Goal: Task Accomplishment & Management: Manage account settings

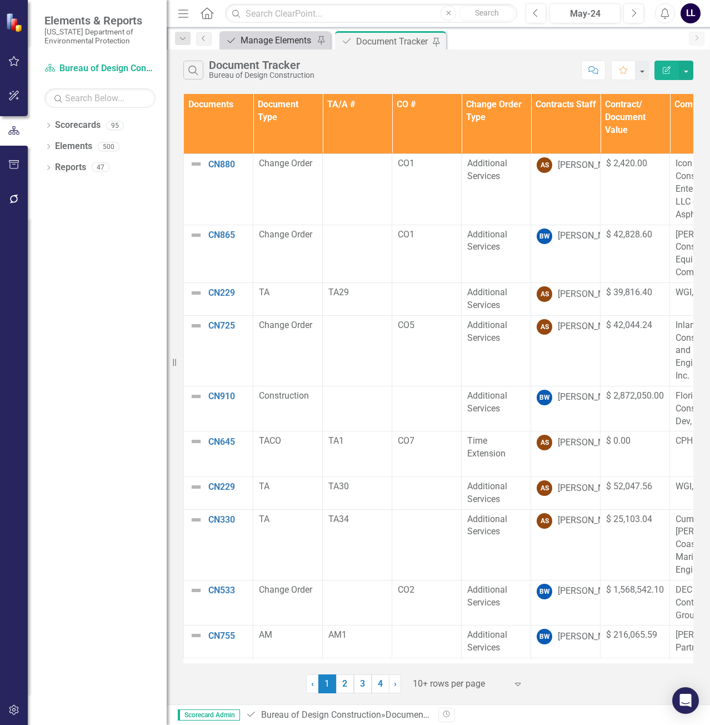
click at [287, 44] on div "Manage Elements" at bounding box center [277, 40] width 73 height 14
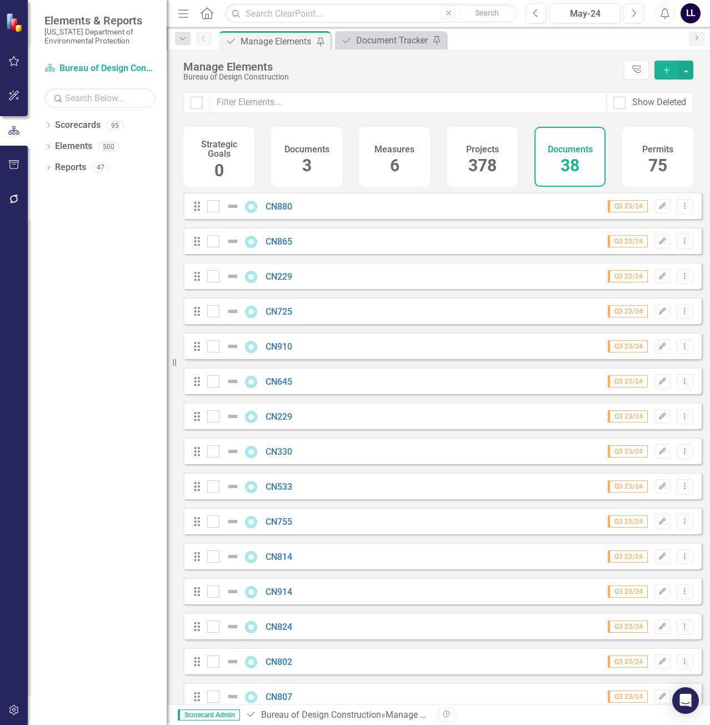
click at [666, 70] on icon "button" at bounding box center [666, 70] width 6 height 6
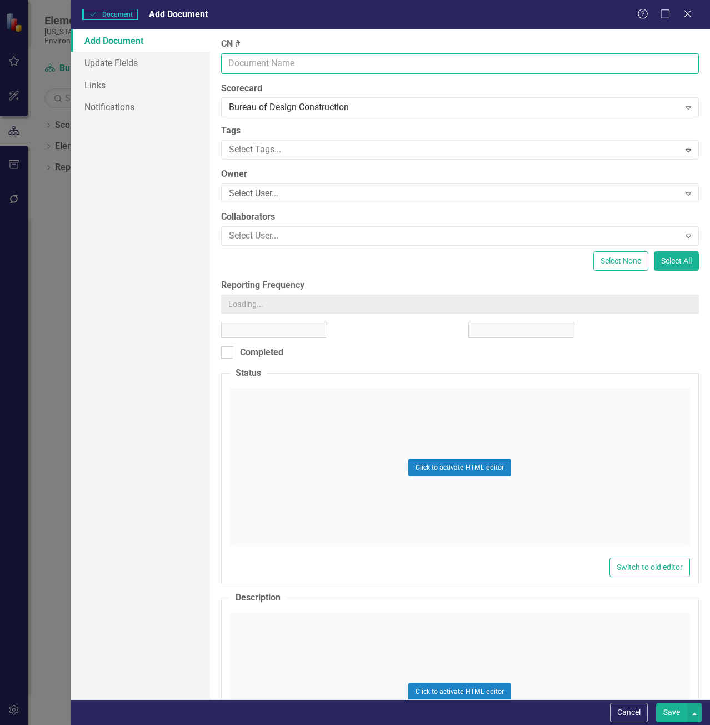
click at [275, 62] on input "CN #" at bounding box center [460, 63] width 478 height 21
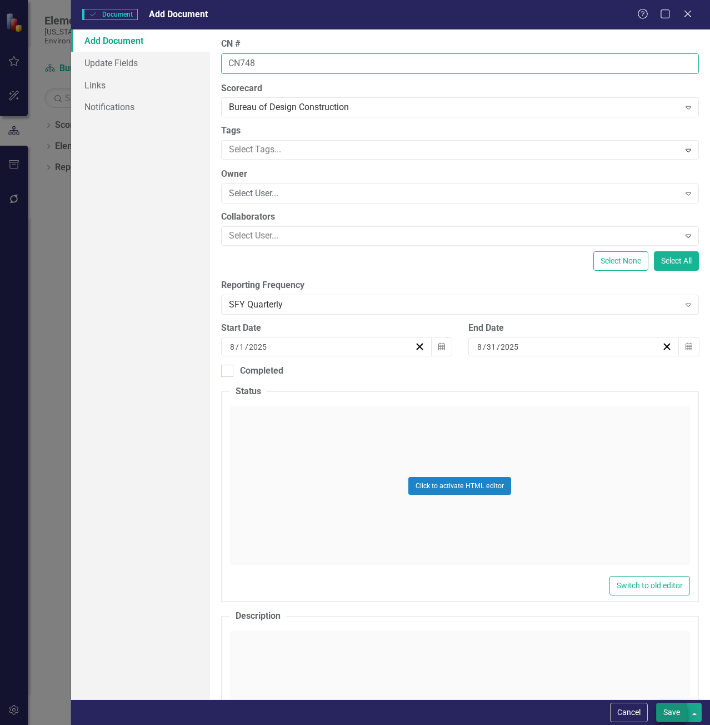
type input "CN748"
click at [670, 705] on button "Save" at bounding box center [671, 711] width 31 height 19
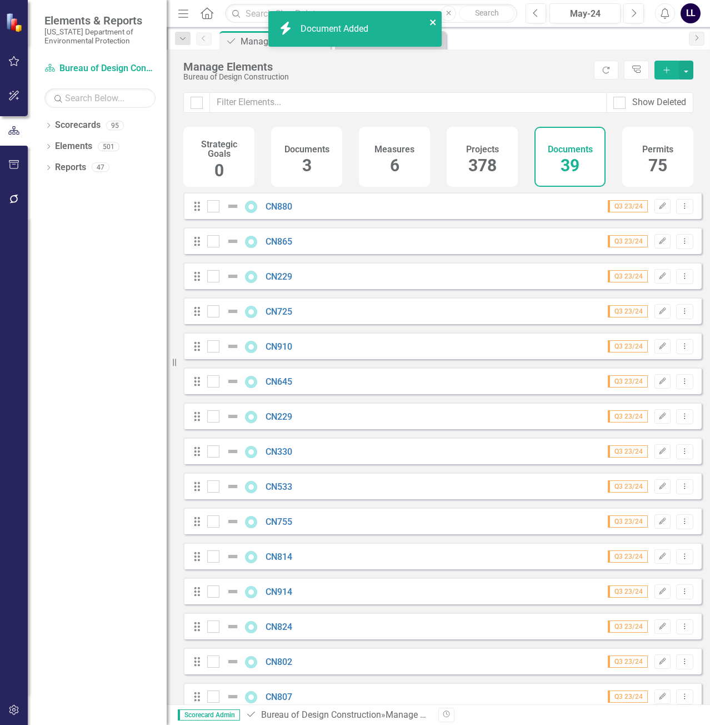
click at [434, 19] on icon "close" at bounding box center [433, 22] width 8 height 9
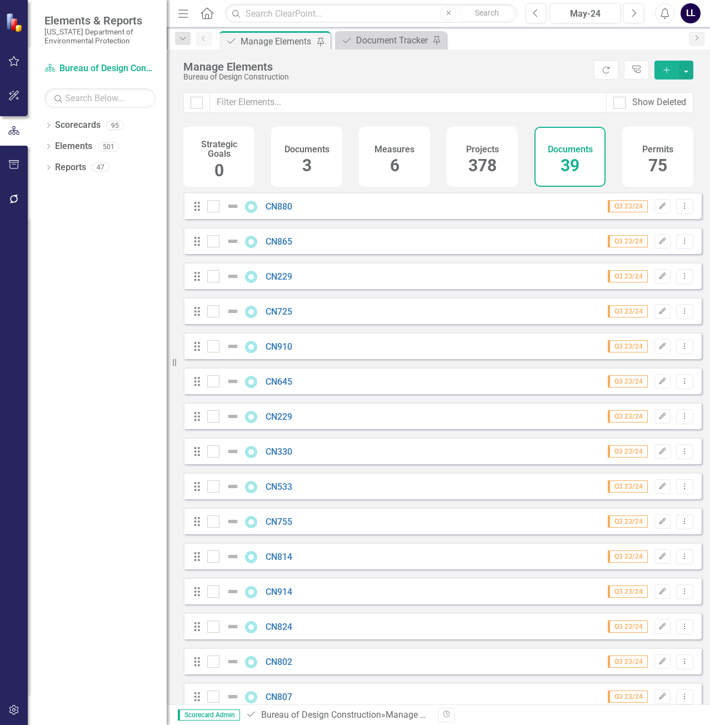
click at [381, 39] on div "icon.bolt Document Added" at bounding box center [355, 33] width 178 height 49
click at [388, 43] on div "Document Tracker" at bounding box center [392, 40] width 73 height 14
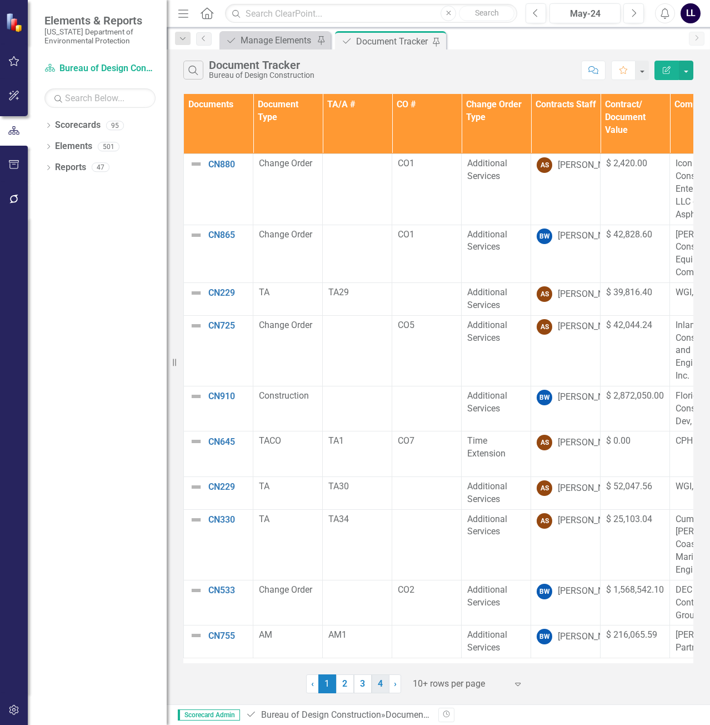
click at [384, 687] on link "4" at bounding box center [381, 683] width 18 height 19
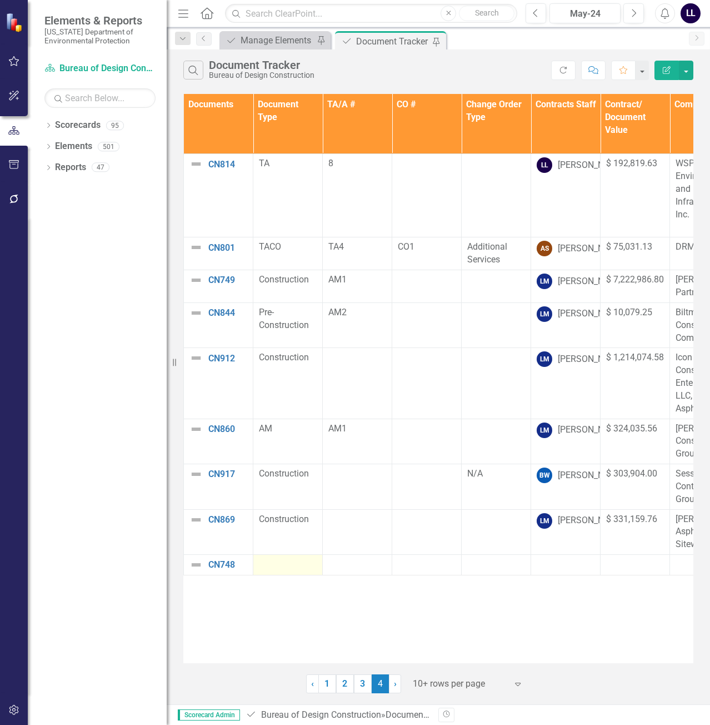
click at [272, 558] on div at bounding box center [288, 564] width 58 height 13
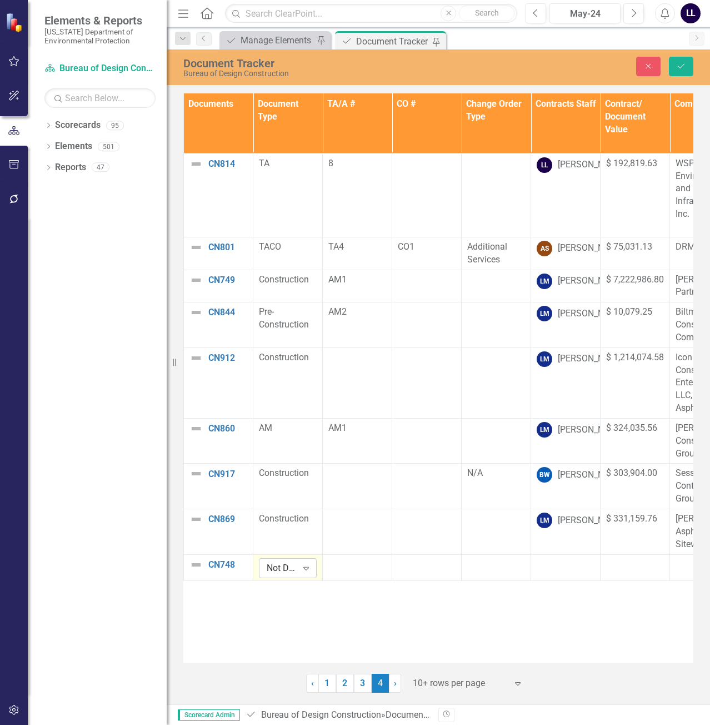
click at [294, 561] on div "Not Defined" at bounding box center [282, 567] width 31 height 13
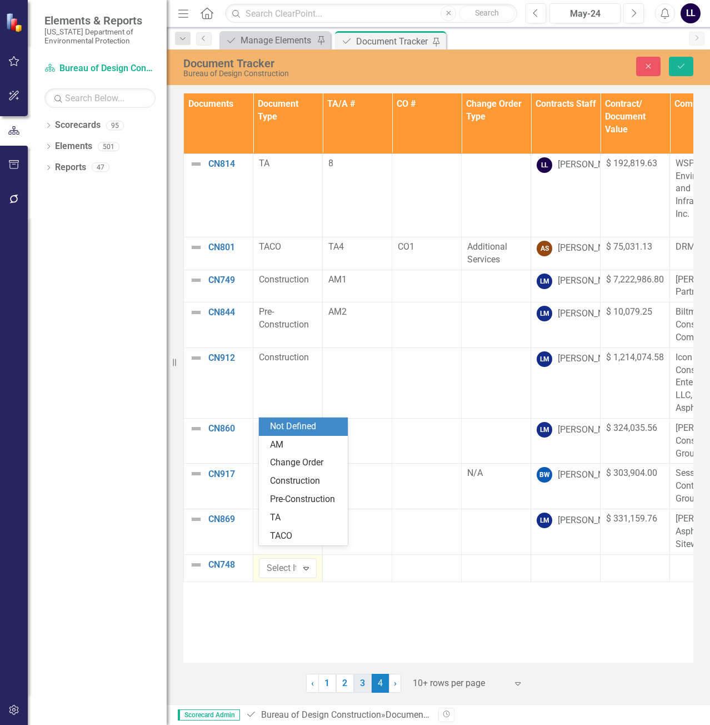
click at [366, 680] on link "3" at bounding box center [363, 682] width 18 height 19
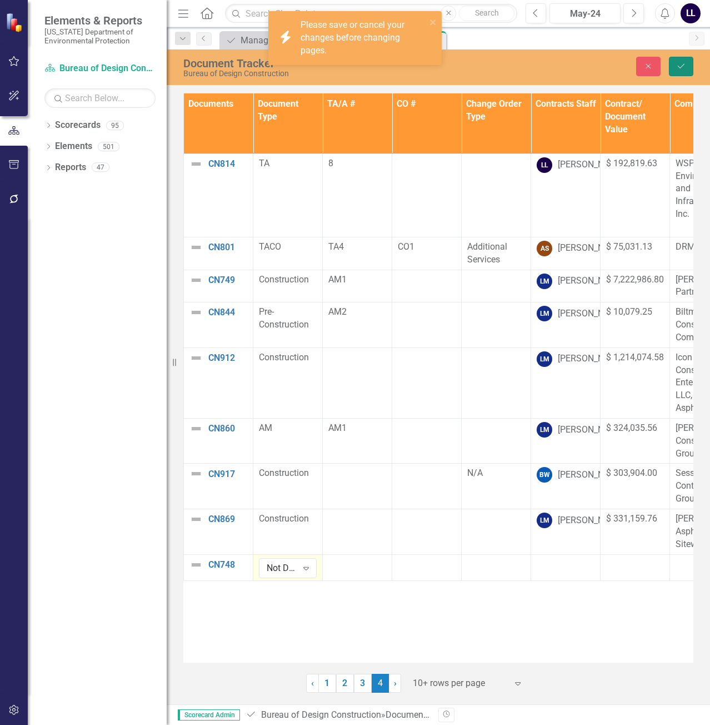
click at [684, 67] on icon "Save" at bounding box center [681, 66] width 10 height 8
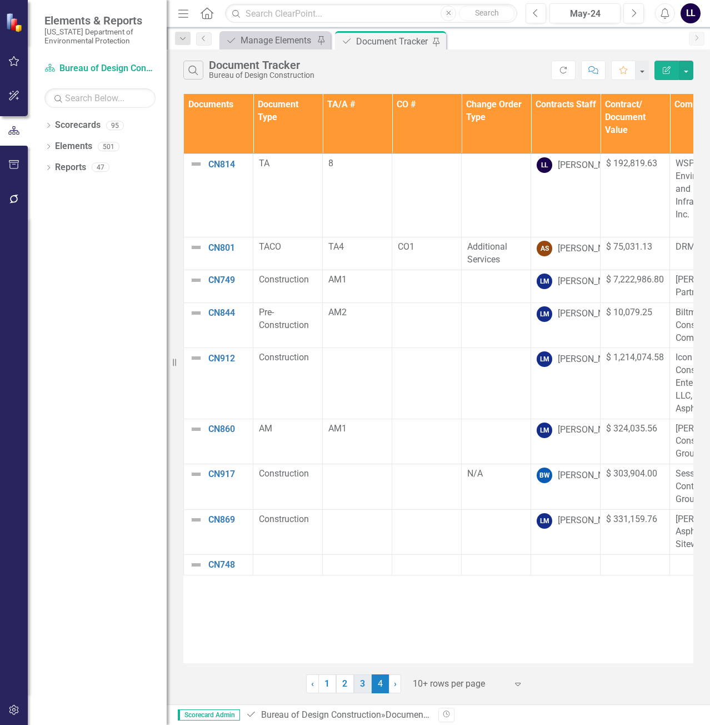
click at [360, 692] on link "3" at bounding box center [363, 683] width 18 height 19
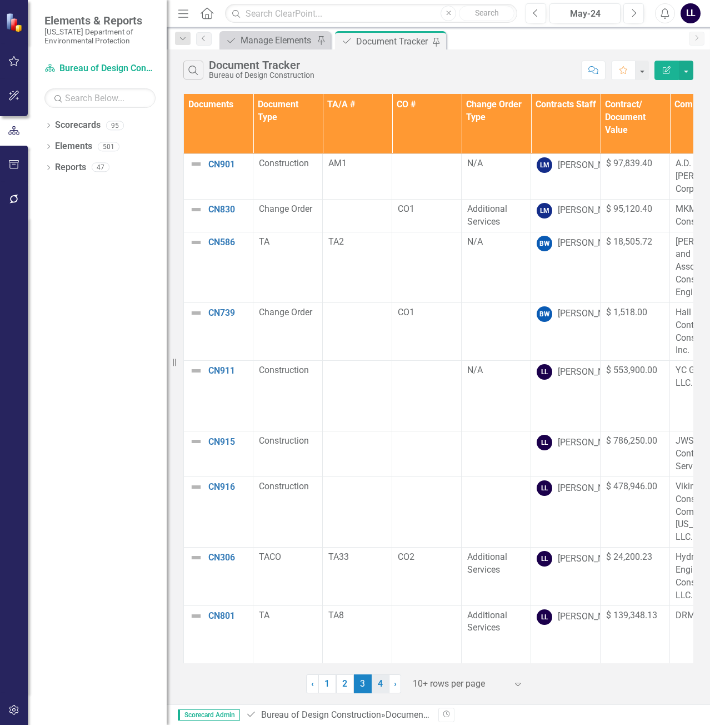
click at [383, 687] on link "4" at bounding box center [381, 683] width 18 height 19
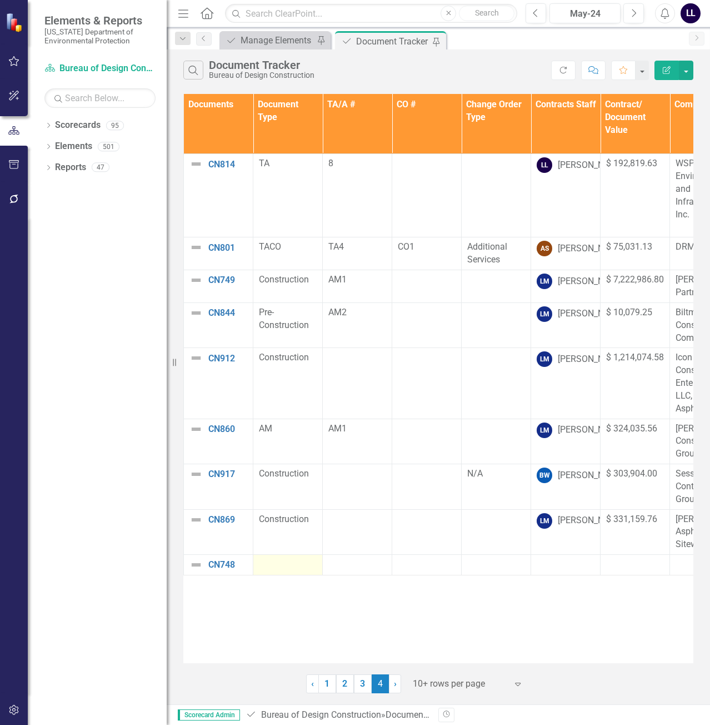
click at [291, 558] on div at bounding box center [288, 564] width 58 height 13
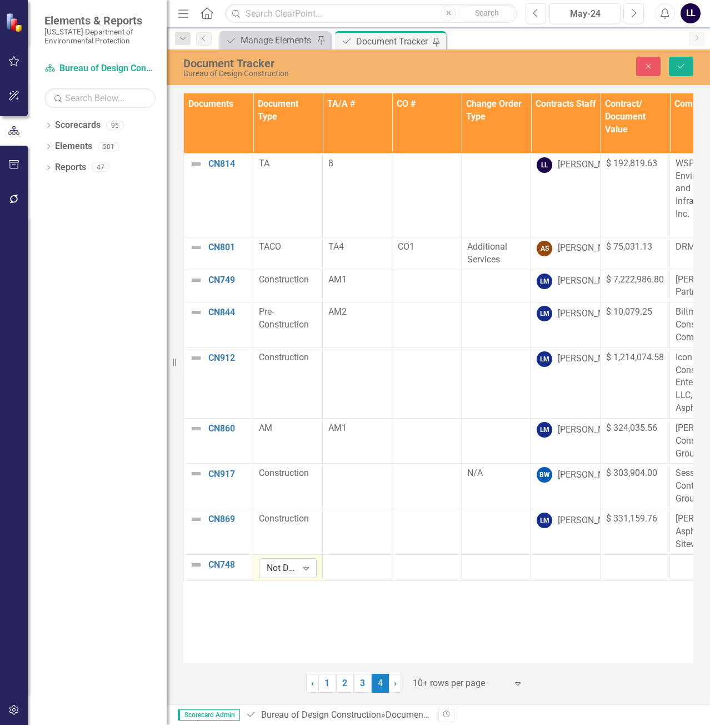
click at [301, 563] on icon "Expand" at bounding box center [306, 567] width 11 height 9
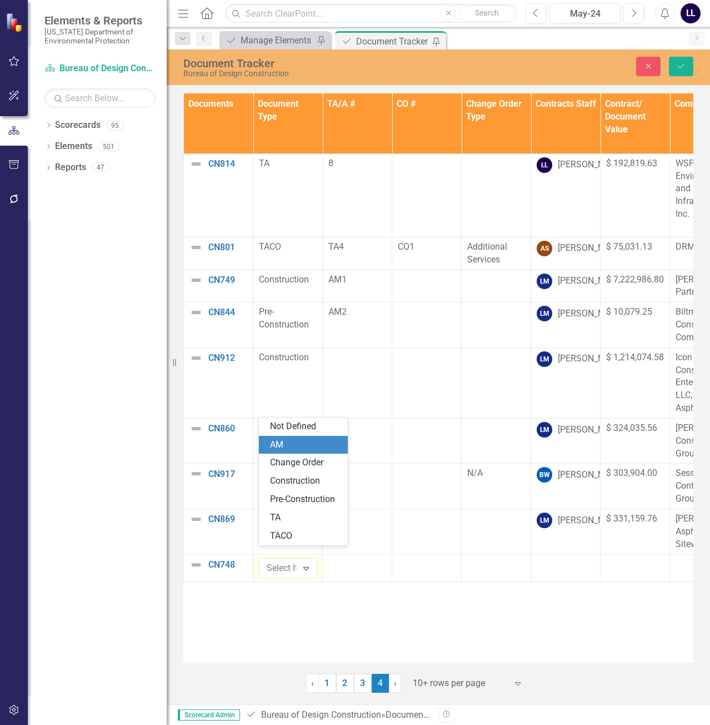
click at [297, 444] on div "AM" at bounding box center [305, 444] width 71 height 13
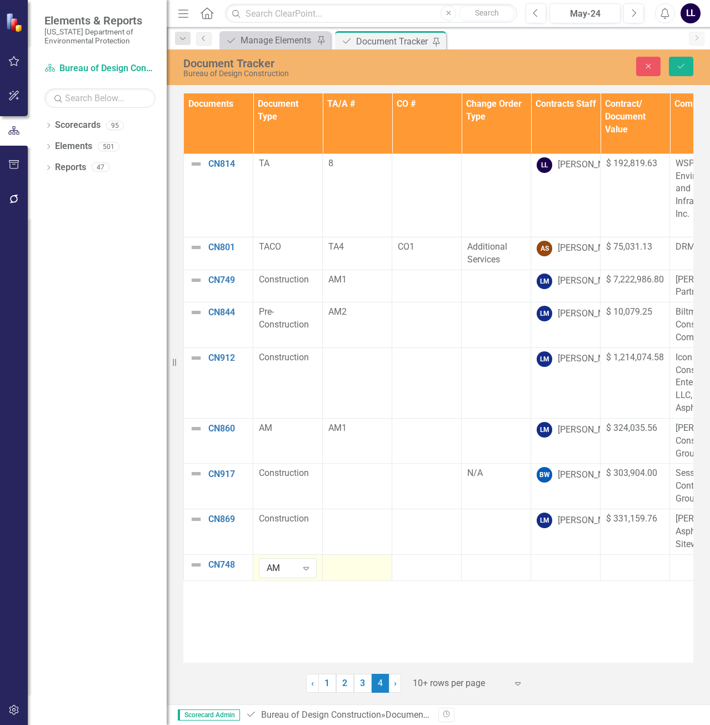
click at [362, 558] on div at bounding box center [357, 564] width 58 height 13
click at [360, 558] on div at bounding box center [357, 564] width 58 height 13
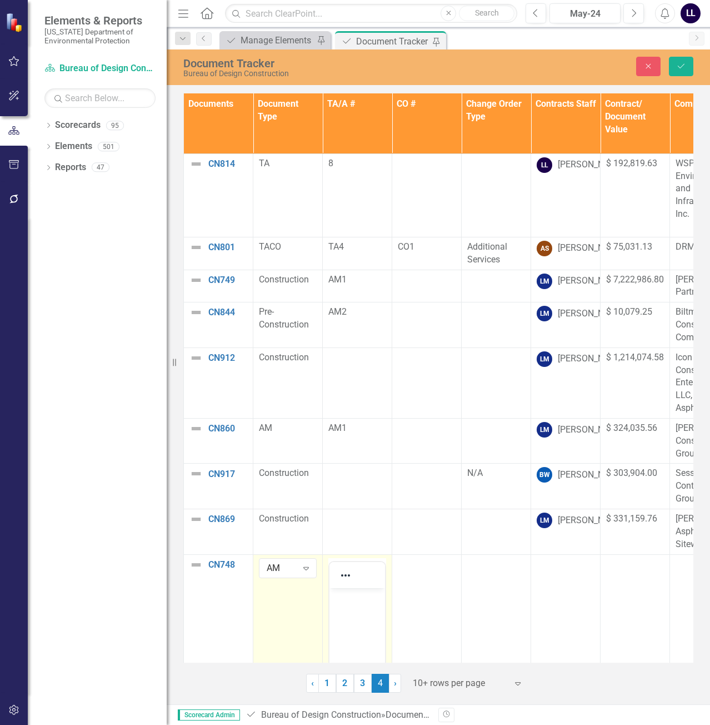
click at [345, 607] on body "Rich Text Area. Press ALT-0 for help." at bounding box center [357, 670] width 56 height 167
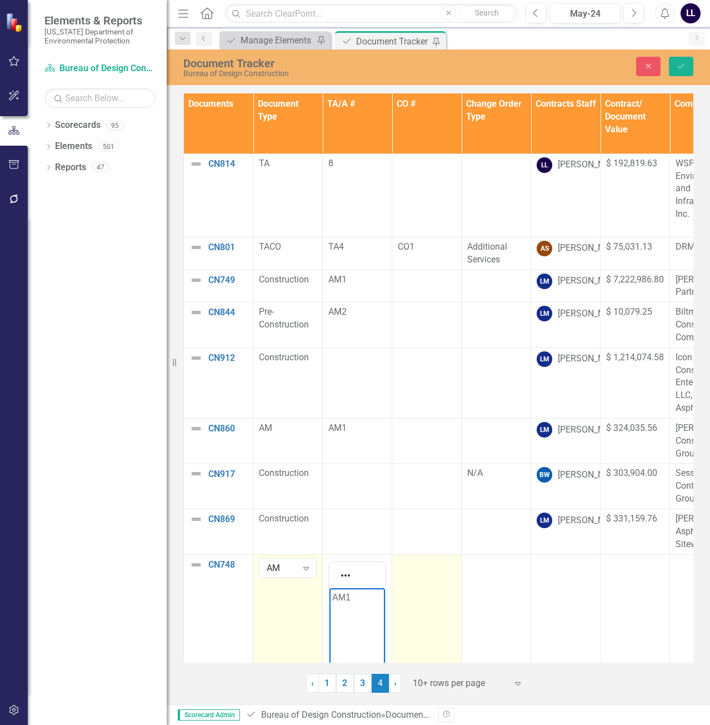
click at [441, 558] on div at bounding box center [427, 564] width 58 height 13
click at [438, 585] on td at bounding box center [426, 691] width 69 height 274
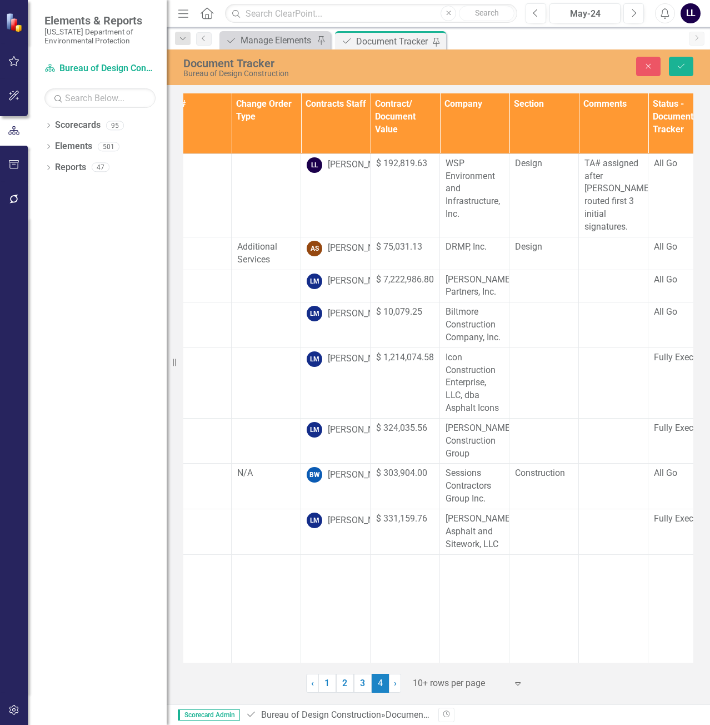
scroll to position [0, 232]
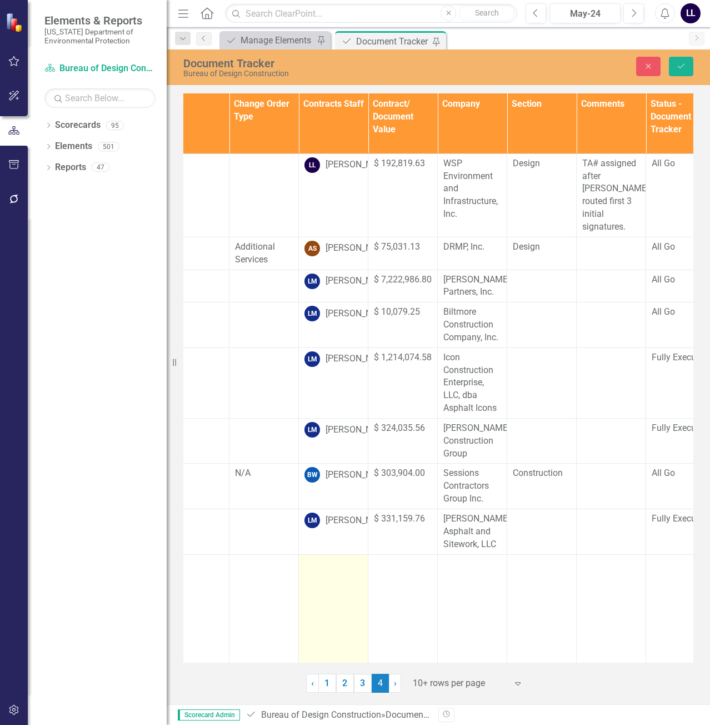
click at [331, 559] on td at bounding box center [333, 691] width 69 height 274
click at [342, 561] on div "Not Defined" at bounding box center [327, 567] width 31 height 13
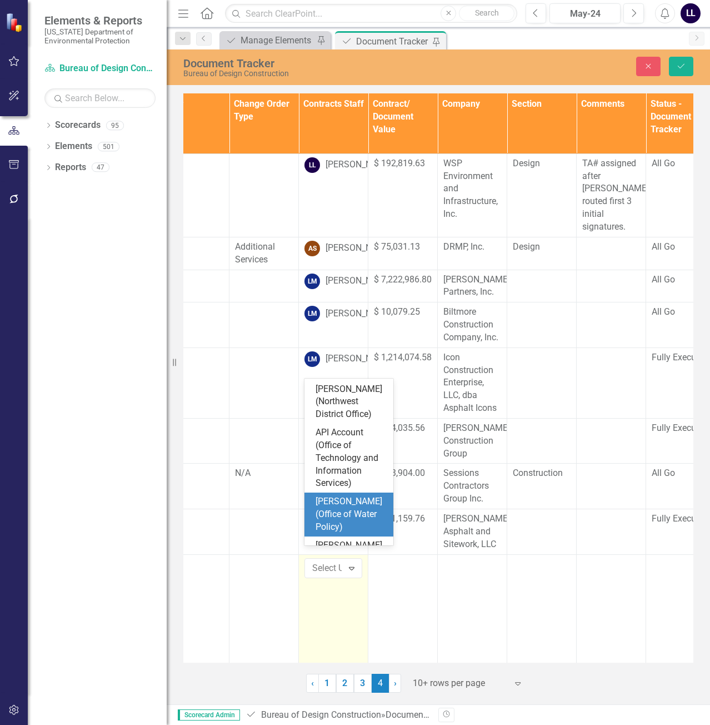
scroll to position [0, 0]
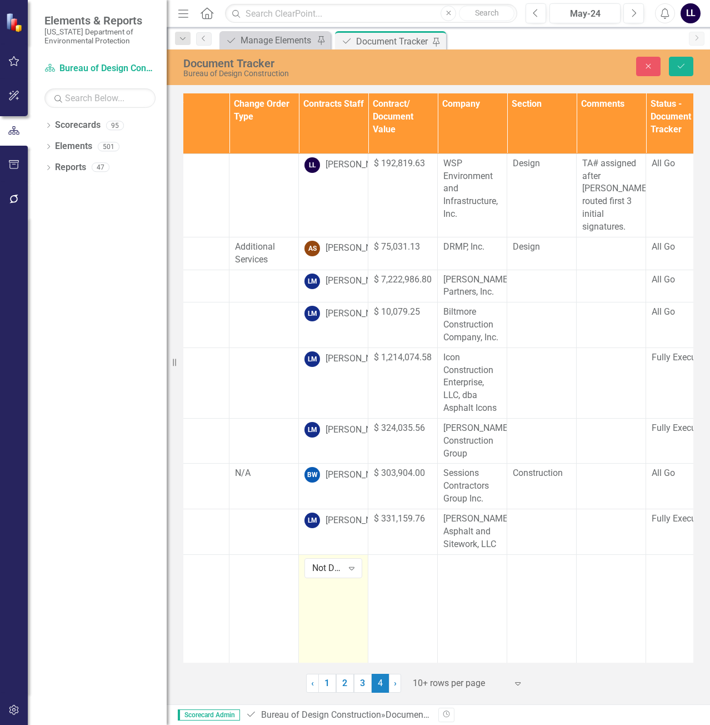
click at [324, 561] on div "Not Defined" at bounding box center [327, 567] width 31 height 13
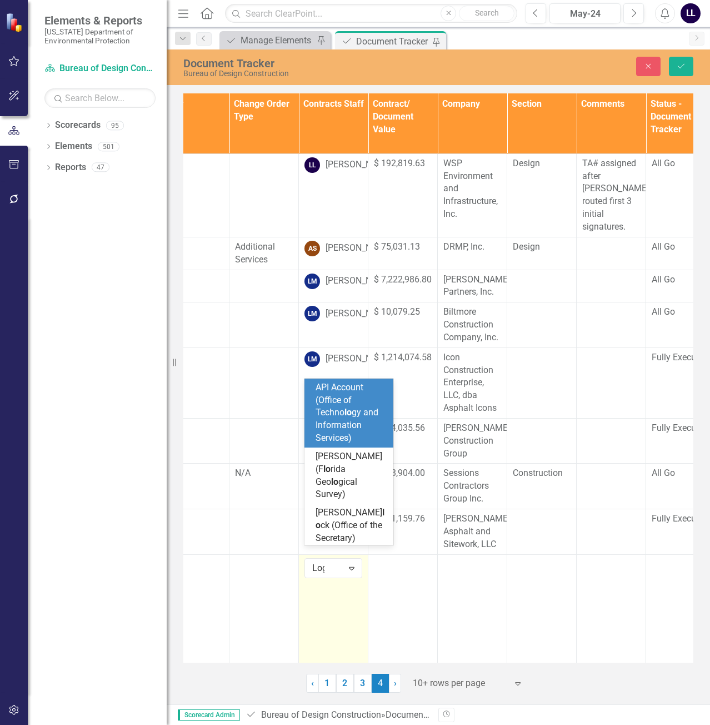
type input "[PERSON_NAME]"
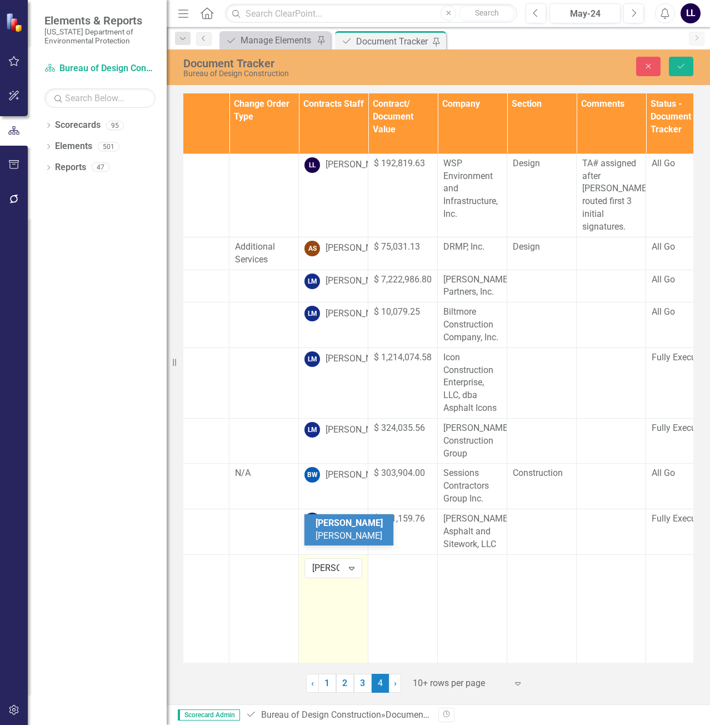
click at [343, 537] on span "[PERSON_NAME]" at bounding box center [349, 528] width 67 height 23
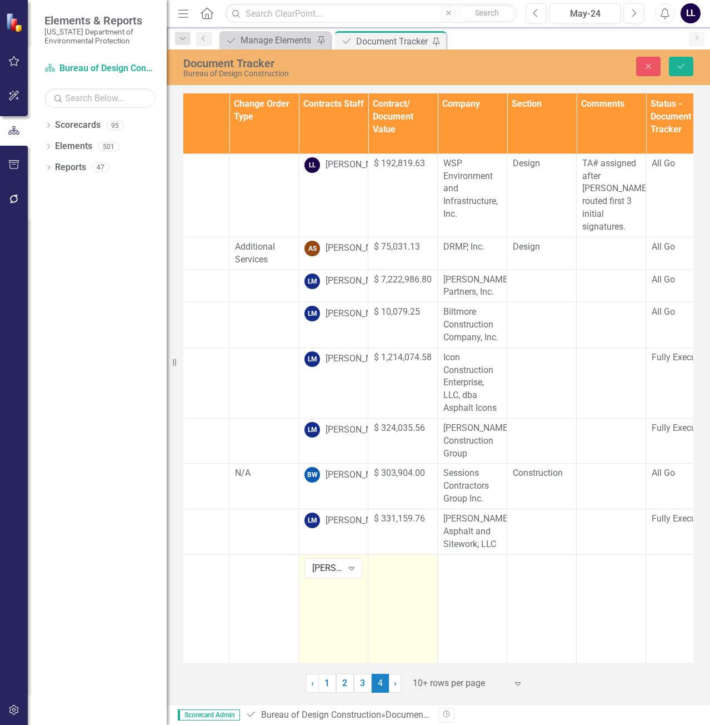
click at [400, 558] on div at bounding box center [403, 564] width 58 height 13
click at [407, 558] on div at bounding box center [403, 564] width 58 height 13
click at [397, 558] on input "number" at bounding box center [403, 568] width 58 height 21
click at [396, 558] on input "number" at bounding box center [403, 568] width 58 height 21
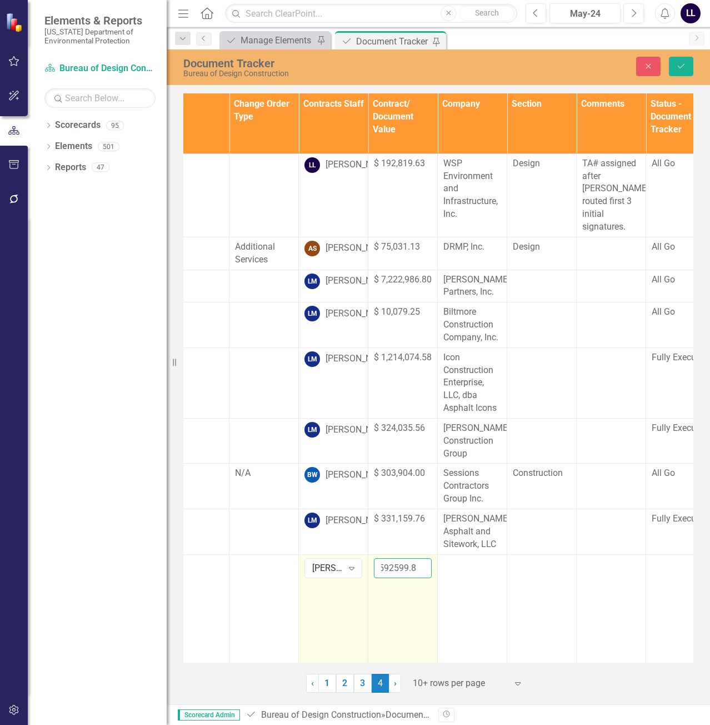
scroll to position [0, 12]
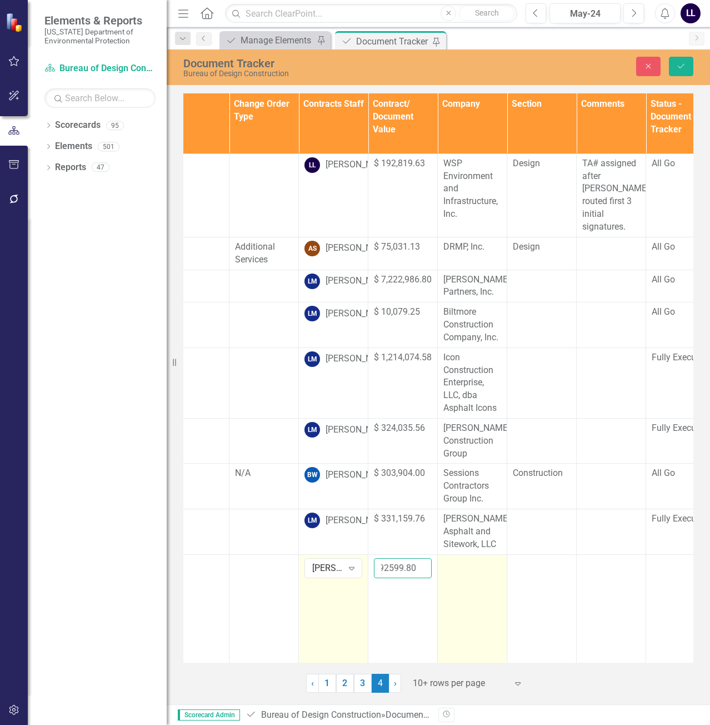
type input "1592599.80"
click at [488, 558] on td at bounding box center [472, 691] width 69 height 274
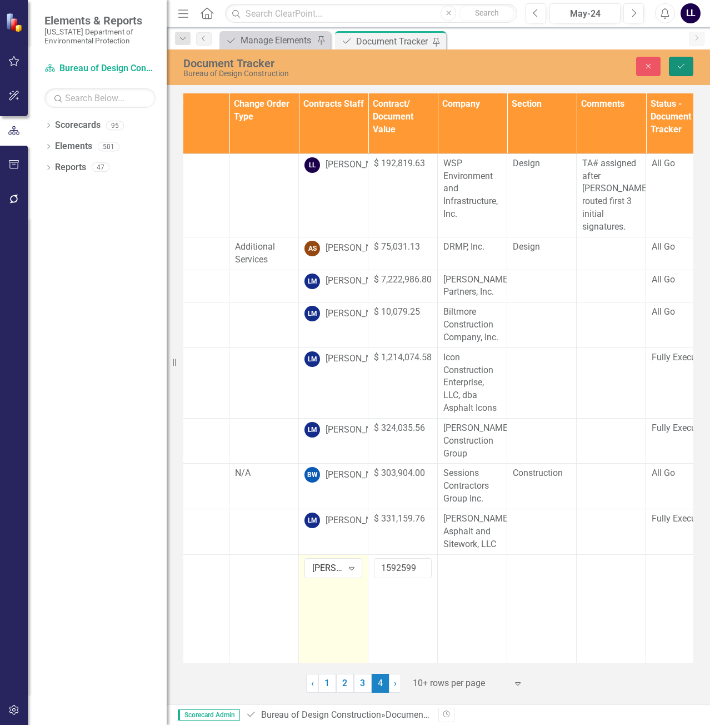
click at [687, 63] on button "Save" at bounding box center [681, 66] width 24 height 19
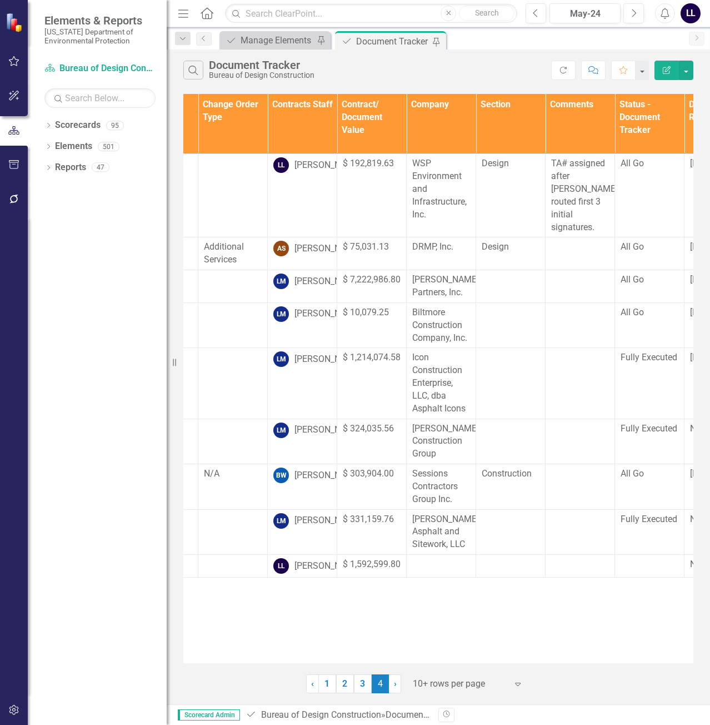
scroll to position [0, 333]
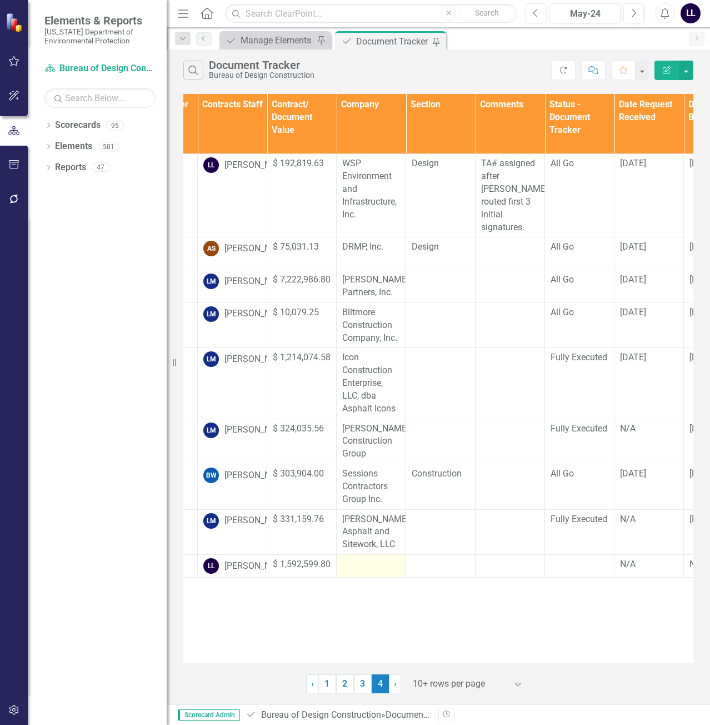
click at [361, 569] on td at bounding box center [371, 566] width 69 height 23
click at [367, 558] on div at bounding box center [371, 564] width 58 height 13
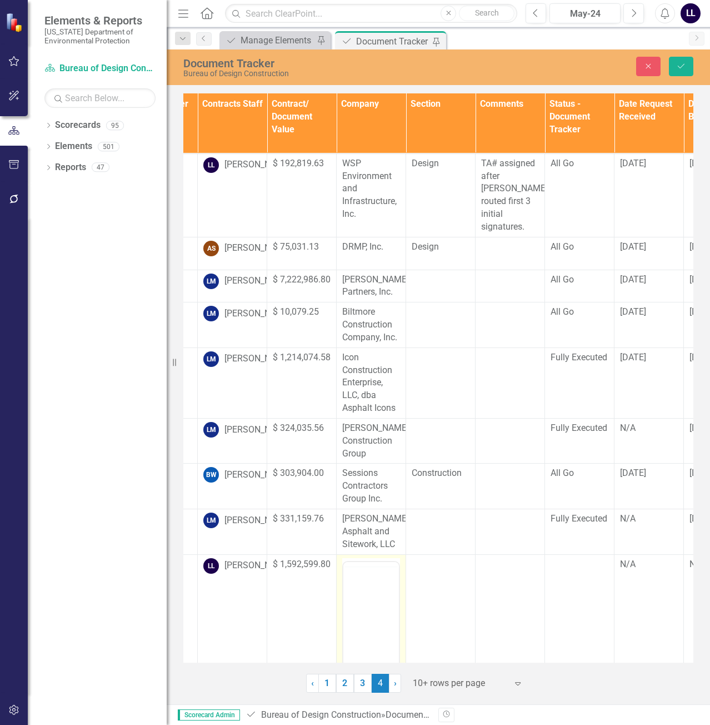
scroll to position [0, 0]
click at [377, 611] on body "Rich Text Area. Press ALT-0 for help." at bounding box center [371, 670] width 56 height 167
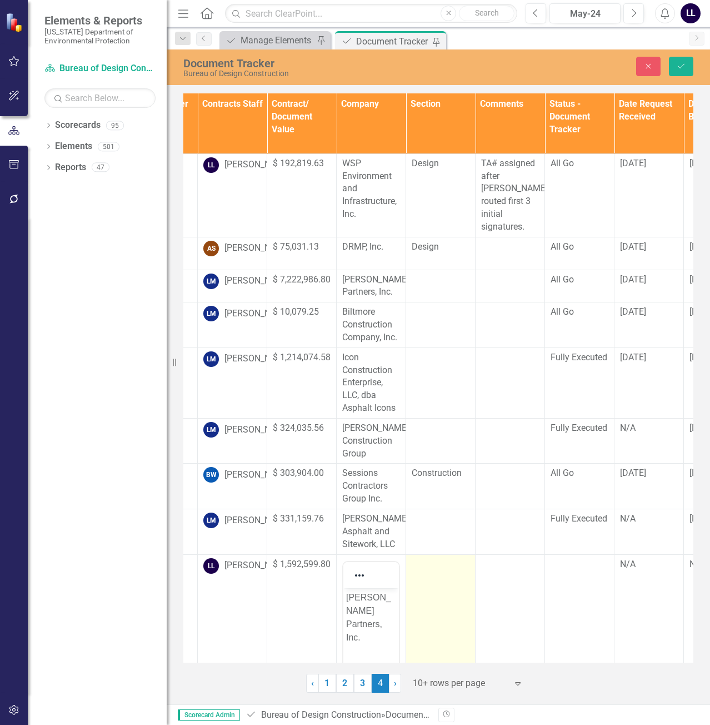
click at [447, 578] on td at bounding box center [440, 691] width 69 height 274
click at [441, 566] on td at bounding box center [440, 691] width 69 height 274
click at [422, 561] on div "Not Defined" at bounding box center [434, 567] width 31 height 13
click at [456, 519] on div "Construction" at bounding box center [458, 517] width 71 height 13
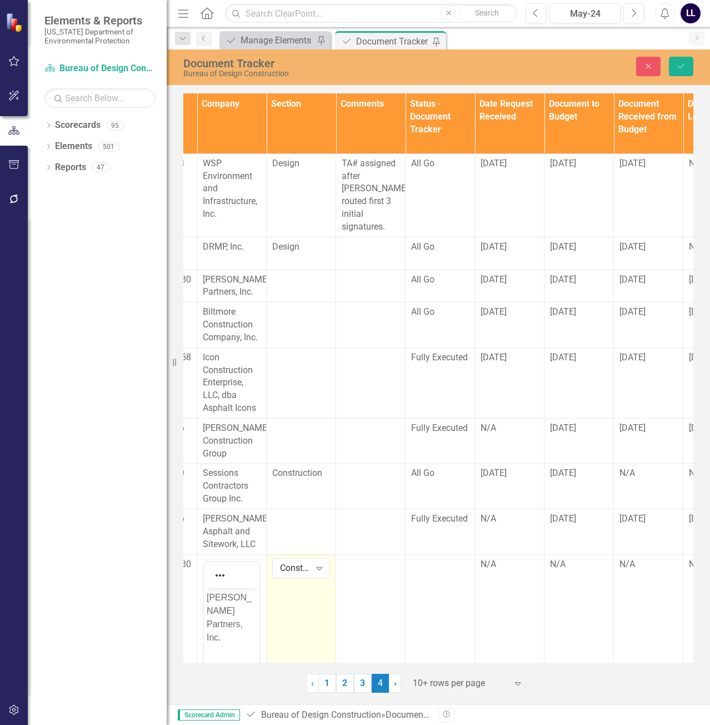
scroll to position [0, 482]
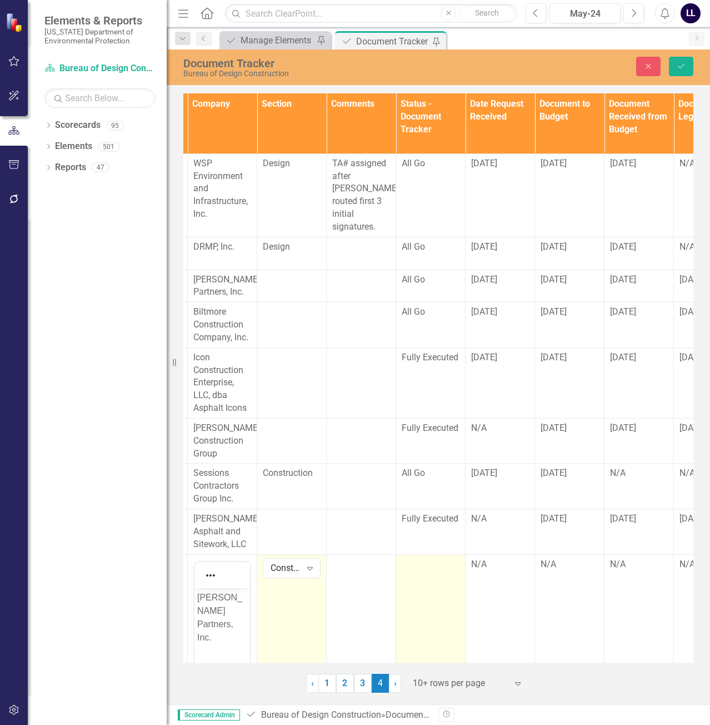
click at [429, 573] on td at bounding box center [430, 691] width 69 height 274
click at [437, 561] on div "Not Defined" at bounding box center [424, 567] width 31 height 13
click at [435, 500] on div "Fully Executed" at bounding box center [448, 499] width 71 height 13
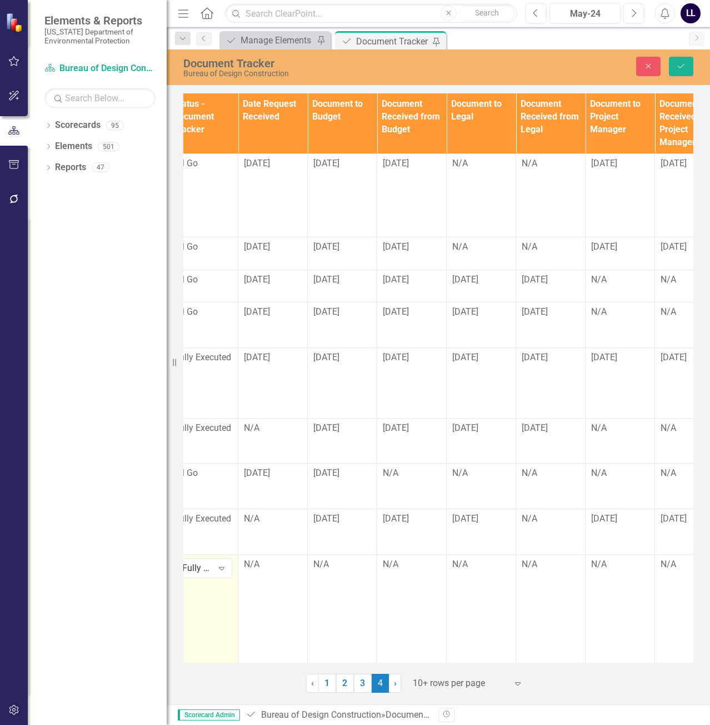
scroll to position [0, 705]
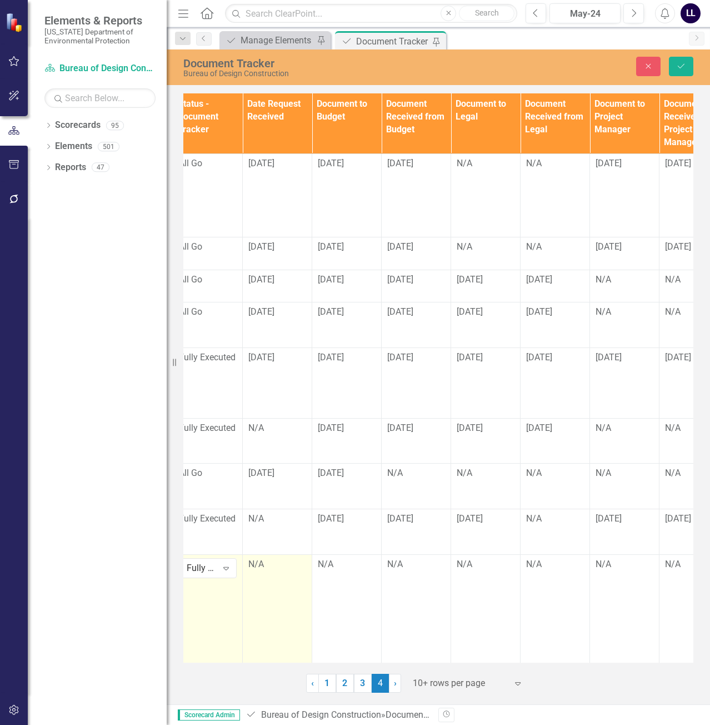
click at [270, 558] on div "N/A" at bounding box center [277, 564] width 58 height 13
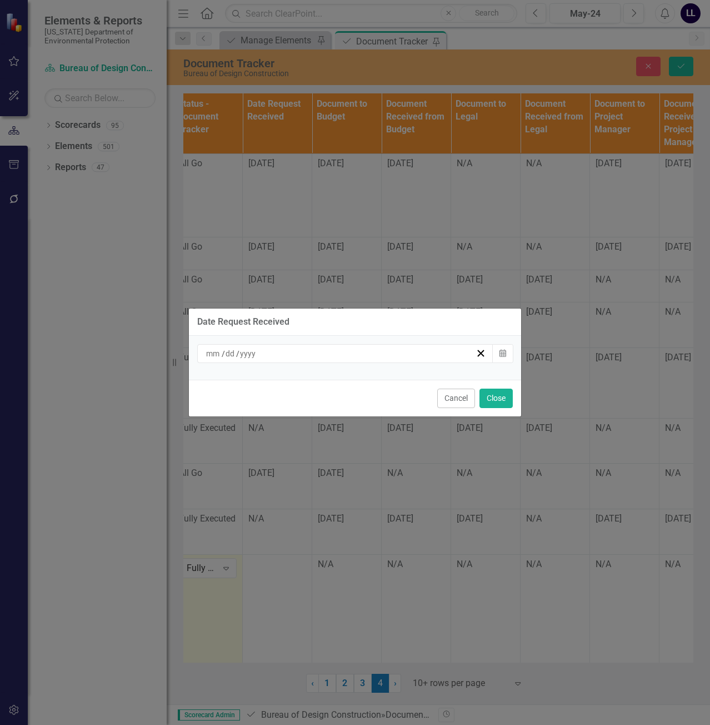
click at [368, 358] on div "/ /" at bounding box center [339, 353] width 271 height 11
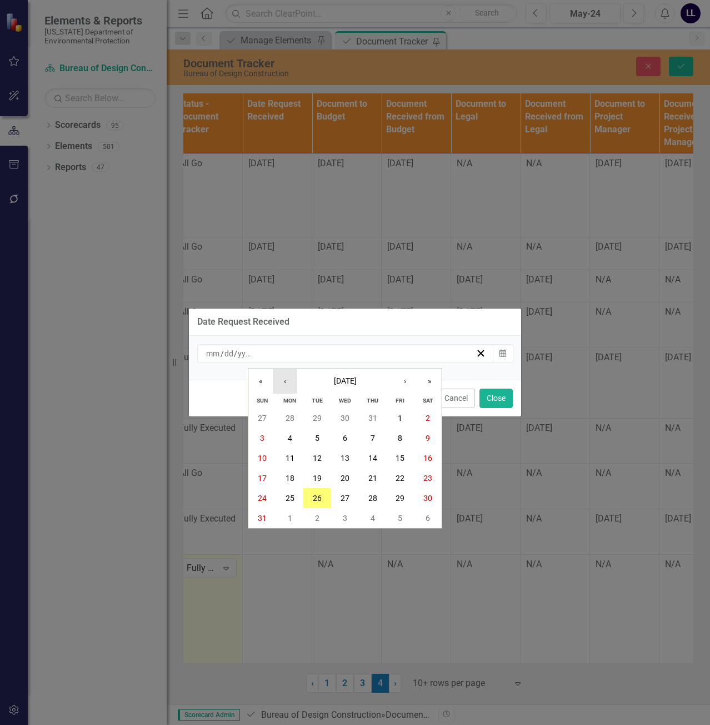
click at [289, 381] on button "‹" at bounding box center [285, 381] width 24 height 24
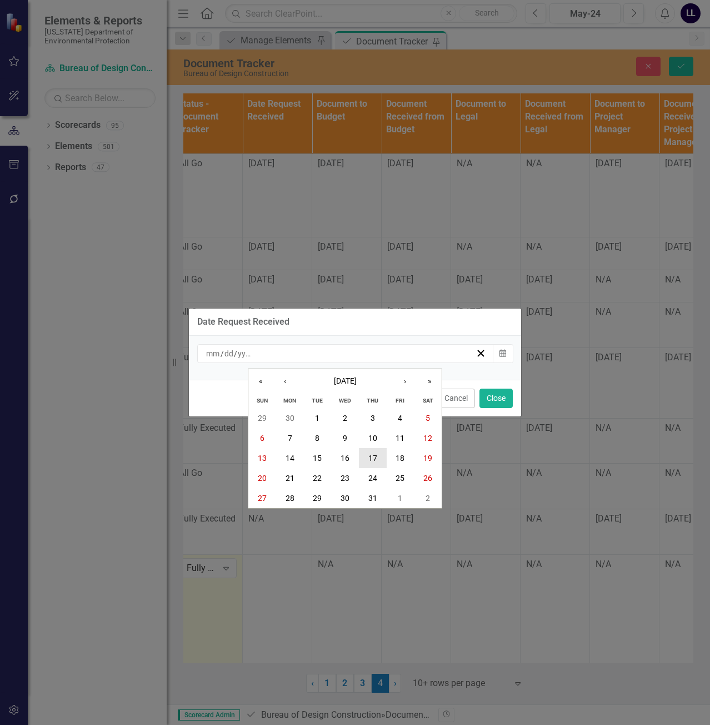
click at [376, 462] on abbr "17" at bounding box center [372, 457] width 9 height 9
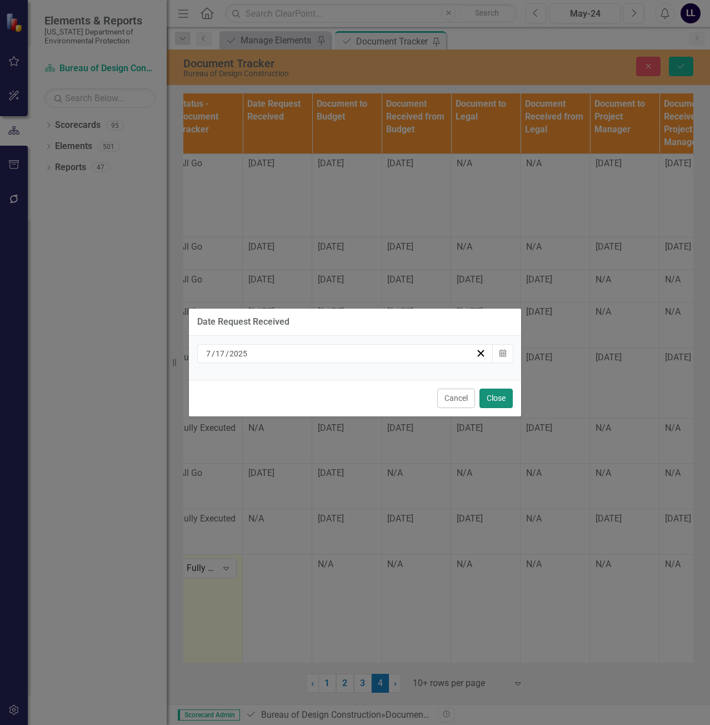
click at [501, 397] on button "Close" at bounding box center [495, 397] width 33 height 19
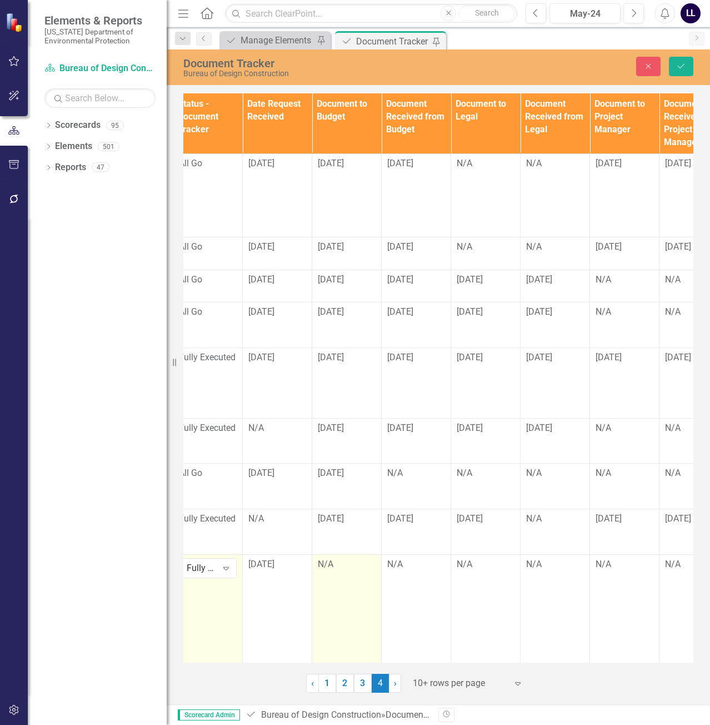
click at [345, 558] on div "N/A" at bounding box center [347, 564] width 58 height 13
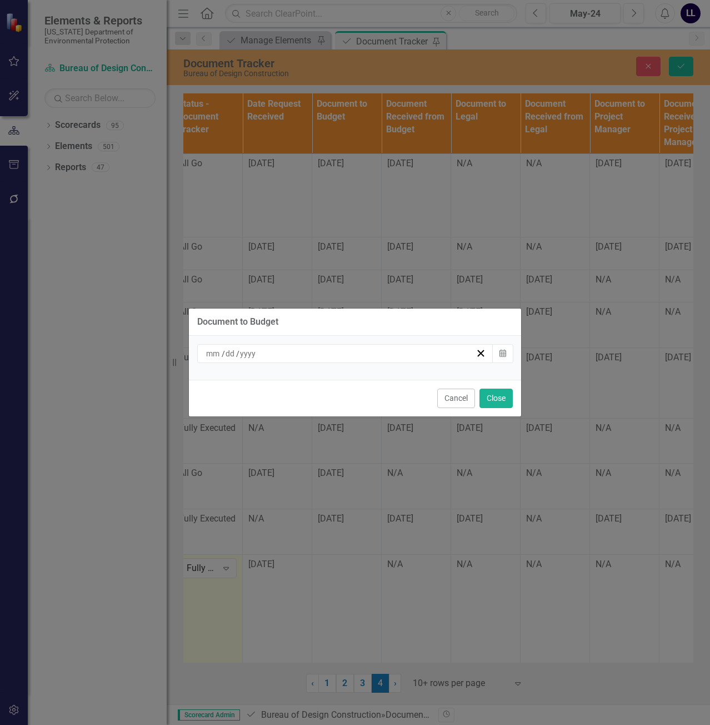
click at [281, 354] on div "/ /" at bounding box center [339, 353] width 271 height 11
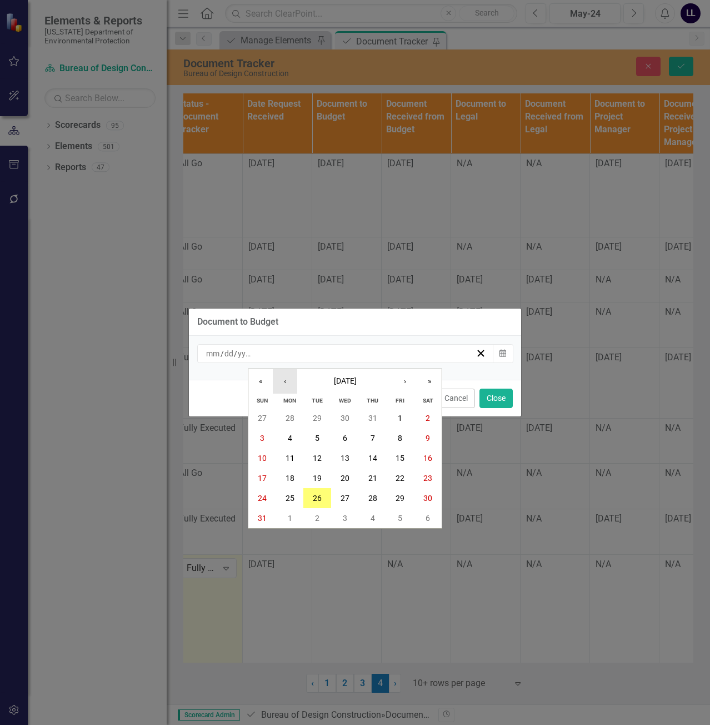
click at [287, 382] on button "‹" at bounding box center [285, 381] width 24 height 24
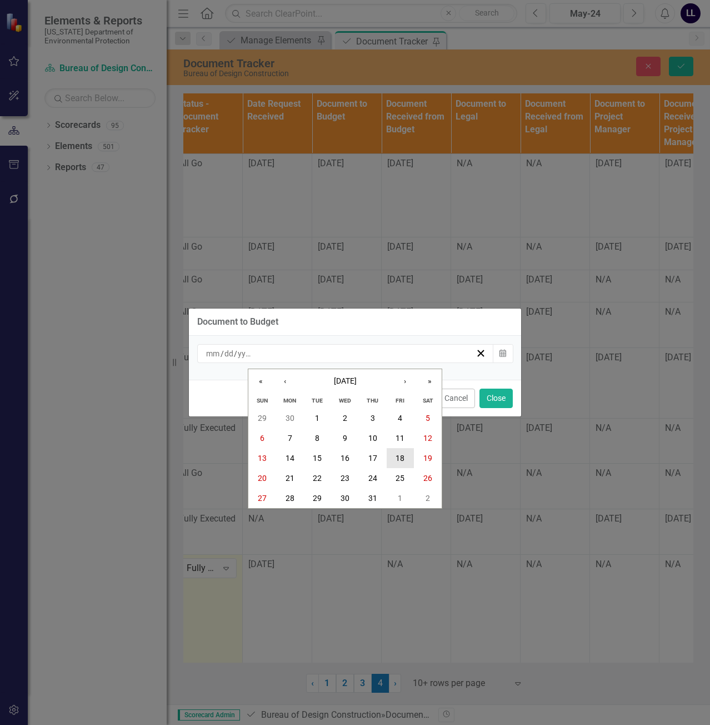
click at [393, 459] on button "18" at bounding box center [401, 458] width 28 height 20
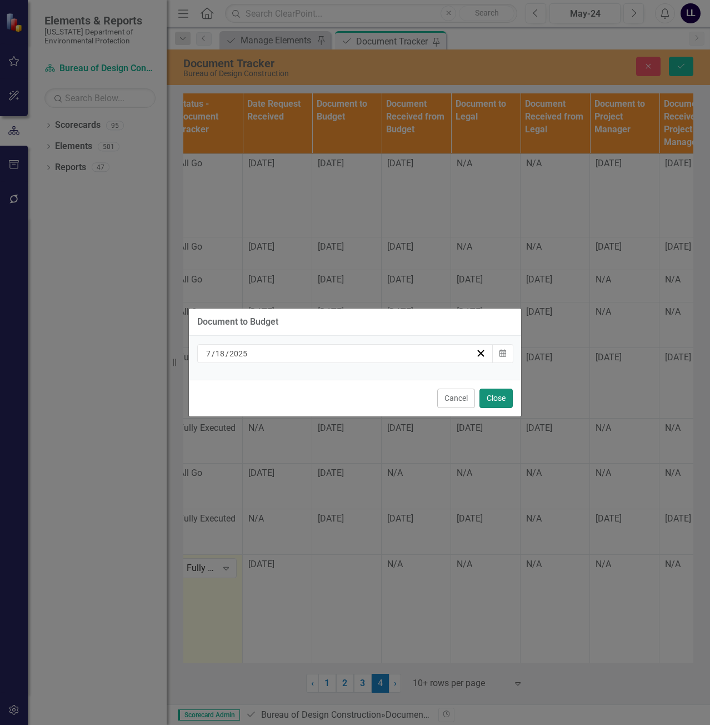
click at [493, 397] on button "Close" at bounding box center [495, 397] width 33 height 19
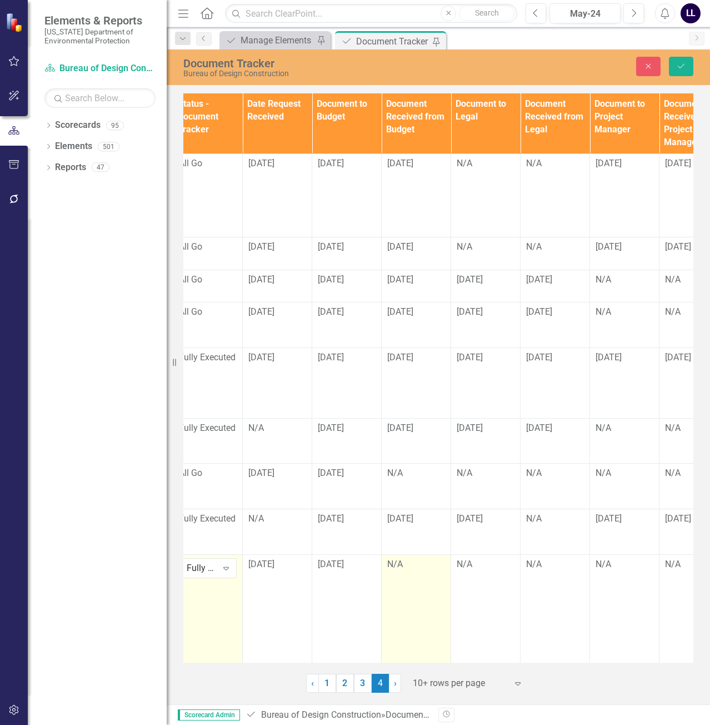
click at [402, 558] on div "N/A" at bounding box center [416, 564] width 58 height 13
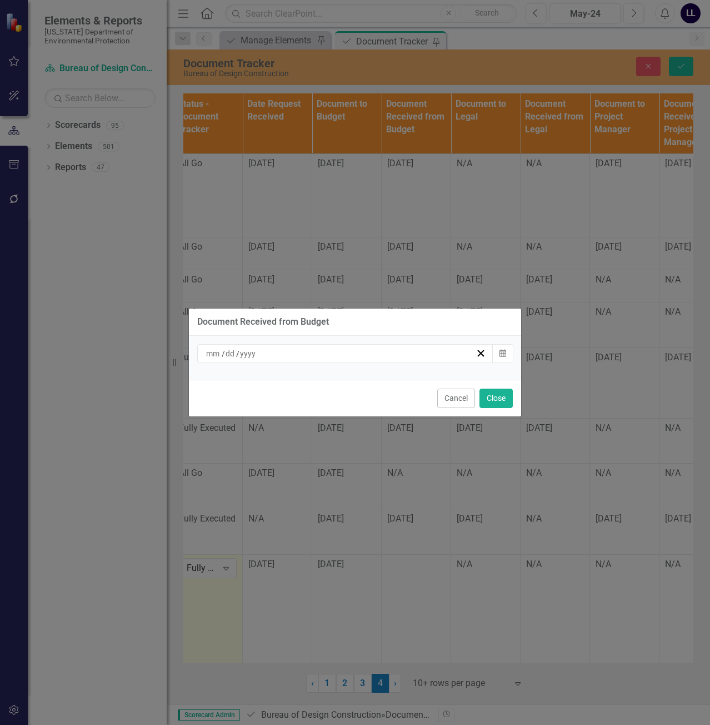
click at [429, 357] on div "/ /" at bounding box center [339, 353] width 271 height 11
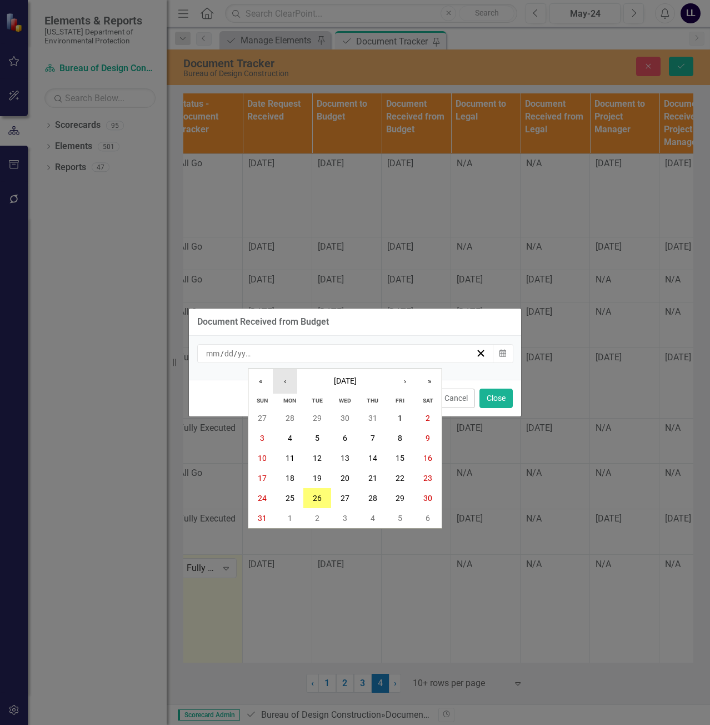
click at [293, 384] on button "‹" at bounding box center [285, 381] width 24 height 24
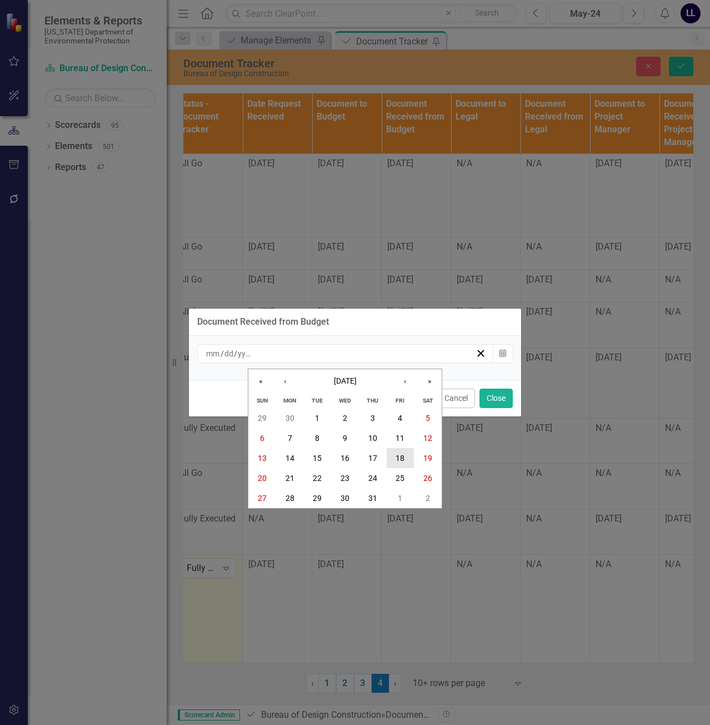
click at [403, 460] on abbr "18" at bounding box center [400, 457] width 9 height 9
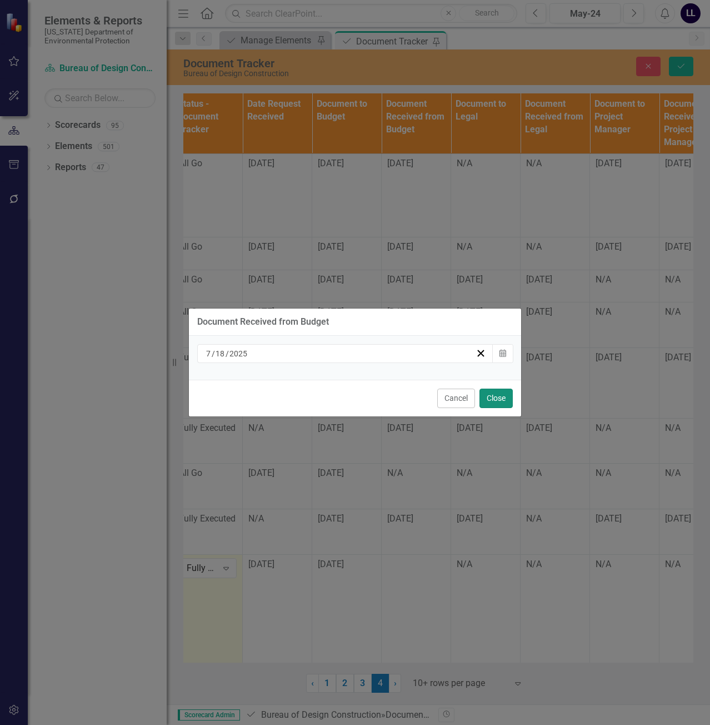
click at [493, 394] on button "Close" at bounding box center [495, 397] width 33 height 19
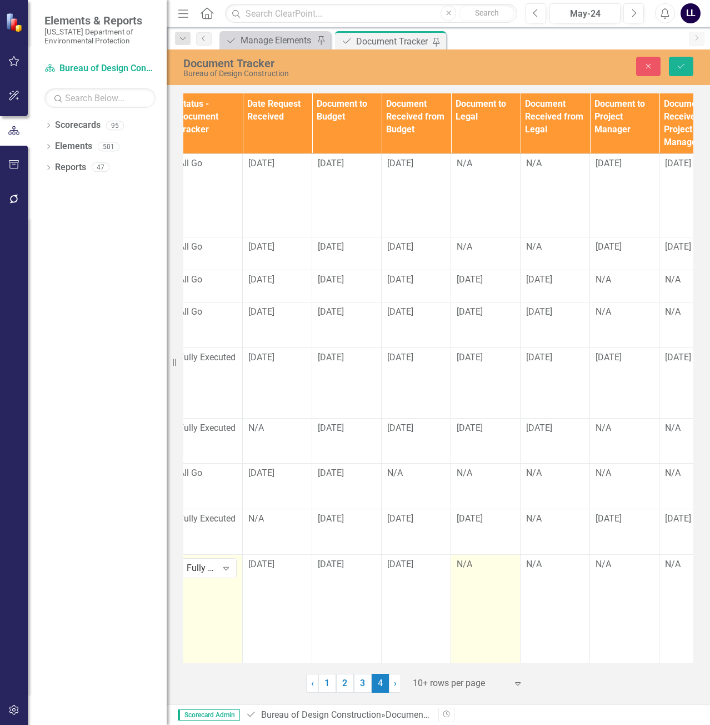
click at [478, 558] on div "N/A" at bounding box center [486, 564] width 58 height 13
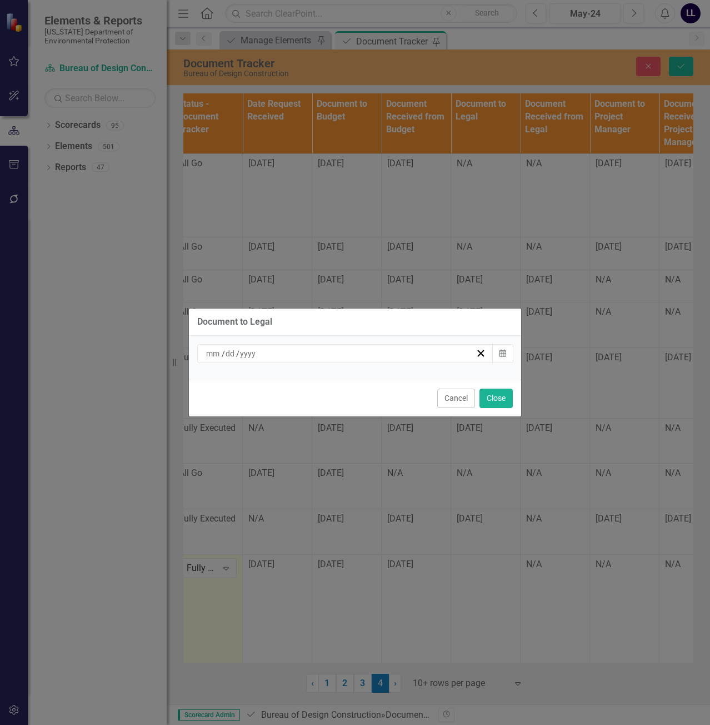
click at [343, 358] on div "/ /" at bounding box center [339, 353] width 271 height 11
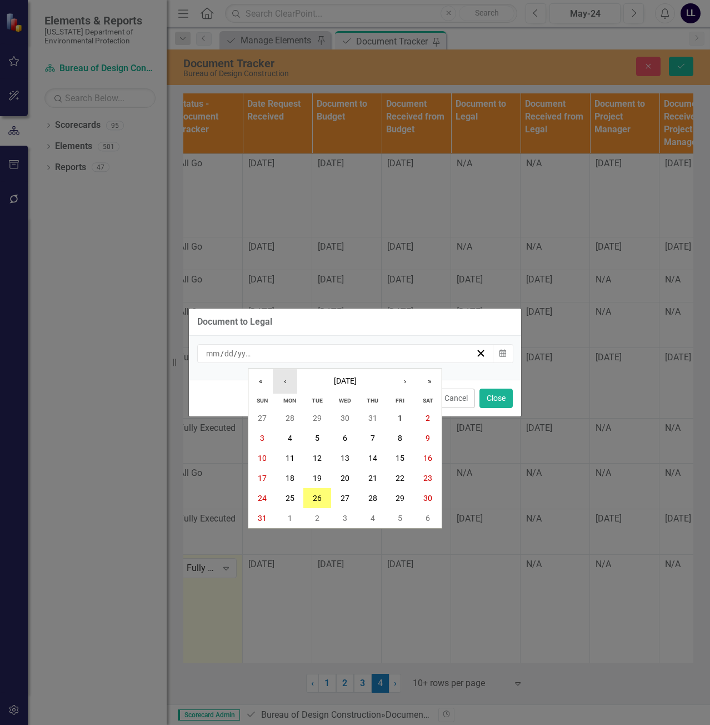
click at [287, 382] on button "‹" at bounding box center [285, 381] width 24 height 24
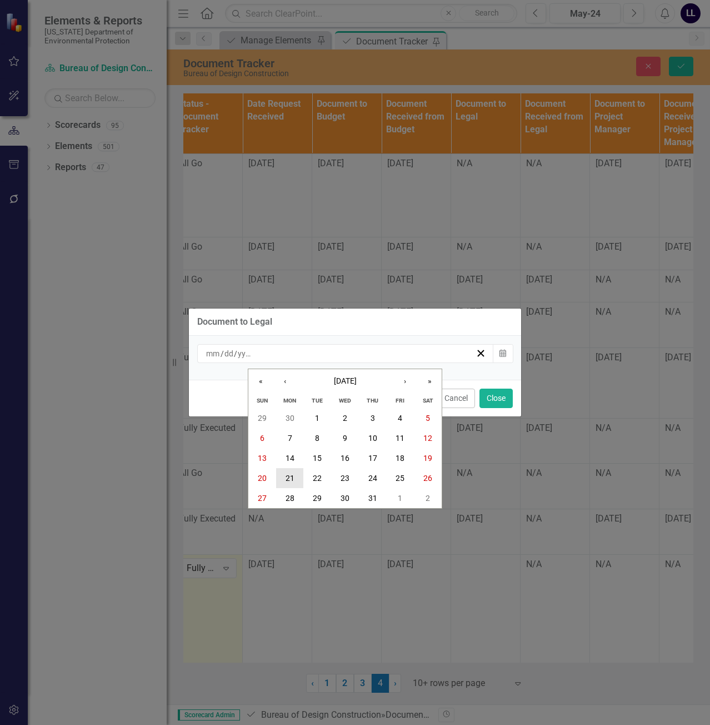
click at [294, 478] on button "21" at bounding box center [290, 478] width 28 height 20
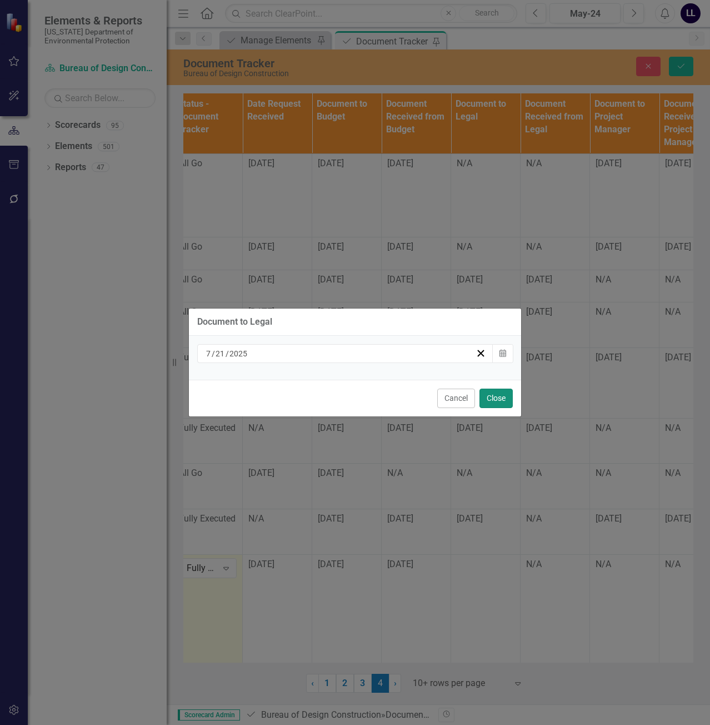
click at [501, 399] on button "Close" at bounding box center [495, 397] width 33 height 19
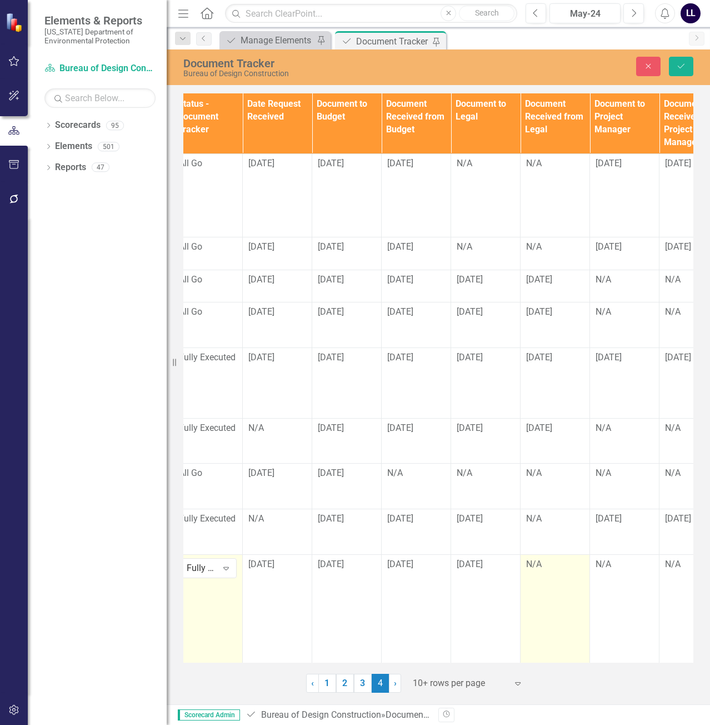
click at [541, 558] on div "N/A" at bounding box center [555, 564] width 58 height 13
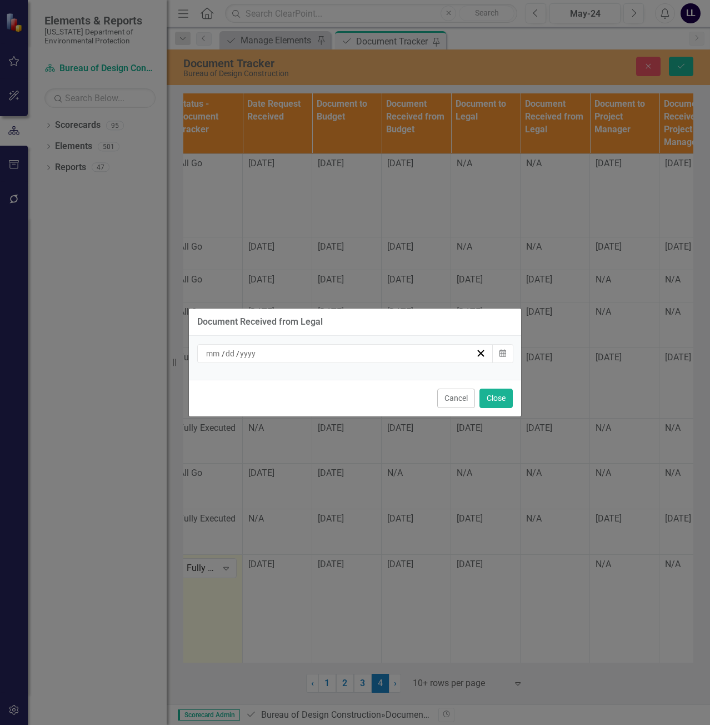
click at [323, 359] on div "/ /" at bounding box center [345, 353] width 296 height 19
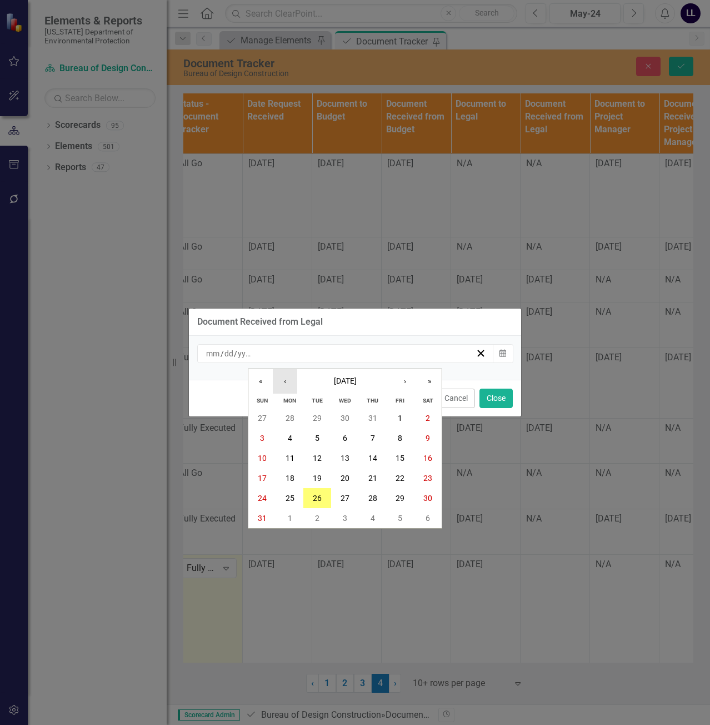
click at [291, 379] on button "‹" at bounding box center [285, 381] width 24 height 24
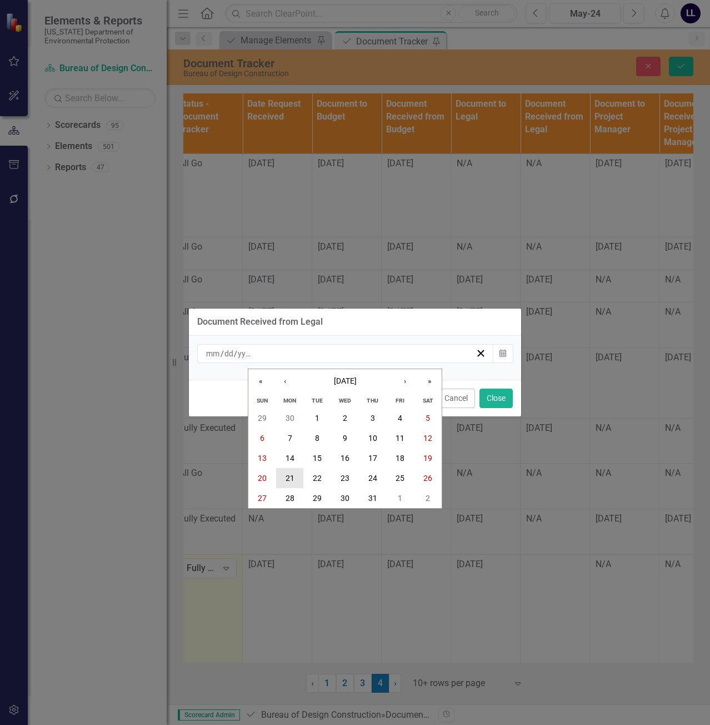
click at [295, 479] on button "21" at bounding box center [290, 478] width 28 height 20
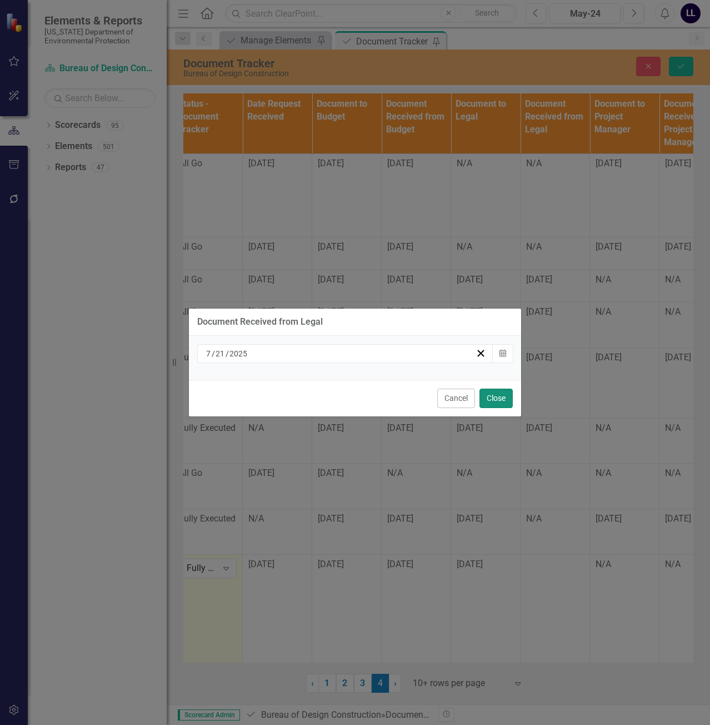
click at [502, 397] on button "Close" at bounding box center [495, 397] width 33 height 19
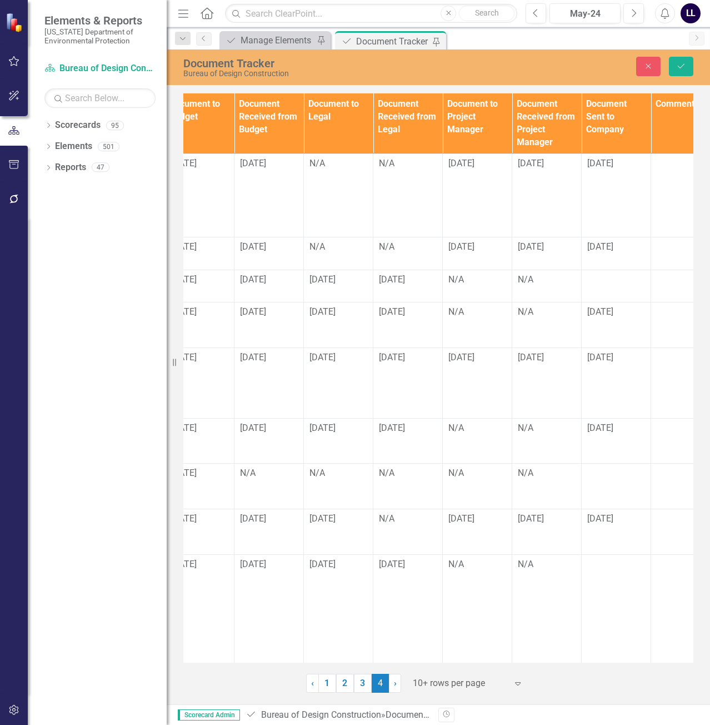
scroll to position [0, 908]
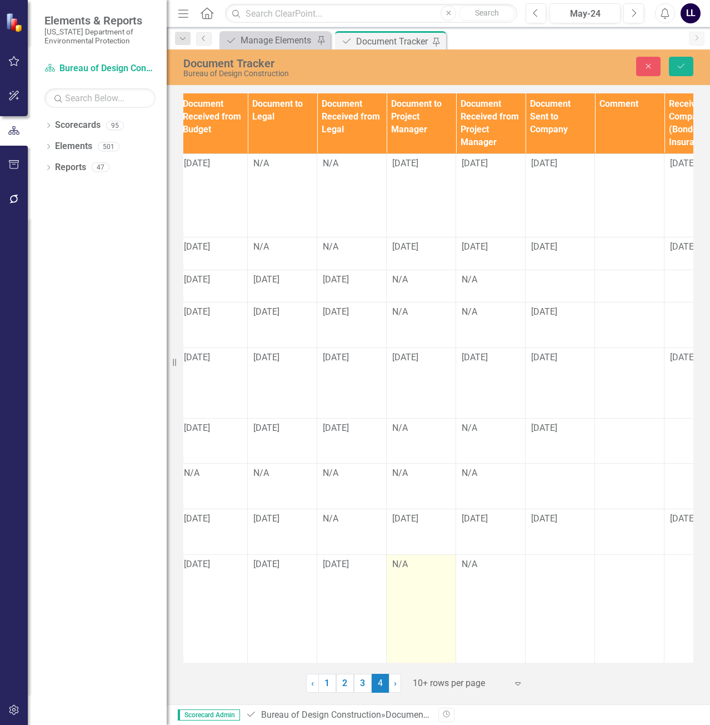
click at [413, 558] on div "N/A" at bounding box center [421, 564] width 58 height 13
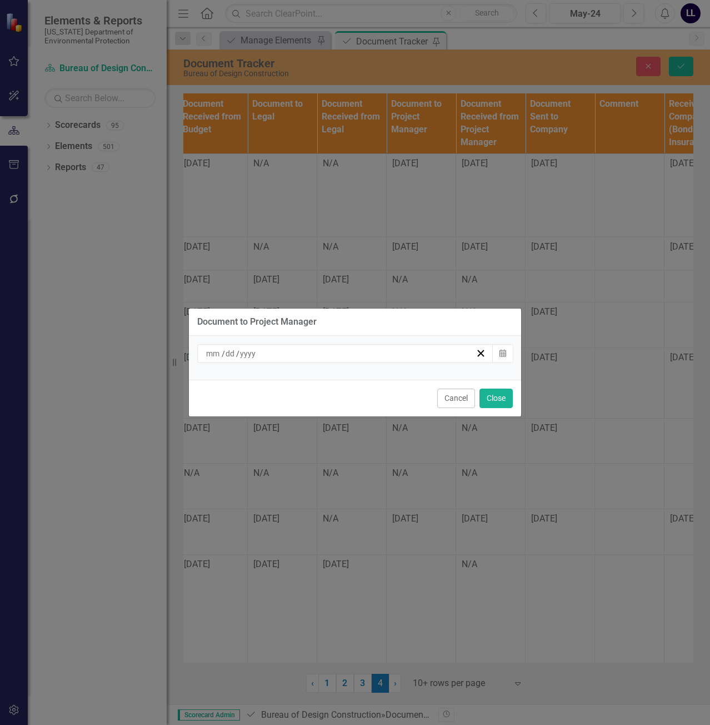
click at [371, 352] on div "/ /" at bounding box center [339, 353] width 271 height 11
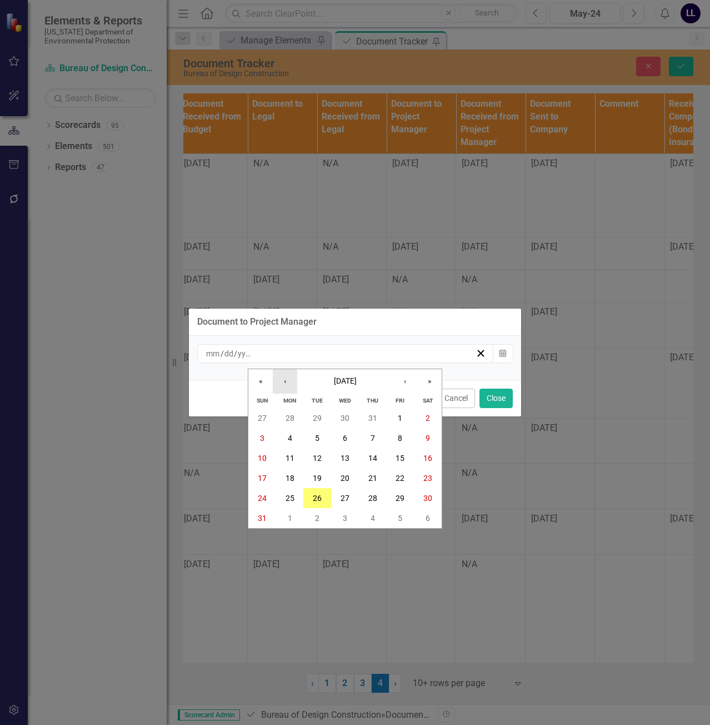
click at [292, 380] on button "‹" at bounding box center [285, 381] width 24 height 24
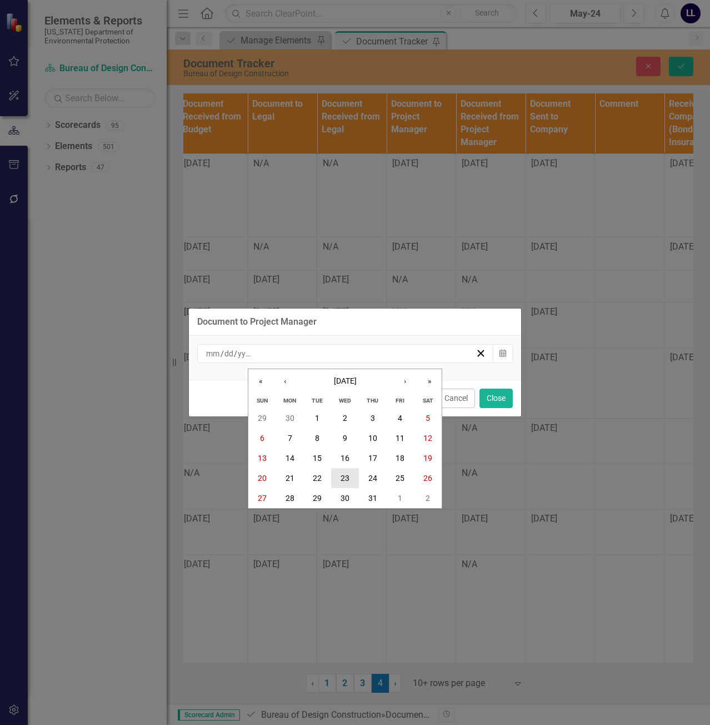
click at [339, 477] on button "23" at bounding box center [345, 478] width 28 height 20
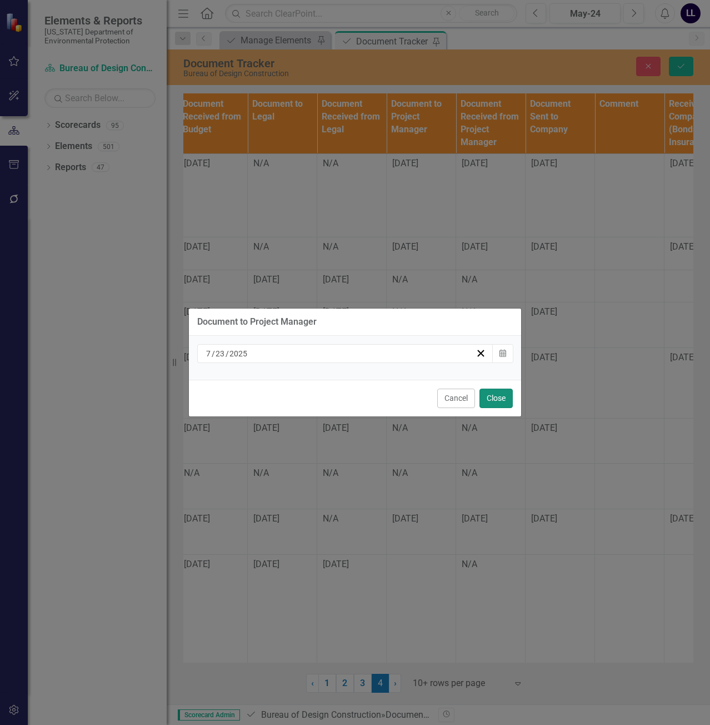
click at [489, 394] on button "Close" at bounding box center [495, 397] width 33 height 19
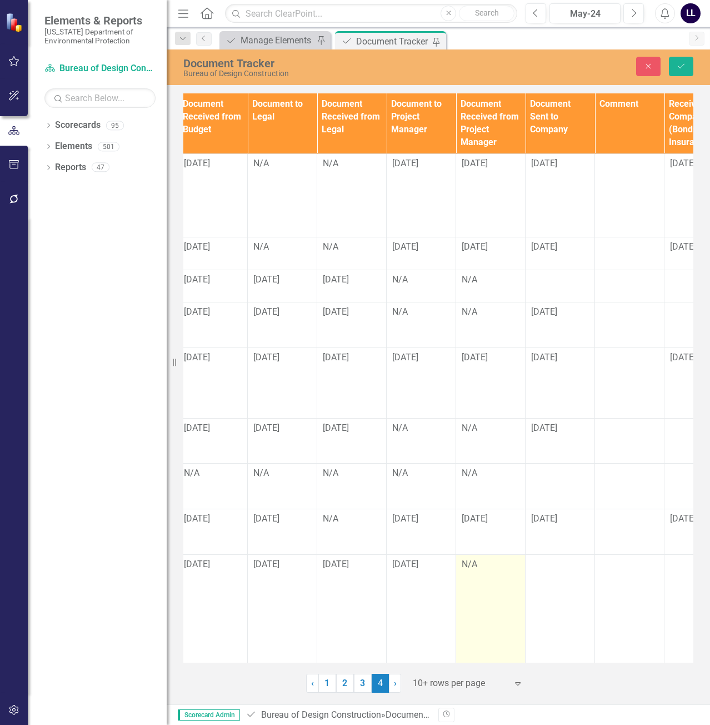
click at [486, 558] on div "N/A" at bounding box center [491, 564] width 58 height 13
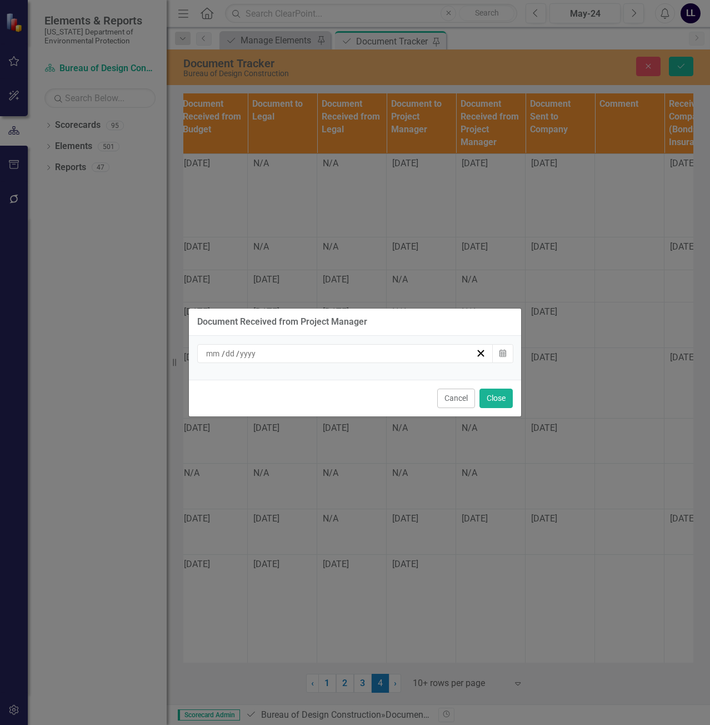
click at [379, 362] on div "/ /" at bounding box center [345, 353] width 296 height 19
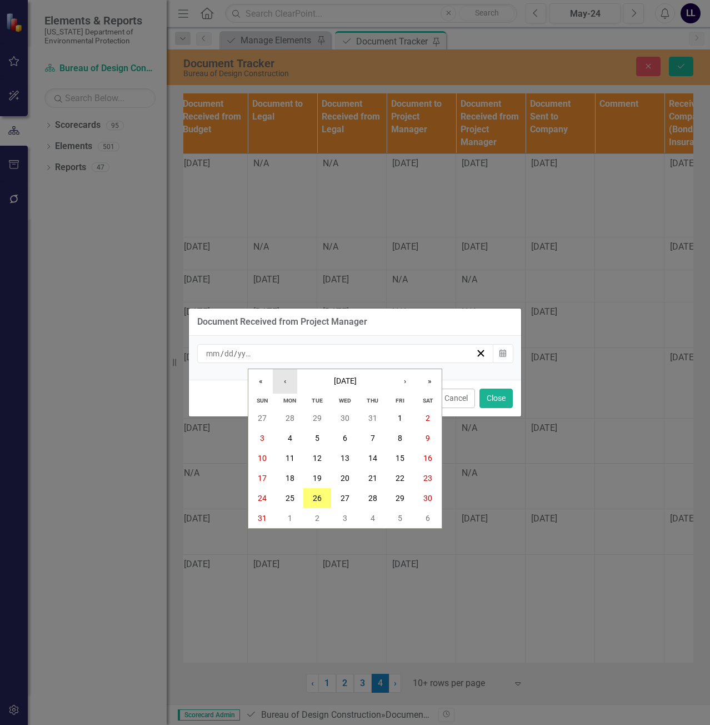
click at [296, 386] on button "‹" at bounding box center [285, 381] width 24 height 24
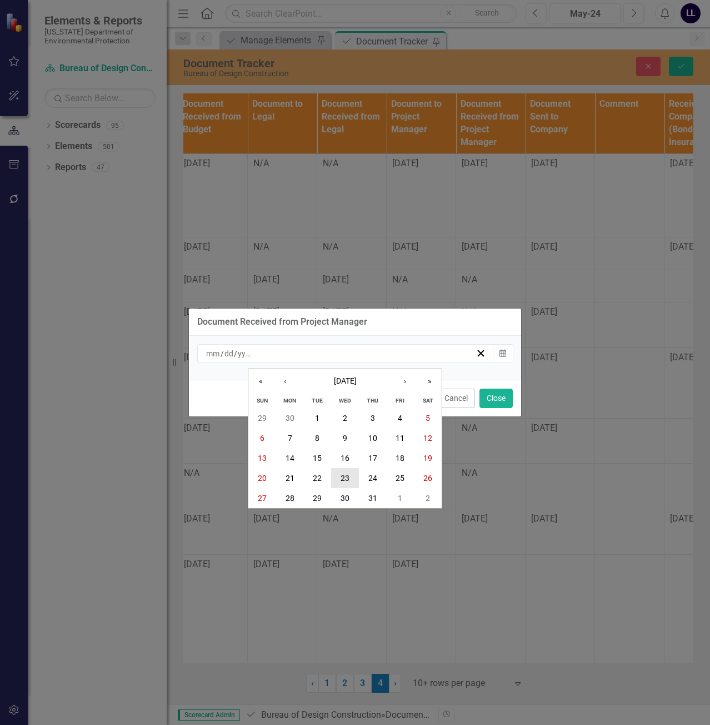
click at [342, 476] on abbr "23" at bounding box center [345, 477] width 9 height 9
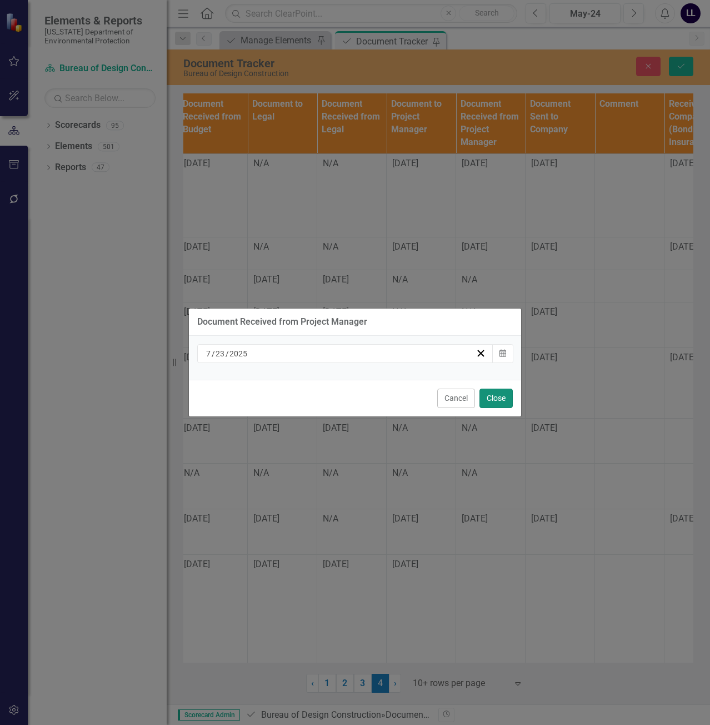
click at [494, 402] on button "Close" at bounding box center [495, 397] width 33 height 19
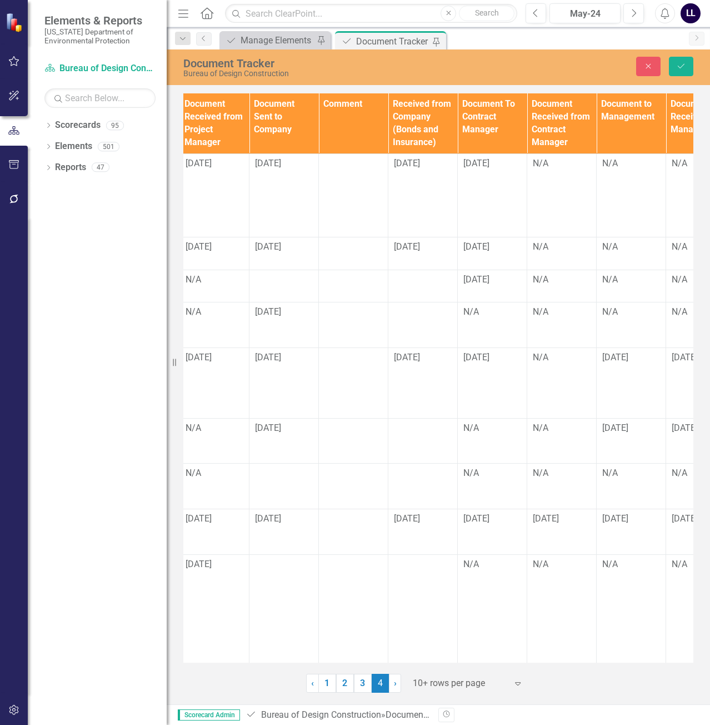
scroll to position [0, 1131]
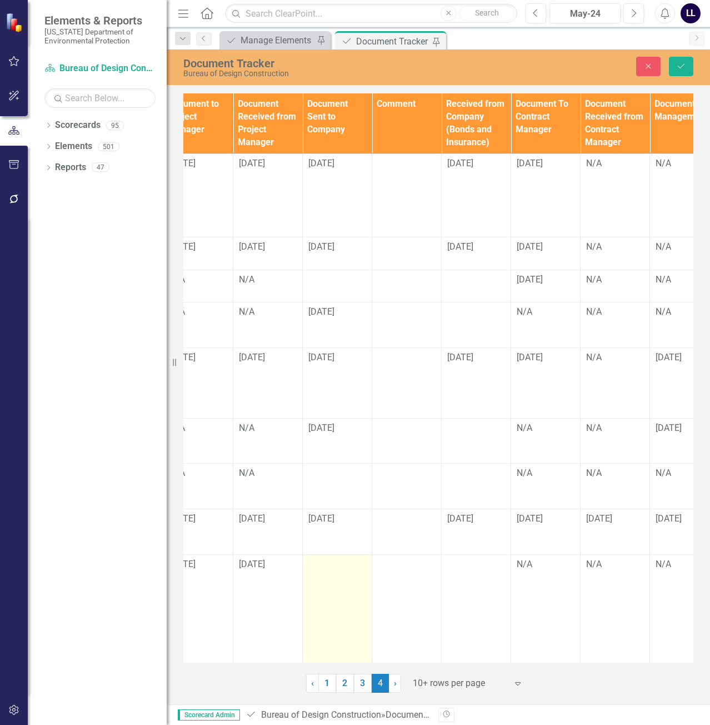
click at [344, 560] on td at bounding box center [337, 691] width 69 height 274
click at [334, 558] on input "text" at bounding box center [337, 568] width 58 height 21
click at [324, 558] on input "text" at bounding box center [337, 568] width 58 height 21
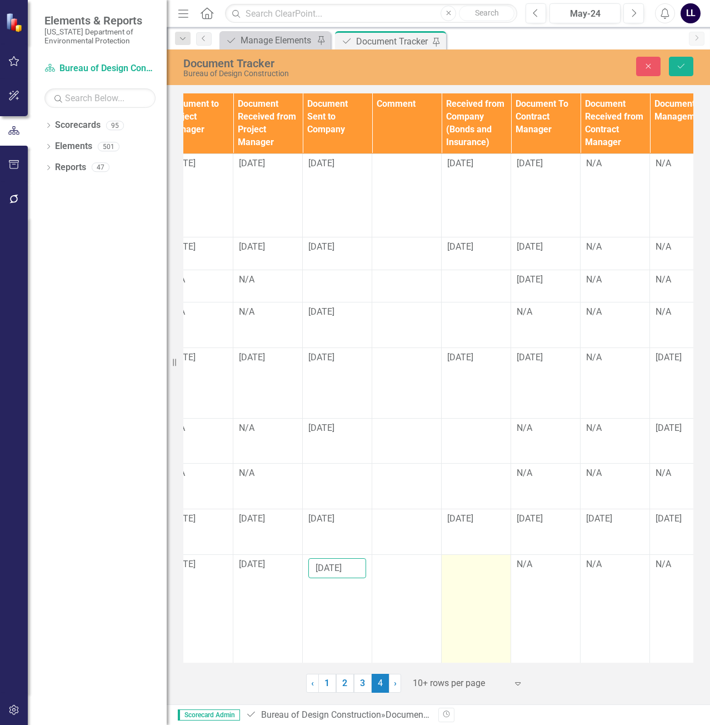
type input "[DATE]"
click at [474, 558] on div at bounding box center [476, 564] width 58 height 13
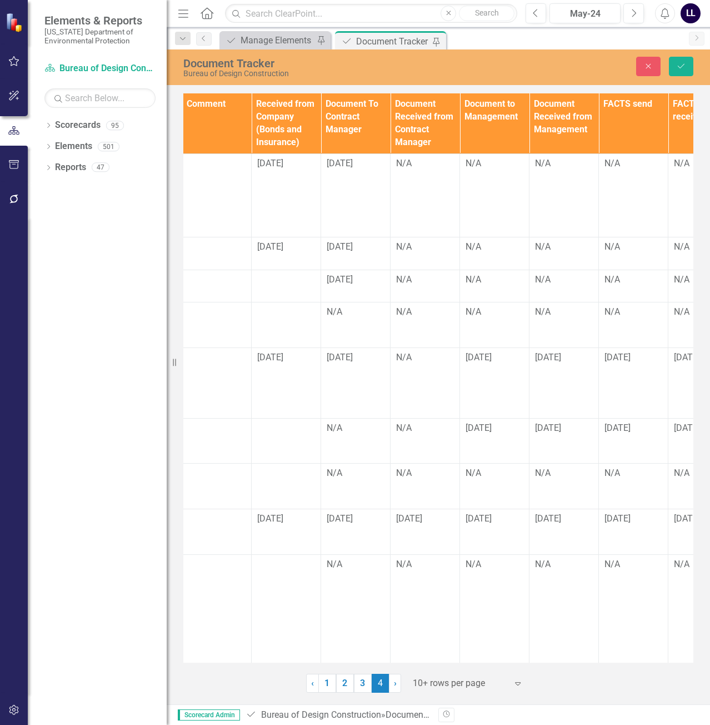
scroll to position [0, 1357]
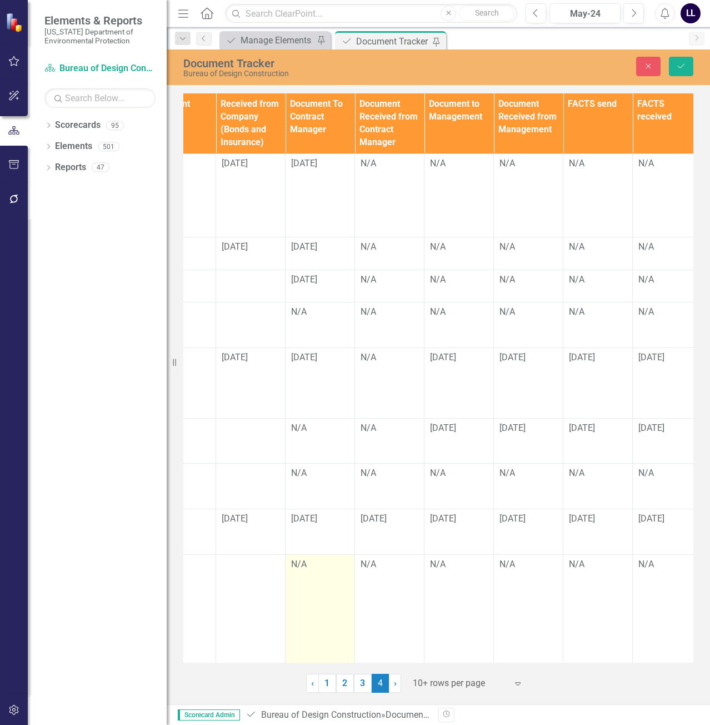
click at [313, 558] on div "N/A" at bounding box center [320, 564] width 58 height 13
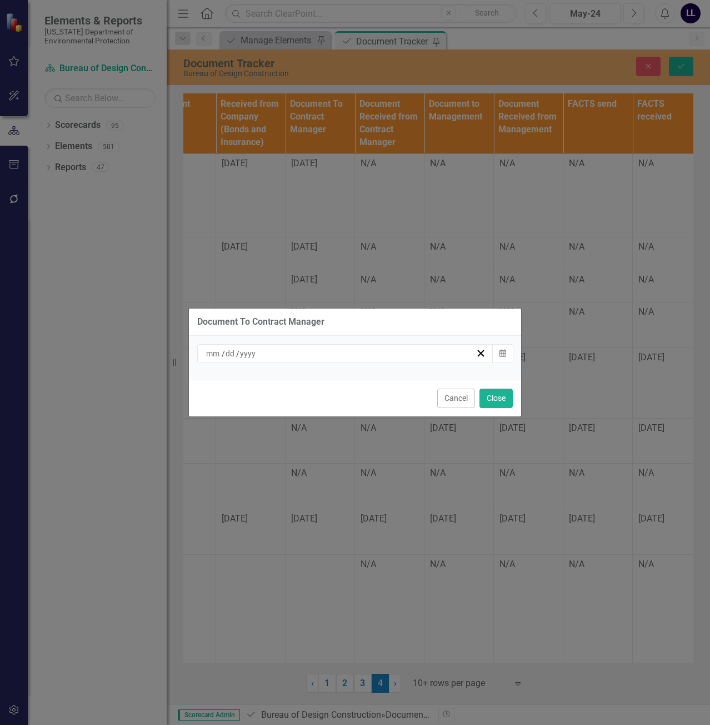
click at [339, 354] on div "/ /" at bounding box center [339, 353] width 271 height 11
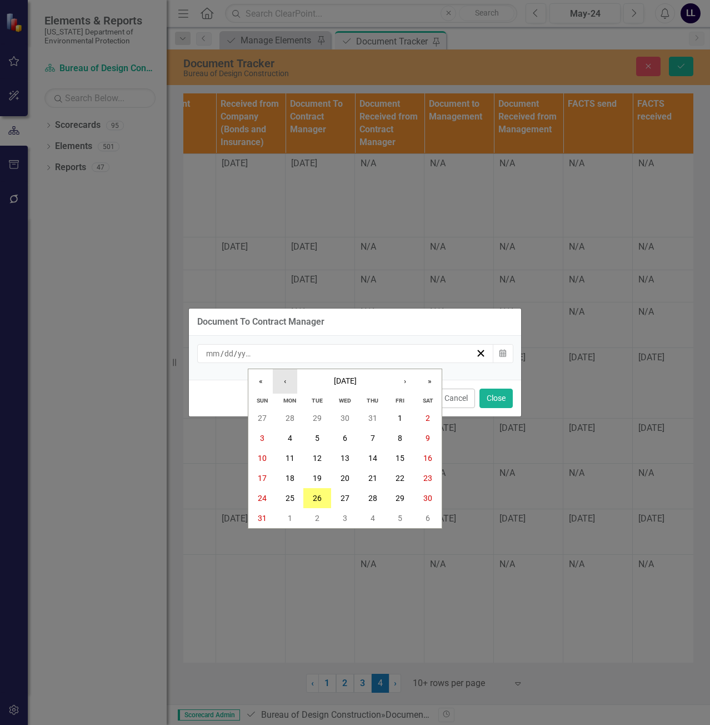
click at [279, 378] on button "‹" at bounding box center [285, 381] width 24 height 24
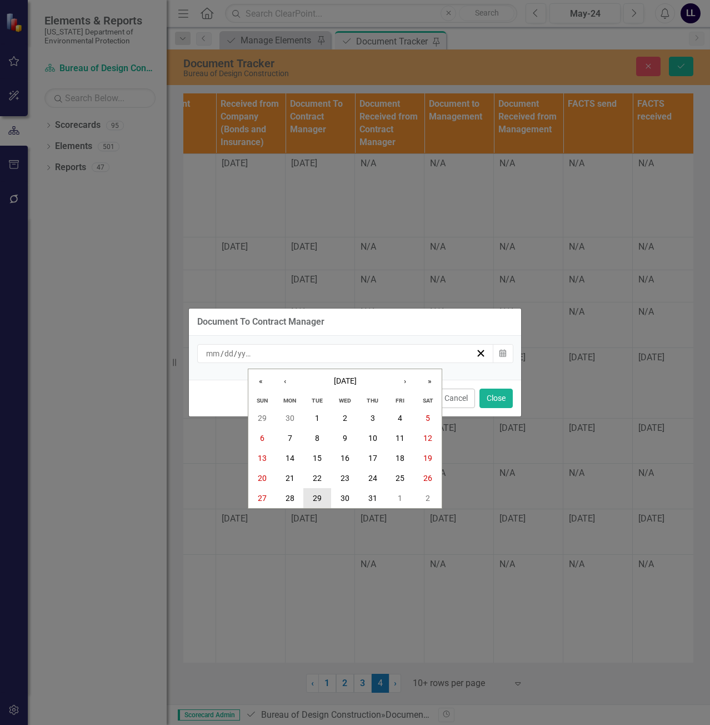
click at [321, 496] on abbr "29" at bounding box center [317, 497] width 9 height 9
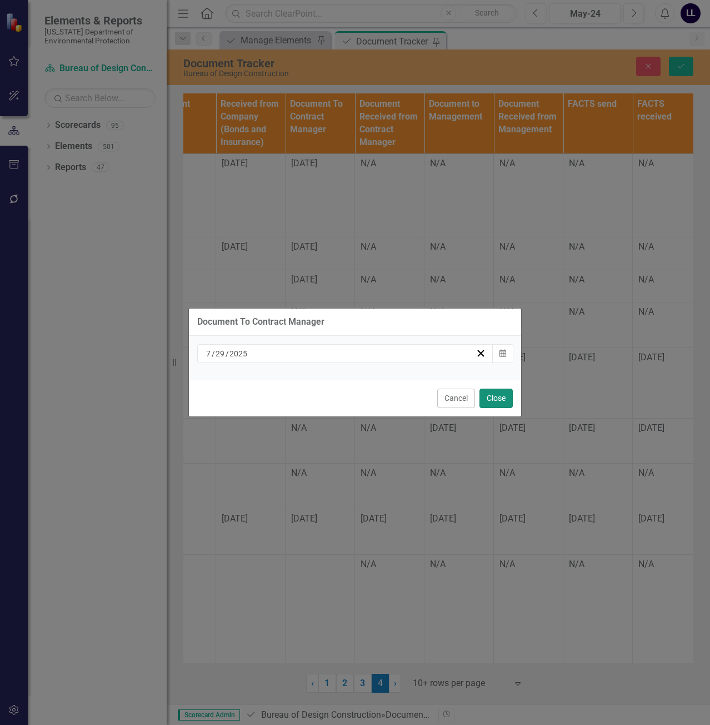
click at [493, 396] on button "Close" at bounding box center [495, 397] width 33 height 19
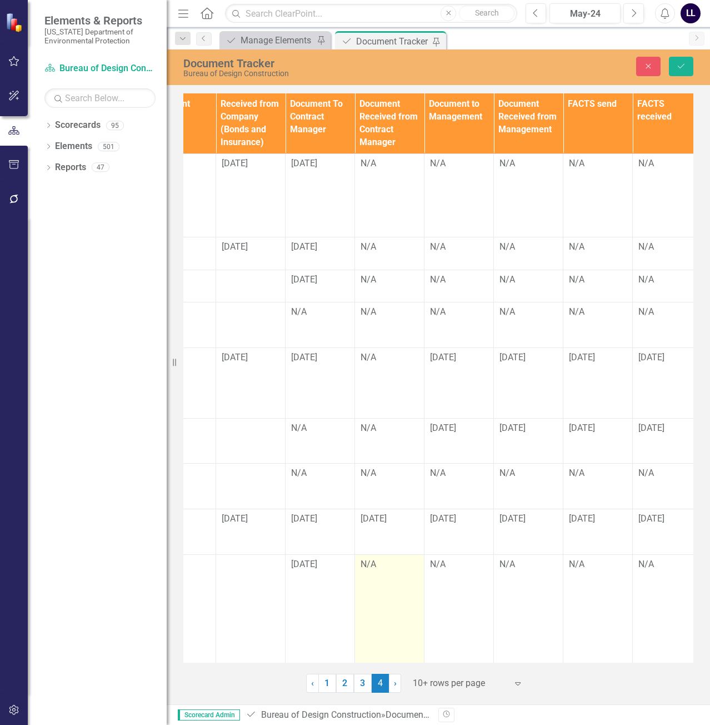
click at [387, 558] on div "N/A" at bounding box center [390, 564] width 58 height 13
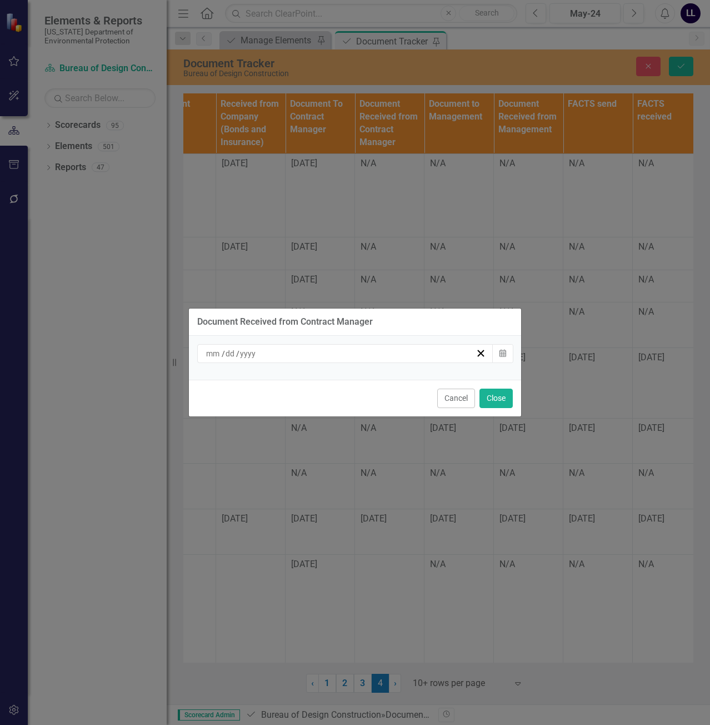
click at [335, 353] on div "/ /" at bounding box center [339, 353] width 271 height 11
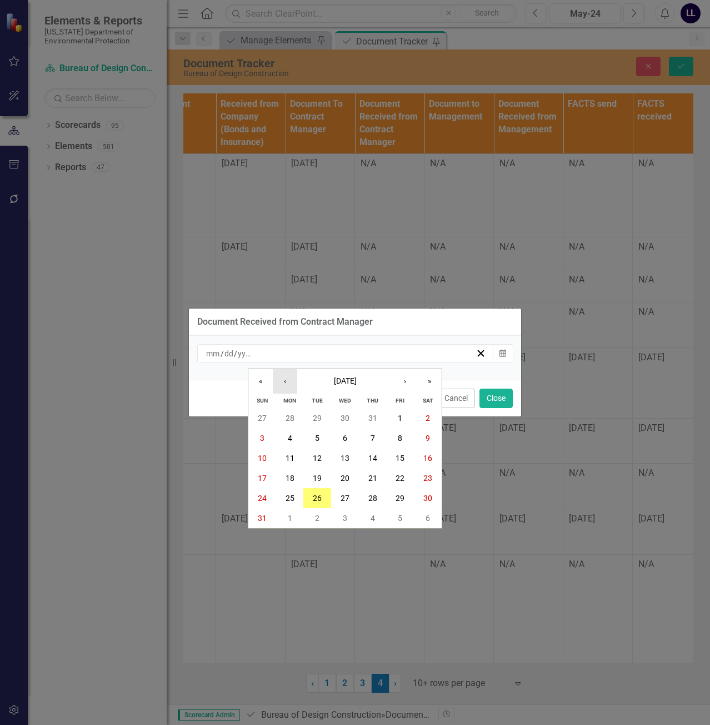
click at [292, 381] on button "‹" at bounding box center [285, 381] width 24 height 24
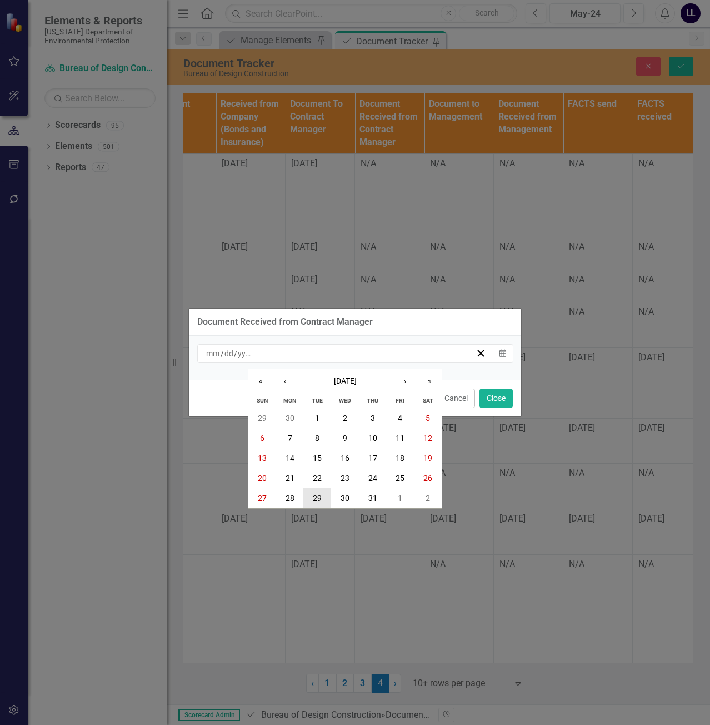
click at [318, 496] on abbr "29" at bounding box center [317, 497] width 9 height 9
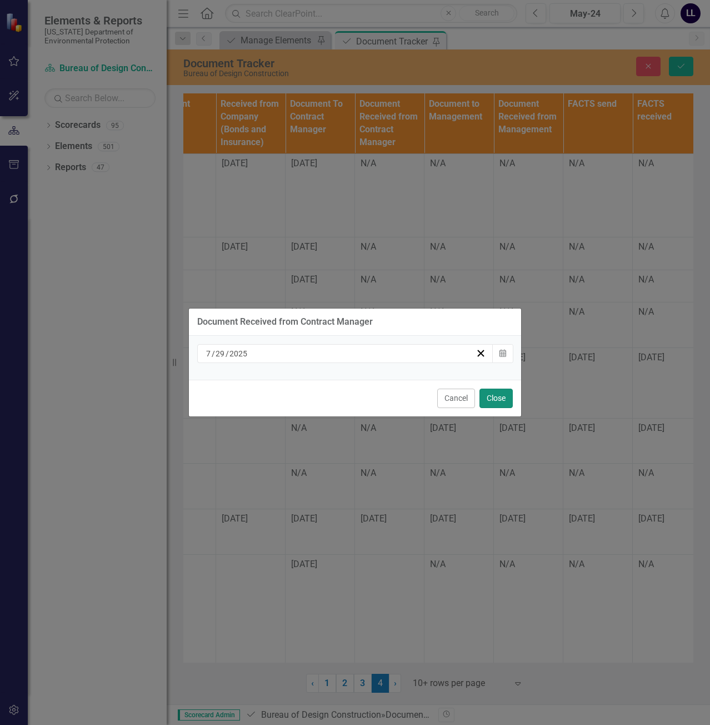
click at [498, 401] on button "Close" at bounding box center [495, 397] width 33 height 19
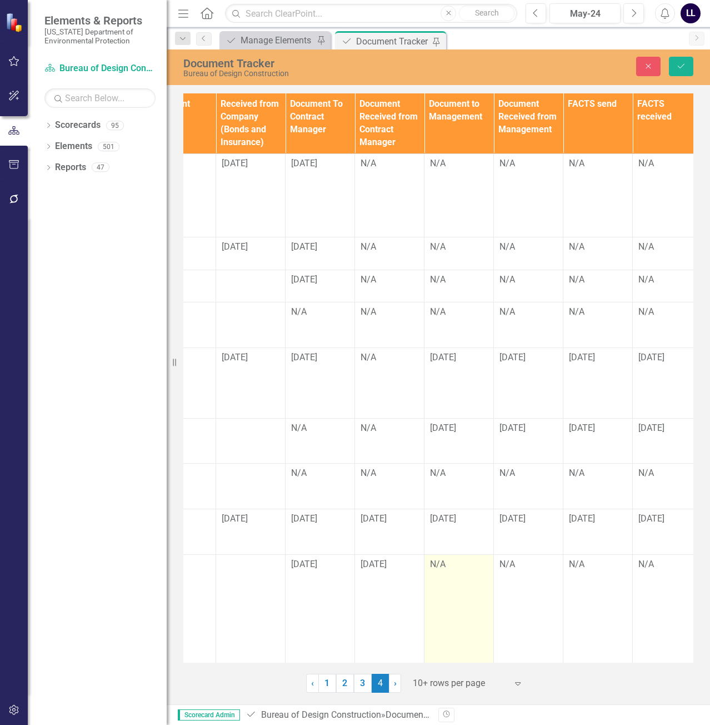
click at [454, 558] on div "N/A" at bounding box center [459, 564] width 58 height 13
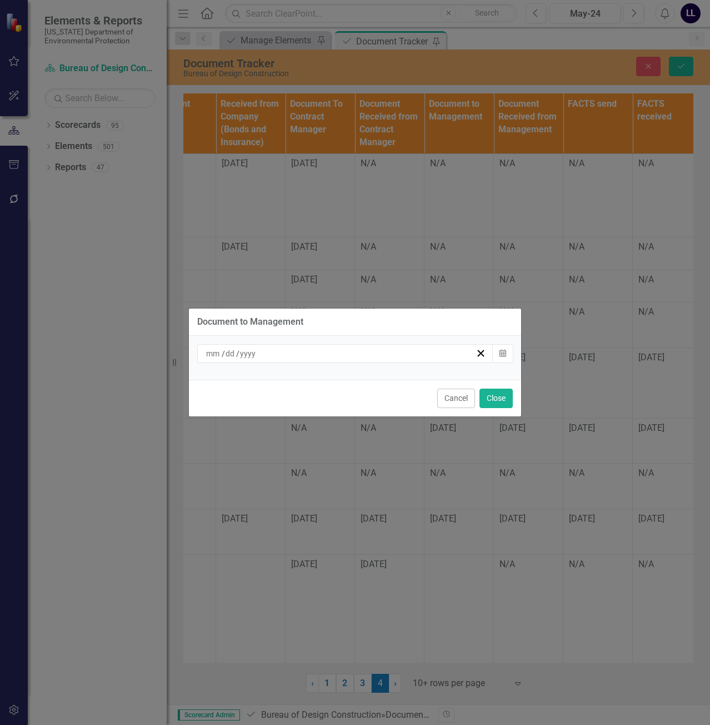
click at [374, 359] on div "/ /" at bounding box center [345, 353] width 296 height 19
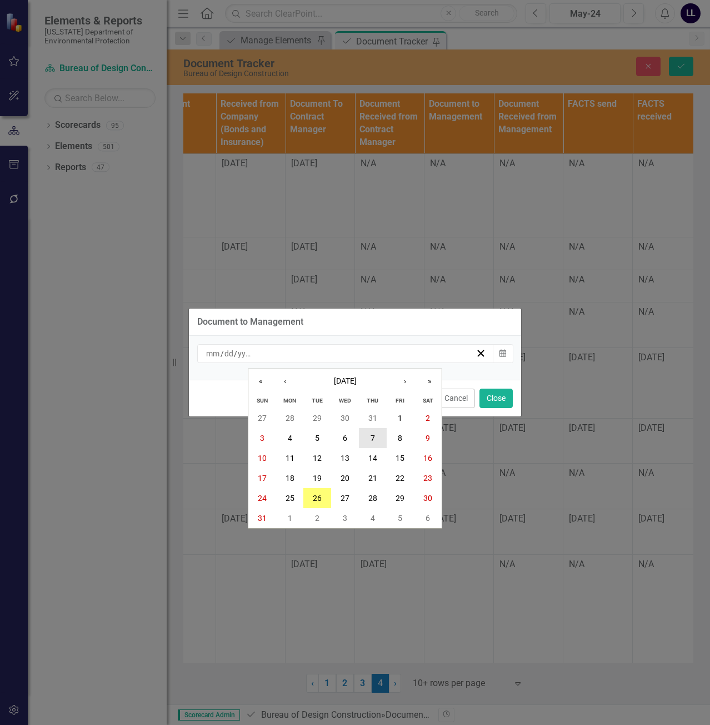
click at [379, 436] on button "7" at bounding box center [373, 438] width 28 height 20
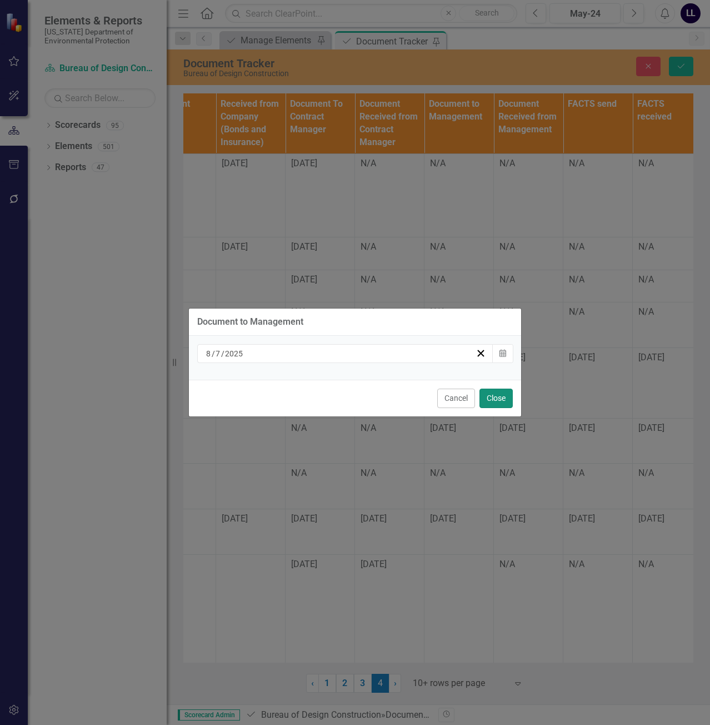
click at [502, 397] on button "Close" at bounding box center [495, 397] width 33 height 19
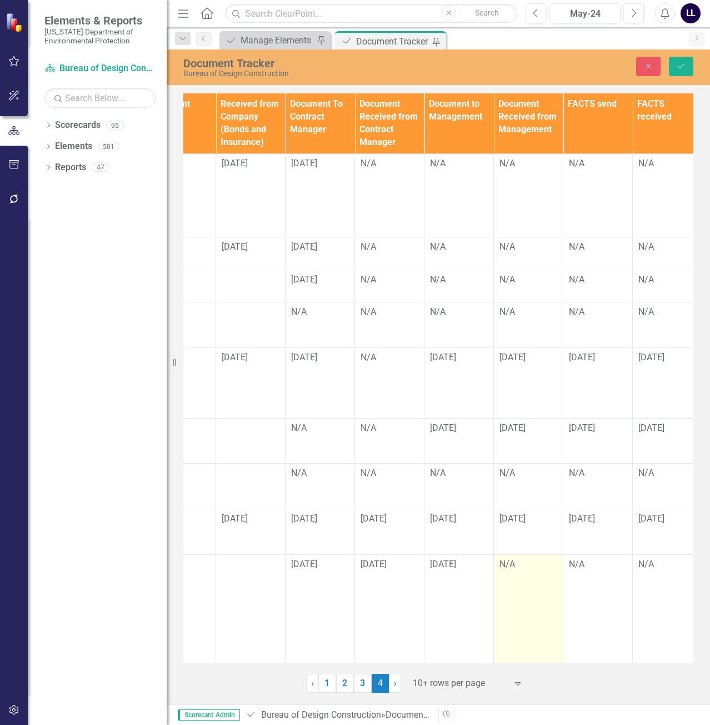
click at [524, 558] on td "N/A" at bounding box center [528, 691] width 69 height 274
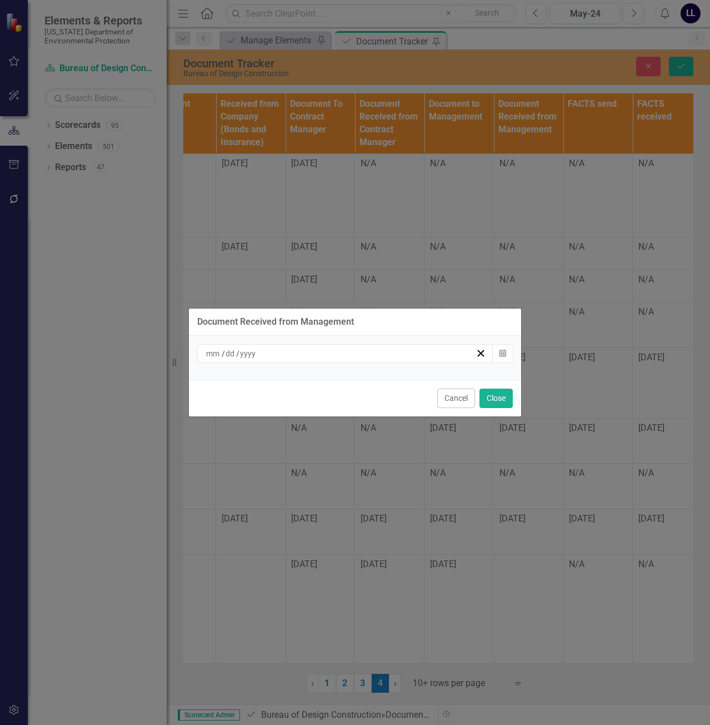
click at [290, 352] on div "/ /" at bounding box center [339, 353] width 271 height 11
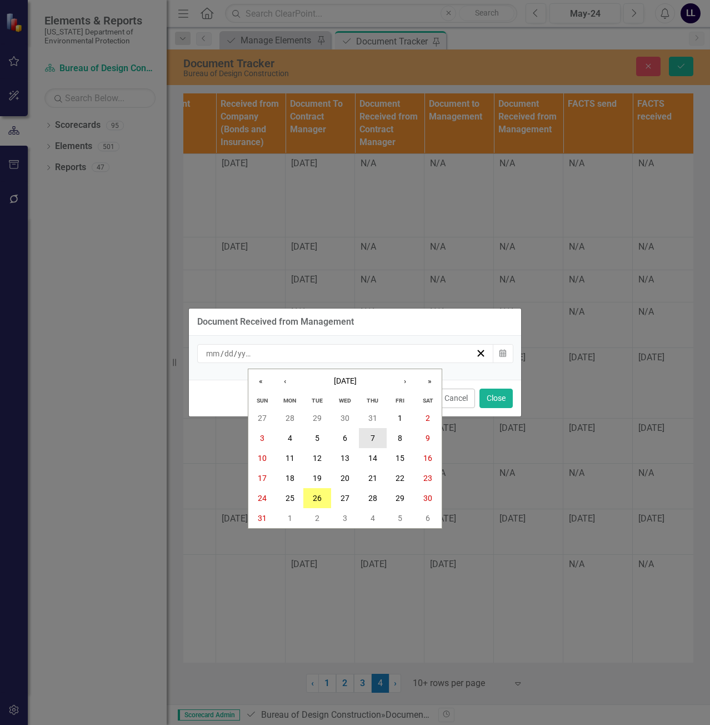
click at [377, 436] on button "7" at bounding box center [373, 438] width 28 height 20
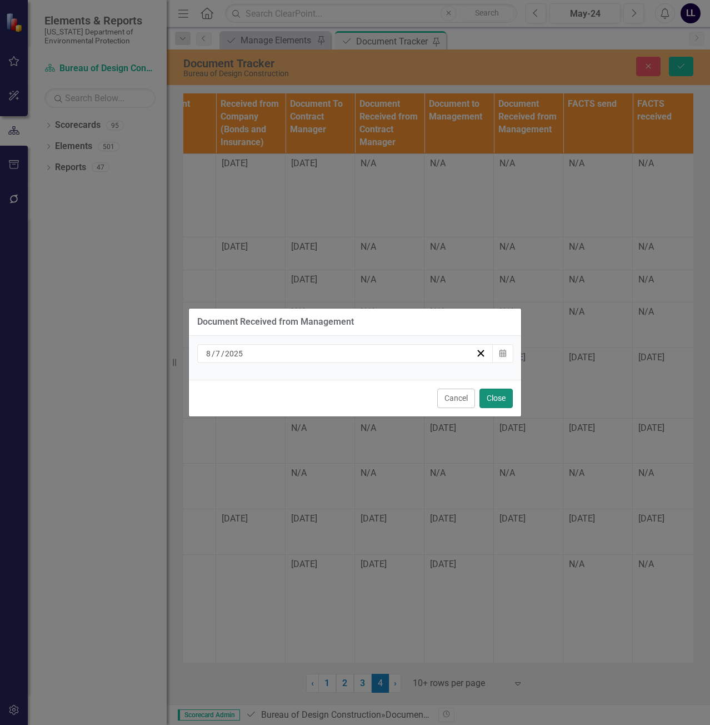
click at [497, 404] on button "Close" at bounding box center [495, 397] width 33 height 19
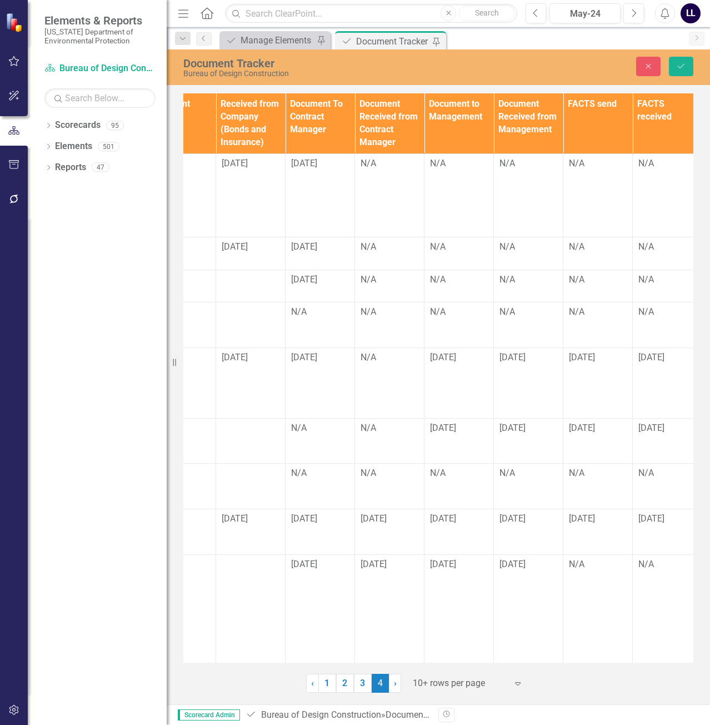
scroll to position [0, 1513]
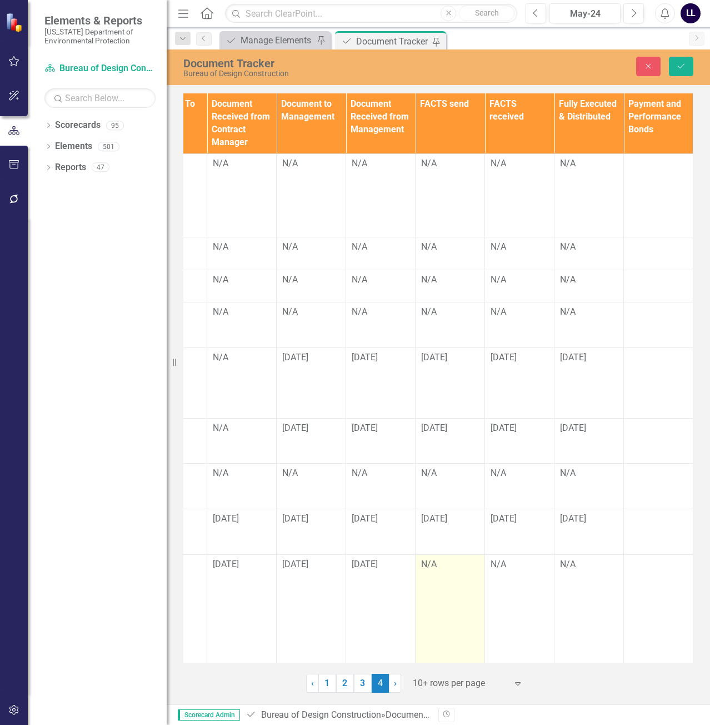
click at [427, 558] on div "N/A" at bounding box center [450, 564] width 58 height 13
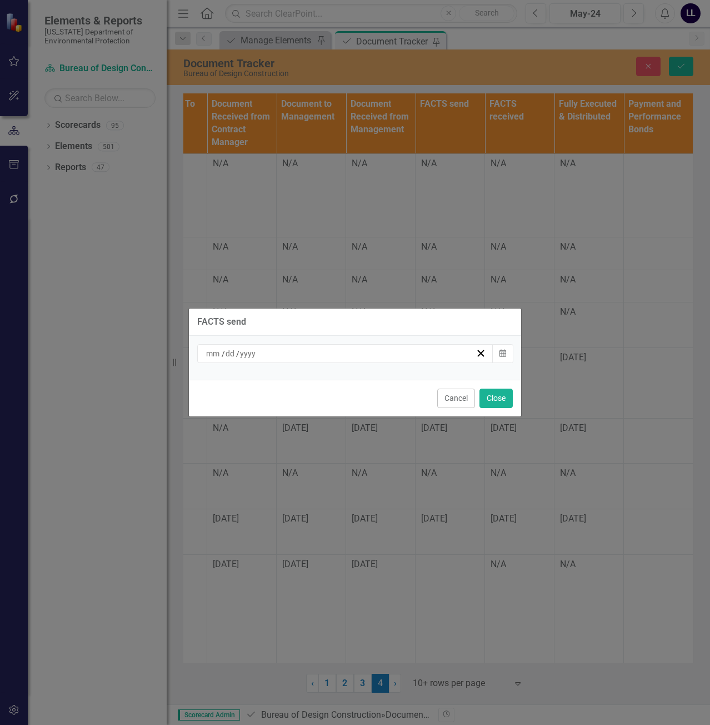
click at [358, 356] on div "/ /" at bounding box center [339, 353] width 271 height 11
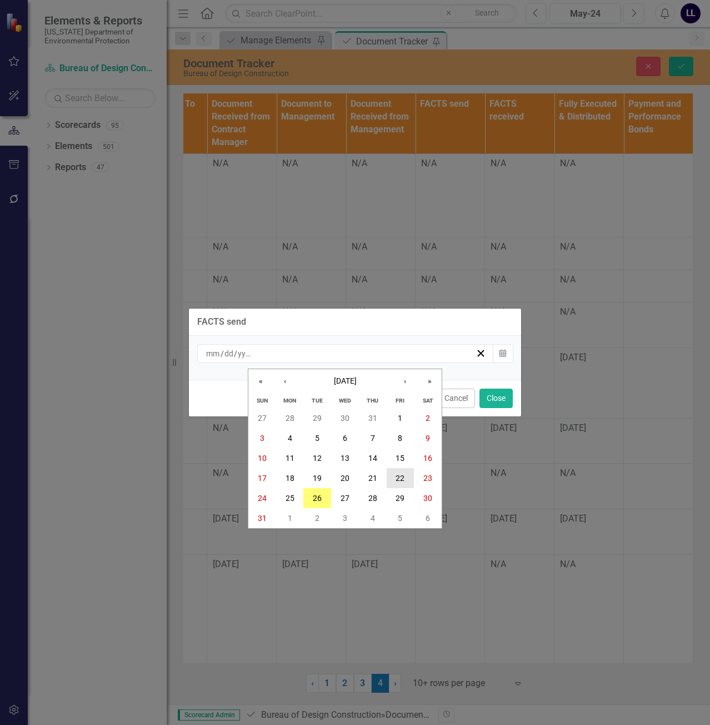
click at [396, 477] on abbr "22" at bounding box center [400, 477] width 9 height 9
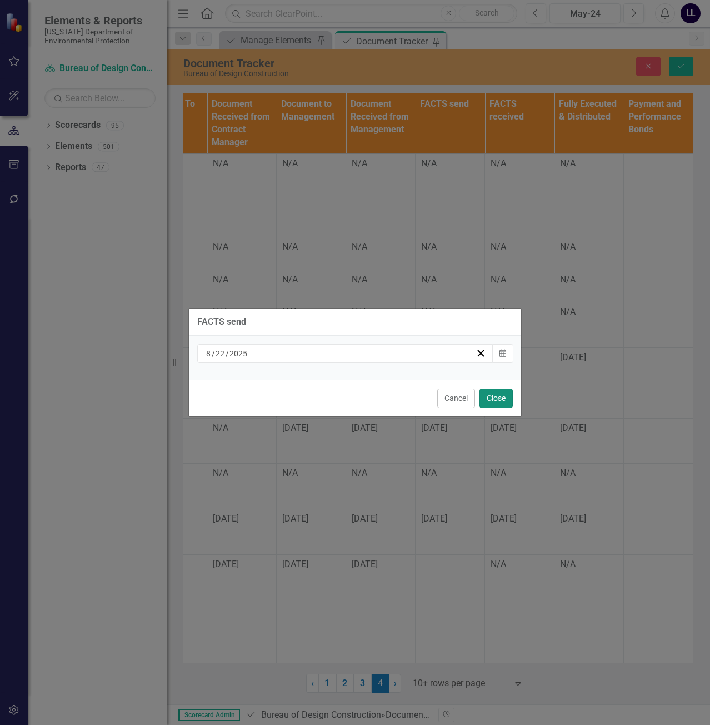
click at [496, 398] on button "Close" at bounding box center [495, 397] width 33 height 19
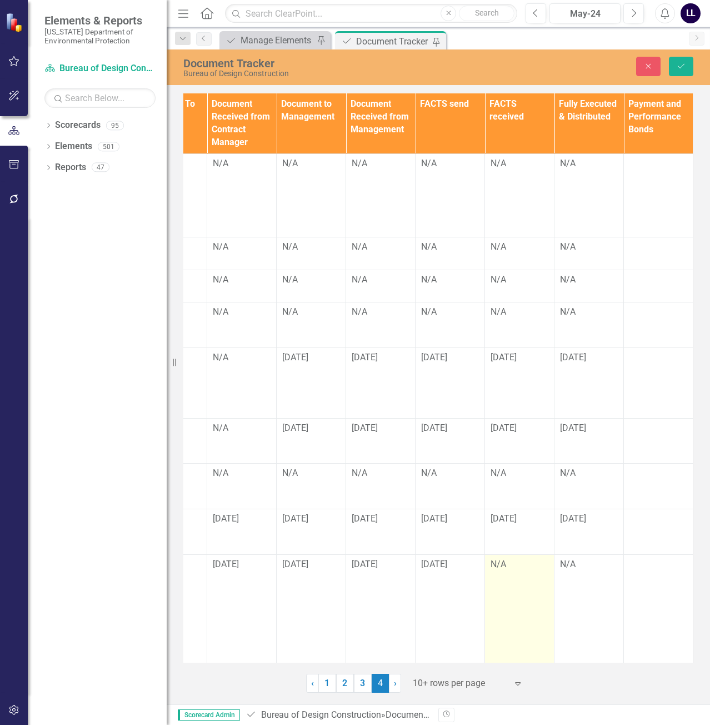
click at [495, 558] on div "N/A" at bounding box center [520, 564] width 58 height 13
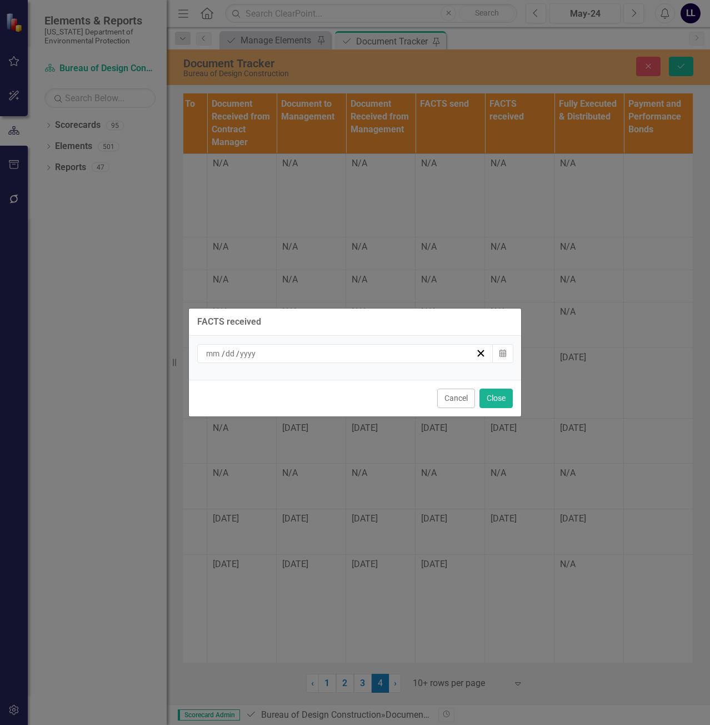
click at [336, 354] on div "/ /" at bounding box center [339, 353] width 271 height 11
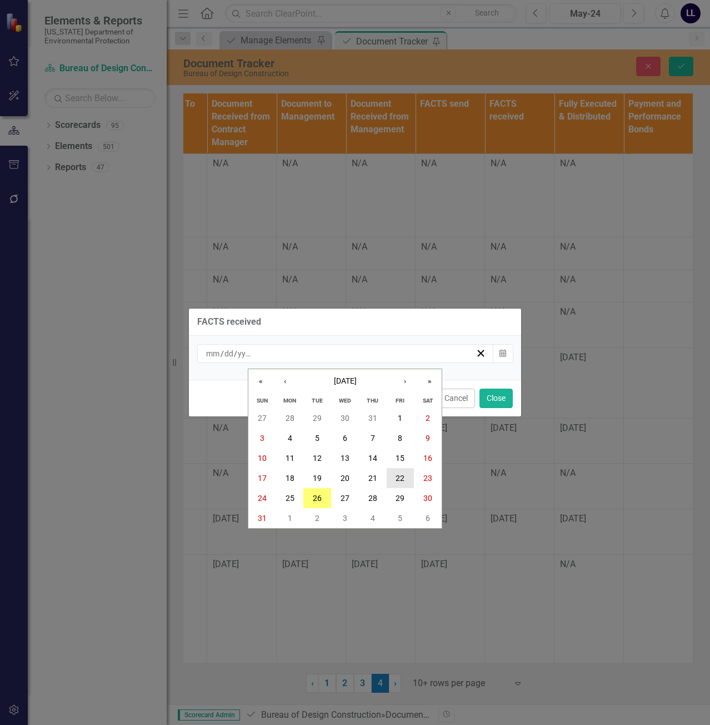
click at [403, 480] on abbr "22" at bounding box center [400, 477] width 9 height 9
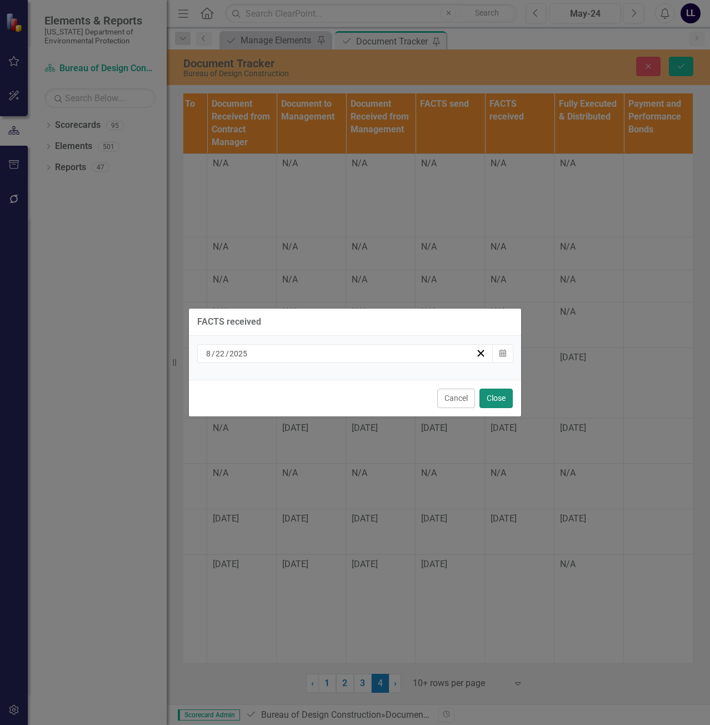
click at [504, 401] on button "Close" at bounding box center [495, 397] width 33 height 19
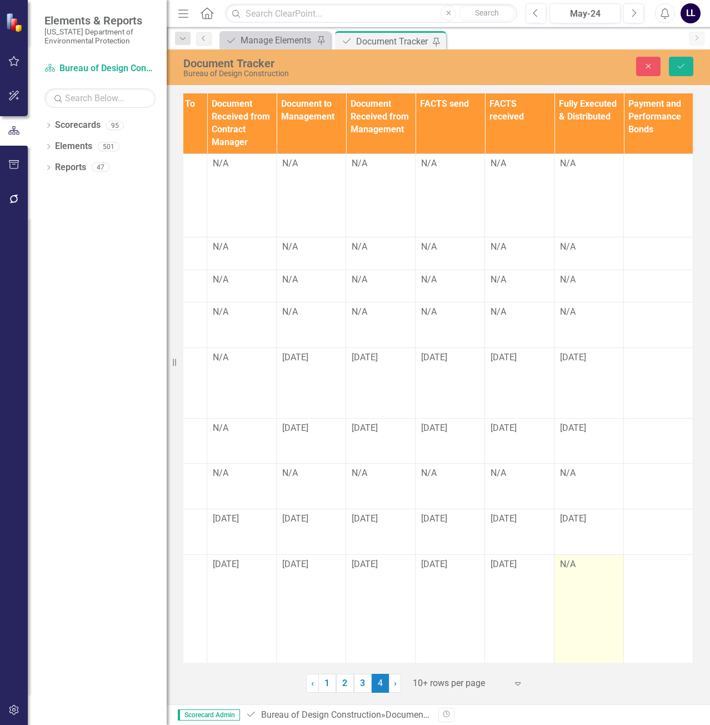
click at [567, 558] on div "N/A" at bounding box center [589, 564] width 58 height 13
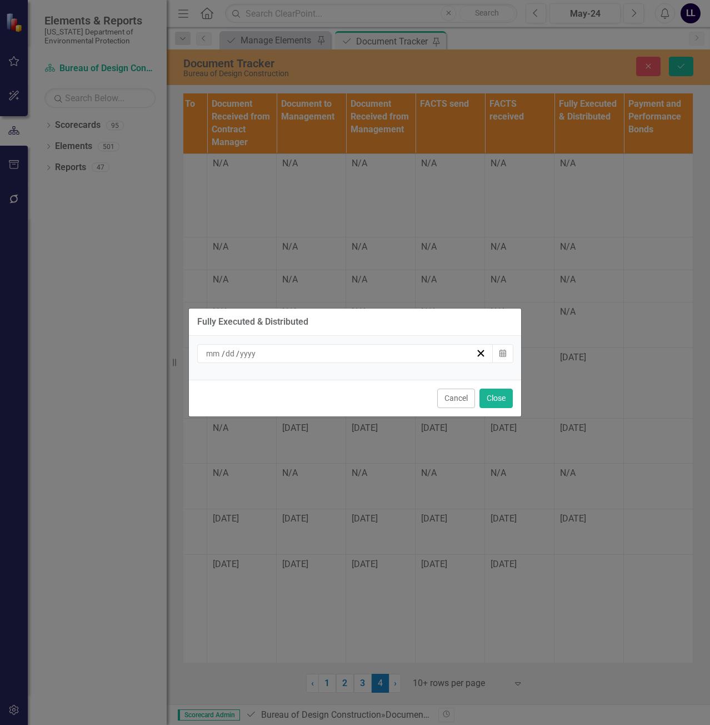
click at [341, 356] on div "/ /" at bounding box center [339, 353] width 271 height 11
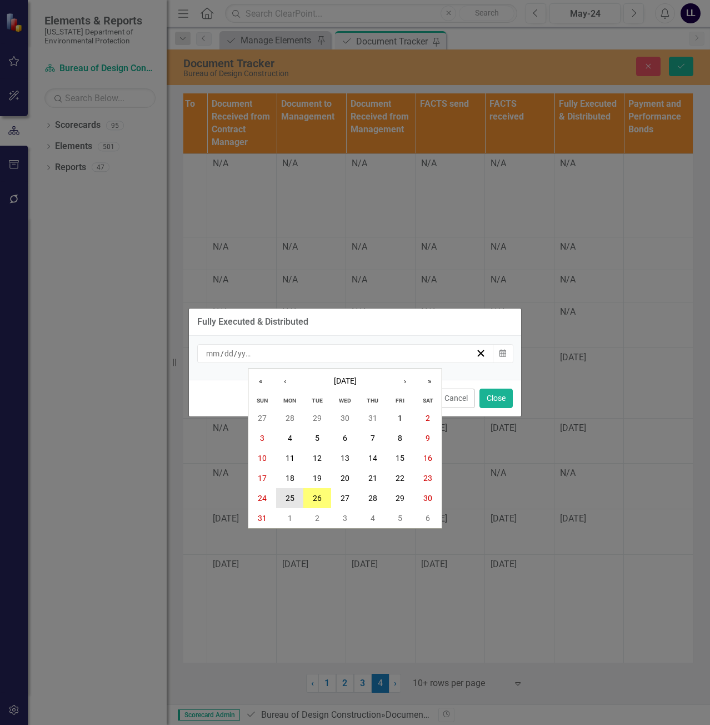
click at [286, 498] on abbr "25" at bounding box center [290, 497] width 9 height 9
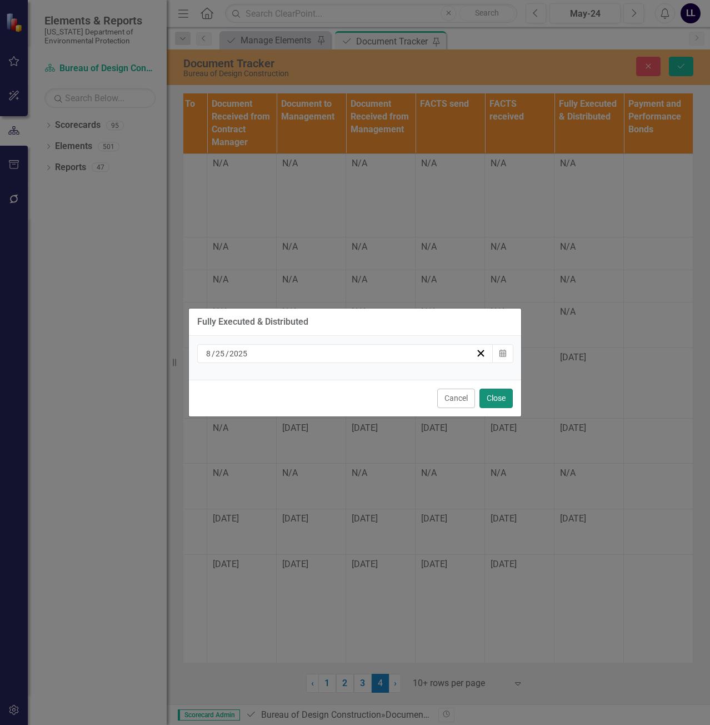
click at [502, 398] on button "Close" at bounding box center [495, 397] width 33 height 19
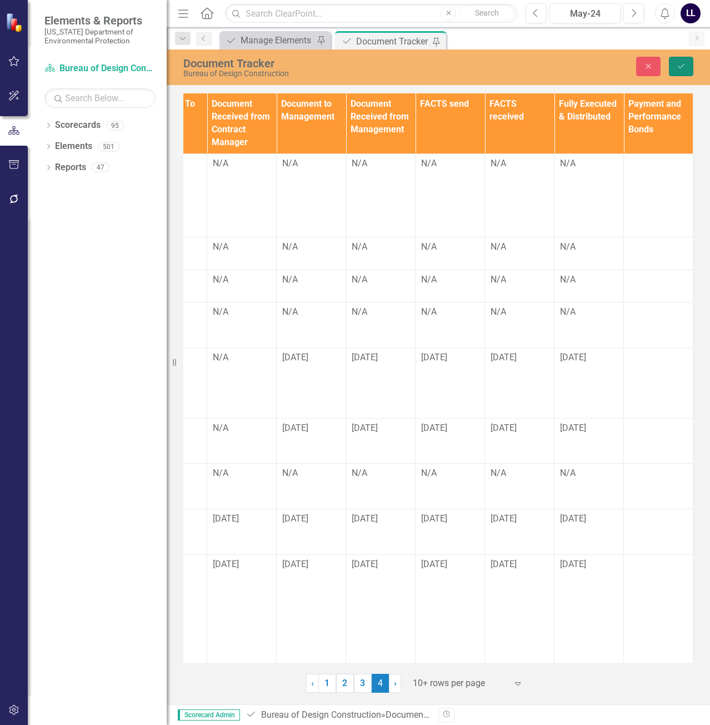
click at [681, 66] on icon "Save" at bounding box center [681, 66] width 10 height 8
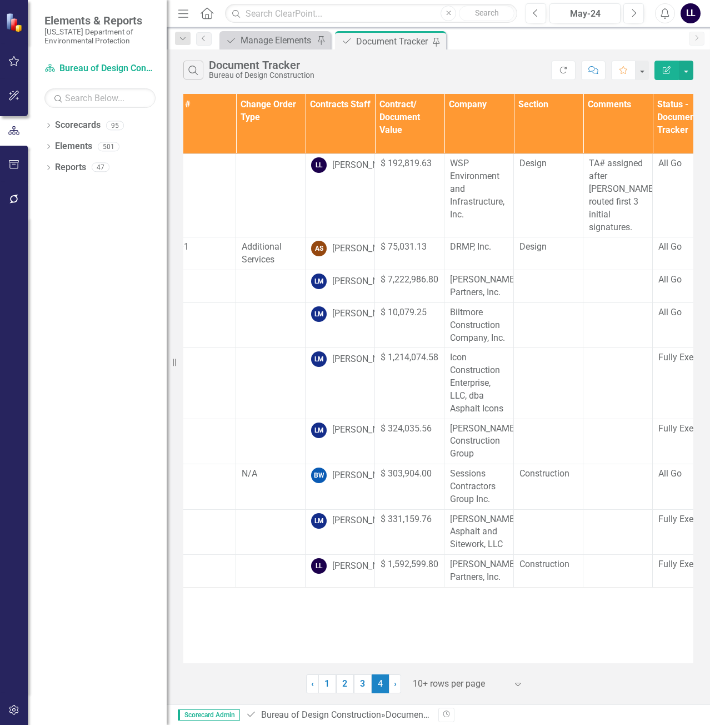
scroll to position [0, 0]
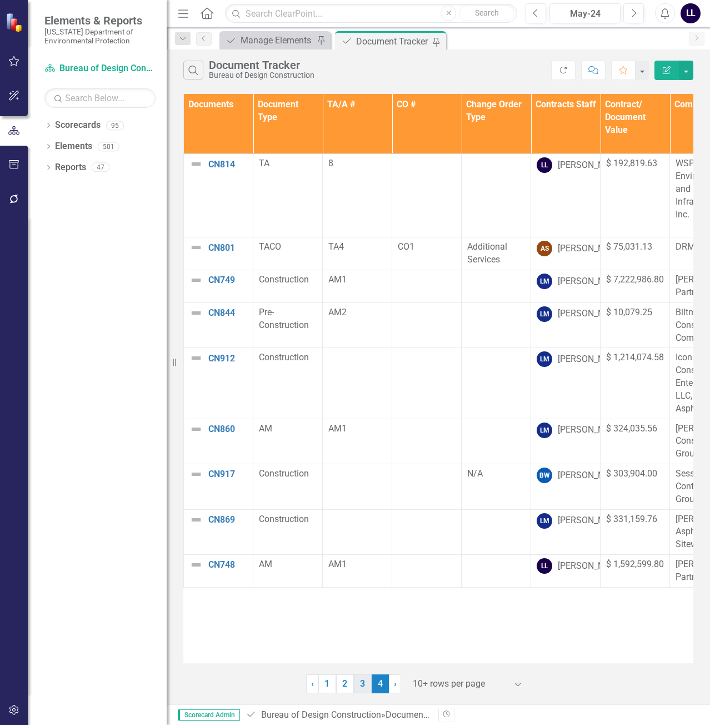
click at [366, 683] on link "3" at bounding box center [363, 683] width 18 height 19
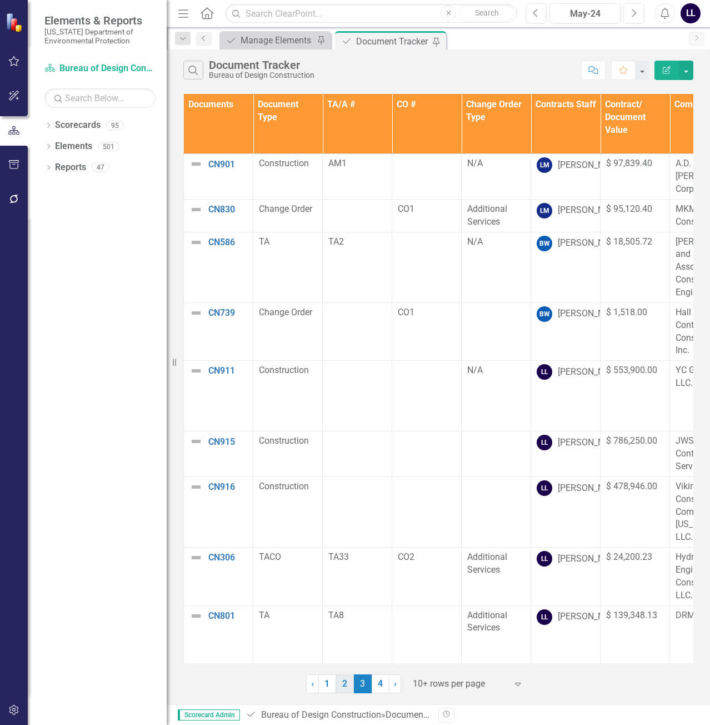
click at [345, 684] on link "2" at bounding box center [345, 683] width 18 height 19
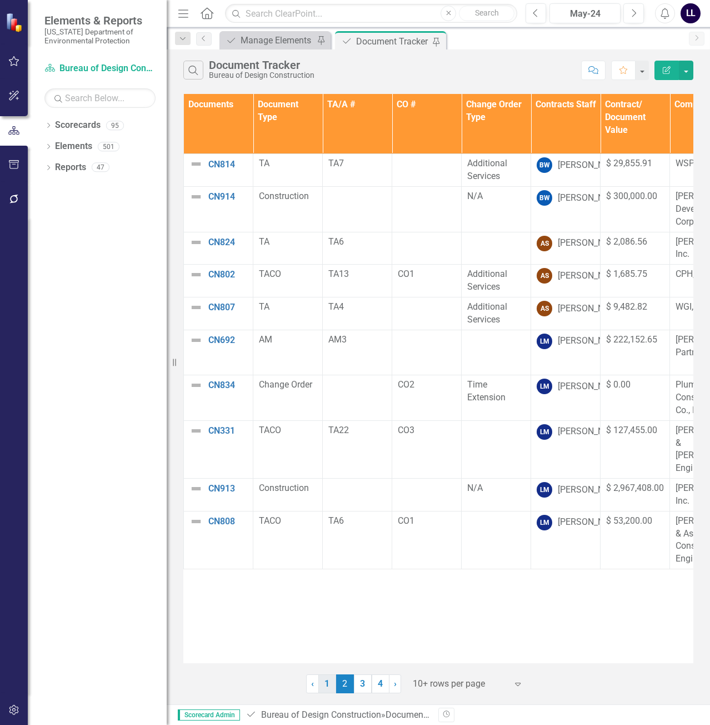
click at [331, 685] on link "1" at bounding box center [327, 683] width 18 height 19
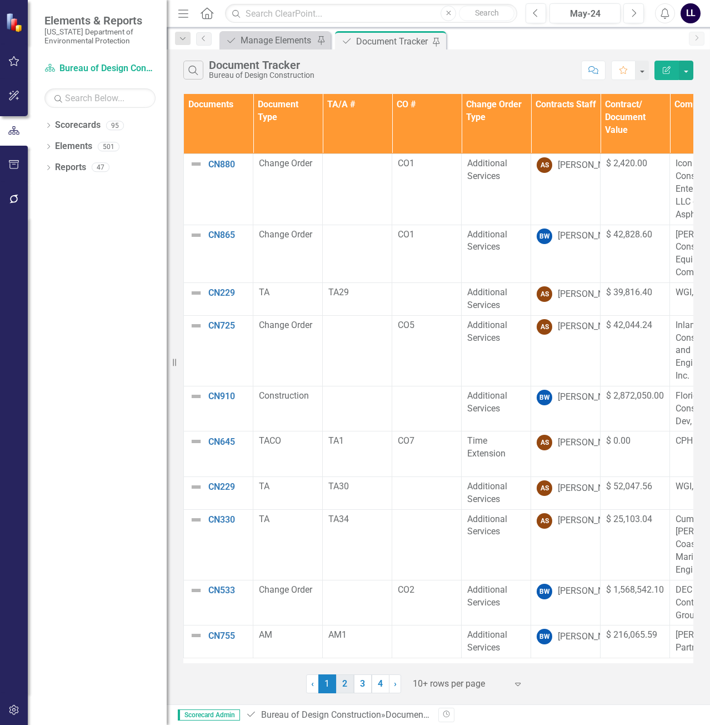
click at [340, 685] on link "2" at bounding box center [345, 683] width 18 height 19
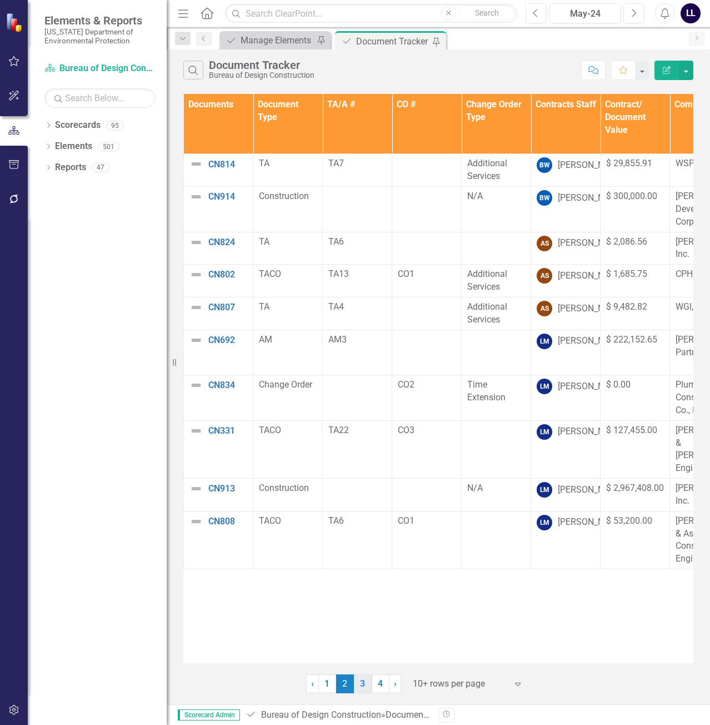
click at [367, 683] on link "3" at bounding box center [363, 683] width 18 height 19
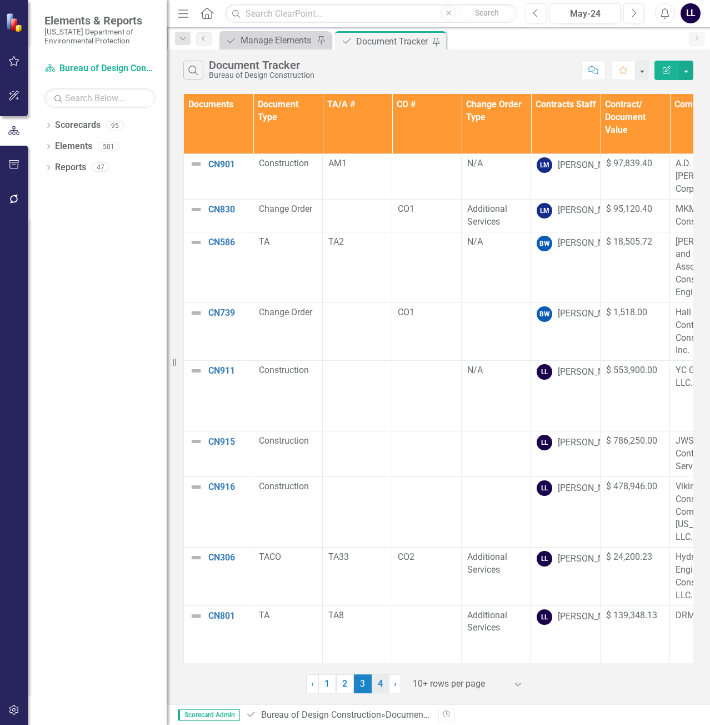
click at [383, 686] on link "4" at bounding box center [381, 683] width 18 height 19
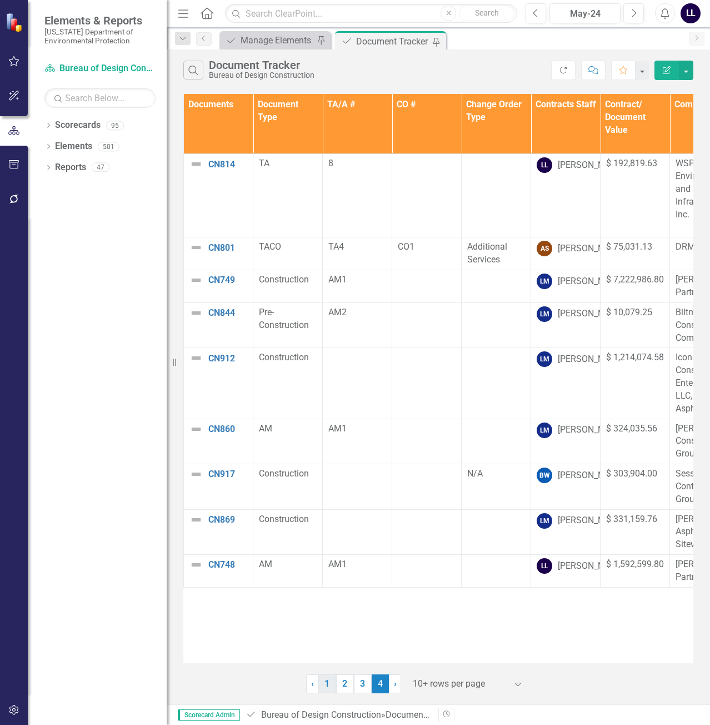
click at [331, 684] on link "1" at bounding box center [327, 683] width 18 height 19
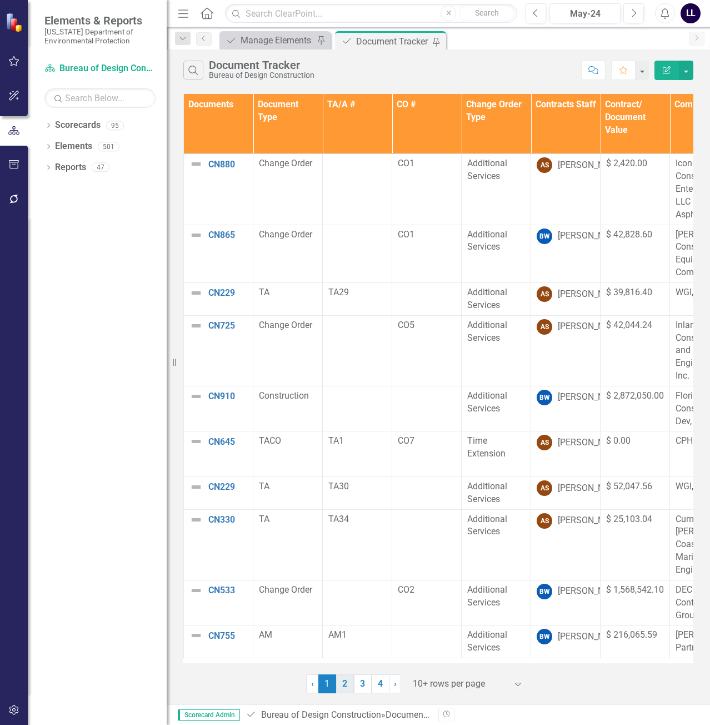
click at [346, 686] on link "2" at bounding box center [345, 683] width 18 height 19
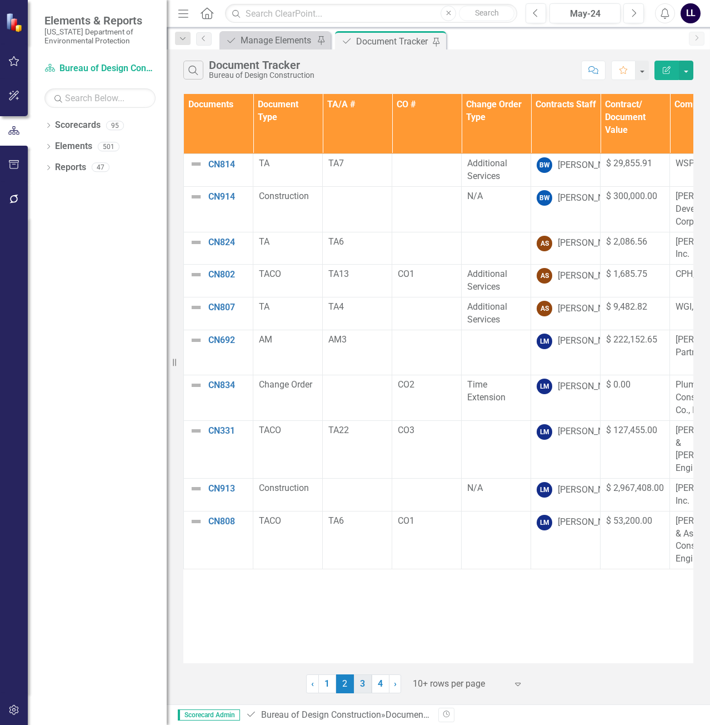
click at [364, 686] on link "3" at bounding box center [363, 683] width 18 height 19
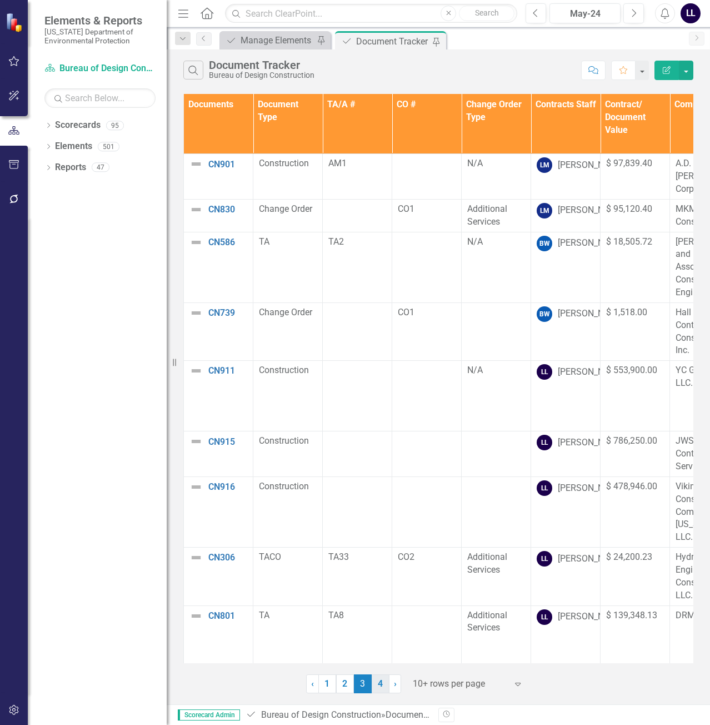
click at [382, 687] on link "4" at bounding box center [381, 683] width 18 height 19
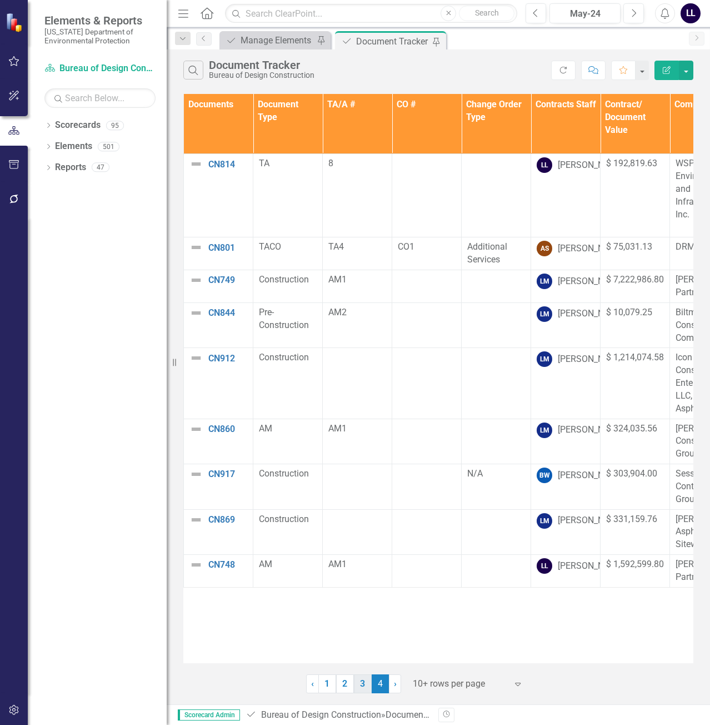
click at [364, 687] on link "3" at bounding box center [363, 683] width 18 height 19
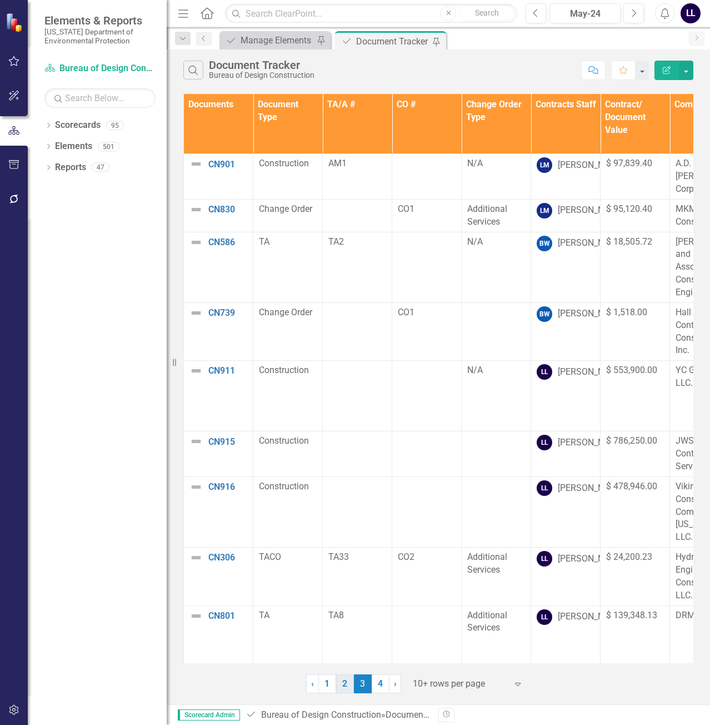
click at [344, 684] on link "2" at bounding box center [345, 683] width 18 height 19
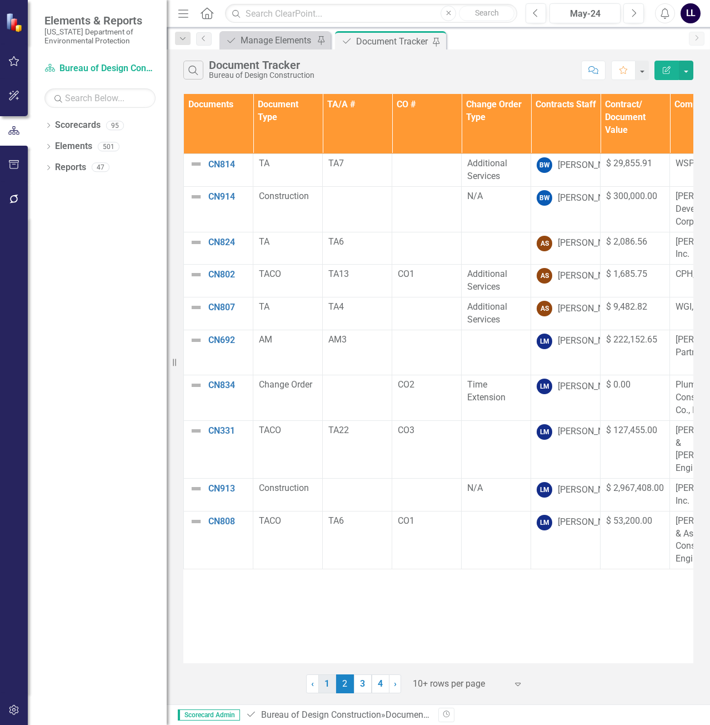
click at [331, 683] on link "1" at bounding box center [327, 683] width 18 height 19
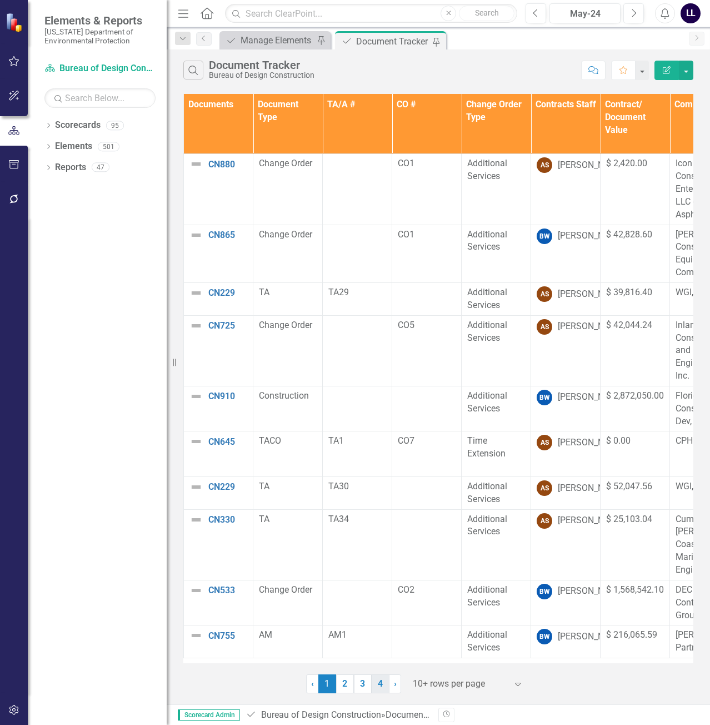
click at [378, 686] on link "4" at bounding box center [381, 683] width 18 height 19
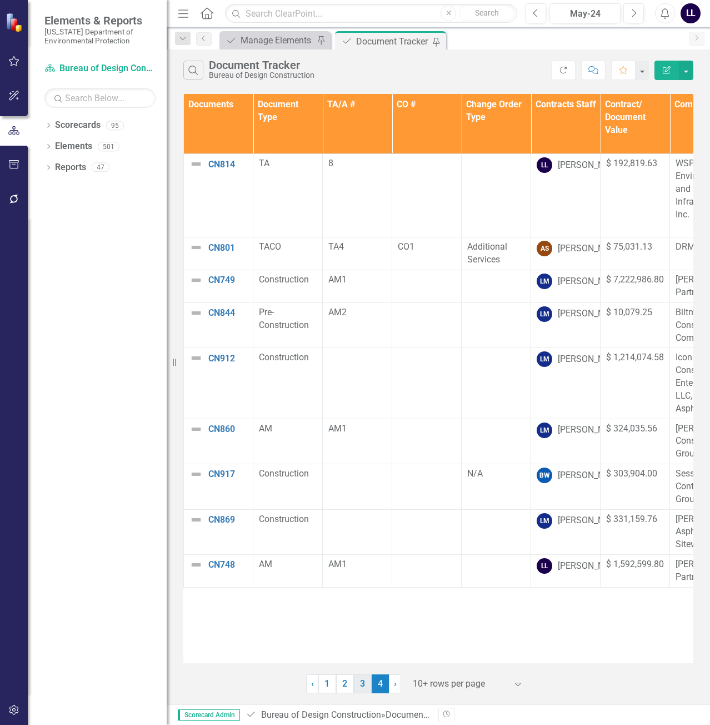
click at [361, 680] on link "3" at bounding box center [363, 683] width 18 height 19
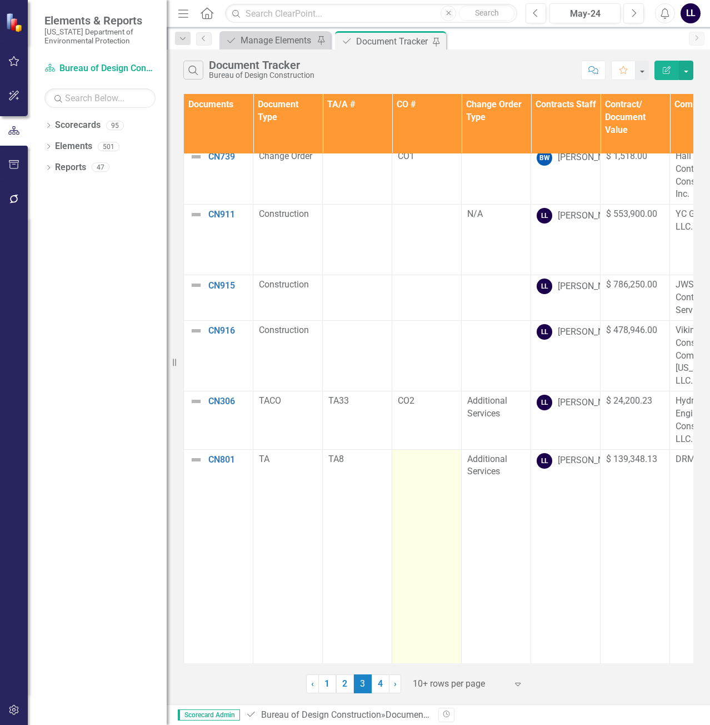
scroll to position [283, 0]
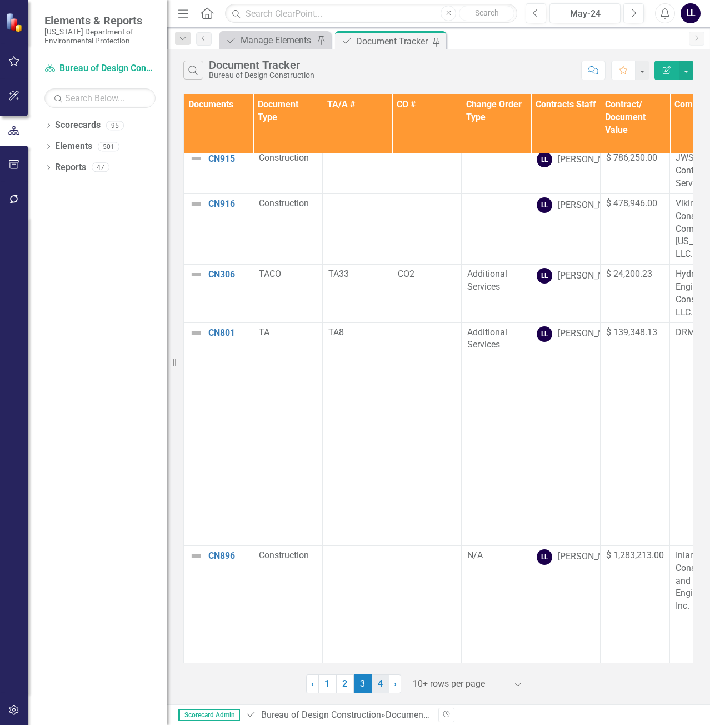
click at [378, 680] on link "4" at bounding box center [381, 683] width 18 height 19
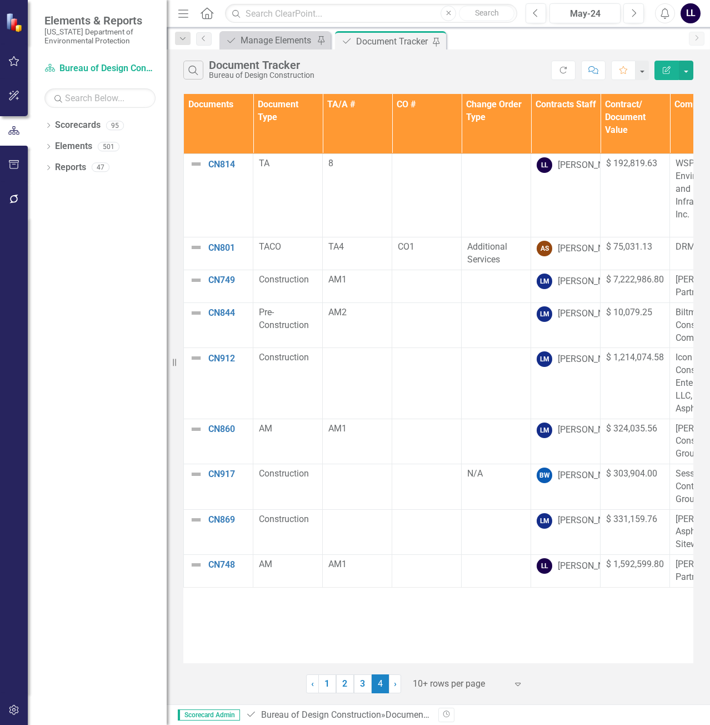
scroll to position [0, 0]
click at [360, 687] on link "3" at bounding box center [363, 683] width 18 height 19
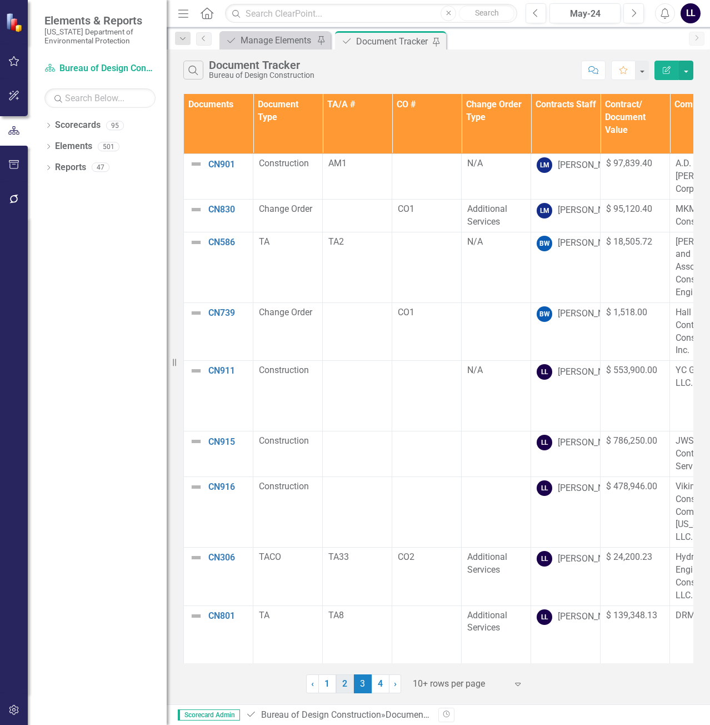
click at [344, 683] on link "2" at bounding box center [345, 683] width 18 height 19
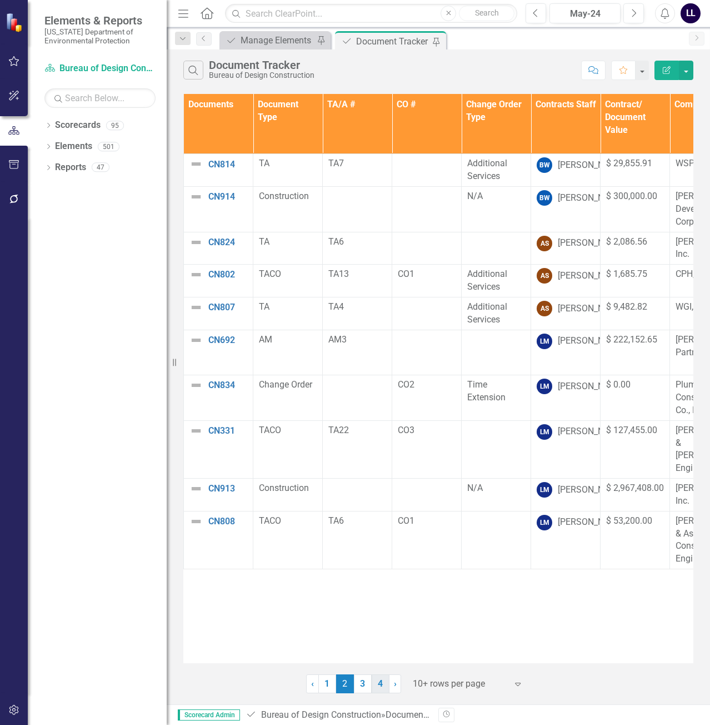
click at [382, 681] on link "4" at bounding box center [381, 683] width 18 height 19
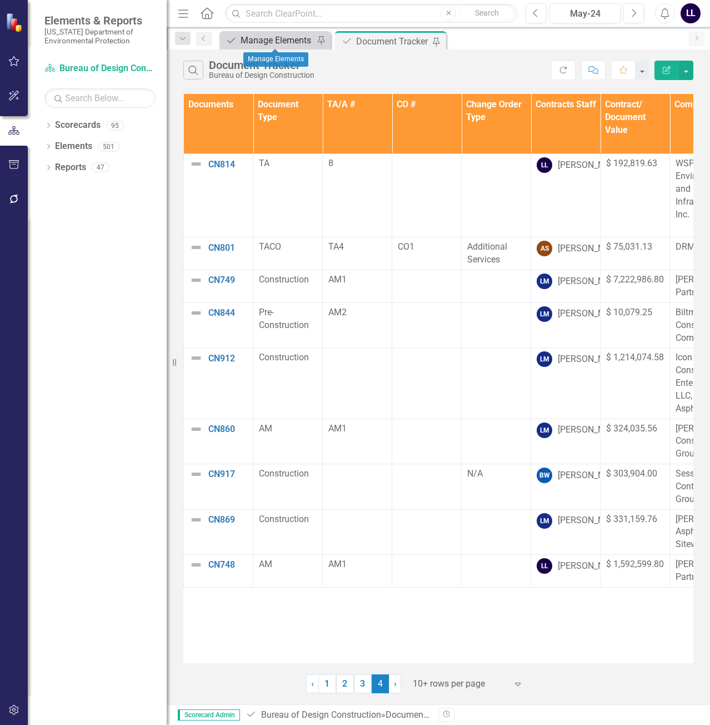
click at [275, 34] on div "Manage Elements" at bounding box center [277, 40] width 73 height 14
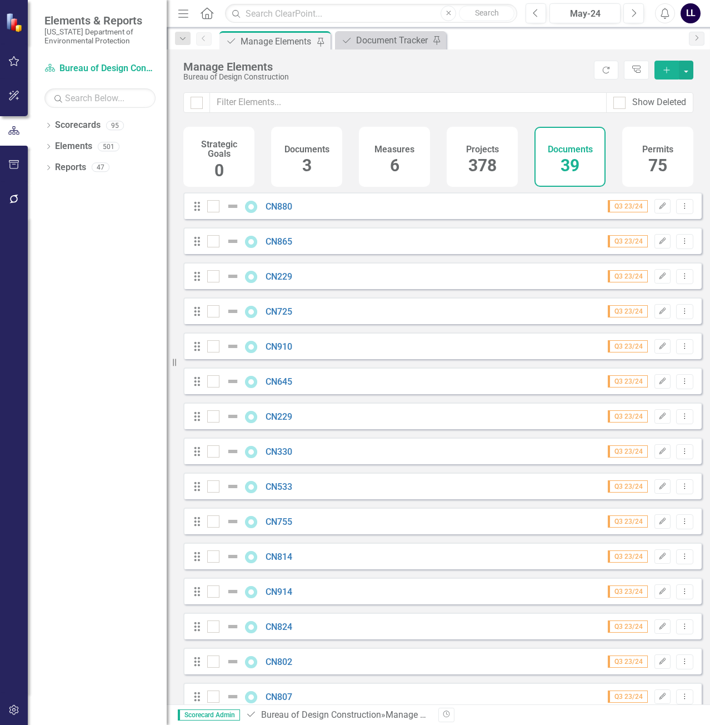
click at [663, 68] on icon "Add" at bounding box center [667, 70] width 10 height 8
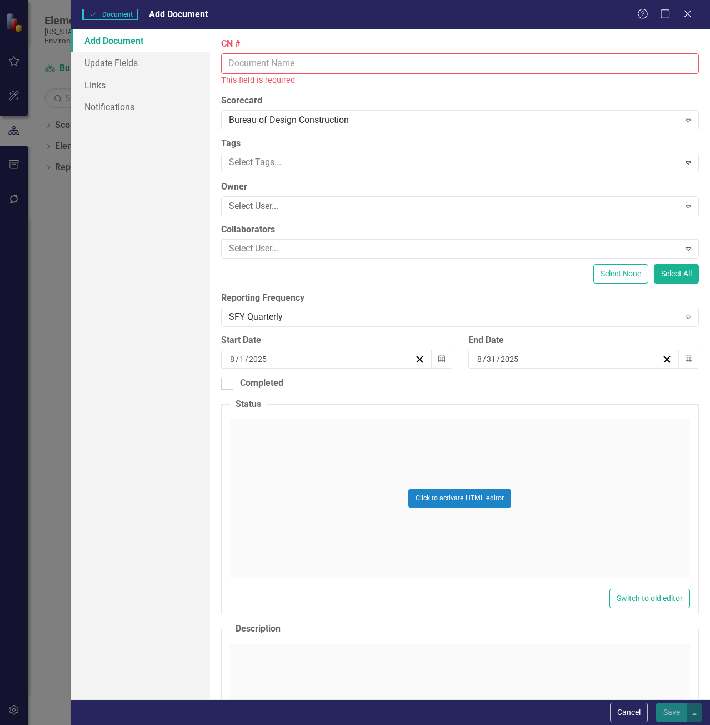
click at [258, 63] on input "CN #" at bounding box center [460, 63] width 478 height 21
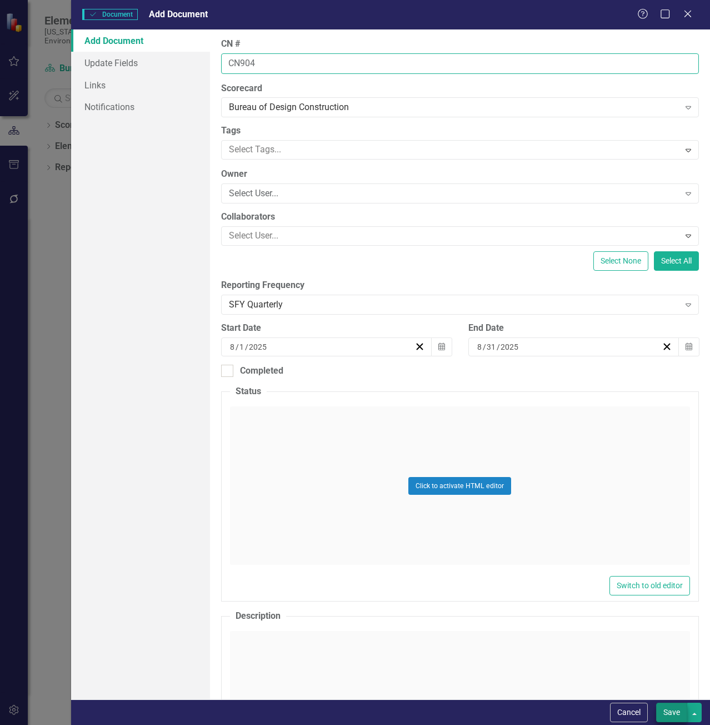
type input "CN904"
click at [672, 708] on button "Save" at bounding box center [671, 711] width 31 height 19
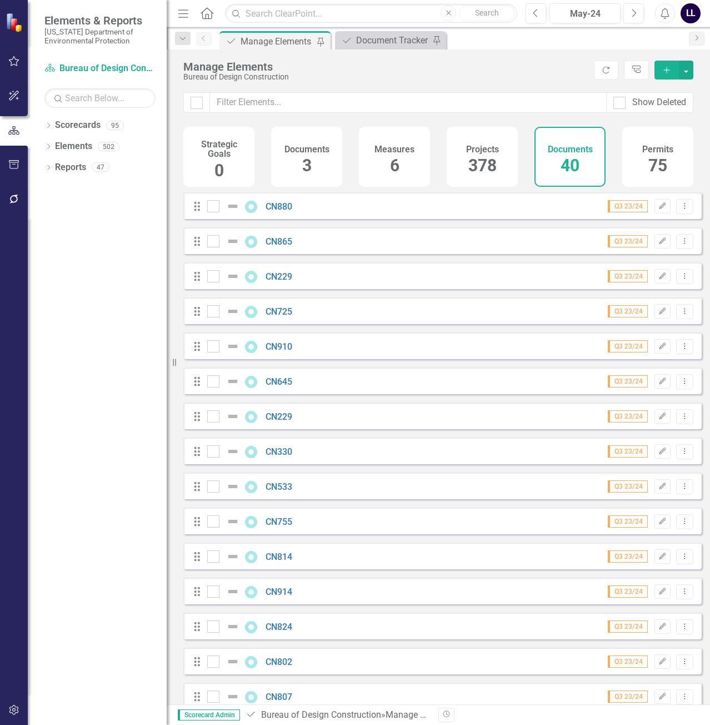
click at [392, 13] on div "icon.bolt Document Added" at bounding box center [355, 11] width 178 height 4
click at [391, 39] on div "Document Tracker" at bounding box center [392, 40] width 73 height 14
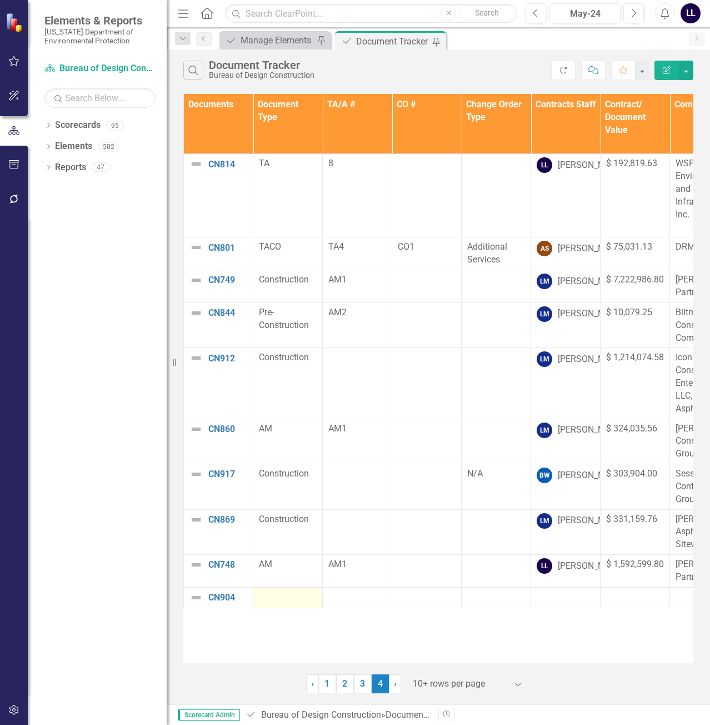
click at [281, 595] on div at bounding box center [288, 597] width 58 height 13
click at [278, 598] on div at bounding box center [288, 597] width 58 height 13
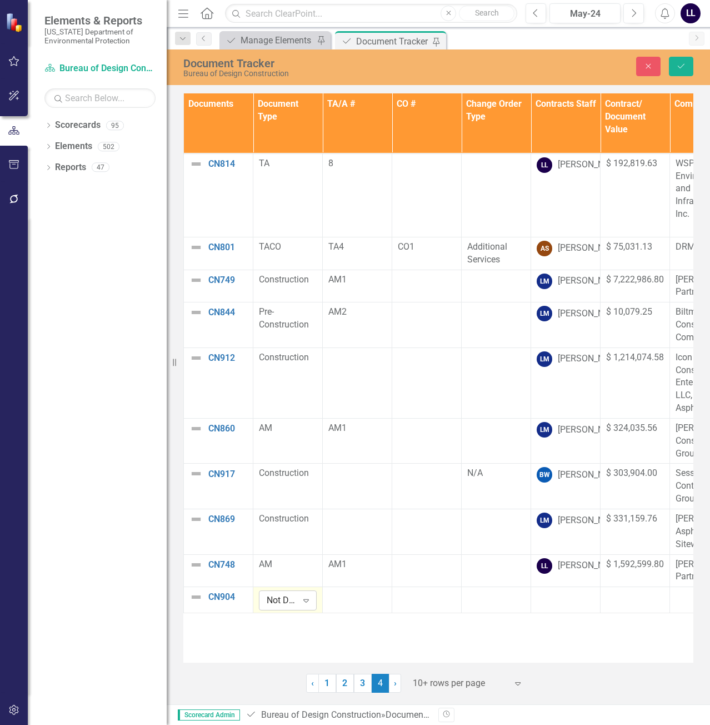
click at [287, 596] on div "Not Defined" at bounding box center [282, 600] width 31 height 13
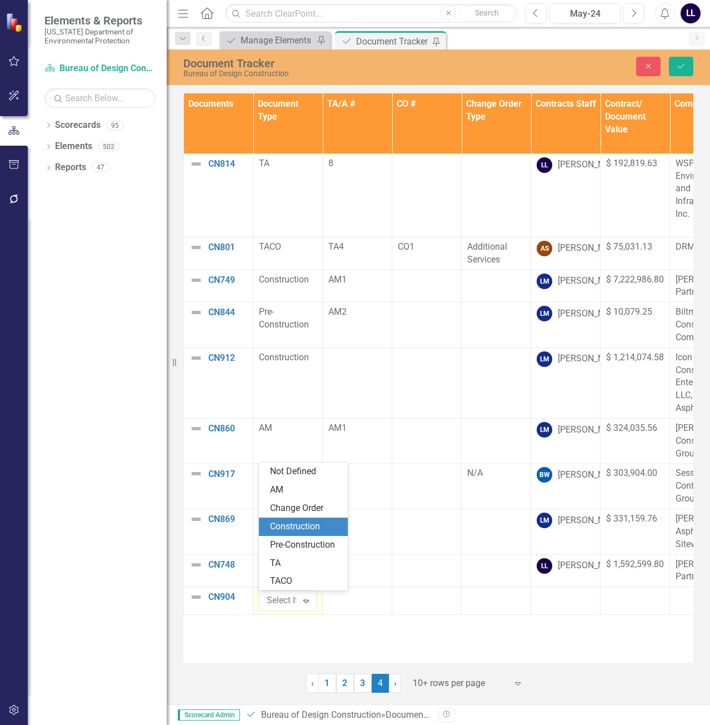
click at [313, 525] on div "Construction" at bounding box center [305, 526] width 71 height 13
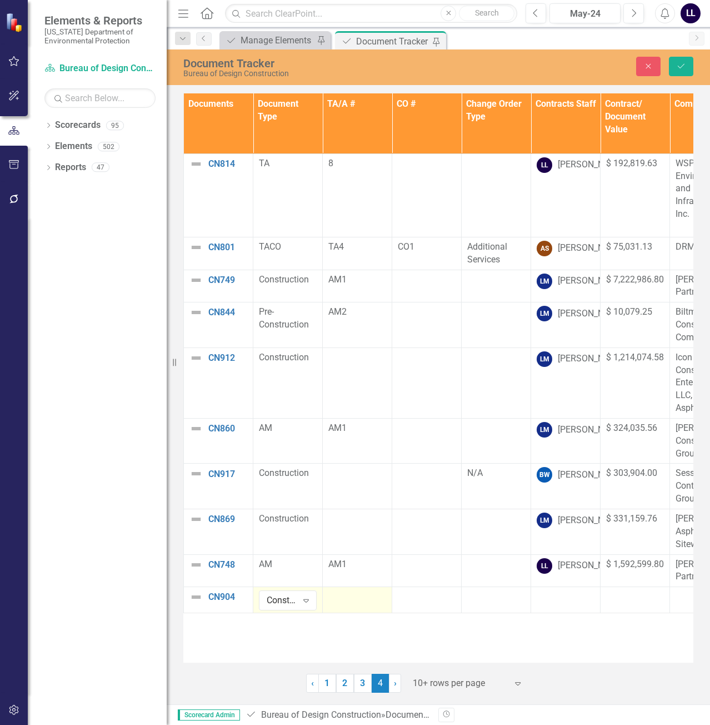
click at [339, 600] on div at bounding box center [357, 596] width 58 height 13
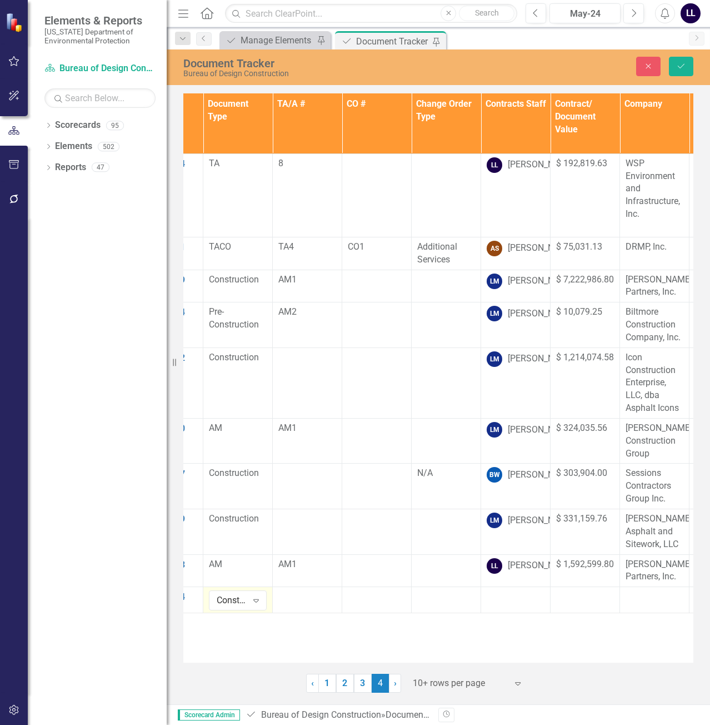
scroll to position [0, 94]
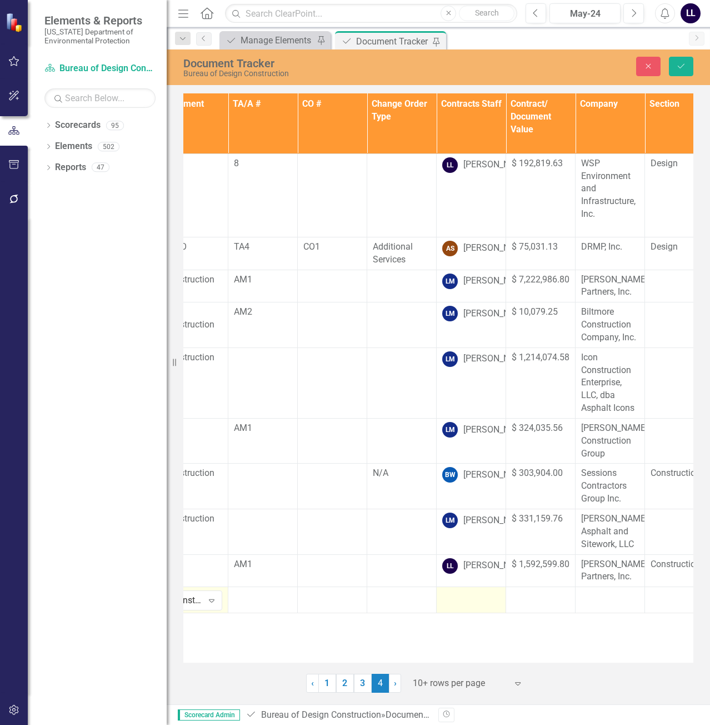
click at [463, 601] on div at bounding box center [471, 596] width 58 height 13
click at [463, 597] on div at bounding box center [471, 596] width 58 height 13
click at [478, 601] on div "Not Defined" at bounding box center [465, 600] width 31 height 13
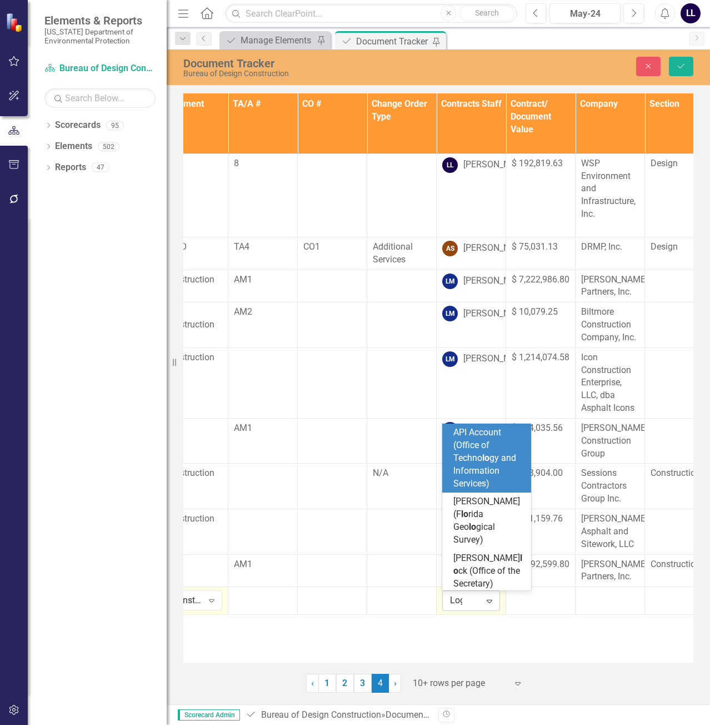
type input "[PERSON_NAME]"
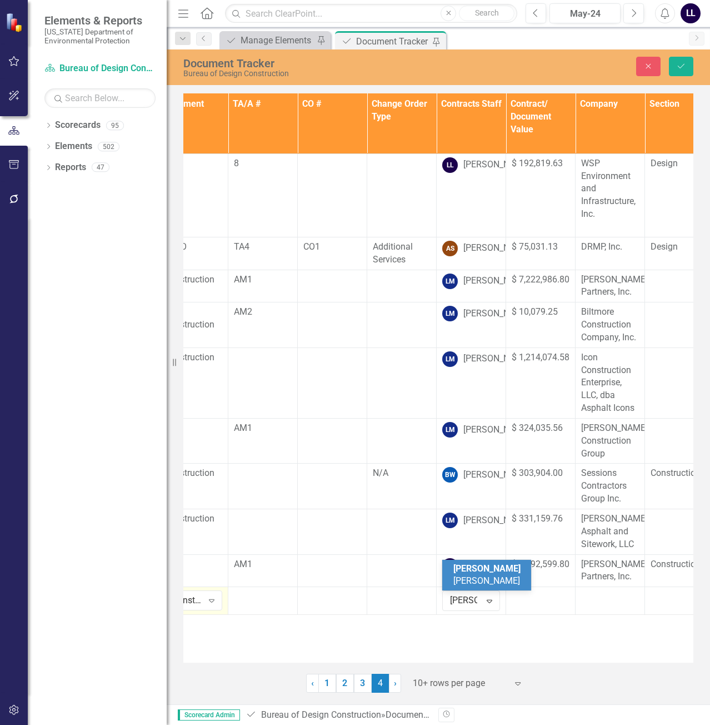
click at [484, 578] on span "[PERSON_NAME]" at bounding box center [486, 574] width 67 height 23
click at [543, 599] on div at bounding box center [541, 596] width 58 height 13
click at [527, 601] on div at bounding box center [541, 596] width 58 height 13
click at [527, 601] on input "number" at bounding box center [541, 600] width 58 height 21
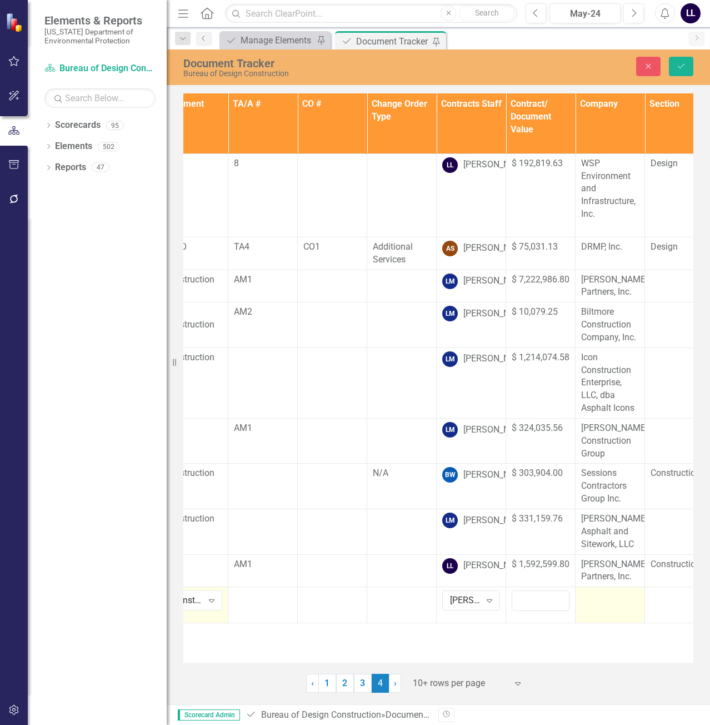
click at [615, 601] on div at bounding box center [610, 596] width 58 height 13
click at [616, 627] on p "Rich Text Area. Press ALT-0 for help." at bounding box center [610, 629] width 50 height 13
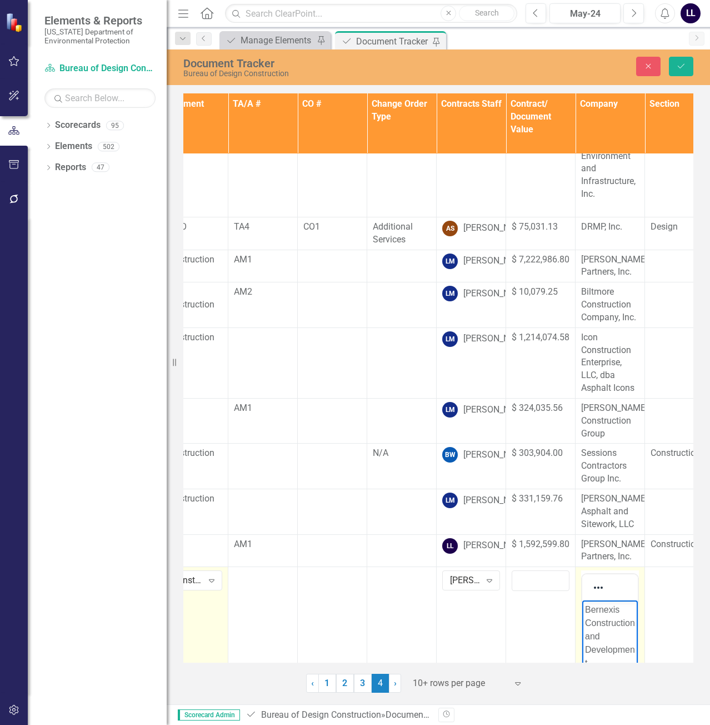
scroll to position [33, 94]
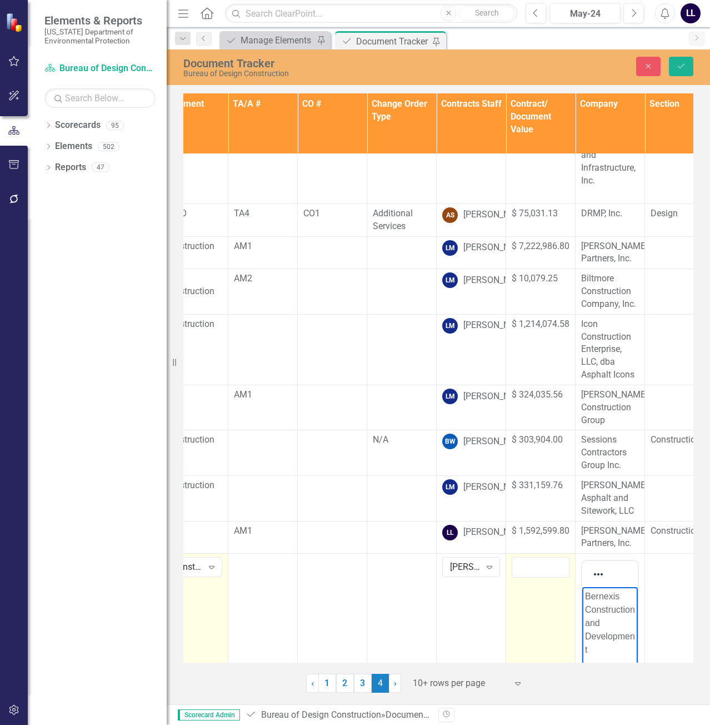
click at [544, 636] on td at bounding box center [540, 690] width 69 height 274
click at [537, 594] on td at bounding box center [540, 690] width 69 height 274
click at [526, 567] on input "number" at bounding box center [541, 567] width 58 height 21
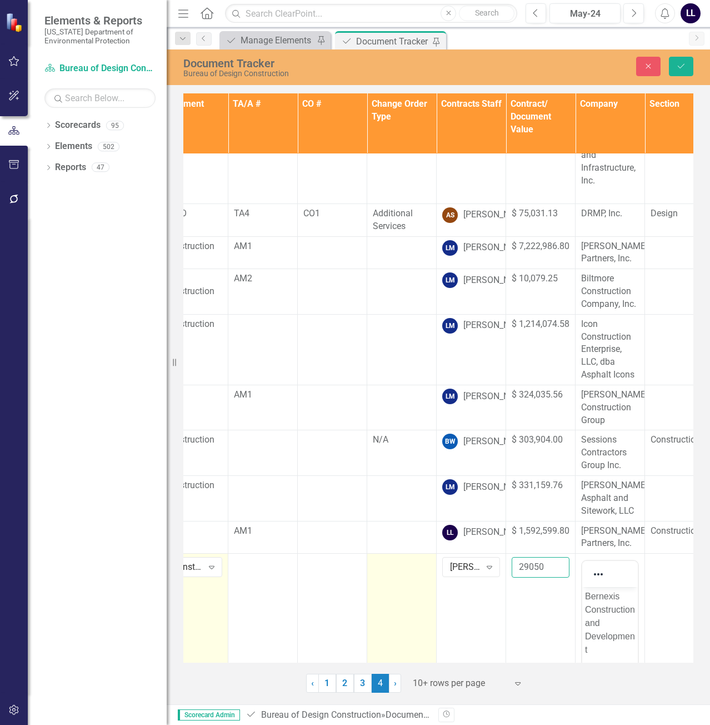
type input "29050"
click at [381, 592] on td at bounding box center [401, 690] width 69 height 274
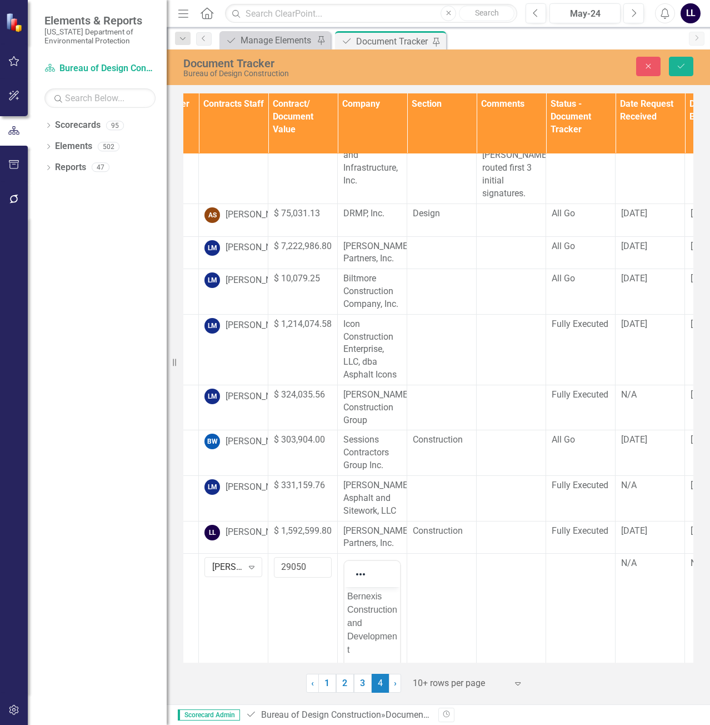
scroll to position [33, 381]
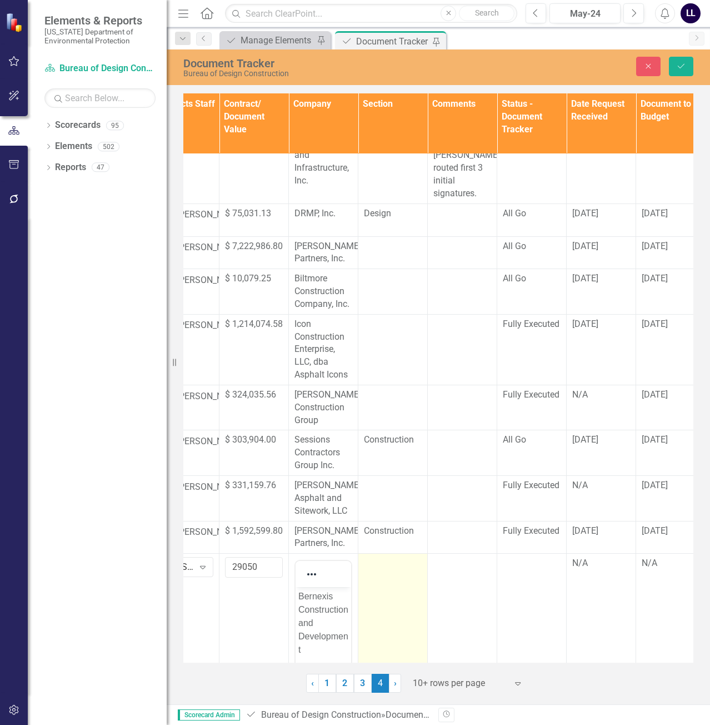
click at [382, 573] on td at bounding box center [392, 690] width 69 height 274
click at [393, 570] on div "Not Defined" at bounding box center [387, 567] width 31 height 13
click at [415, 527] on div "Construction" at bounding box center [410, 529] width 71 height 13
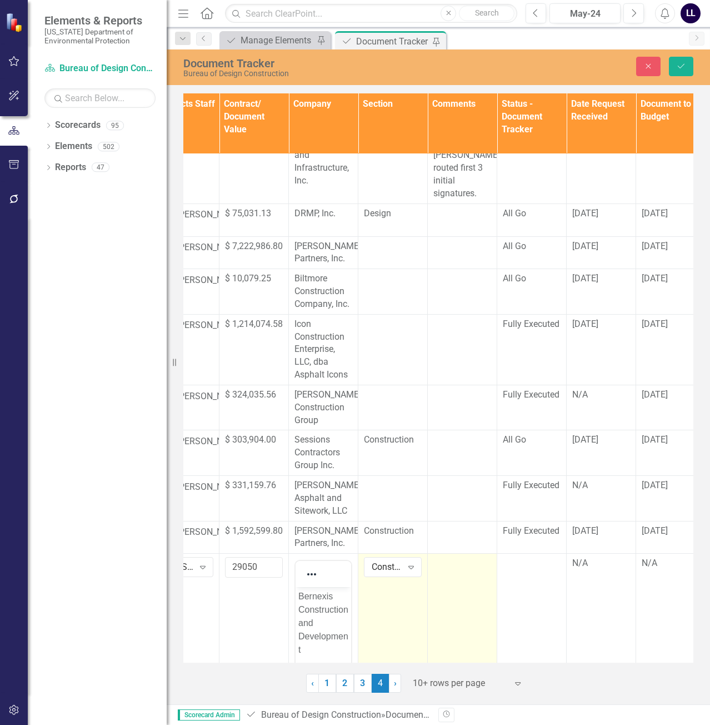
click at [452, 584] on td at bounding box center [462, 690] width 69 height 274
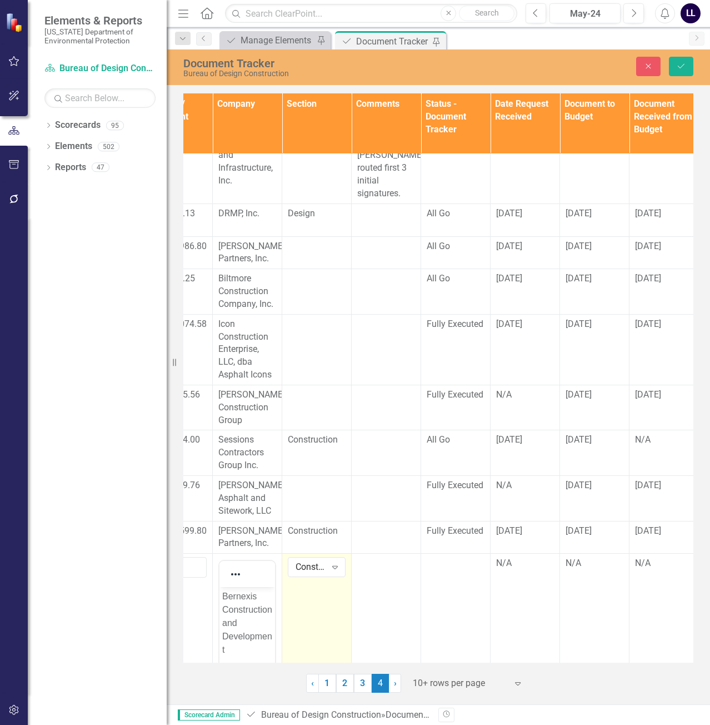
scroll to position [33, 527]
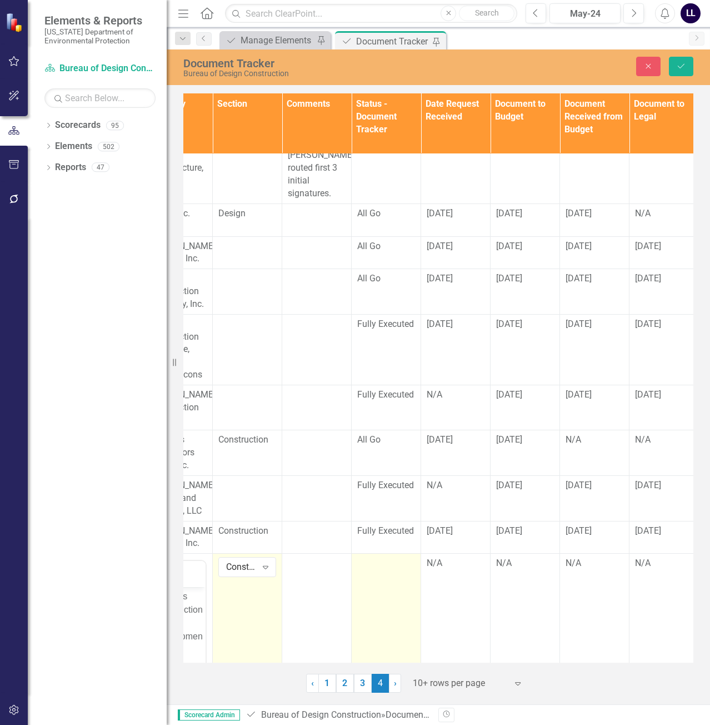
click at [394, 578] on td at bounding box center [386, 690] width 69 height 274
click at [389, 568] on div at bounding box center [386, 563] width 58 height 13
click at [389, 568] on div "Not Defined" at bounding box center [380, 567] width 31 height 13
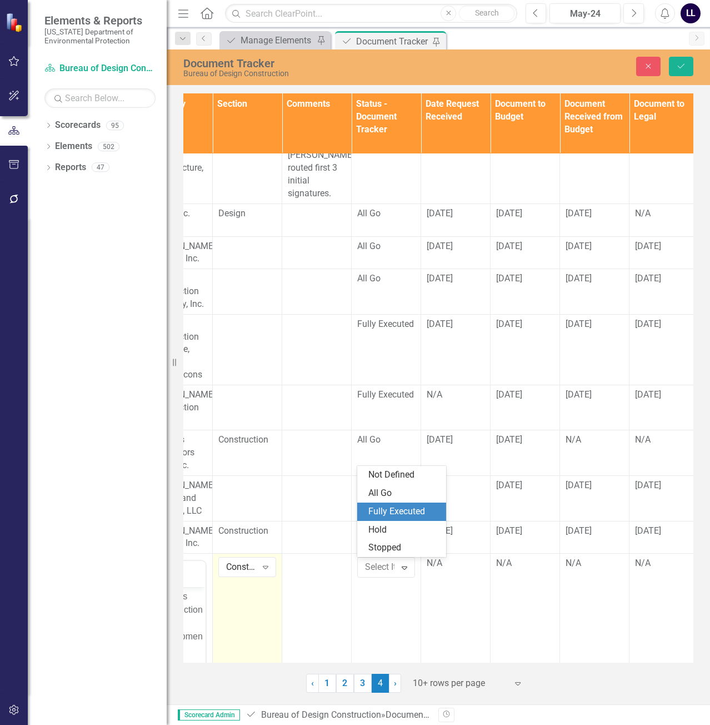
click at [412, 514] on div "Fully Executed" at bounding box center [403, 511] width 71 height 13
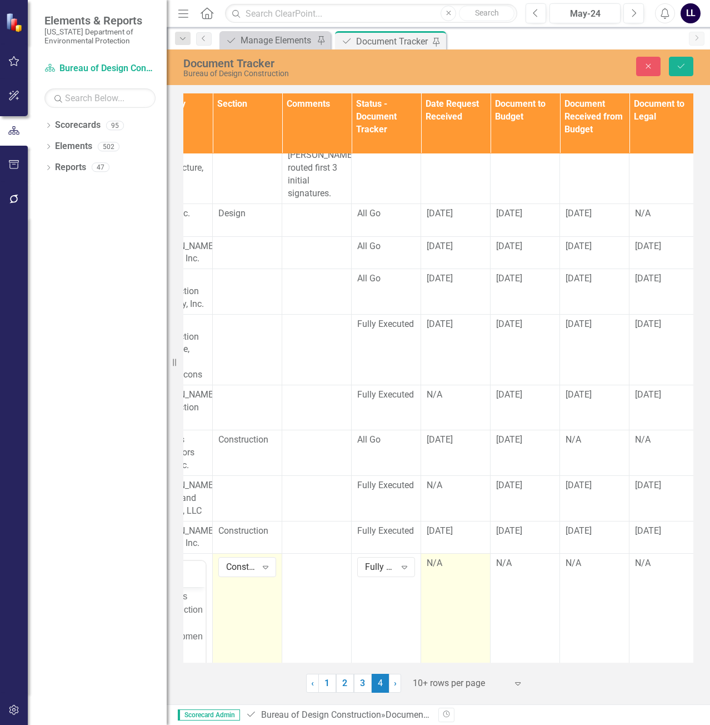
click at [441, 563] on div "N/A" at bounding box center [456, 563] width 58 height 13
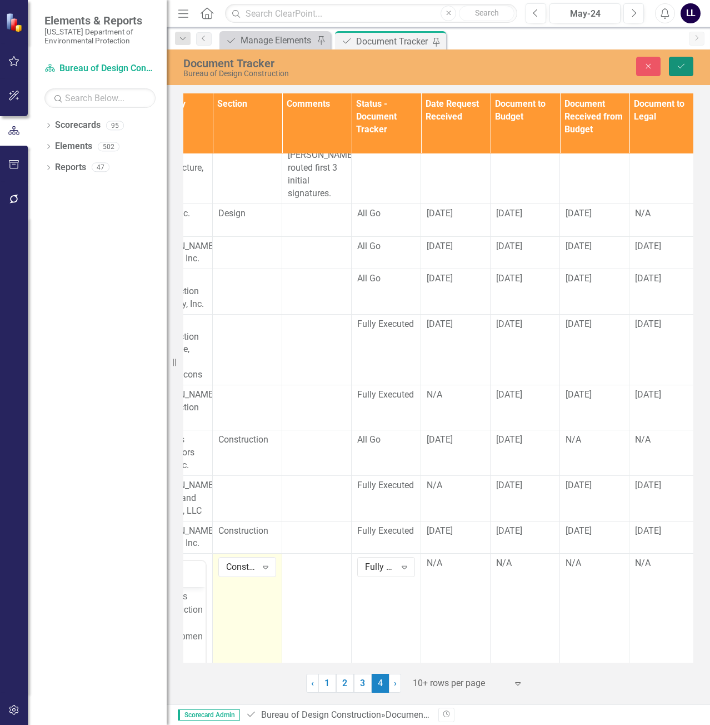
drag, startPoint x: 686, startPoint y: 69, endPoint x: 663, endPoint y: 101, distance: 39.8
click at [686, 69] on button "Save" at bounding box center [681, 66] width 24 height 19
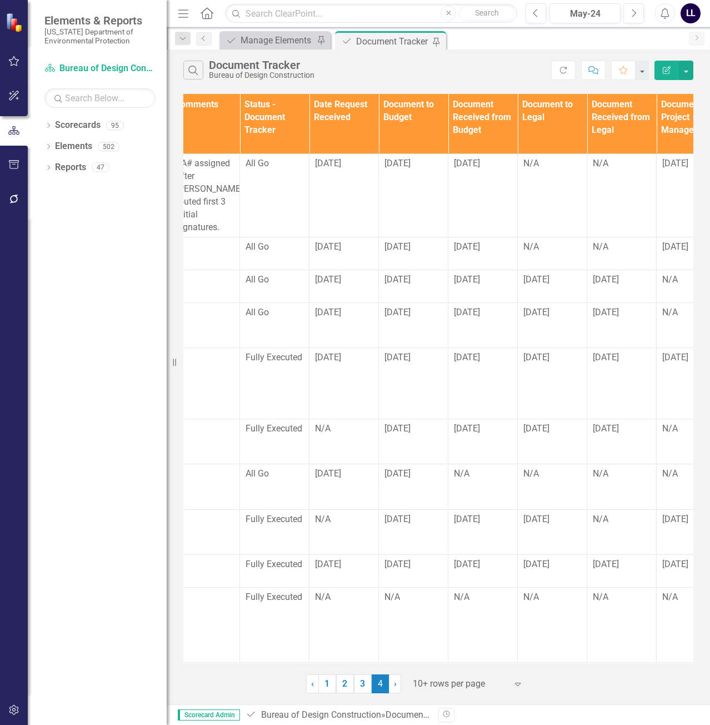
scroll to position [8, 641]
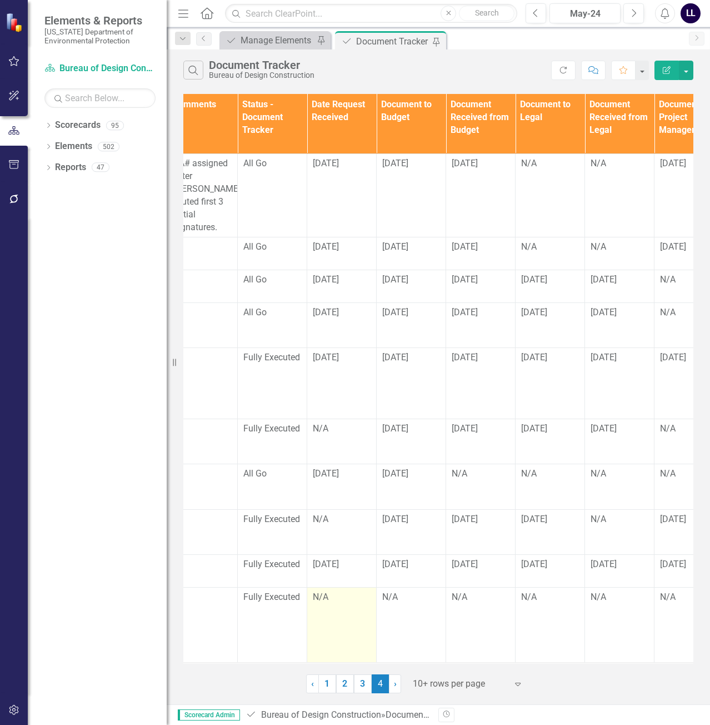
click at [337, 595] on div "N/A" at bounding box center [342, 597] width 58 height 13
click at [332, 591] on div "N/A" at bounding box center [342, 597] width 58 height 13
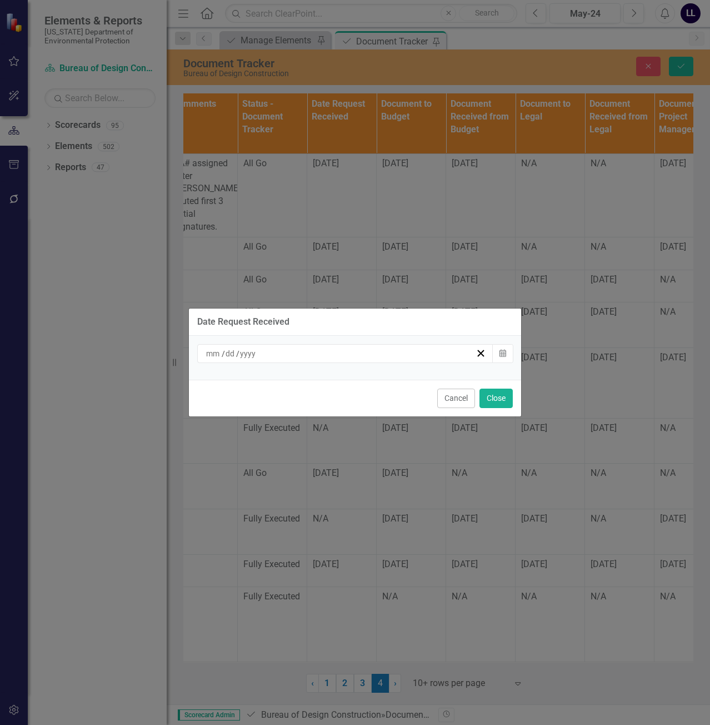
click at [372, 357] on div "/ /" at bounding box center [339, 353] width 271 height 11
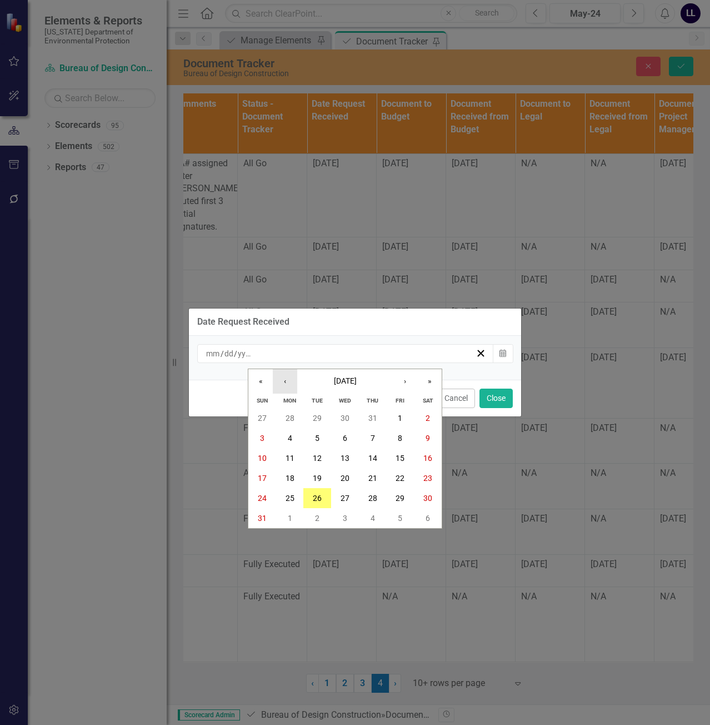
click at [292, 382] on button "‹" at bounding box center [285, 381] width 24 height 24
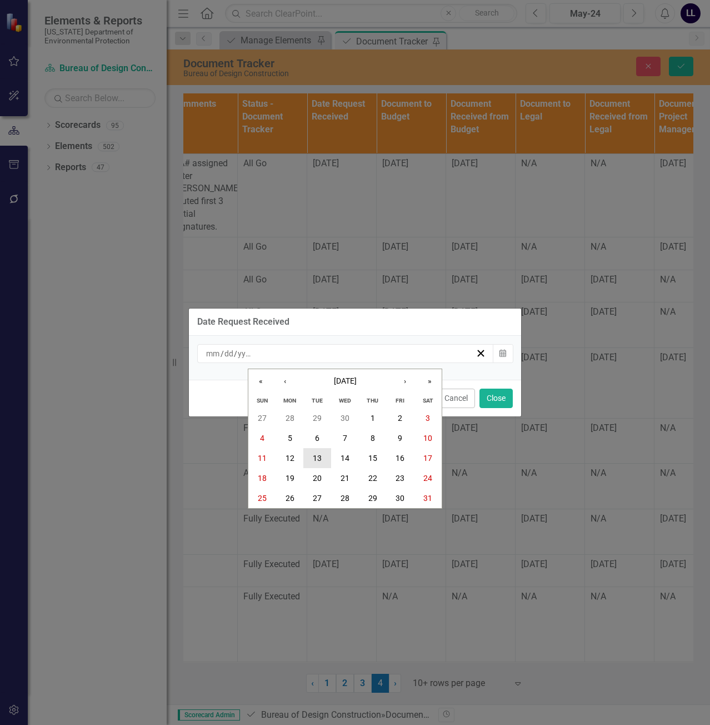
click at [318, 457] on abbr "13" at bounding box center [317, 457] width 9 height 9
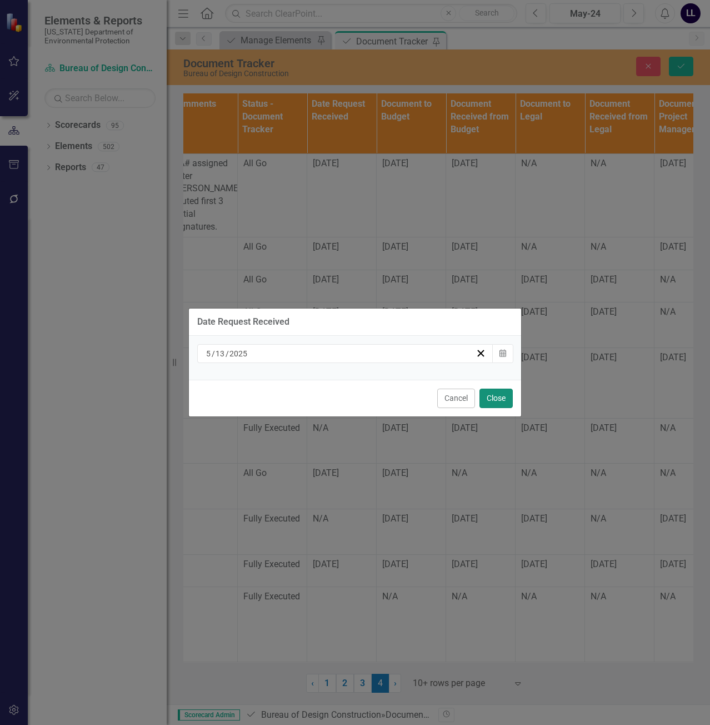
click at [493, 398] on button "Close" at bounding box center [495, 397] width 33 height 19
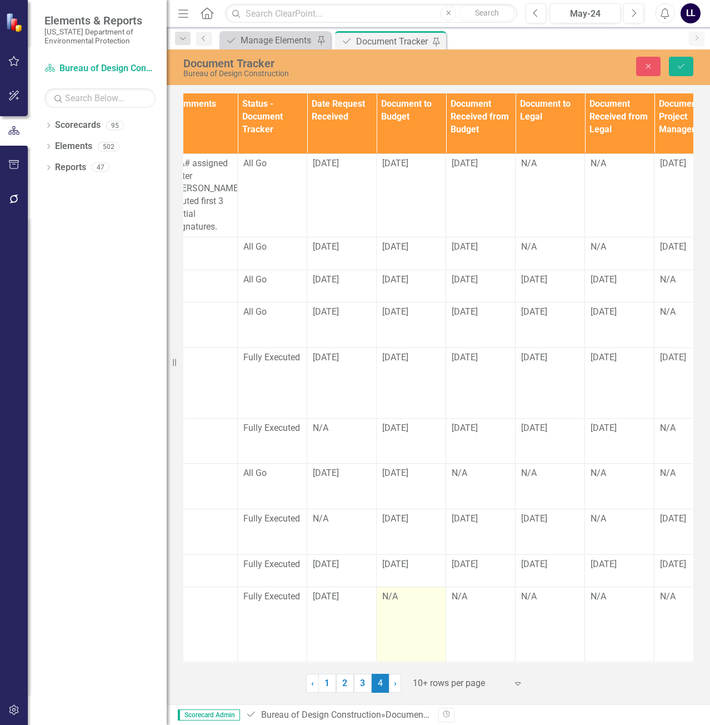
click at [393, 595] on div "N/A" at bounding box center [411, 596] width 58 height 13
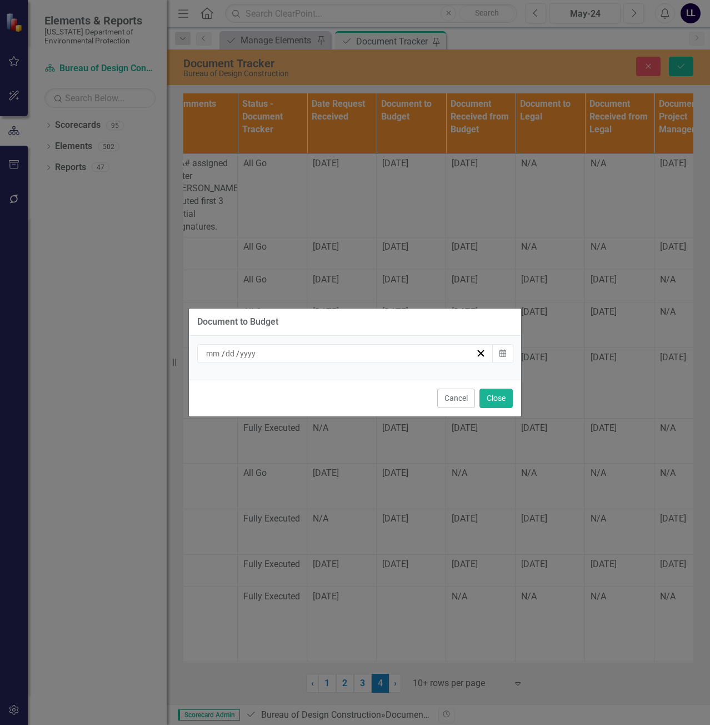
click at [316, 359] on div "/ /" at bounding box center [345, 353] width 296 height 19
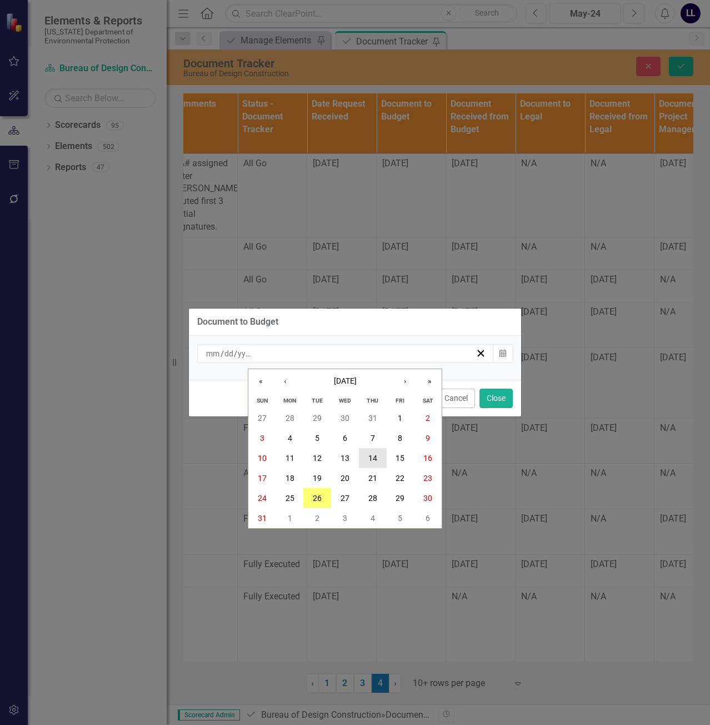
click at [373, 458] on abbr "14" at bounding box center [372, 457] width 9 height 9
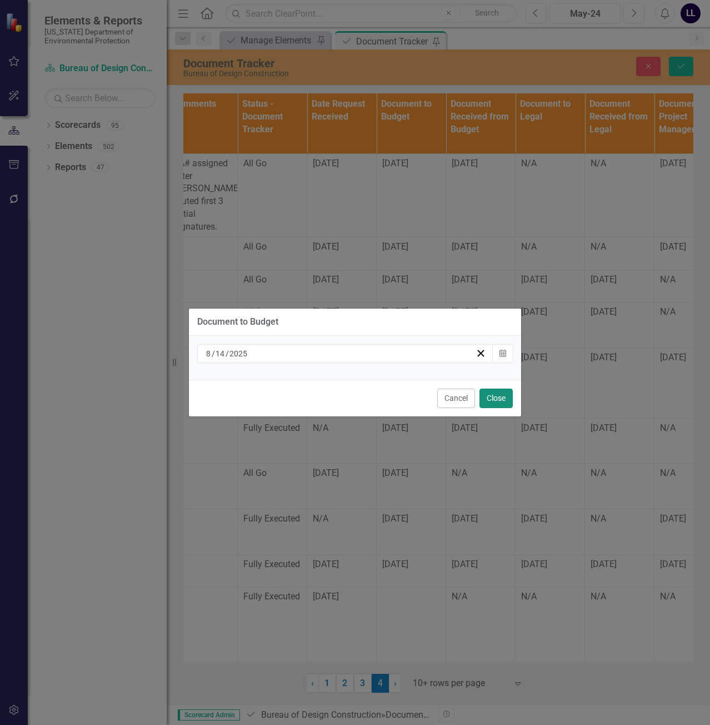
click at [496, 395] on button "Close" at bounding box center [495, 397] width 33 height 19
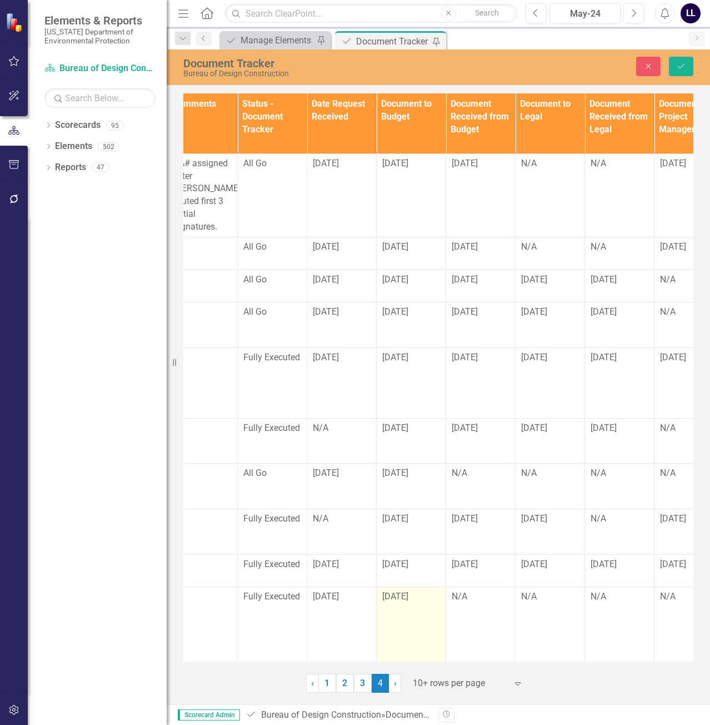
click at [404, 592] on span "[DATE]" at bounding box center [395, 596] width 26 height 11
click at [403, 591] on span "[DATE]" at bounding box center [395, 596] width 26 height 11
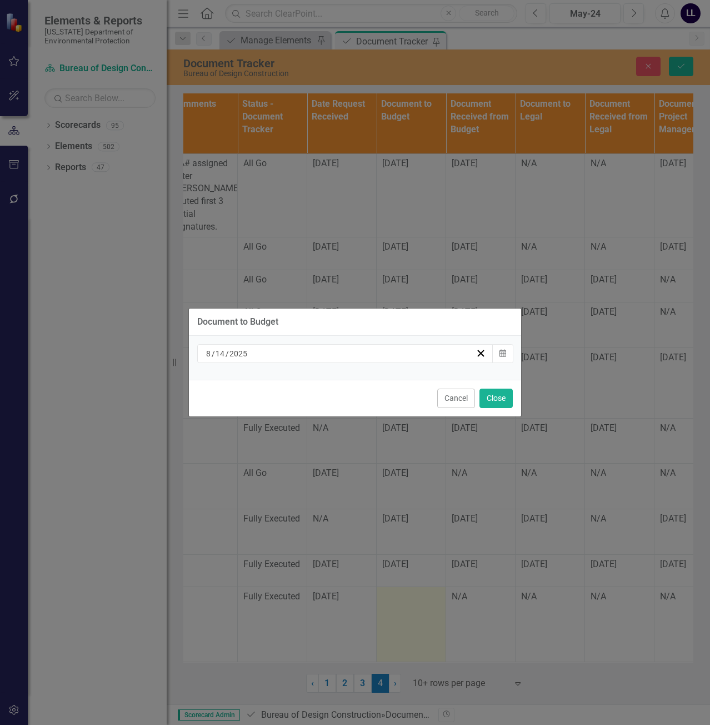
click at [326, 348] on div "[DATE]" at bounding box center [339, 353] width 271 height 11
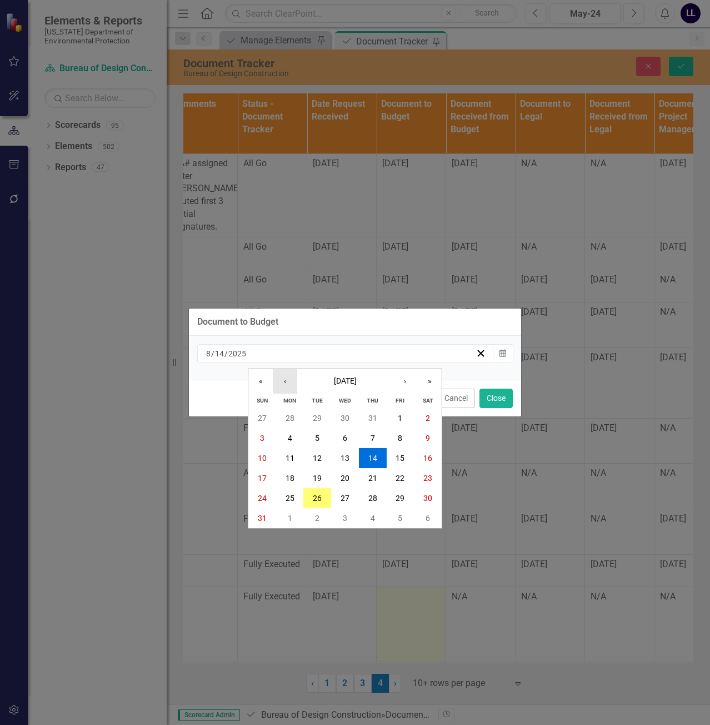
click at [283, 380] on button "‹" at bounding box center [285, 381] width 24 height 24
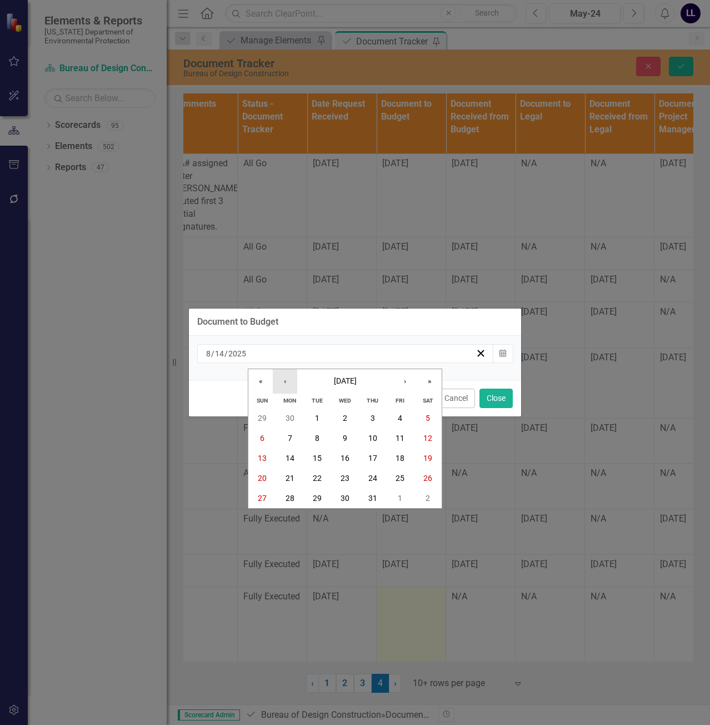
click at [283, 380] on button "‹" at bounding box center [285, 381] width 24 height 24
click at [347, 462] on abbr "14" at bounding box center [345, 457] width 9 height 9
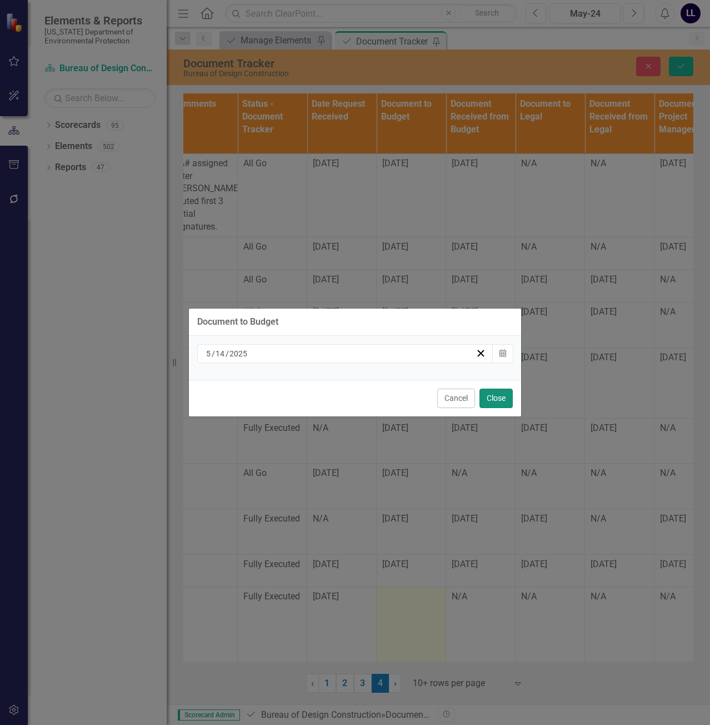
click at [490, 398] on button "Close" at bounding box center [495, 397] width 33 height 19
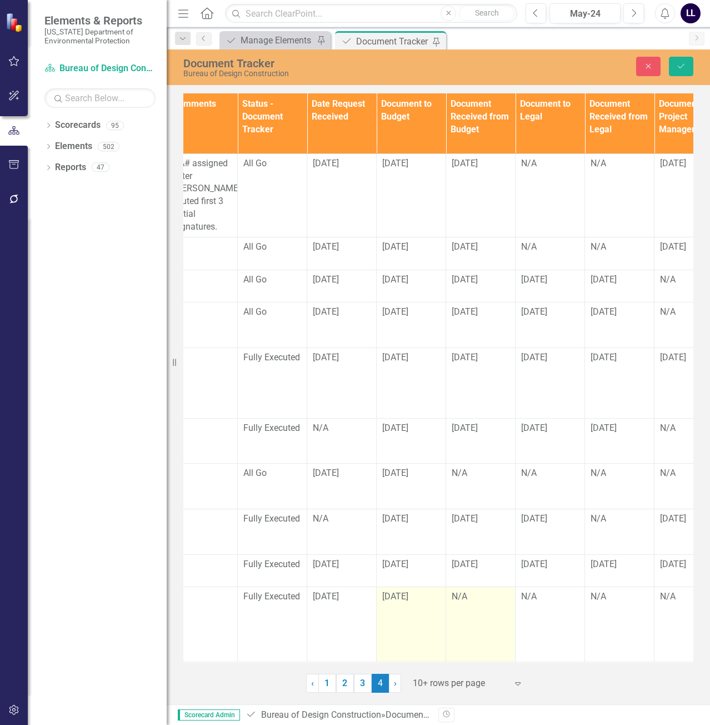
click at [471, 590] on div "N/A" at bounding box center [481, 596] width 58 height 13
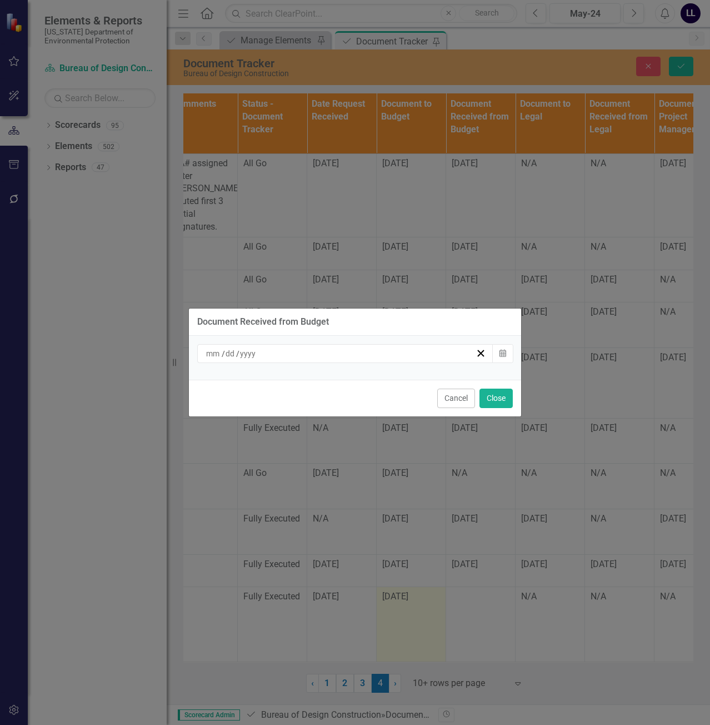
click at [339, 354] on div "/ /" at bounding box center [339, 353] width 271 height 11
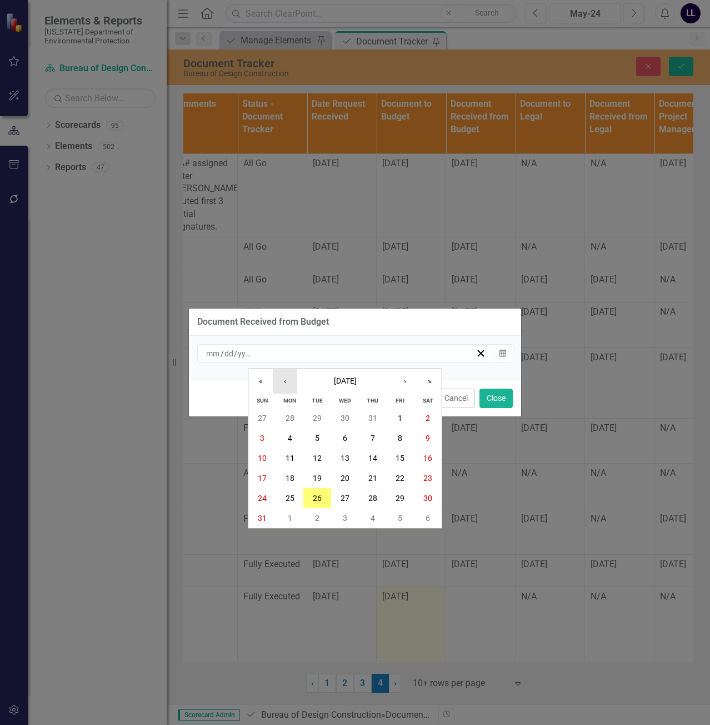
click at [292, 379] on button "‹" at bounding box center [285, 381] width 24 height 24
click at [317, 497] on abbr "27" at bounding box center [317, 497] width 9 height 9
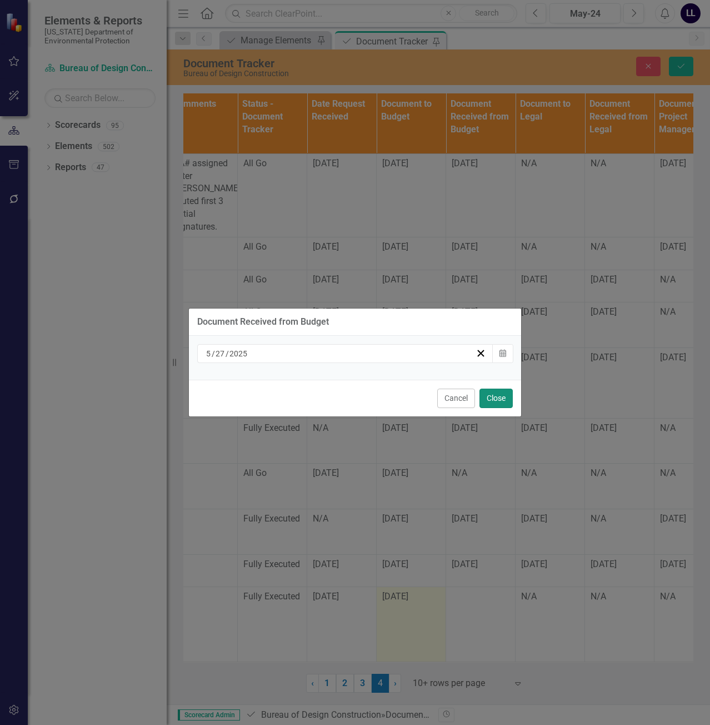
click at [497, 399] on button "Close" at bounding box center [495, 397] width 33 height 19
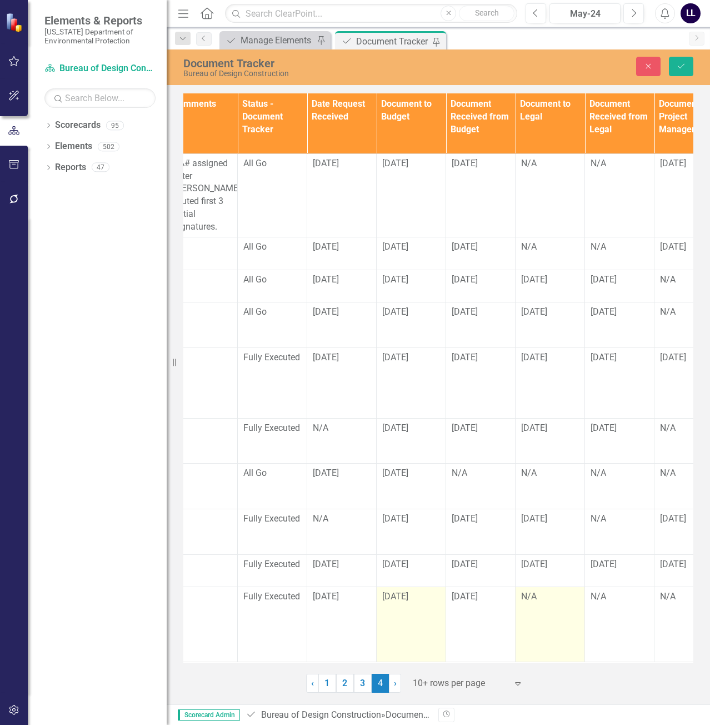
click at [543, 593] on div "N/A" at bounding box center [550, 596] width 58 height 13
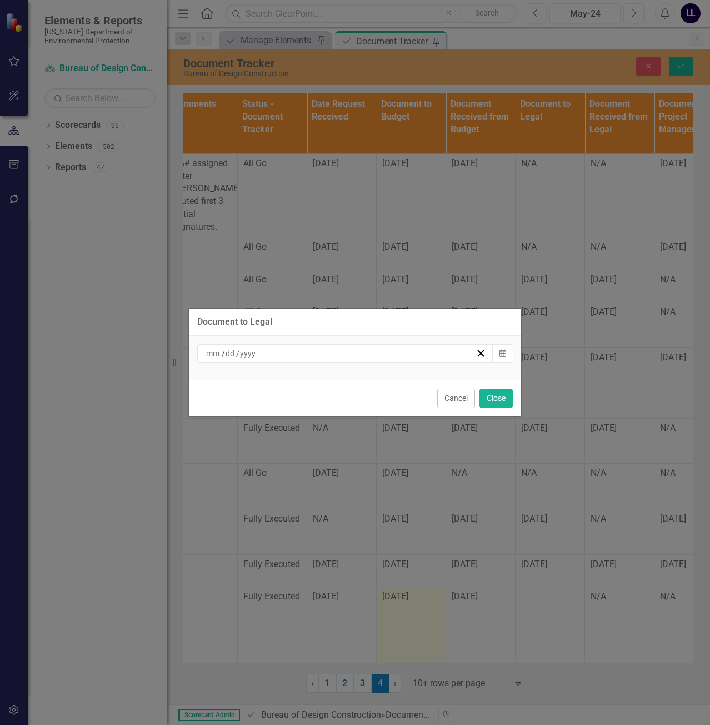
click at [363, 356] on div "/ /" at bounding box center [339, 353] width 271 height 11
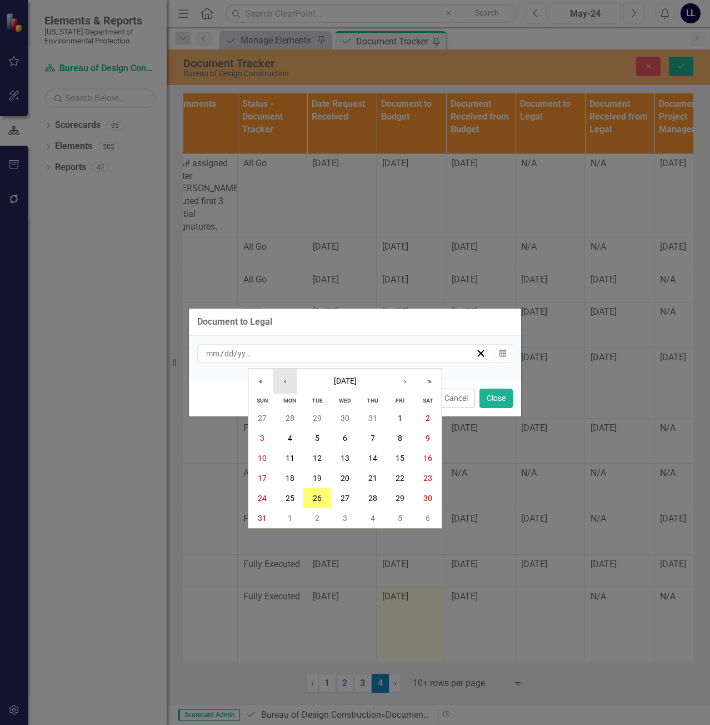
click at [294, 378] on button "‹" at bounding box center [285, 381] width 24 height 24
click at [317, 496] on abbr "27" at bounding box center [317, 497] width 9 height 9
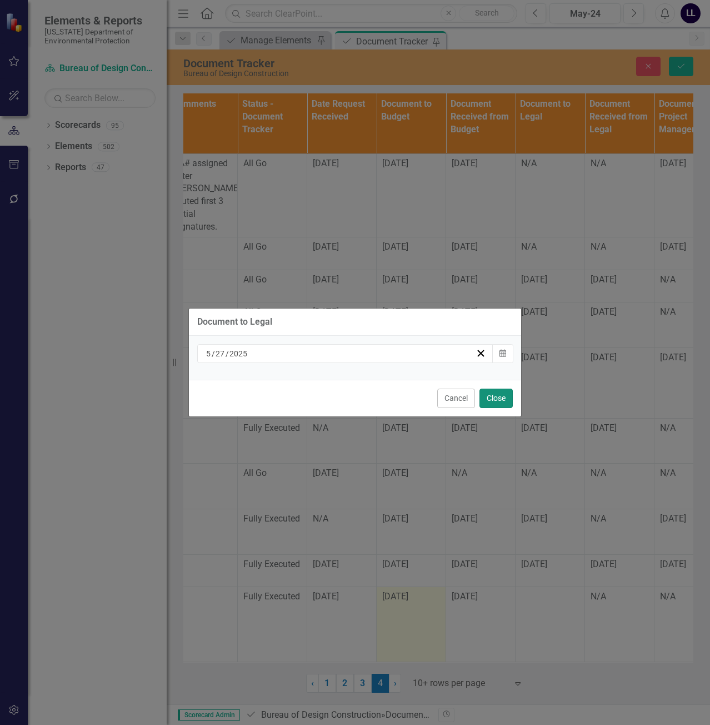
click at [504, 396] on button "Close" at bounding box center [495, 397] width 33 height 19
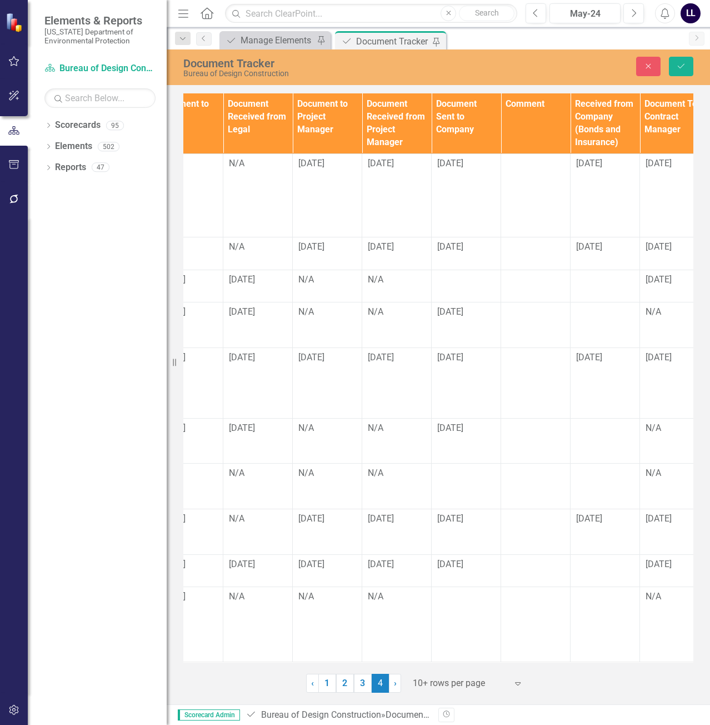
scroll to position [8, 1004]
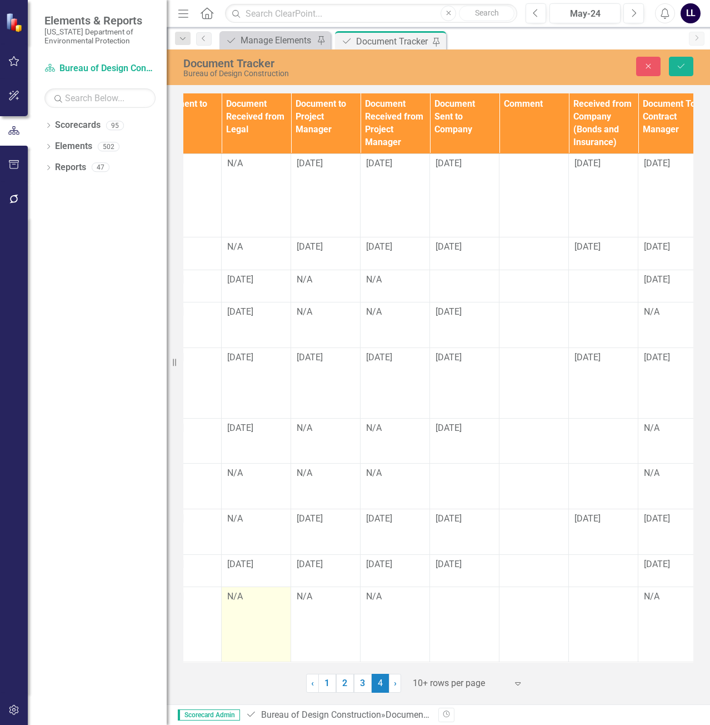
click at [253, 595] on div "N/A" at bounding box center [256, 596] width 58 height 13
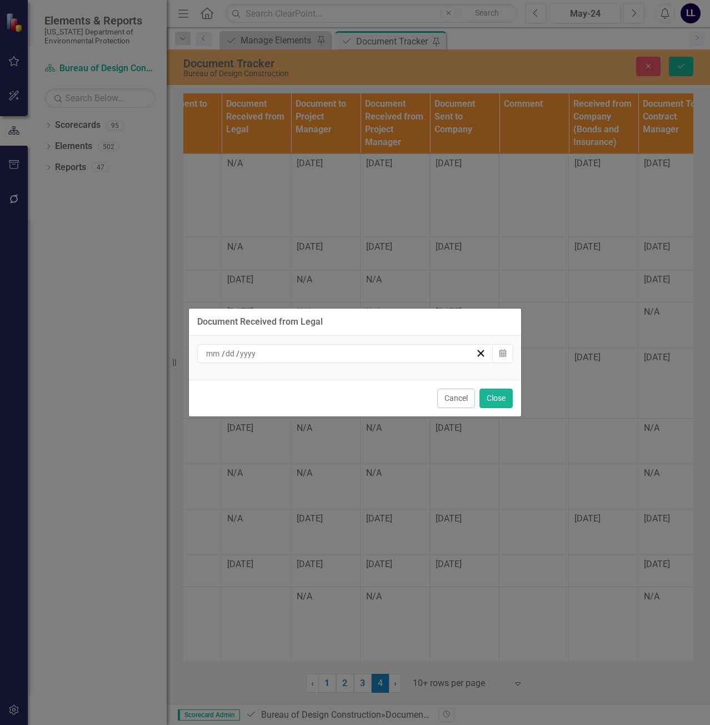
click at [309, 354] on div "/ /" at bounding box center [339, 353] width 271 height 11
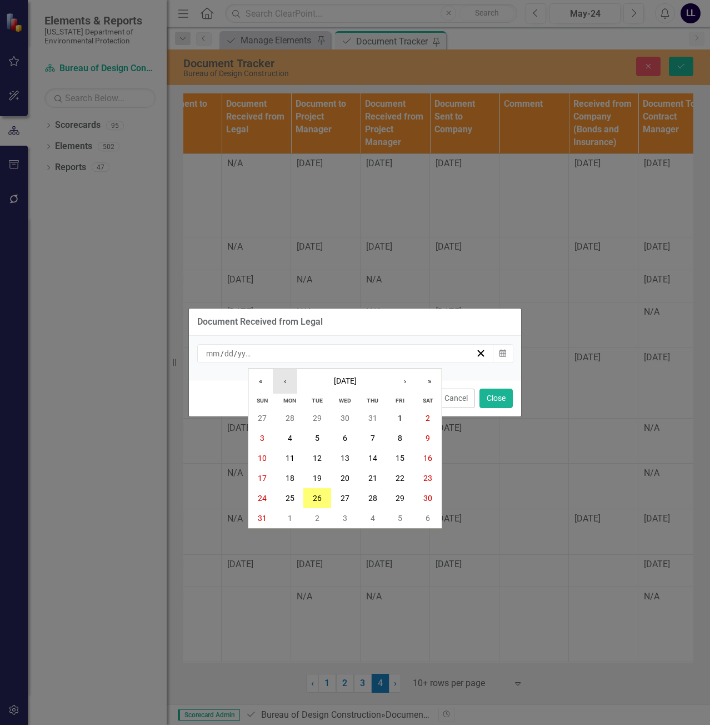
click at [287, 383] on button "‹" at bounding box center [285, 381] width 24 height 24
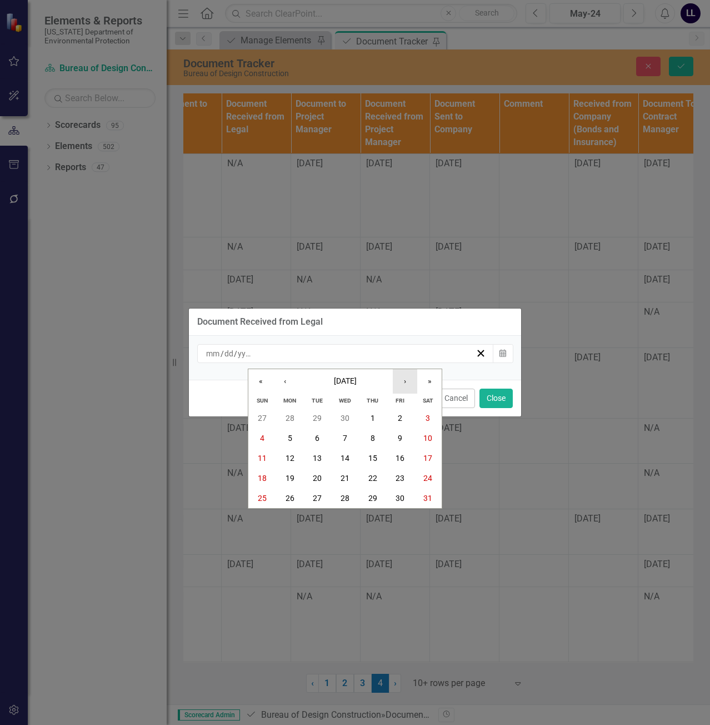
click at [402, 380] on button "›" at bounding box center [405, 381] width 24 height 24
click at [381, 414] on button "5" at bounding box center [373, 418] width 28 height 20
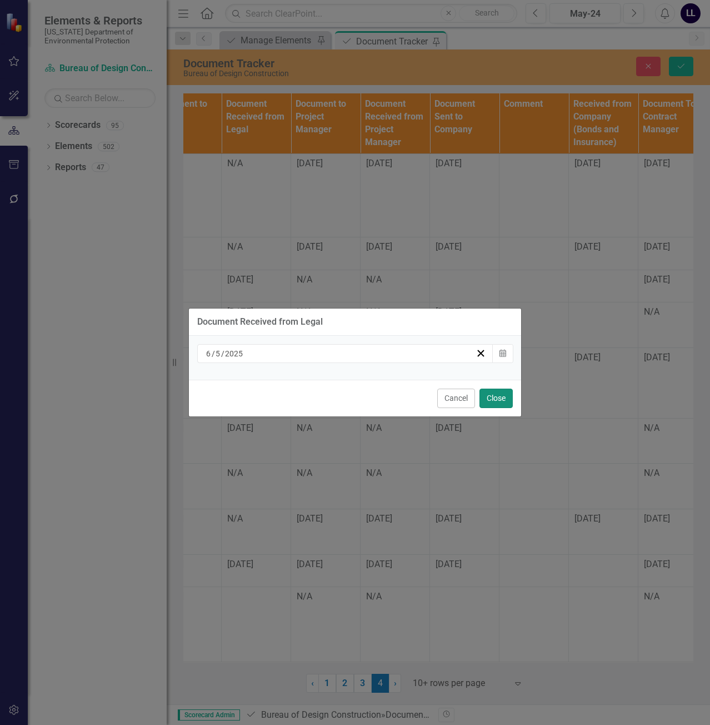
click at [504, 401] on button "Close" at bounding box center [495, 397] width 33 height 19
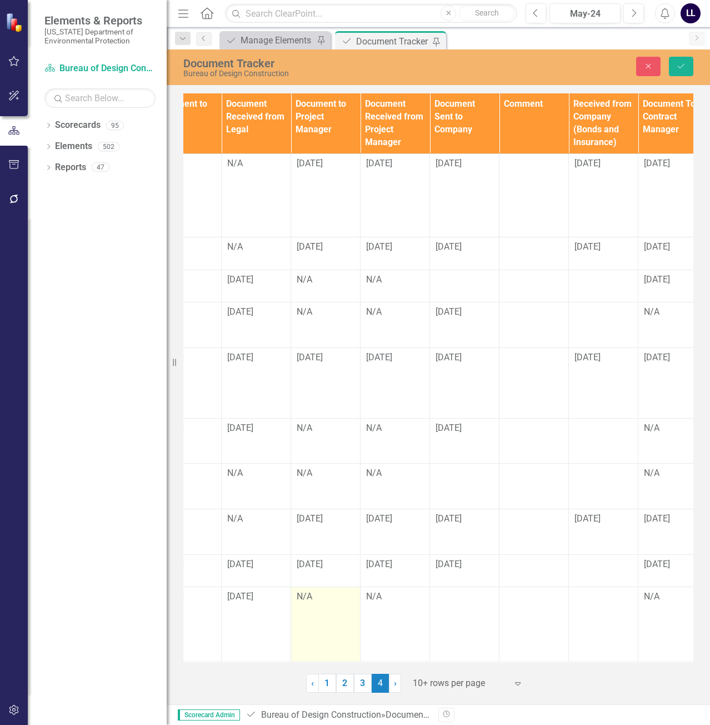
click at [313, 594] on div "N/A" at bounding box center [326, 596] width 58 height 13
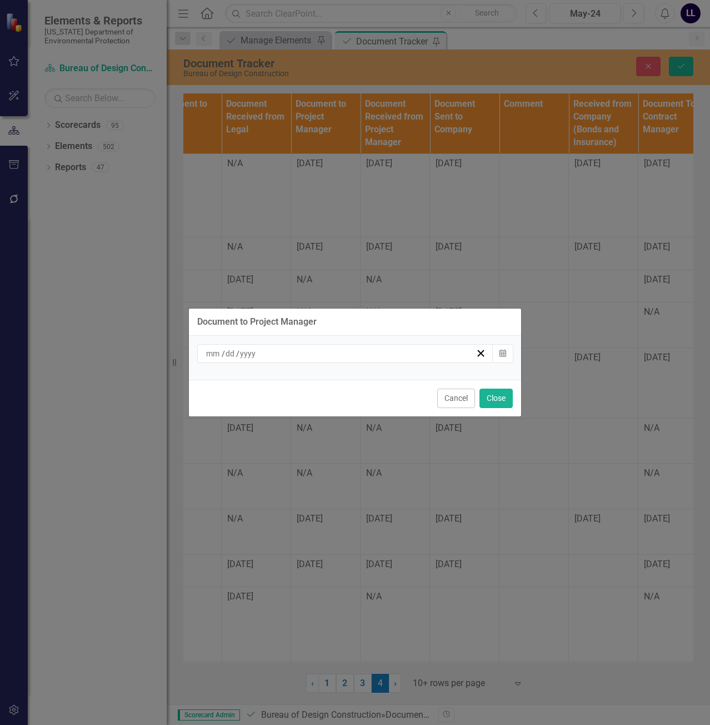
click at [335, 350] on div "/ /" at bounding box center [339, 353] width 271 height 11
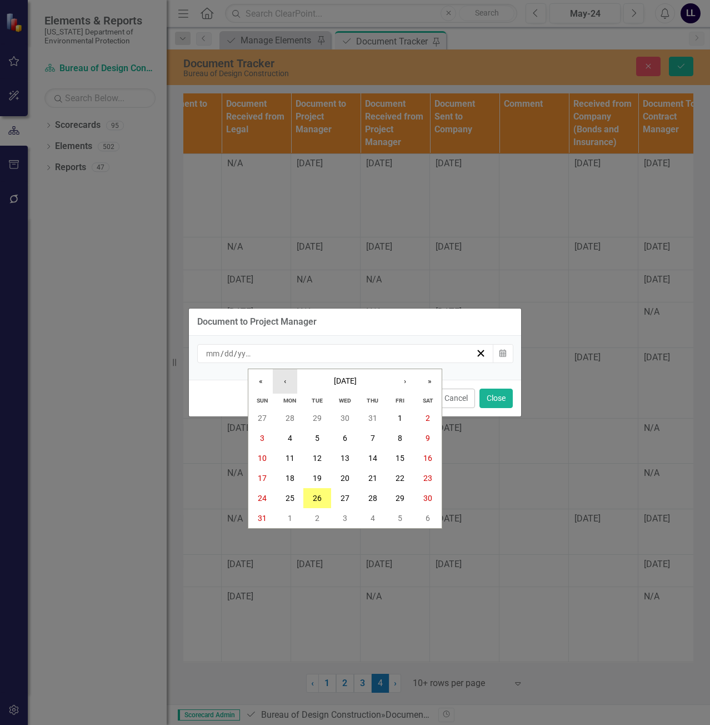
click at [282, 386] on button "‹" at bounding box center [285, 381] width 24 height 24
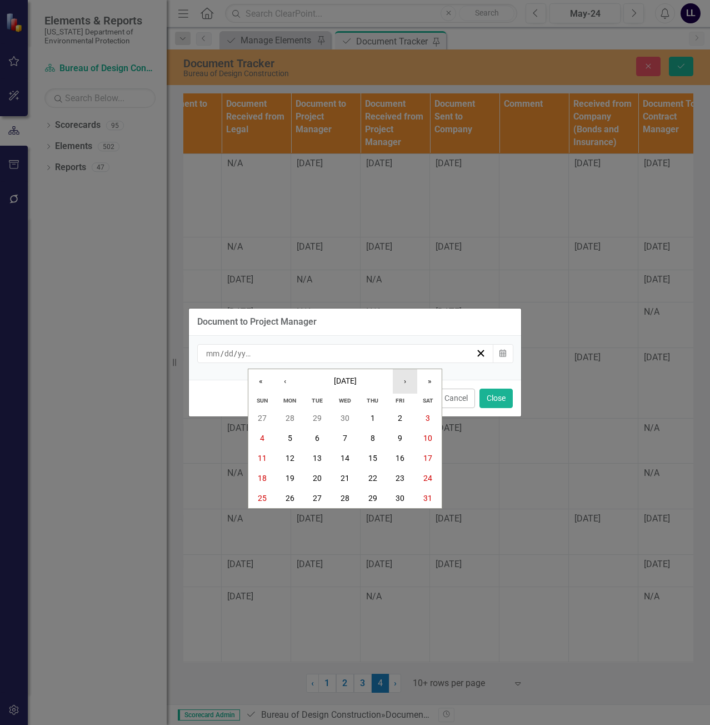
click at [399, 382] on button "›" at bounding box center [405, 381] width 24 height 24
click at [369, 418] on button "5" at bounding box center [373, 418] width 28 height 20
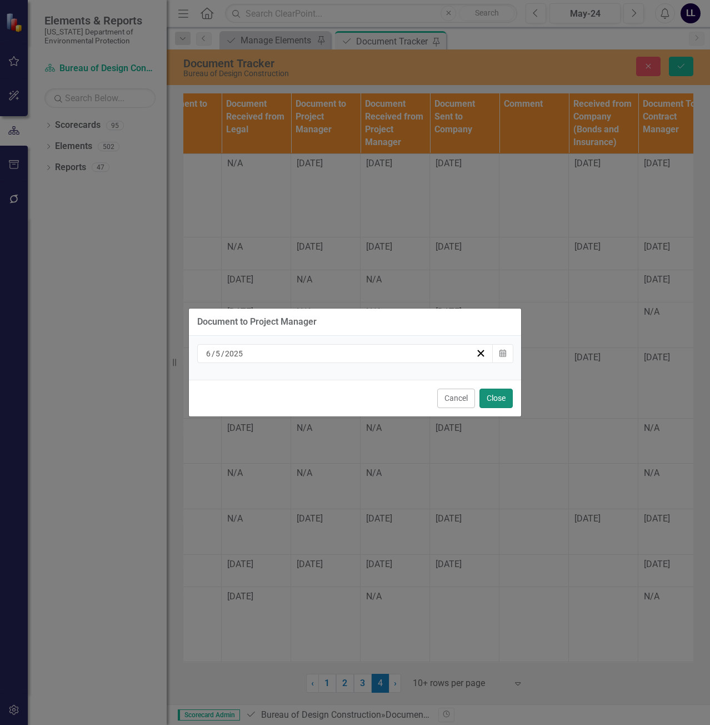
click at [491, 398] on button "Close" at bounding box center [495, 397] width 33 height 19
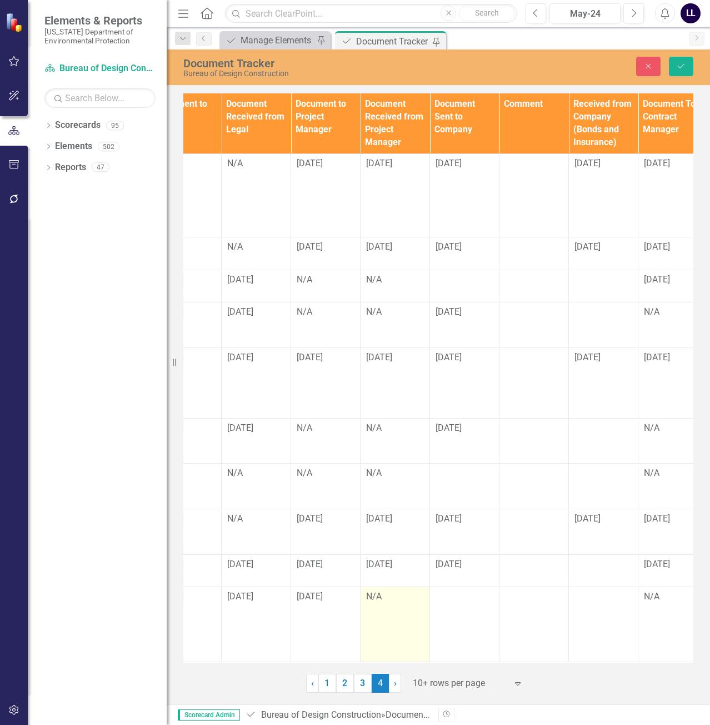
click at [383, 590] on div "N/A" at bounding box center [395, 596] width 58 height 13
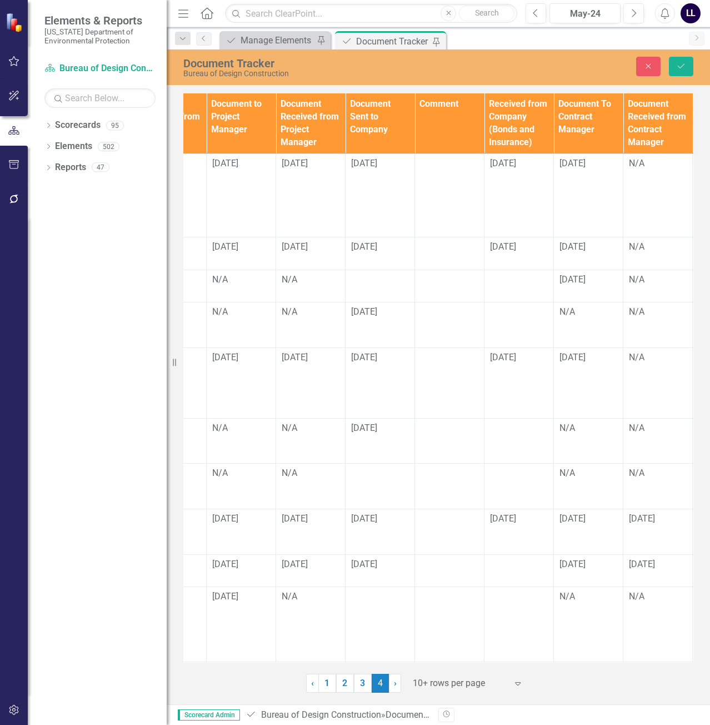
scroll to position [8, 1107]
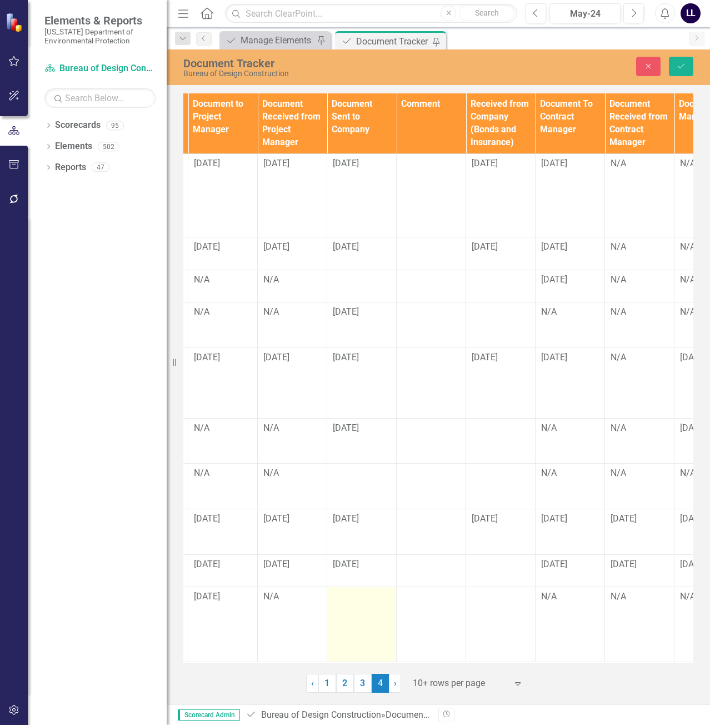
click at [351, 596] on div at bounding box center [362, 596] width 58 height 13
drag, startPoint x: 351, startPoint y: 596, endPoint x: 354, endPoint y: 588, distance: 8.0
click at [354, 590] on input "text" at bounding box center [362, 600] width 58 height 21
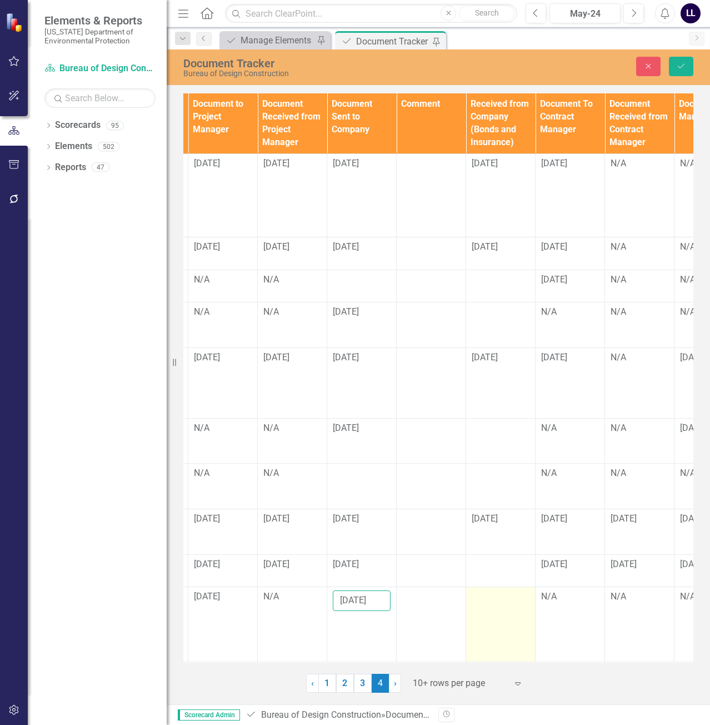
type input "[DATE]"
click at [496, 590] on div at bounding box center [501, 596] width 58 height 13
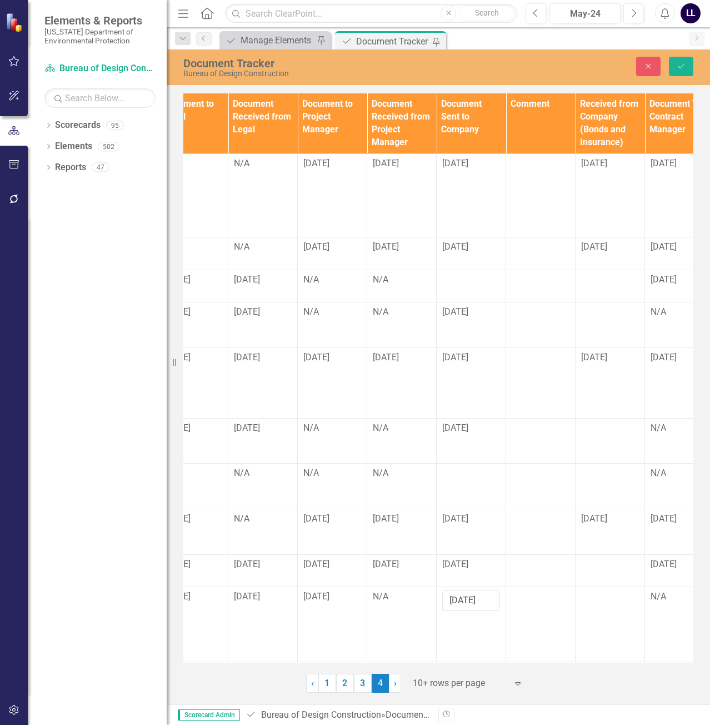
scroll to position [8, 971]
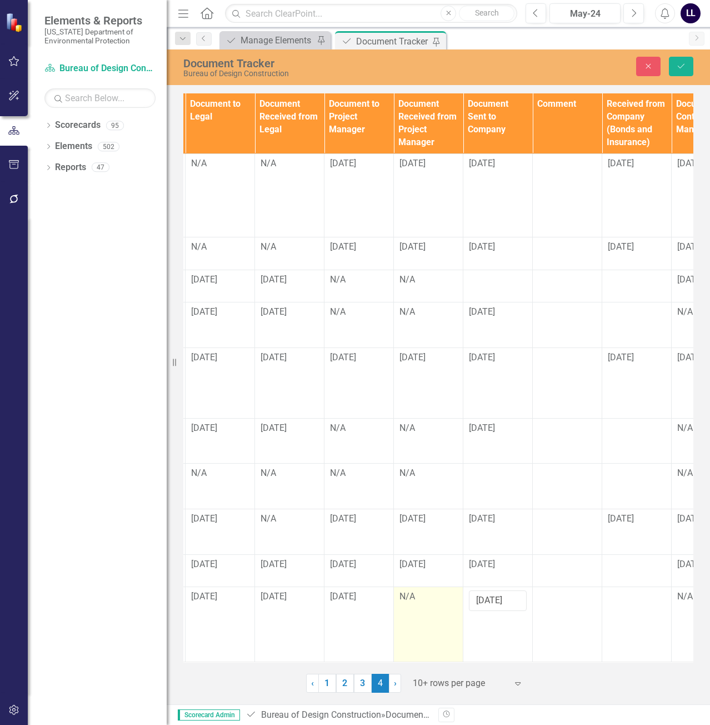
click at [428, 590] on div "N/A" at bounding box center [428, 596] width 58 height 13
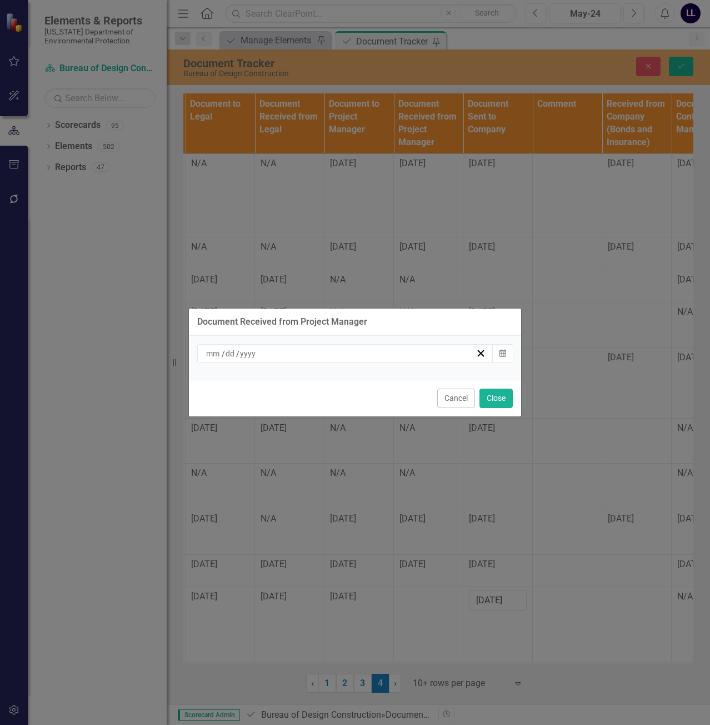
click at [395, 353] on div "/ /" at bounding box center [339, 353] width 271 height 11
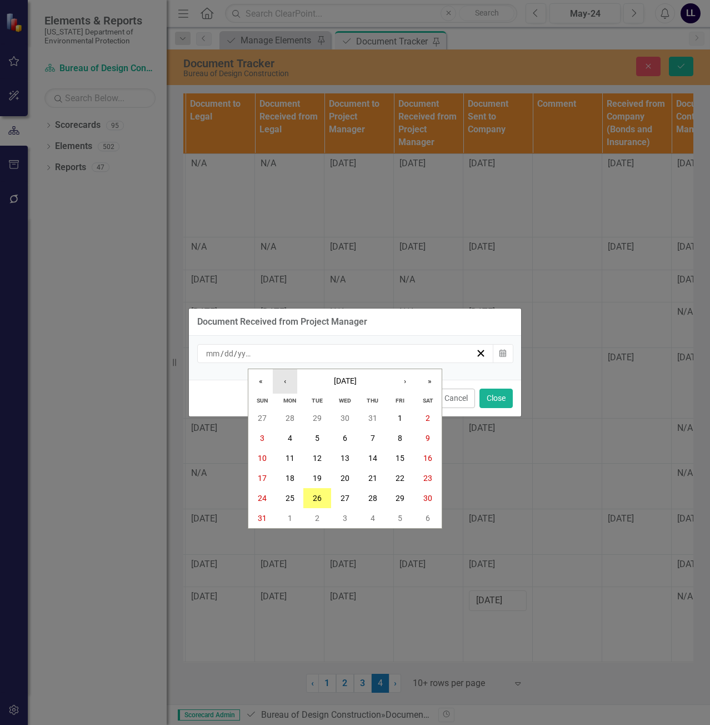
click at [282, 387] on button "‹" at bounding box center [285, 381] width 24 height 24
click at [283, 380] on button "‹" at bounding box center [285, 381] width 24 height 24
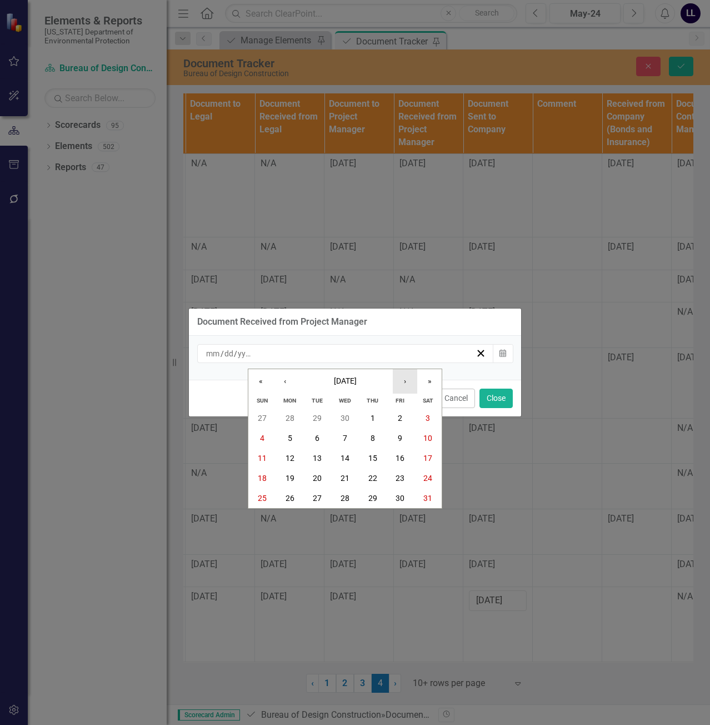
click at [403, 379] on button "›" at bounding box center [405, 381] width 24 height 24
click at [378, 418] on button "5" at bounding box center [373, 418] width 28 height 20
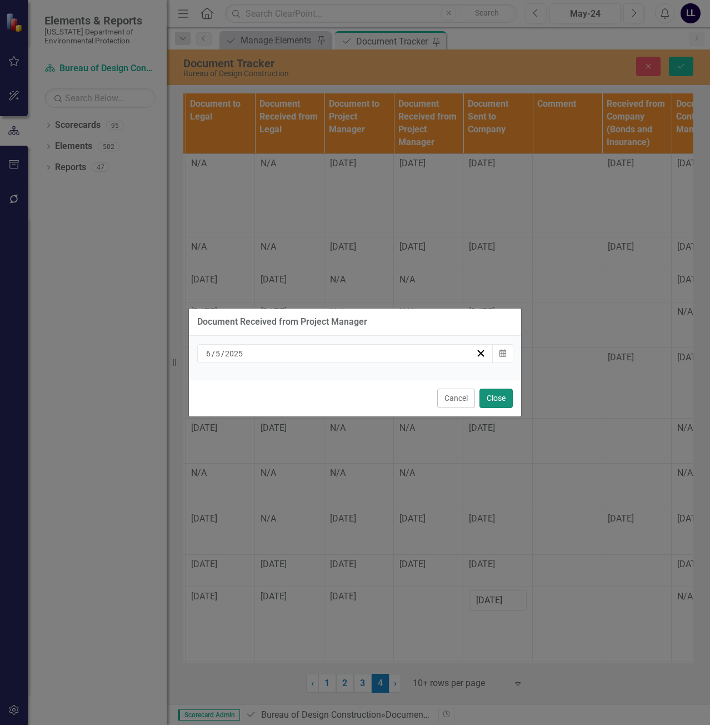
click at [495, 397] on button "Close" at bounding box center [495, 397] width 33 height 19
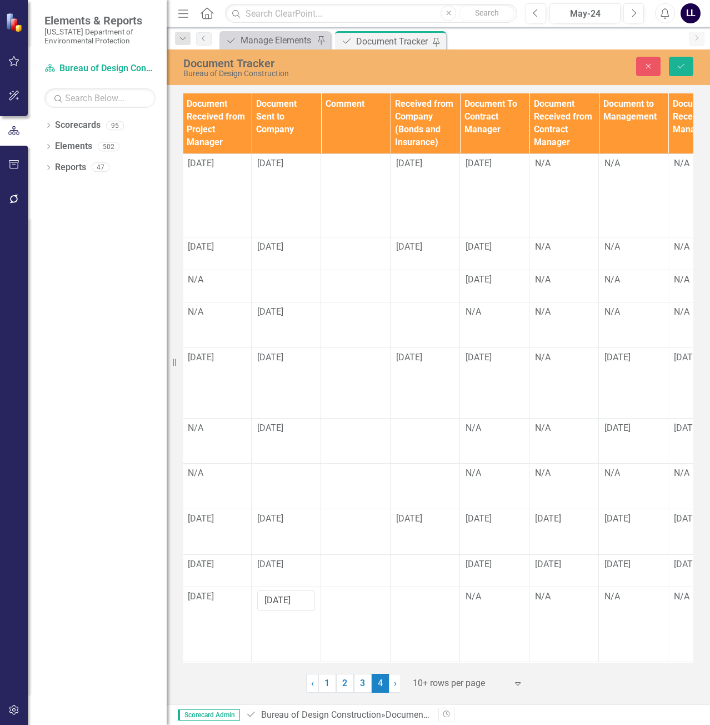
scroll to position [8, 1185]
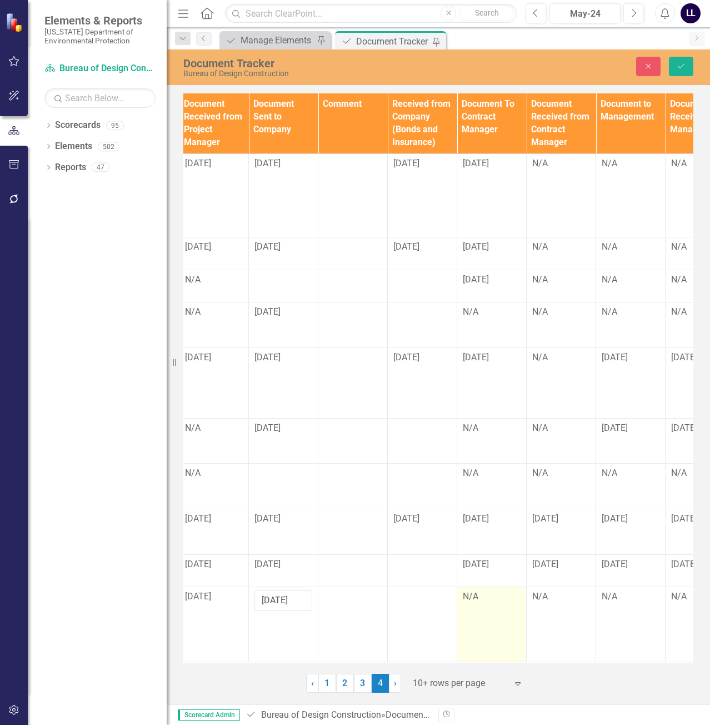
click at [482, 594] on div "N/A" at bounding box center [492, 596] width 58 height 13
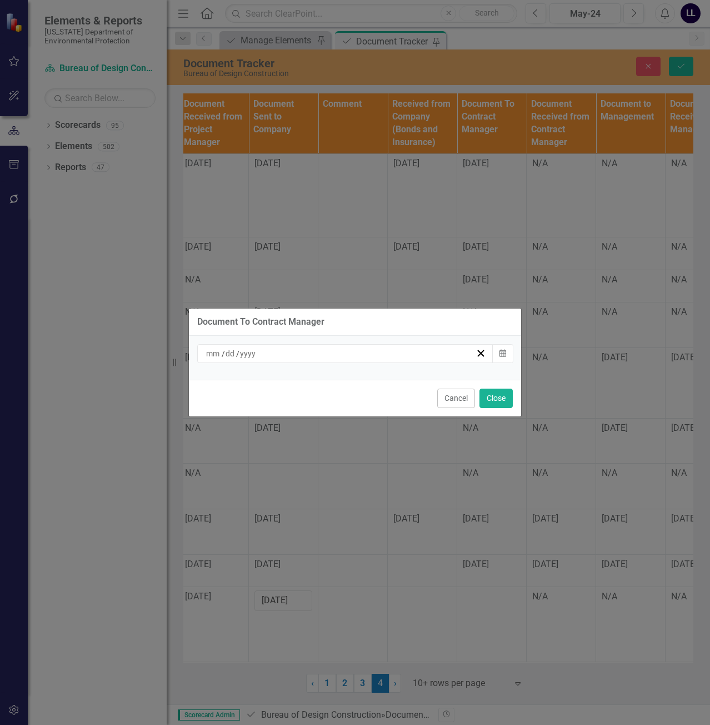
click at [324, 354] on div "/ /" at bounding box center [339, 353] width 271 height 11
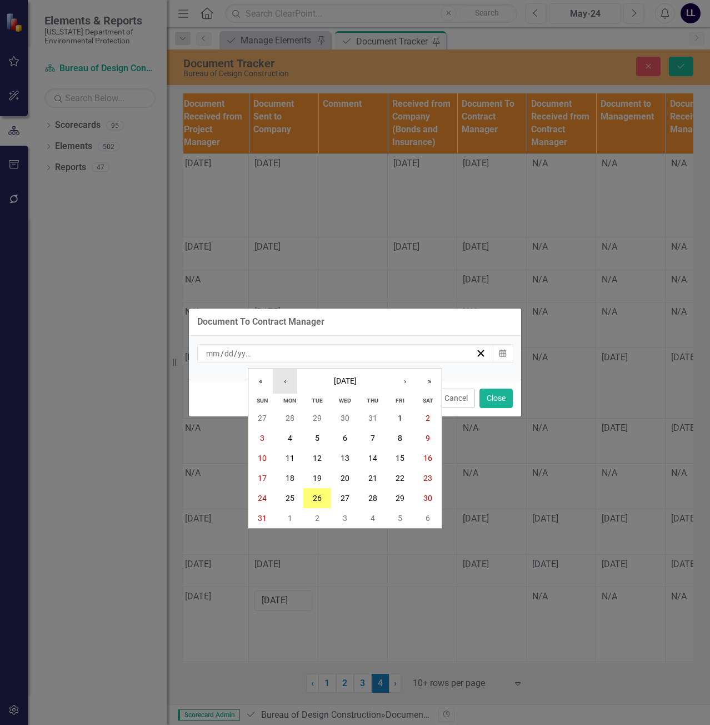
click at [287, 377] on button "‹" at bounding box center [285, 381] width 24 height 24
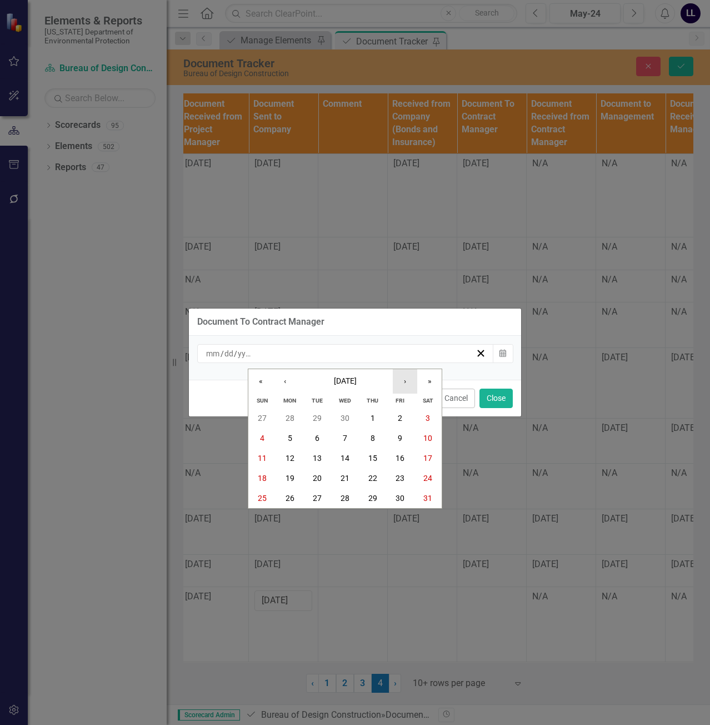
click at [409, 379] on button "›" at bounding box center [405, 381] width 24 height 24
click at [397, 421] on button "6" at bounding box center [401, 418] width 28 height 20
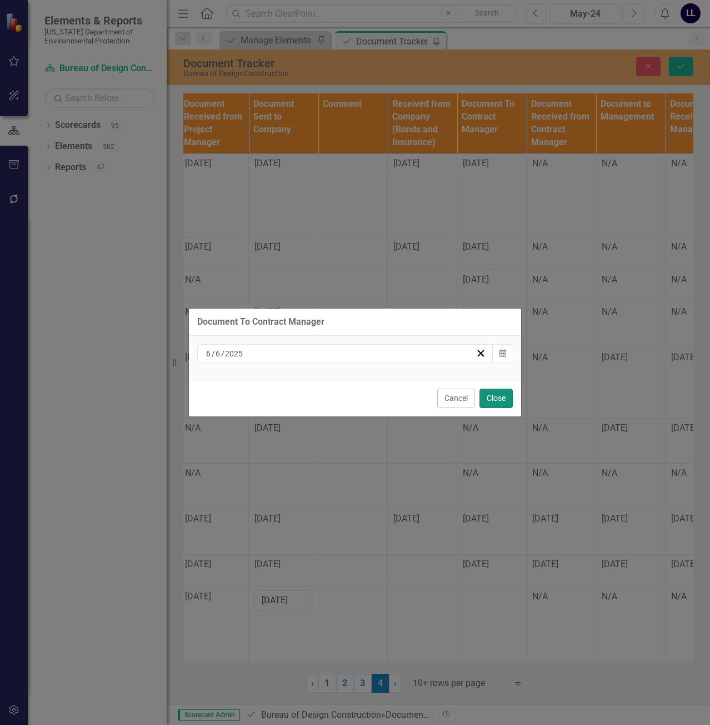
click at [502, 392] on button "Close" at bounding box center [495, 397] width 33 height 19
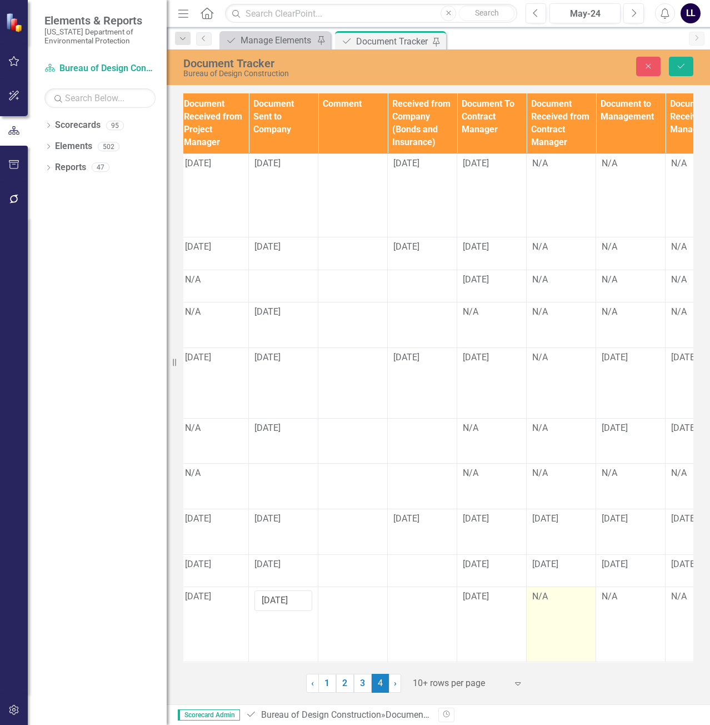
click at [555, 590] on div "N/A" at bounding box center [561, 596] width 58 height 13
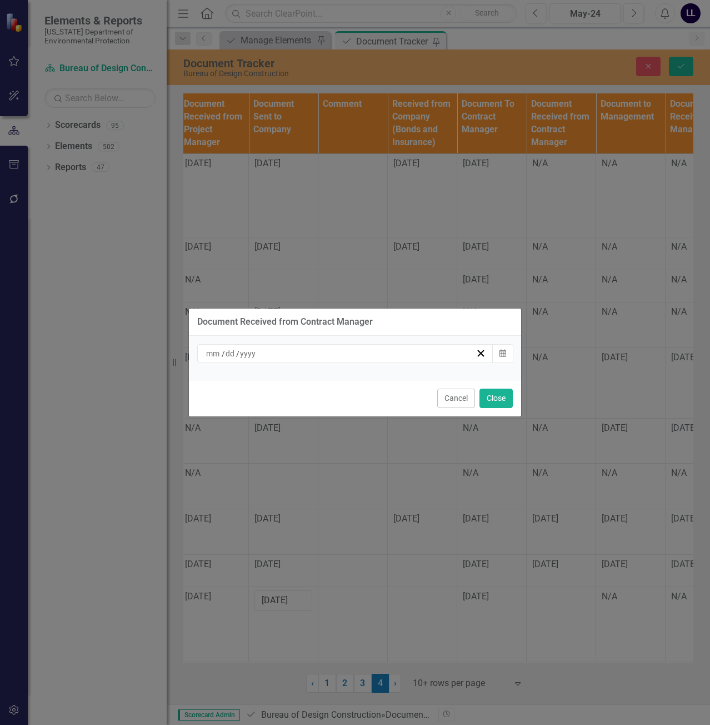
click at [362, 355] on div "/ /" at bounding box center [339, 353] width 271 height 11
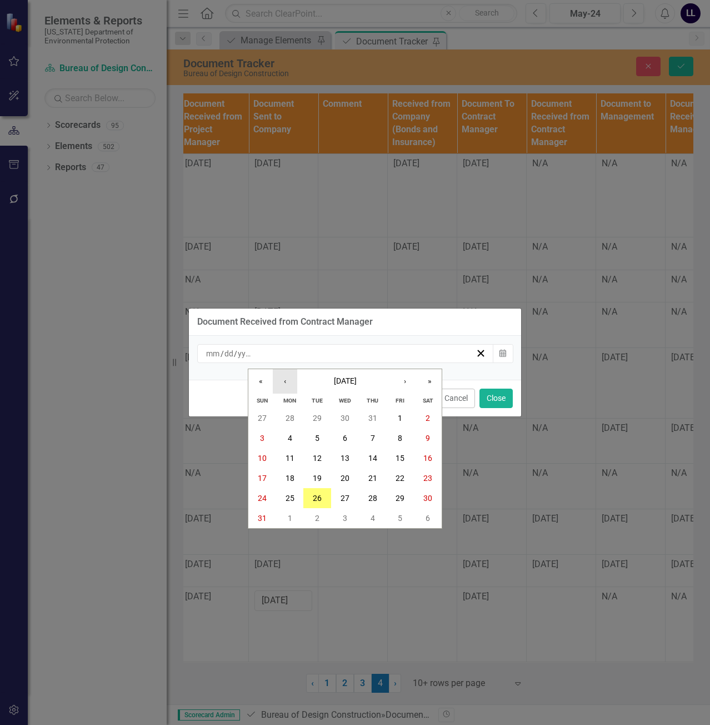
click at [294, 382] on button "‹" at bounding box center [285, 381] width 24 height 24
click at [293, 382] on button "‹" at bounding box center [285, 381] width 24 height 24
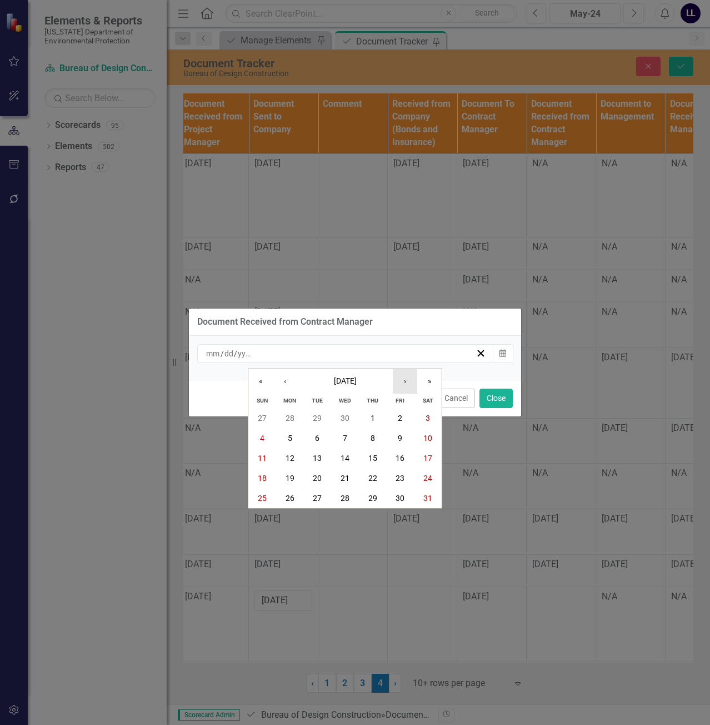
click at [404, 381] on button "›" at bounding box center [405, 381] width 24 height 24
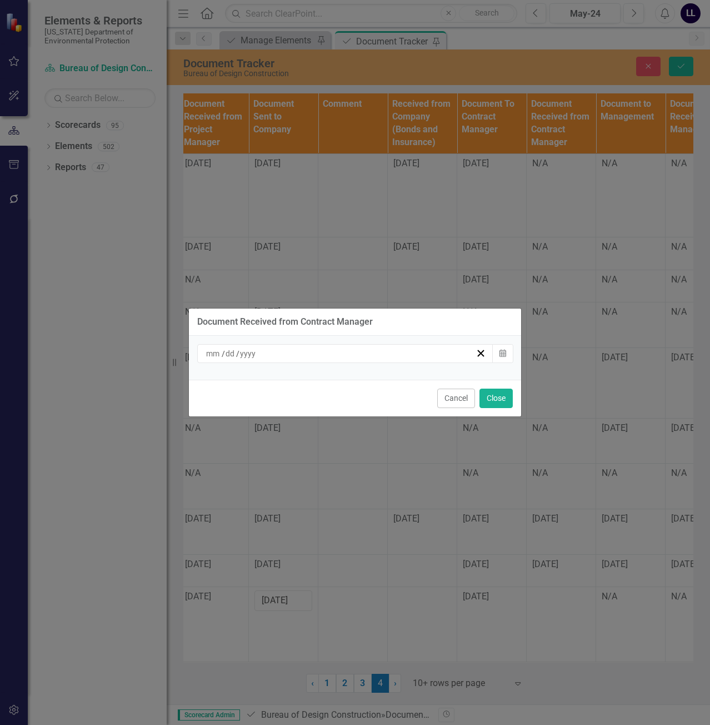
click at [552, 591] on div "Document Received from Contract Manager / / Calendar Cancel Close" at bounding box center [355, 362] width 710 height 725
click at [446, 398] on button "Cancel" at bounding box center [456, 397] width 38 height 19
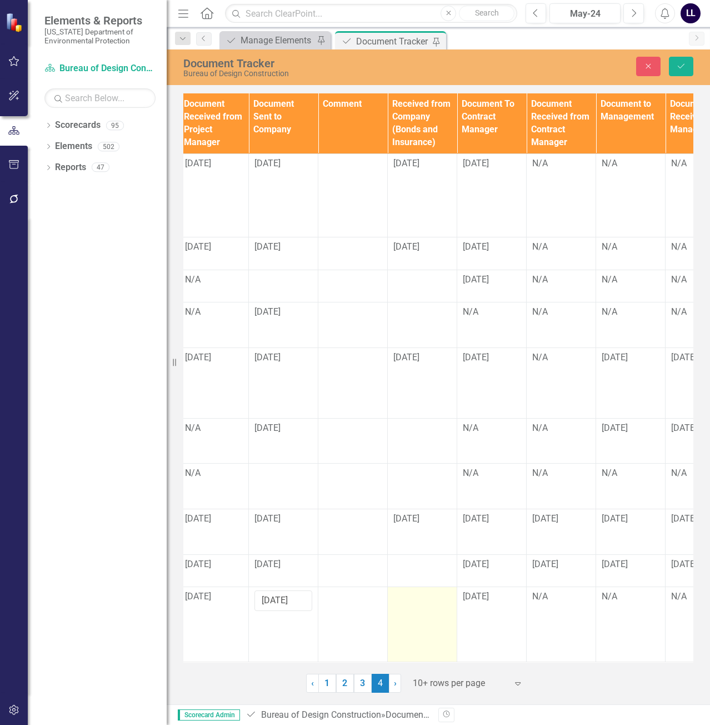
click at [416, 590] on div at bounding box center [422, 596] width 58 height 13
click at [426, 599] on input "text" at bounding box center [422, 600] width 58 height 21
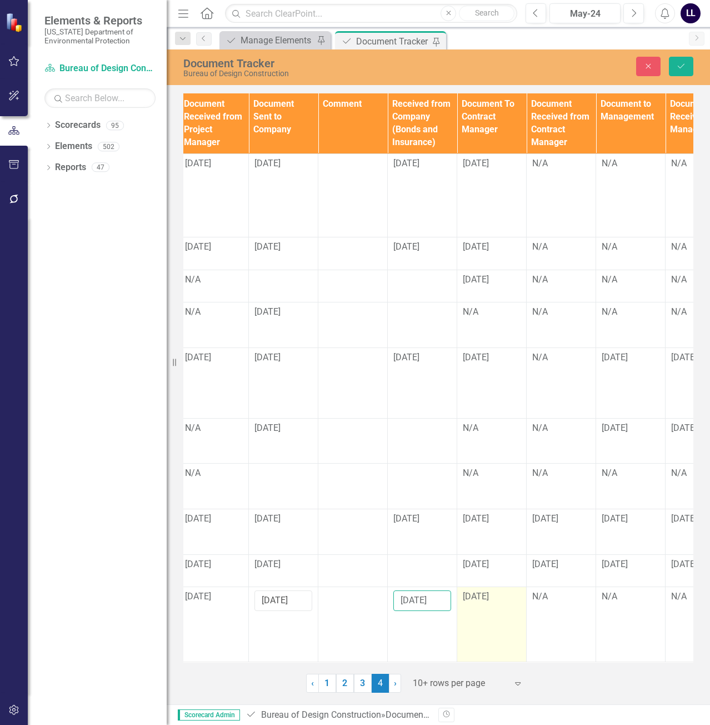
type input "[DATE]"
click at [491, 603] on td "[DATE]" at bounding box center [491, 624] width 69 height 75
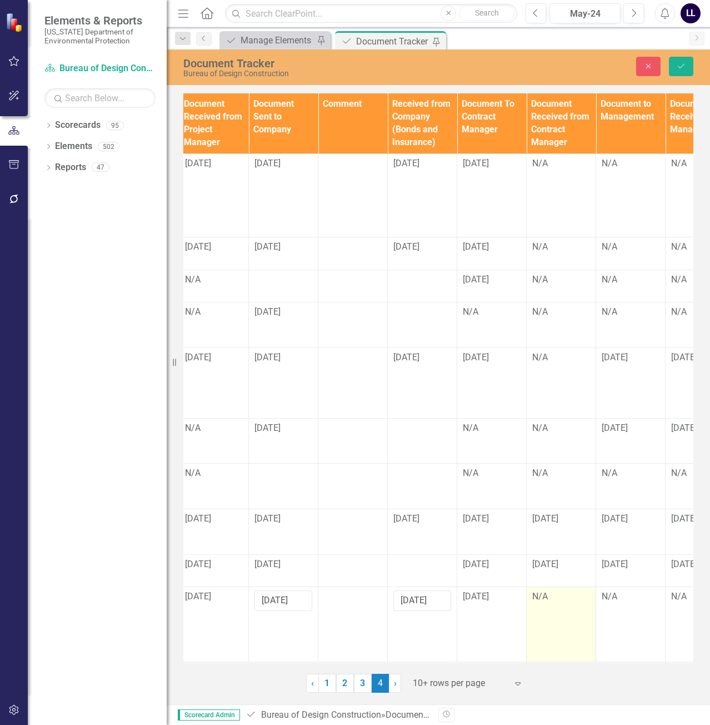
click at [556, 596] on div "N/A" at bounding box center [561, 596] width 58 height 13
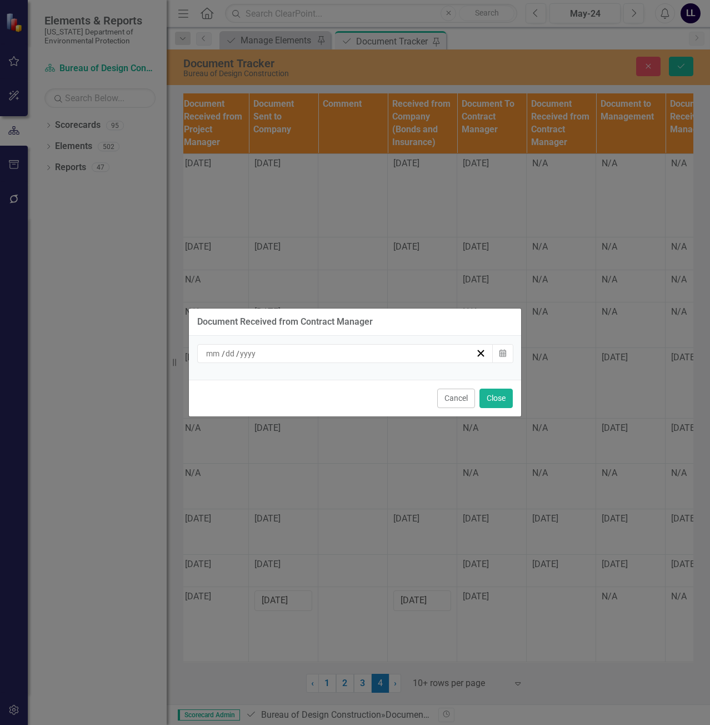
click at [404, 348] on div "/ /" at bounding box center [339, 353] width 271 height 11
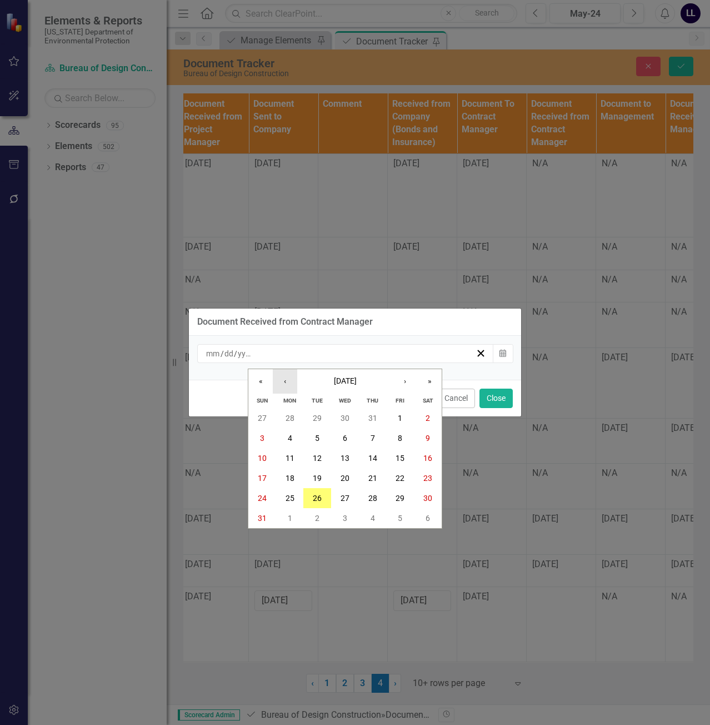
click at [287, 382] on button "‹" at bounding box center [285, 381] width 24 height 24
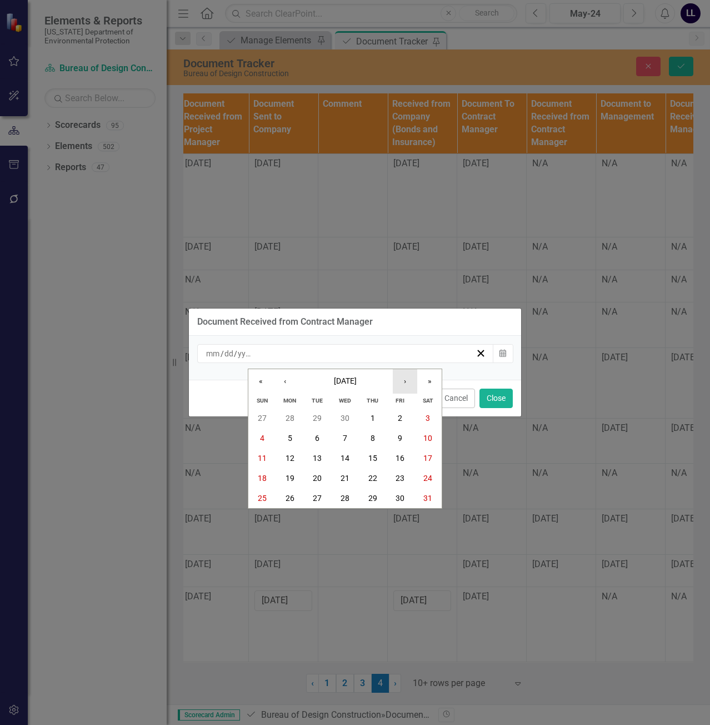
click at [401, 382] on button "›" at bounding box center [405, 381] width 24 height 24
click at [294, 440] on button "9" at bounding box center [290, 438] width 28 height 20
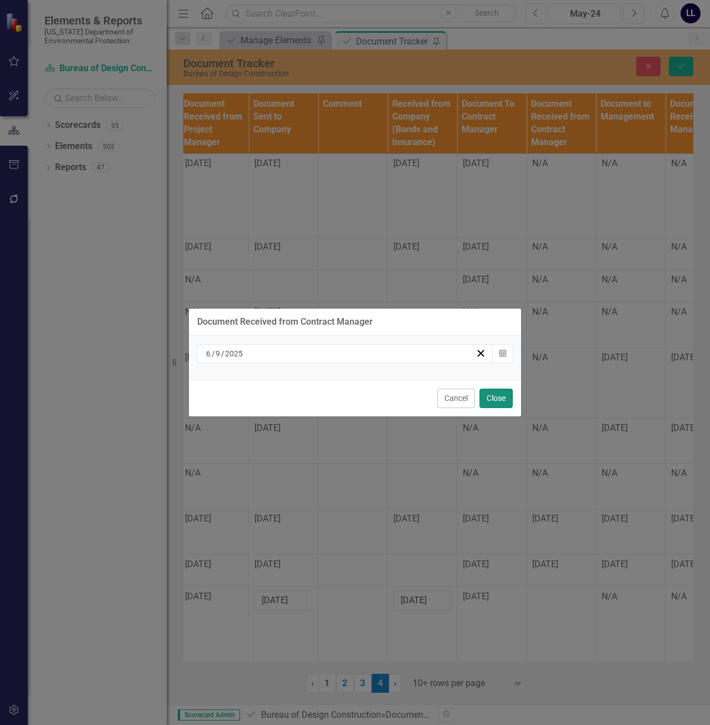
click at [497, 398] on button "Close" at bounding box center [495, 397] width 33 height 19
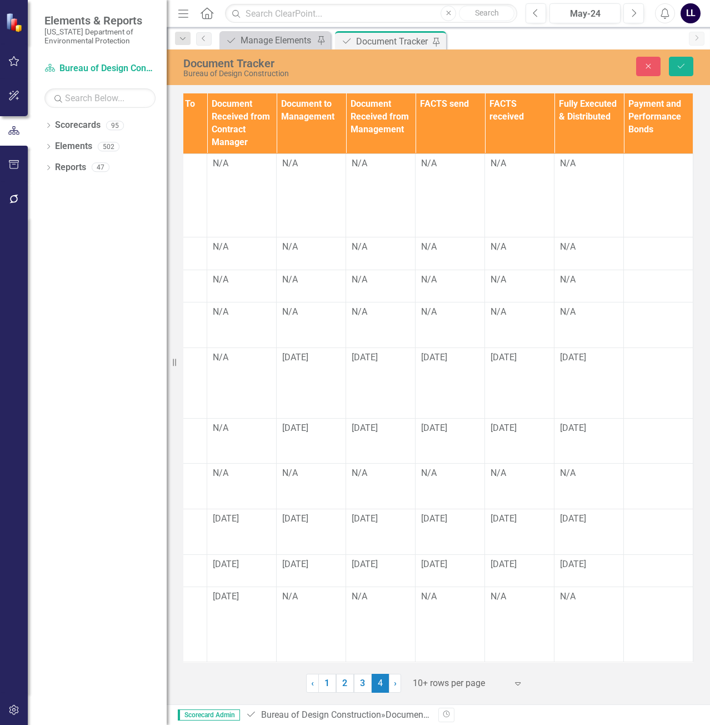
scroll to position [8, 1513]
click at [287, 590] on div "N/A" at bounding box center [311, 596] width 58 height 13
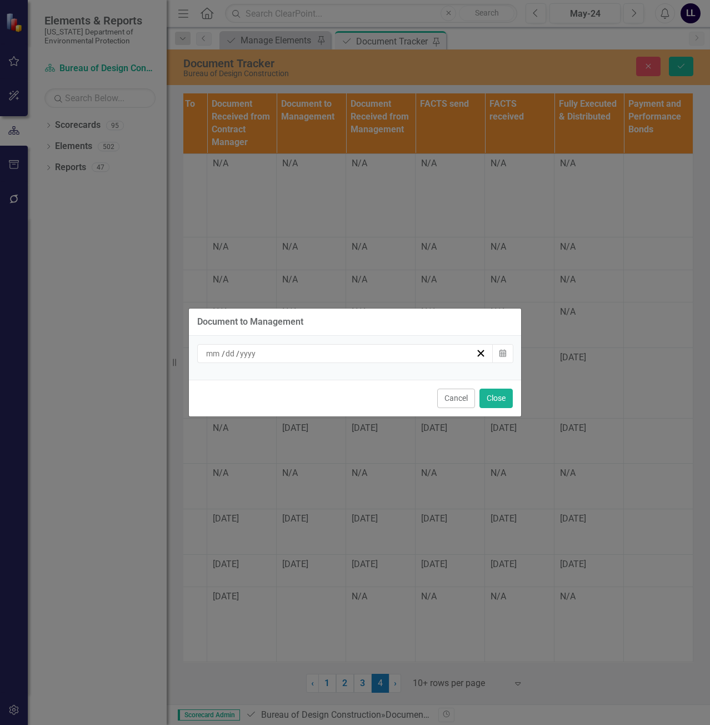
click at [339, 357] on div "/ /" at bounding box center [339, 353] width 271 height 11
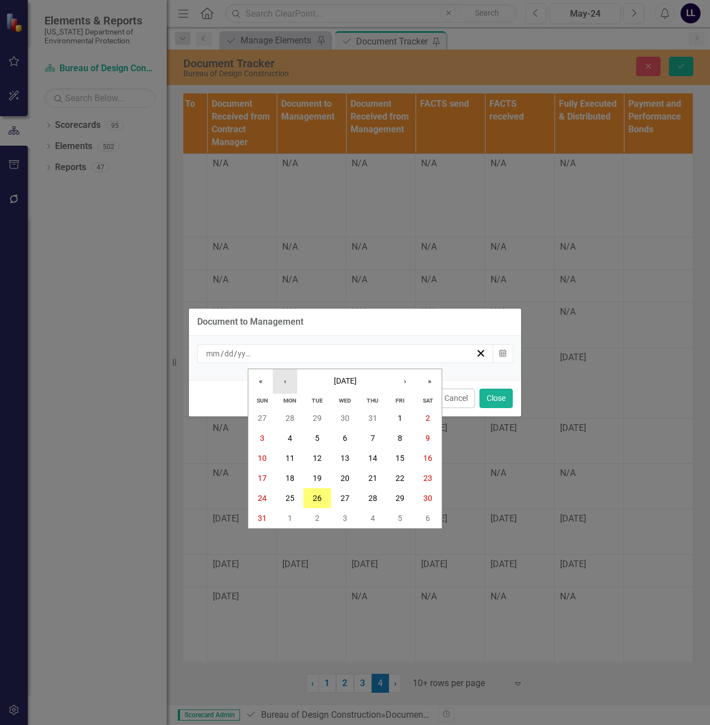
click at [283, 379] on button "‹" at bounding box center [285, 381] width 24 height 24
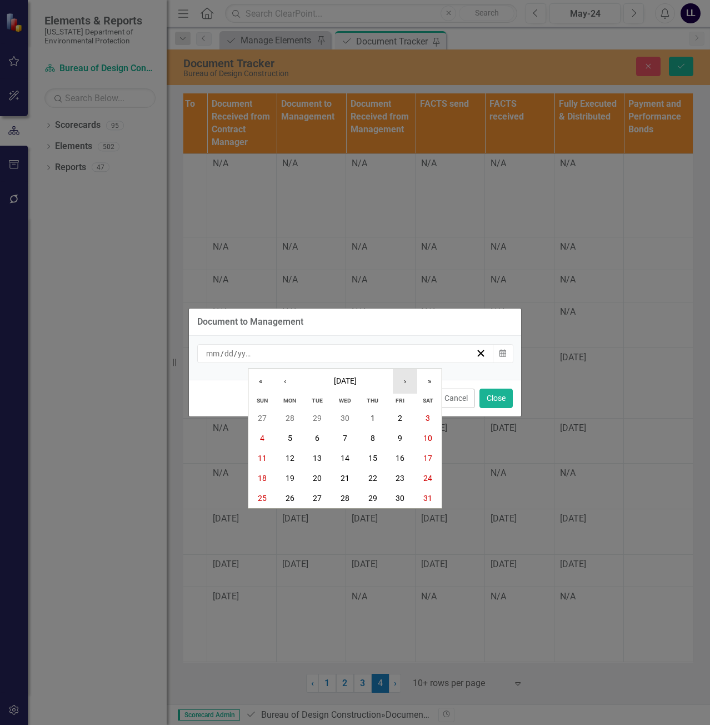
click at [405, 383] on button "›" at bounding box center [405, 381] width 24 height 24
click at [315, 460] on abbr "17" at bounding box center [317, 457] width 9 height 9
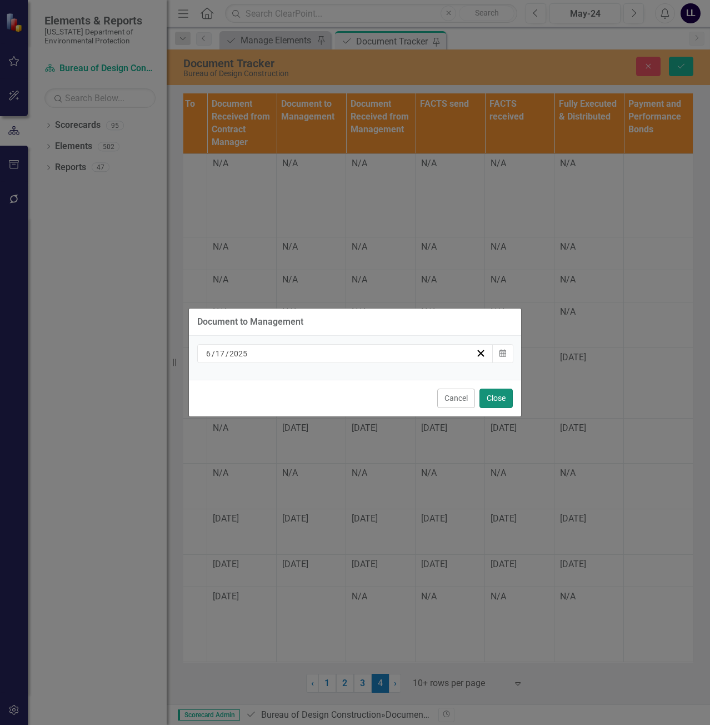
click at [498, 397] on button "Close" at bounding box center [495, 397] width 33 height 19
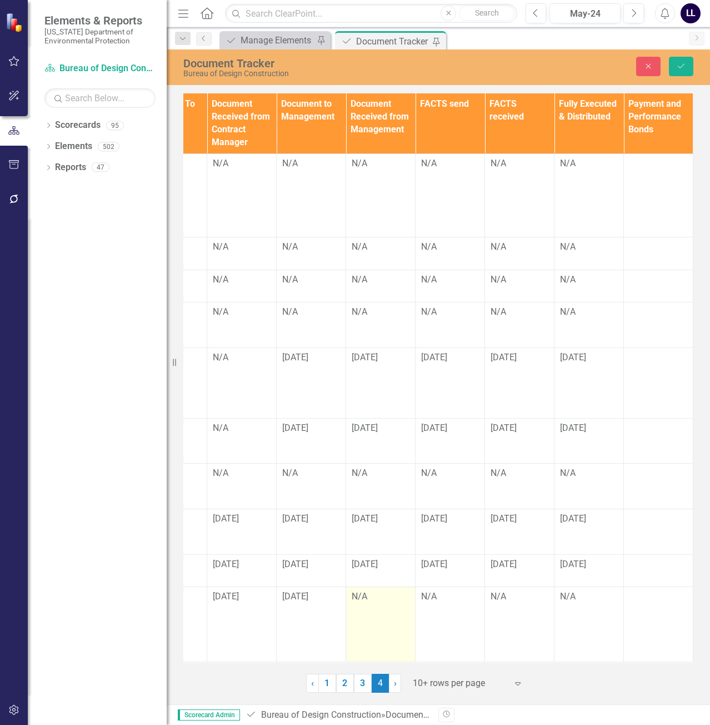
click at [362, 591] on div "N/A" at bounding box center [381, 596] width 58 height 13
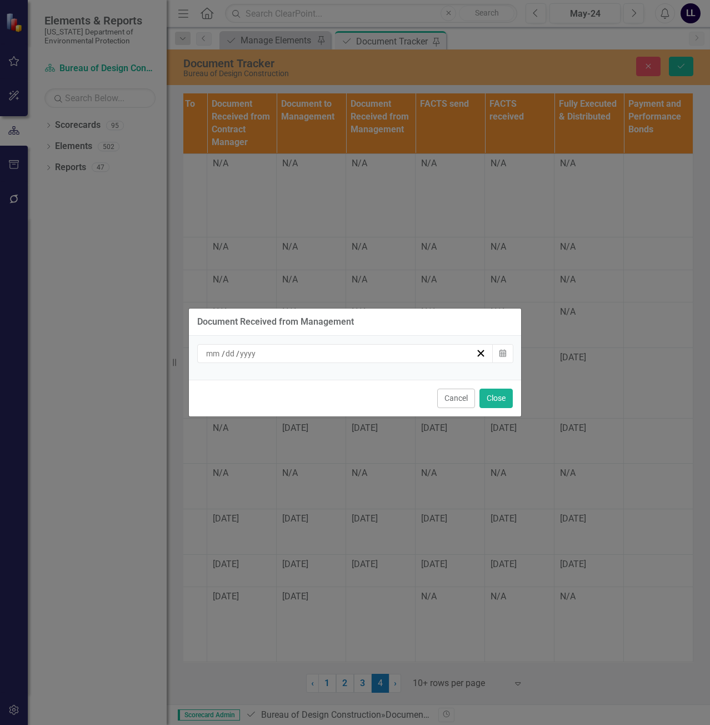
click at [338, 354] on div "/ /" at bounding box center [339, 353] width 271 height 11
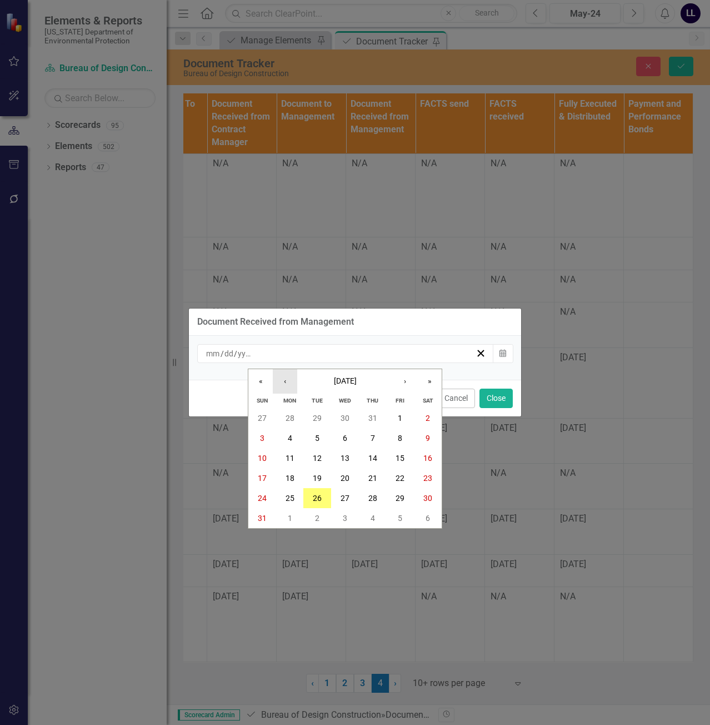
click at [279, 380] on button "‹" at bounding box center [285, 381] width 24 height 24
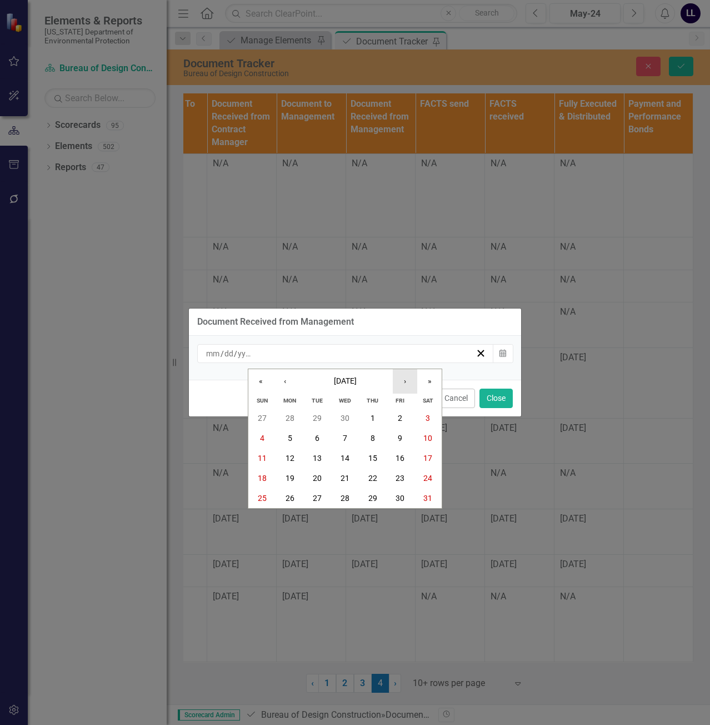
click at [400, 381] on button "›" at bounding box center [405, 381] width 24 height 24
click at [407, 478] on button "27" at bounding box center [401, 478] width 28 height 20
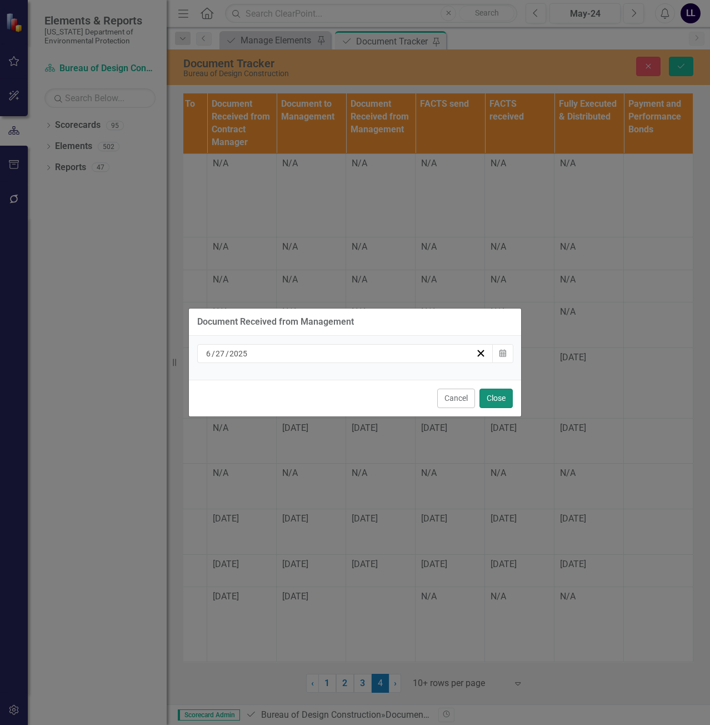
click at [500, 402] on button "Close" at bounding box center [495, 397] width 33 height 19
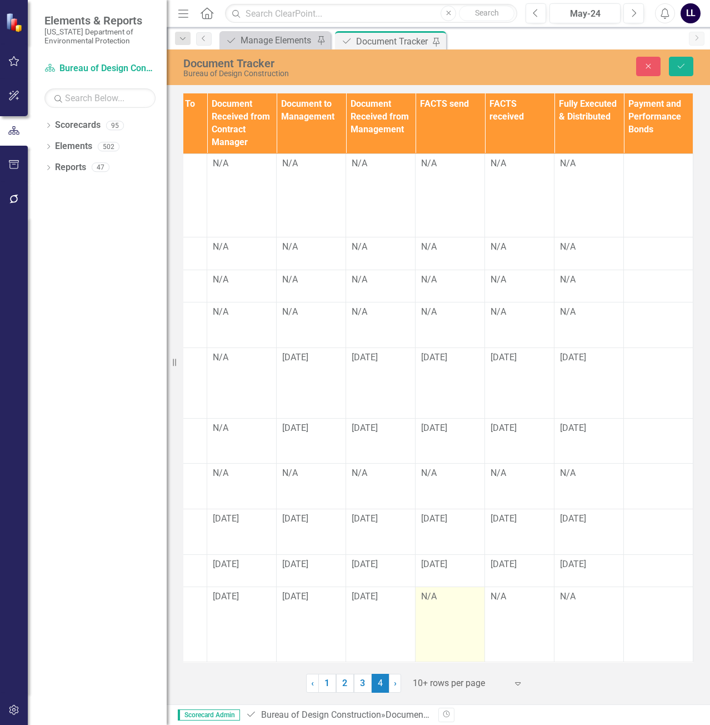
click at [426, 592] on div "N/A" at bounding box center [450, 596] width 58 height 13
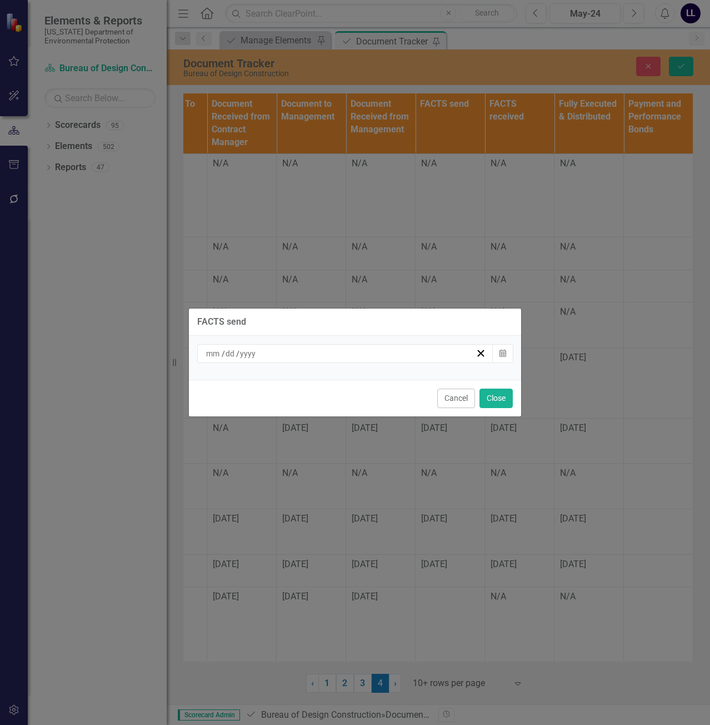
click at [298, 348] on div "/ /" at bounding box center [339, 353] width 271 height 11
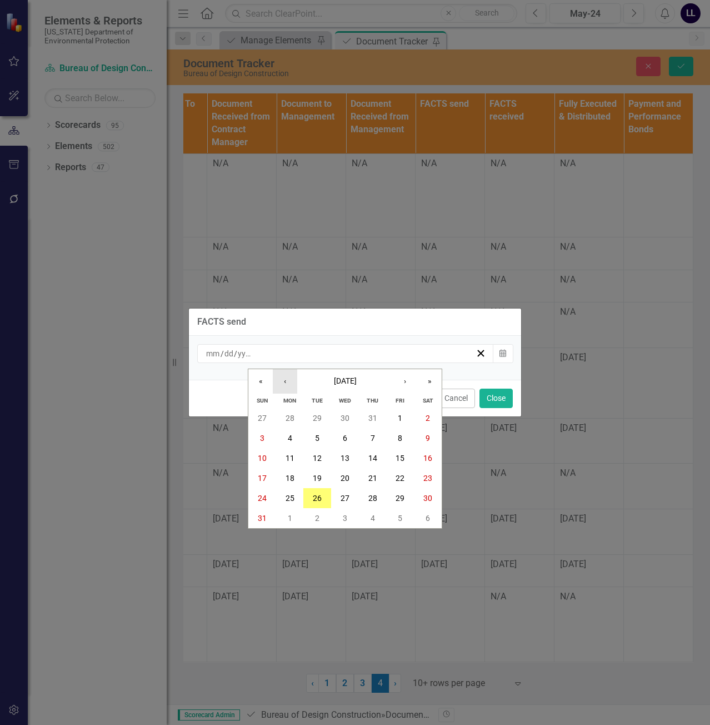
click at [293, 378] on button "‹" at bounding box center [285, 381] width 24 height 24
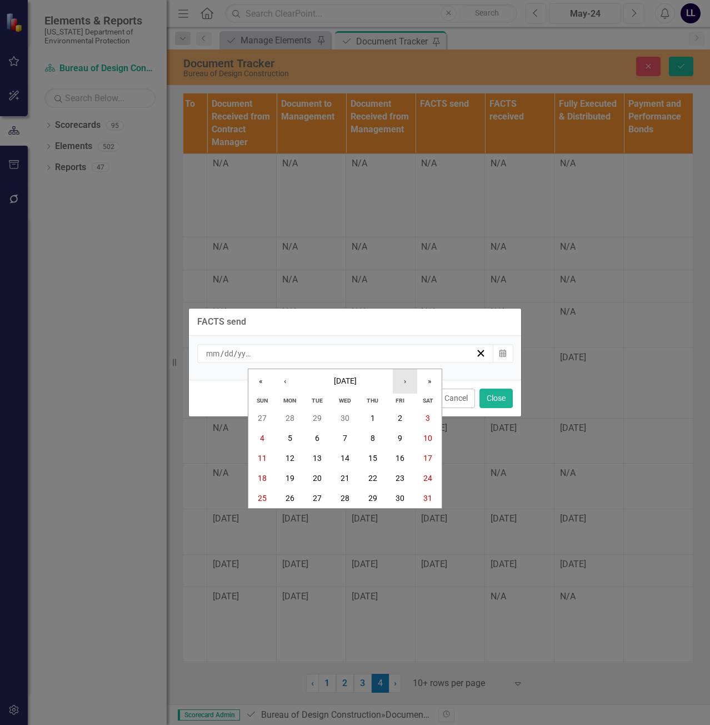
click at [402, 382] on button "›" at bounding box center [405, 381] width 24 height 24
click at [404, 482] on abbr "27" at bounding box center [400, 477] width 9 height 9
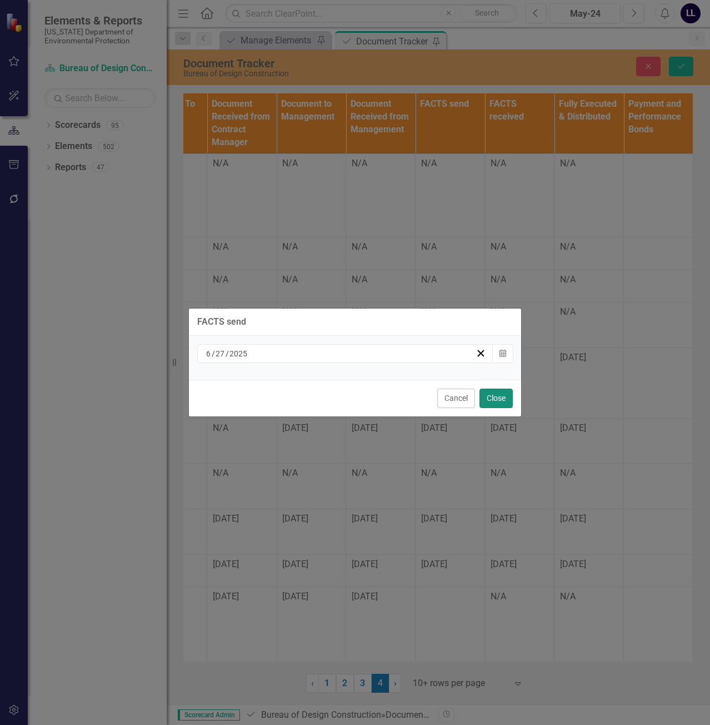
click at [498, 401] on button "Close" at bounding box center [495, 397] width 33 height 19
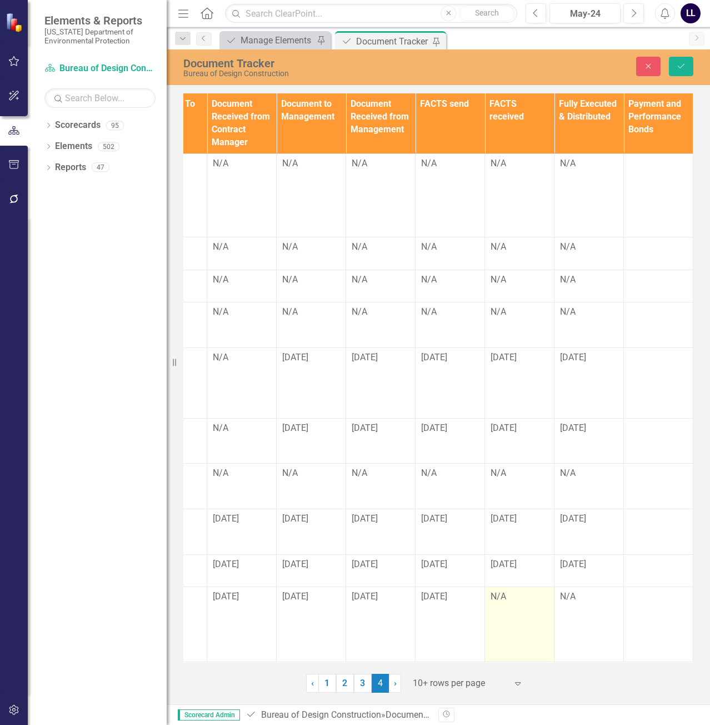
click at [499, 590] on div "N/A" at bounding box center [520, 596] width 58 height 13
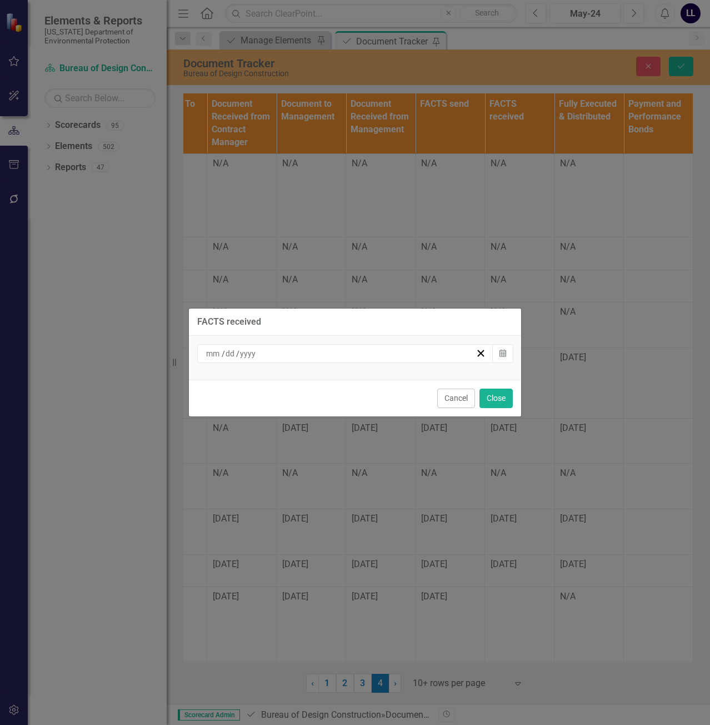
click at [383, 357] on div "/ /" at bounding box center [339, 353] width 271 height 11
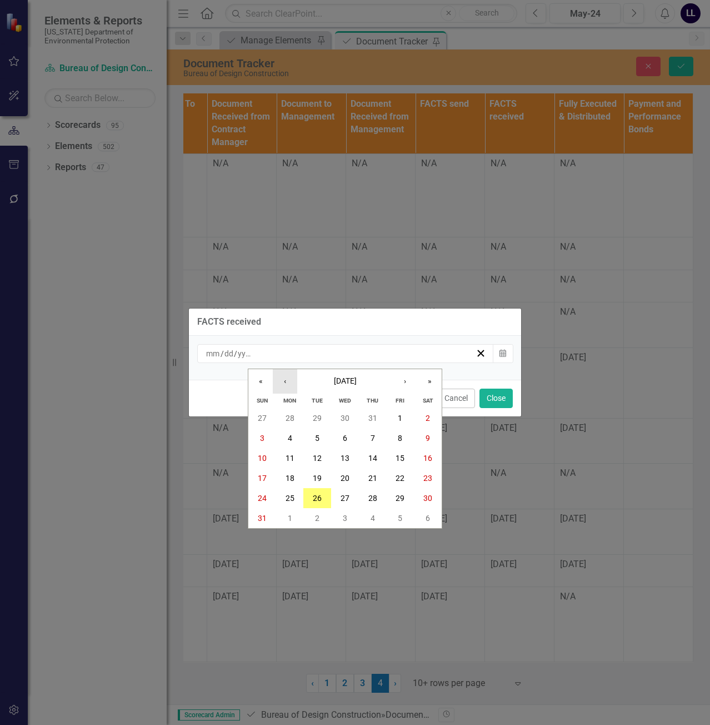
click at [288, 376] on button "‹" at bounding box center [285, 381] width 24 height 24
click at [288, 377] on button "‹" at bounding box center [285, 381] width 24 height 24
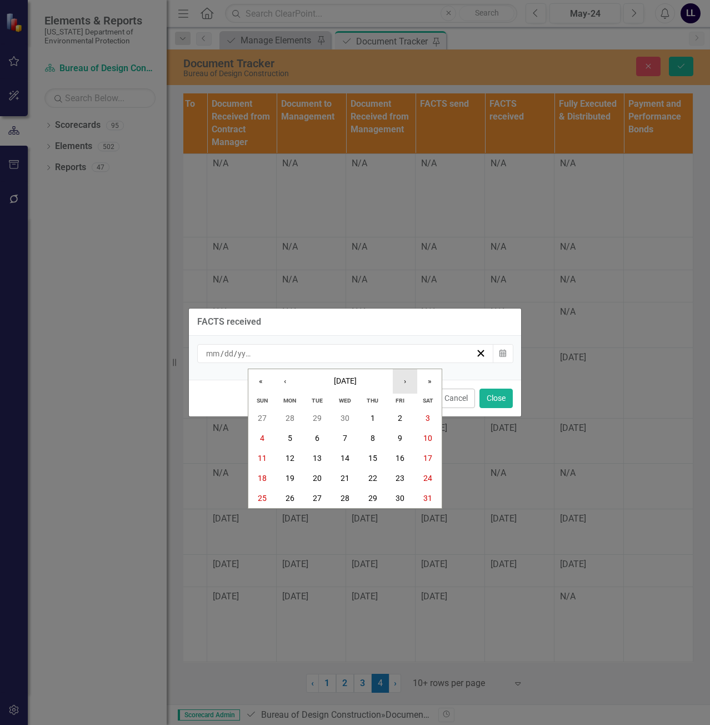
click at [408, 382] on button "›" at bounding box center [405, 381] width 24 height 24
click at [403, 475] on abbr "27" at bounding box center [400, 477] width 9 height 9
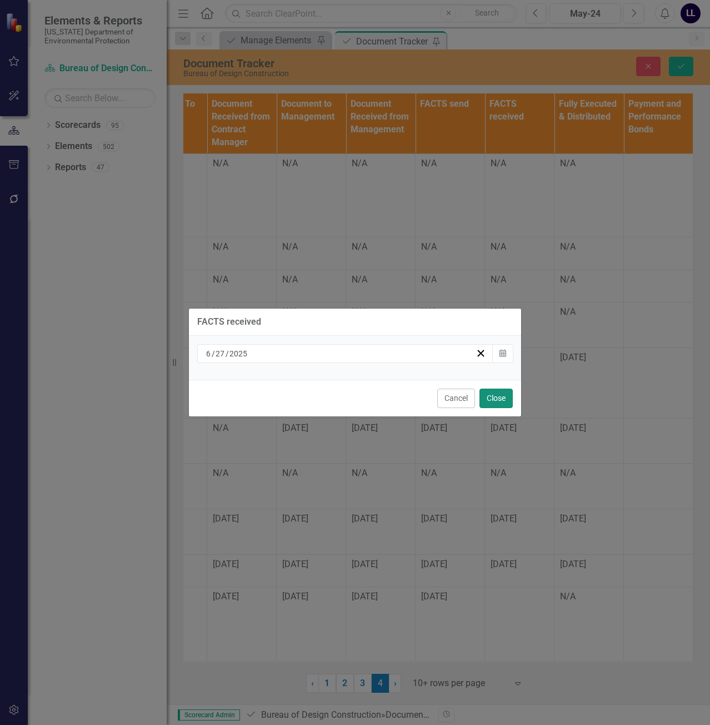
click at [502, 399] on button "Close" at bounding box center [495, 397] width 33 height 19
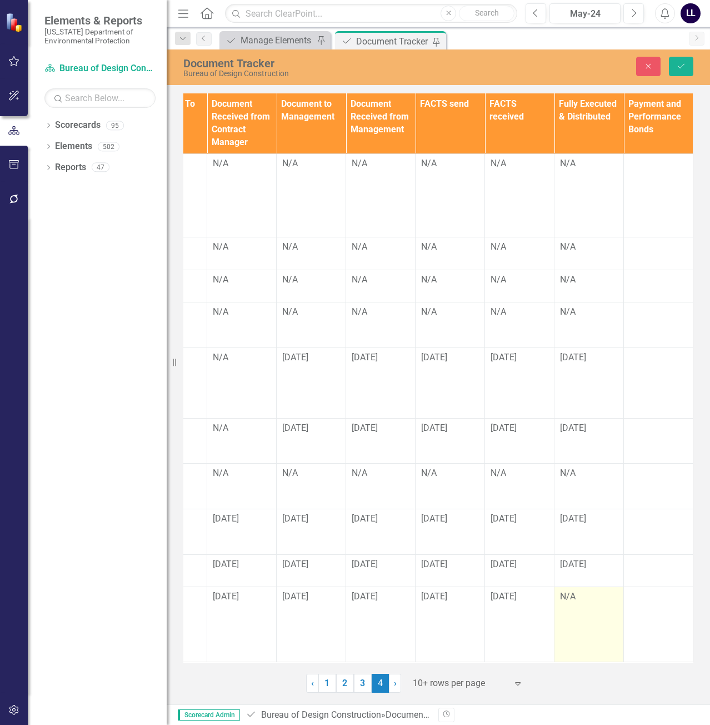
click at [568, 593] on div "N/A" at bounding box center [589, 596] width 58 height 13
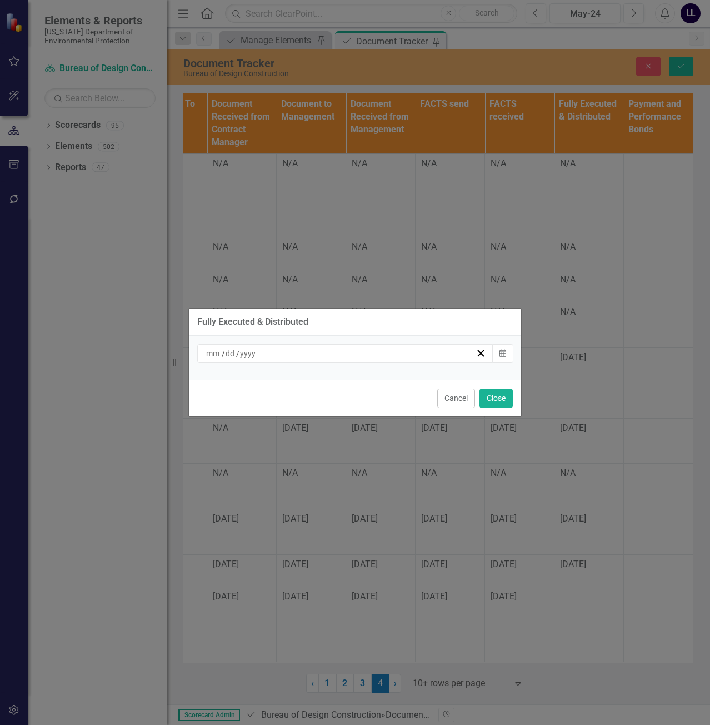
click at [255, 352] on input at bounding box center [247, 353] width 17 height 11
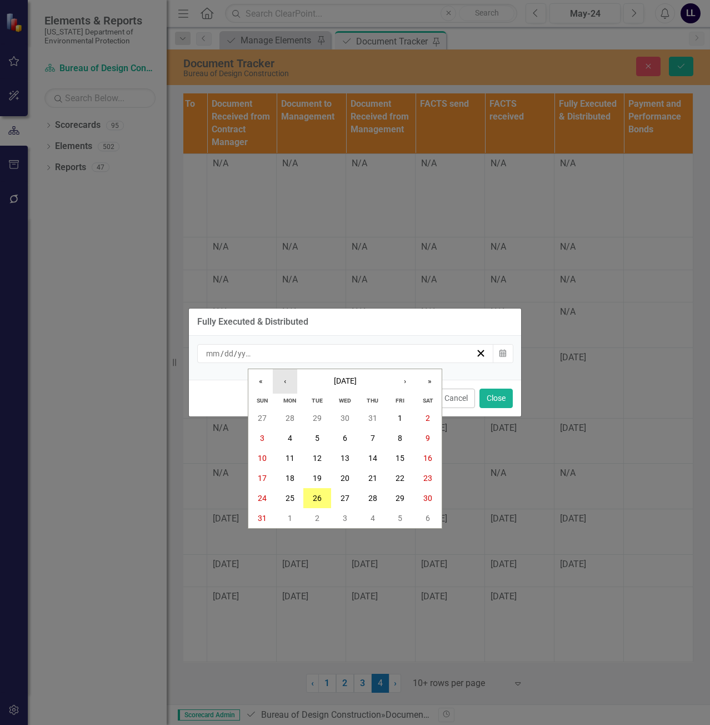
click at [288, 380] on button "‹" at bounding box center [285, 381] width 24 height 24
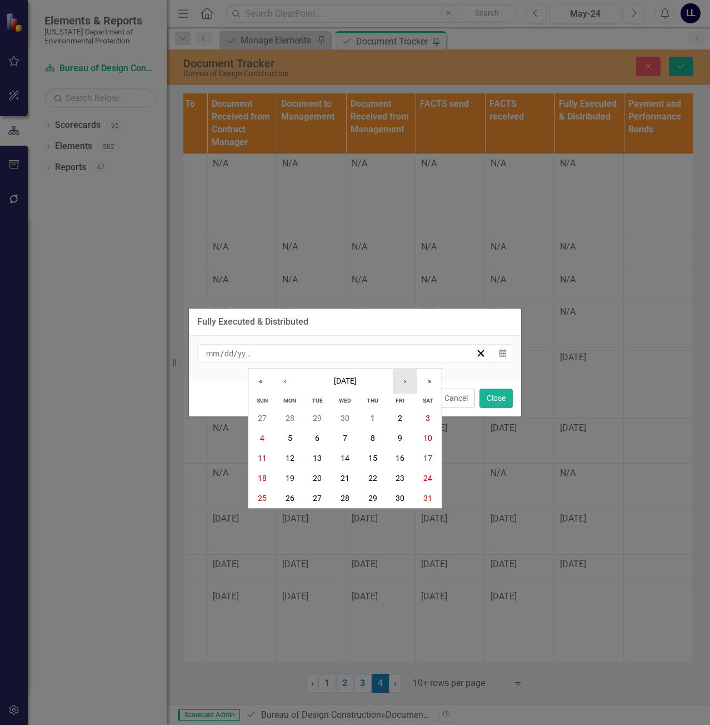
click at [408, 380] on button "›" at bounding box center [405, 381] width 24 height 24
click at [402, 476] on abbr "27" at bounding box center [400, 477] width 9 height 9
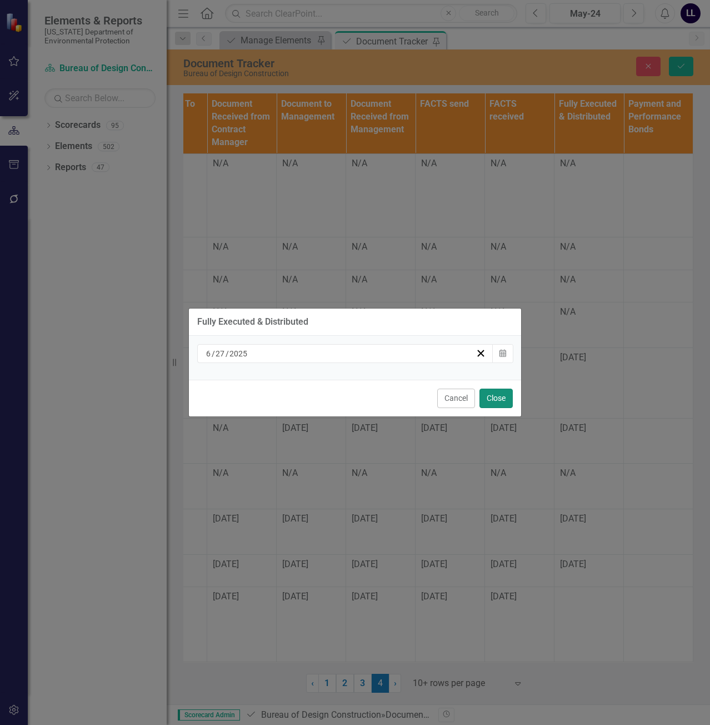
click at [489, 401] on button "Close" at bounding box center [495, 397] width 33 height 19
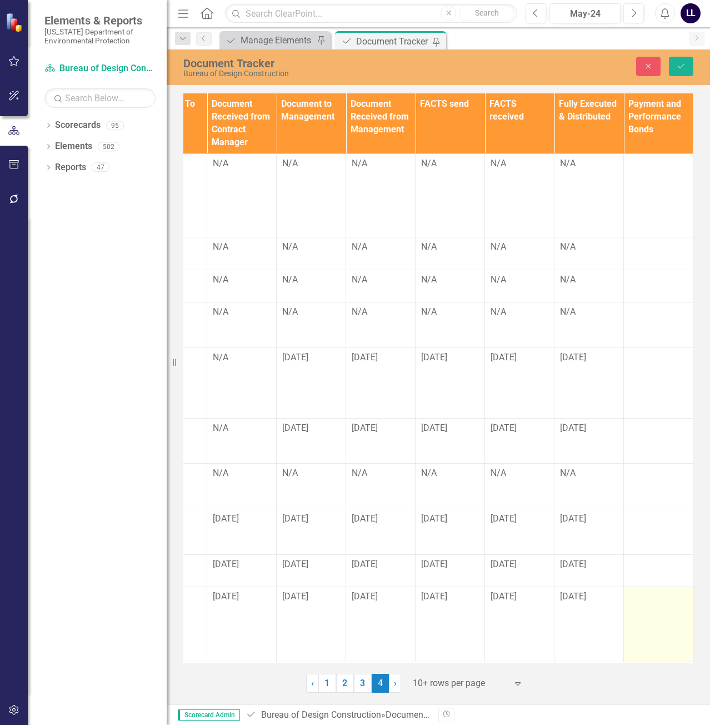
click at [632, 587] on td at bounding box center [658, 624] width 69 height 75
click at [640, 598] on td at bounding box center [658, 624] width 69 height 75
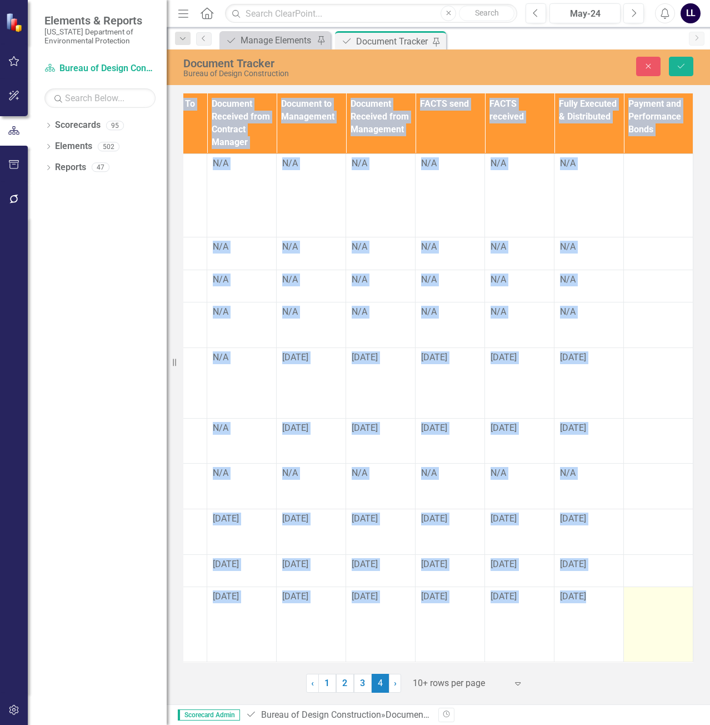
click at [640, 598] on td at bounding box center [658, 624] width 69 height 75
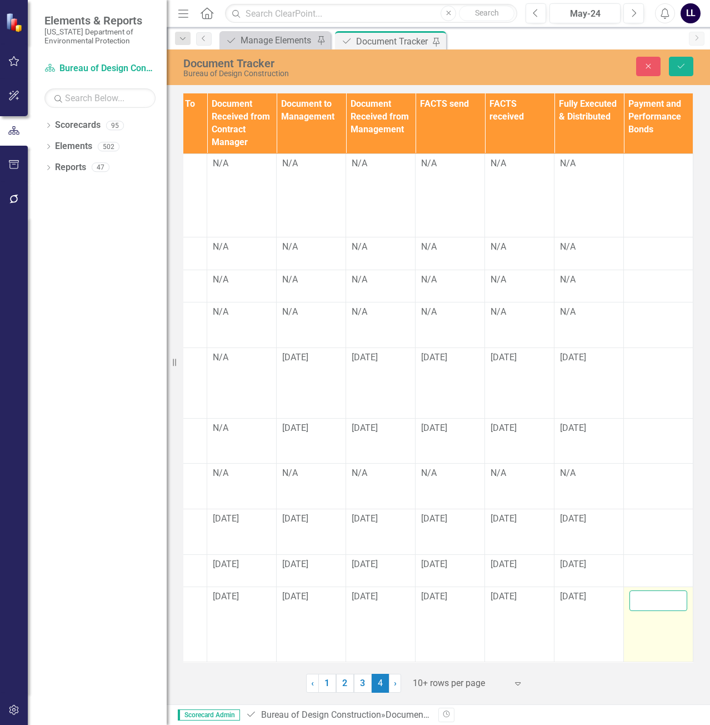
click at [643, 590] on input "text" at bounding box center [659, 600] width 58 height 21
click at [650, 599] on input "text" at bounding box center [659, 600] width 58 height 21
click at [679, 65] on icon "Save" at bounding box center [681, 66] width 10 height 8
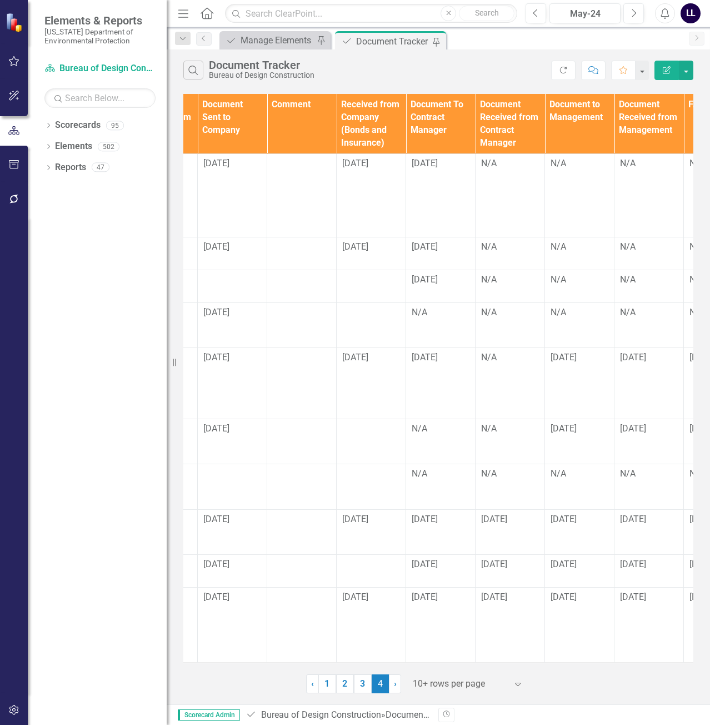
scroll to position [0, 1513]
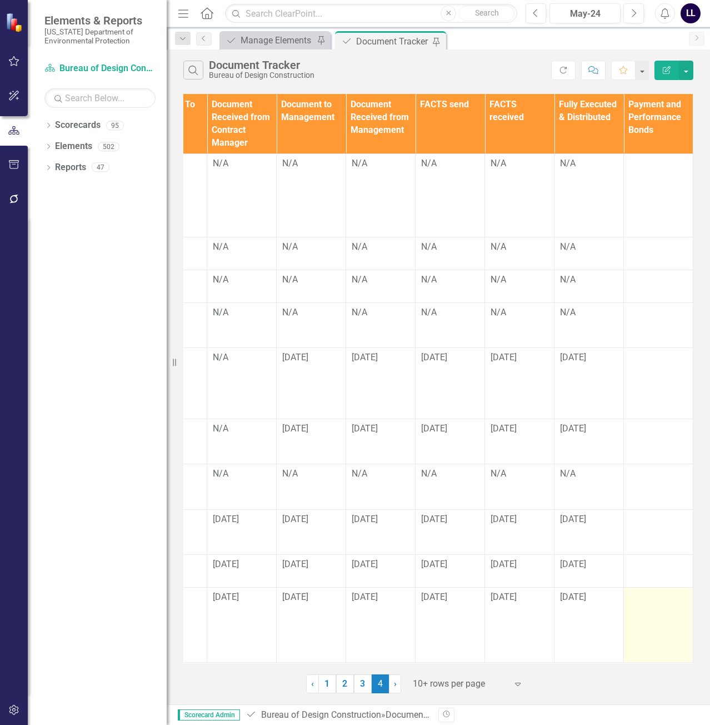
click at [647, 602] on div at bounding box center [659, 597] width 58 height 13
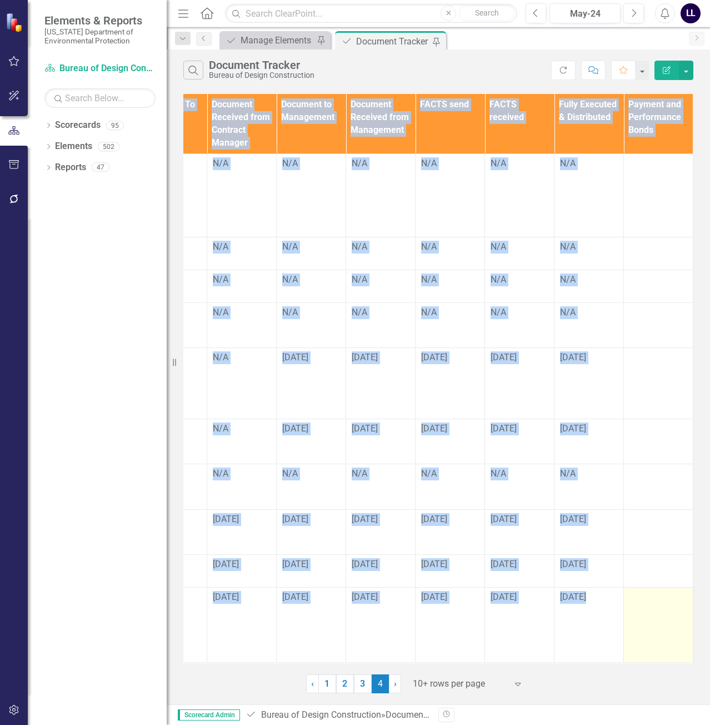
click at [647, 602] on div at bounding box center [659, 597] width 58 height 13
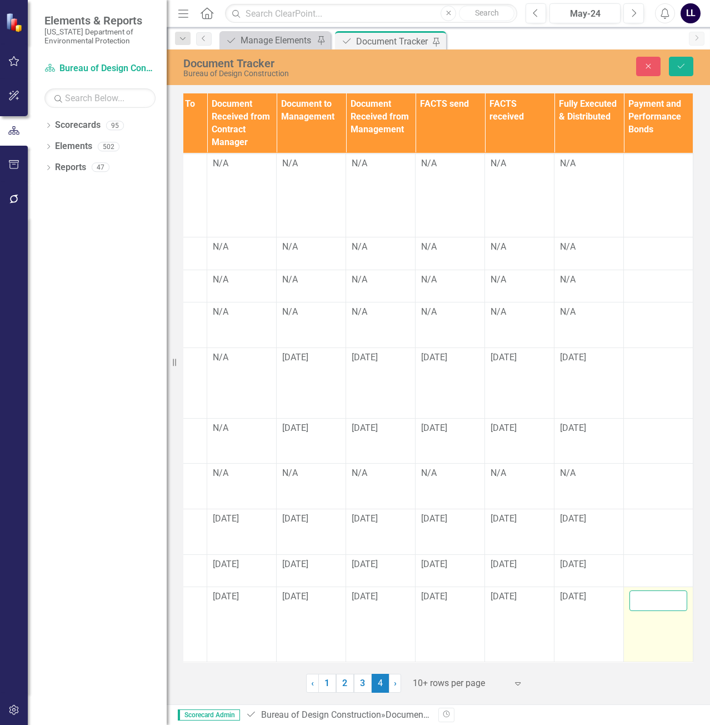
click at [641, 602] on input "text" at bounding box center [659, 600] width 58 height 21
type input "[DATE]"
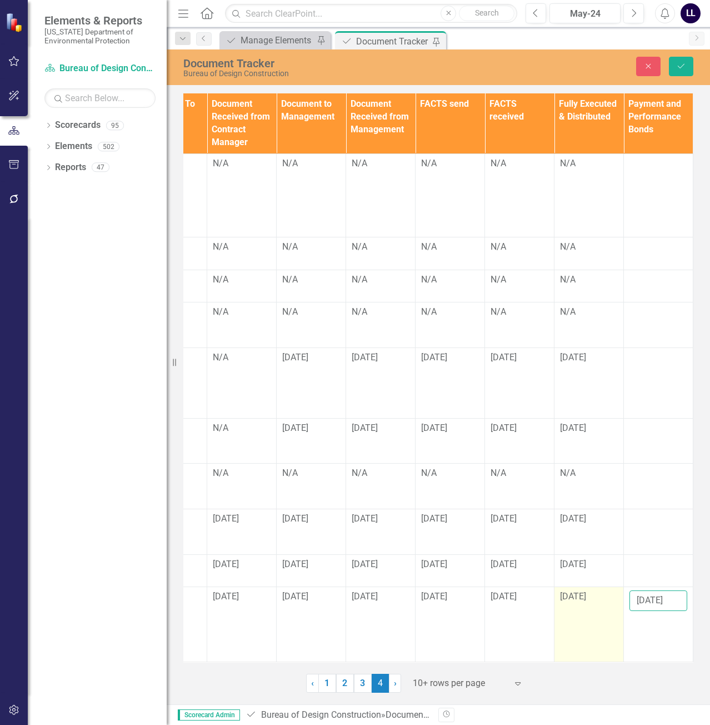
drag, startPoint x: 666, startPoint y: 602, endPoint x: 547, endPoint y: 599, distance: 119.5
click button "Save" at bounding box center [681, 66] width 24 height 19
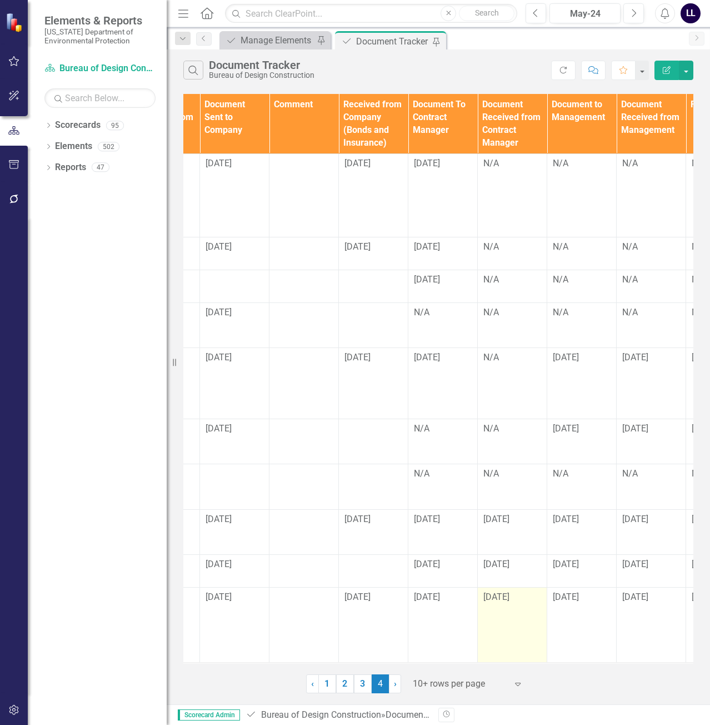
scroll to position [8, 1234]
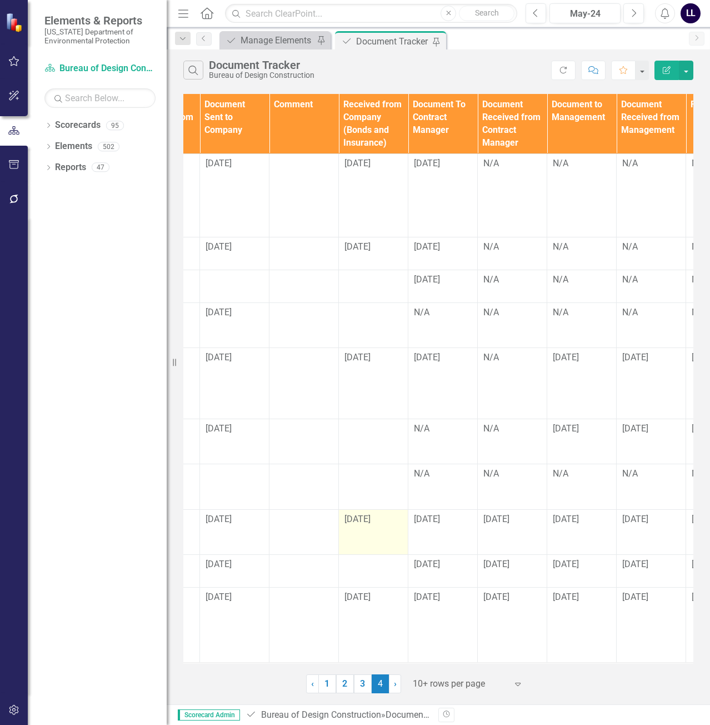
click at [371, 513] on span "[DATE]" at bounding box center [357, 518] width 26 height 11
click at [366, 513] on span "[DATE]" at bounding box center [357, 518] width 26 height 11
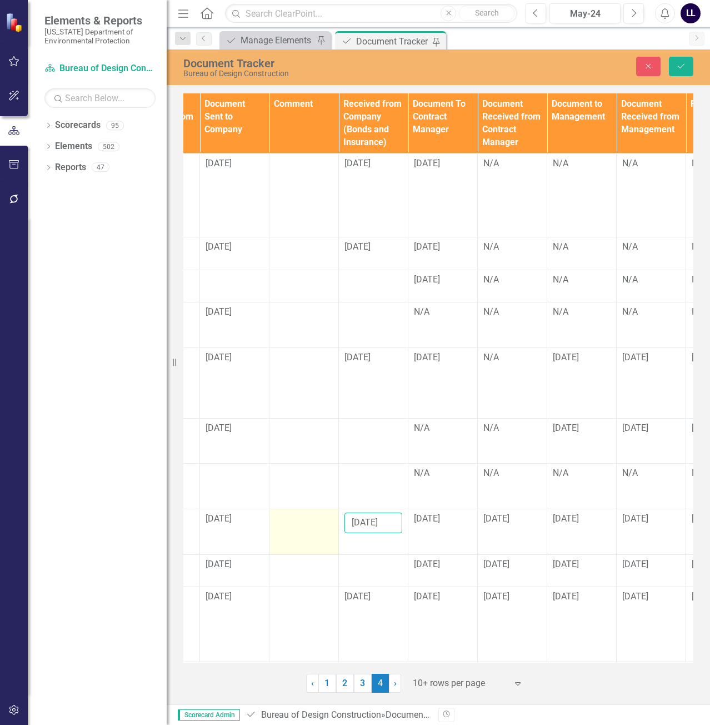
drag, startPoint x: 394, startPoint y: 501, endPoint x: 322, endPoint y: 502, distance: 71.7
click at [371, 512] on input "[DATE]" at bounding box center [373, 522] width 58 height 21
drag, startPoint x: 352, startPoint y: 498, endPoint x: 466, endPoint y: 496, distance: 114.5
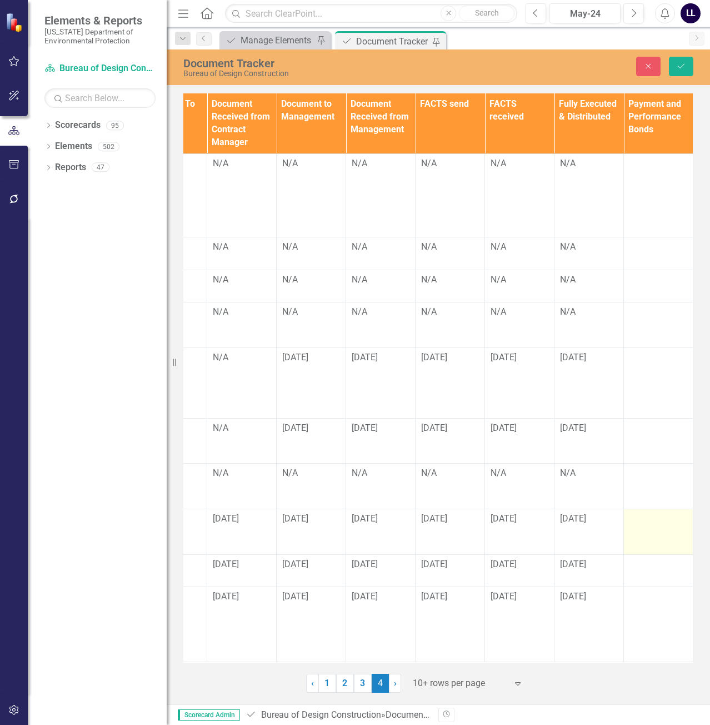
click at [637, 512] on div at bounding box center [659, 518] width 58 height 13
paste input "[DATE]"
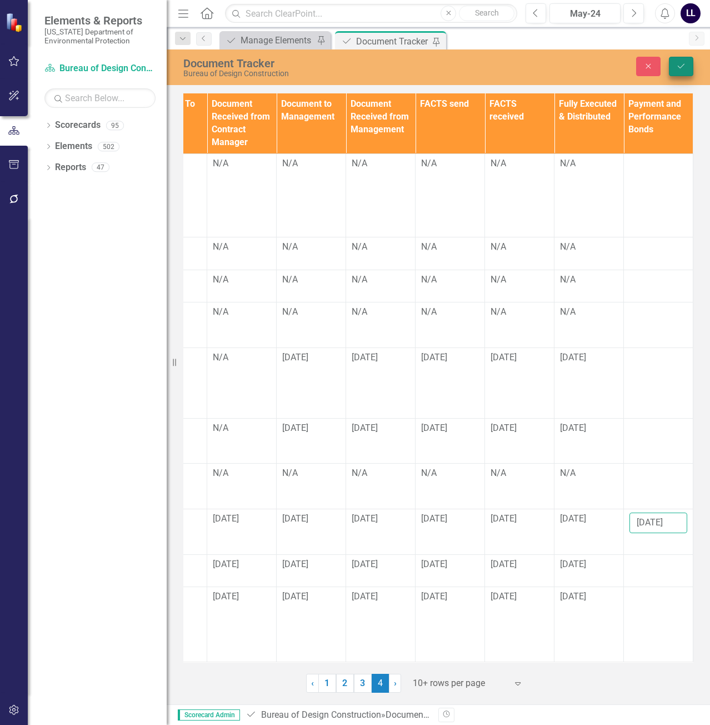
type input "[DATE]"
click at [680, 66] on icon "Save" at bounding box center [681, 66] width 10 height 8
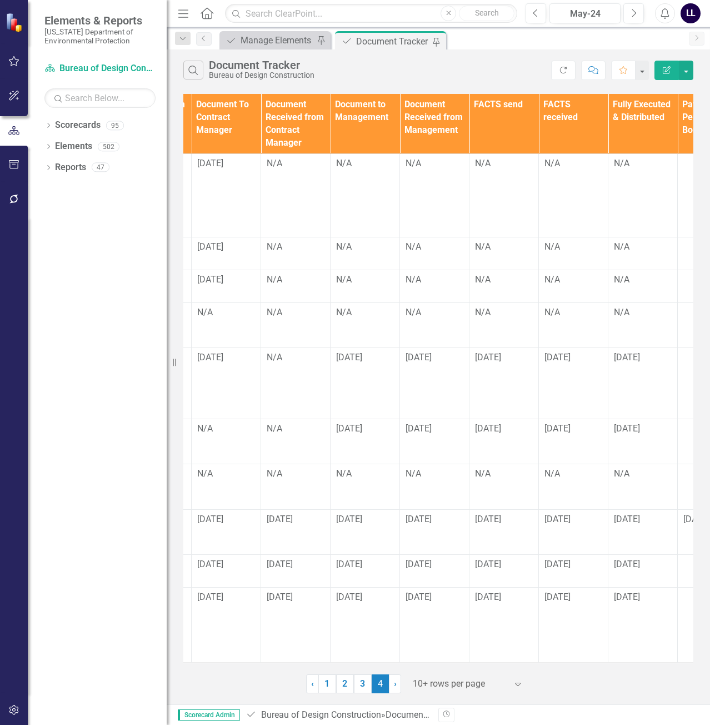
scroll to position [0, 1513]
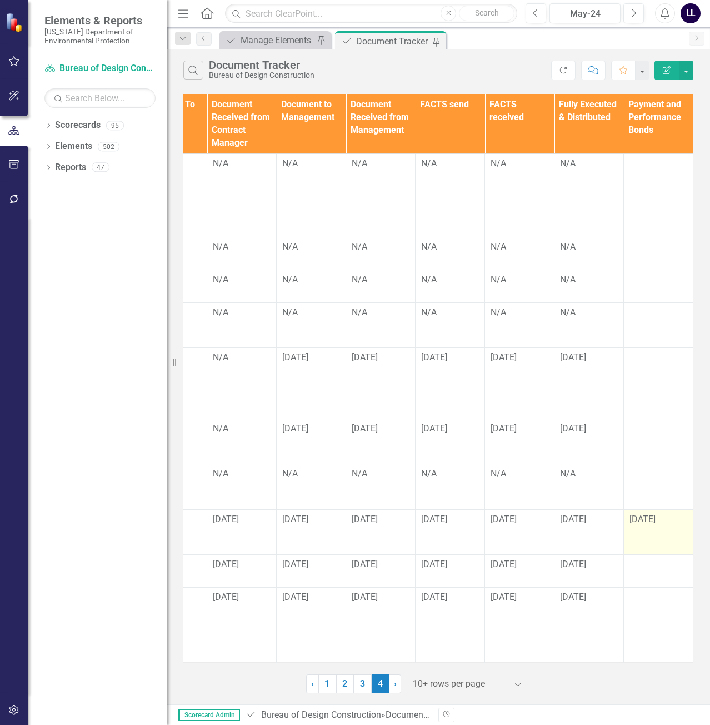
click at [647, 513] on span "[DATE]" at bounding box center [643, 518] width 26 height 11
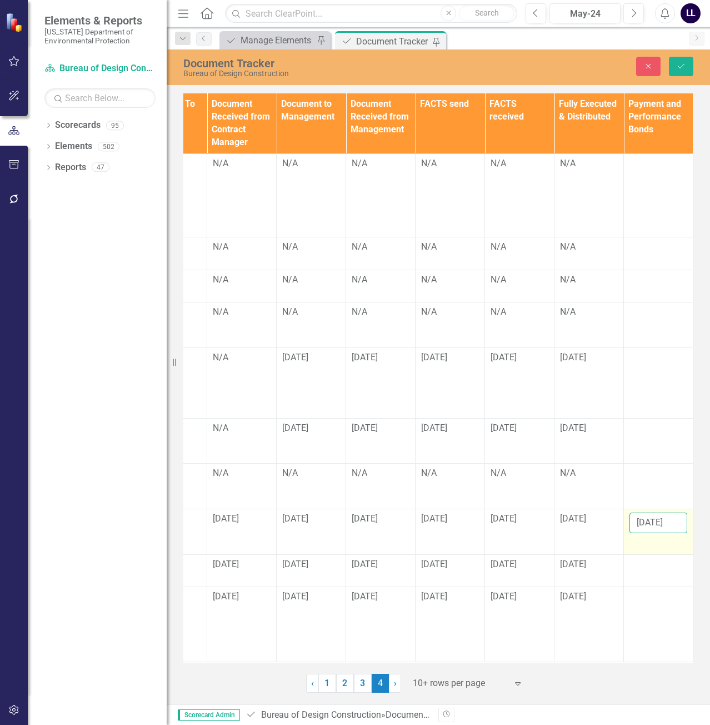
click at [640, 512] on input "[DATE]" at bounding box center [659, 522] width 58 height 21
drag, startPoint x: 628, startPoint y: 509, endPoint x: 915, endPoint y: 514, distance: 287.3
click at [710, 514] on html "Elements & Reports [US_STATE] Department of Environmental Protection Scorecard …" at bounding box center [355, 362] width 710 height 725
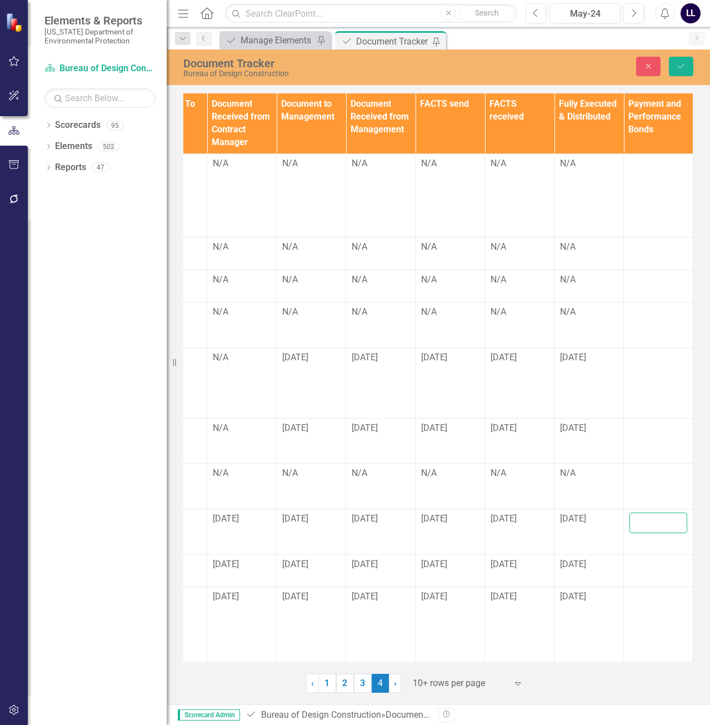
click button "Save" at bounding box center [681, 66] width 24 height 19
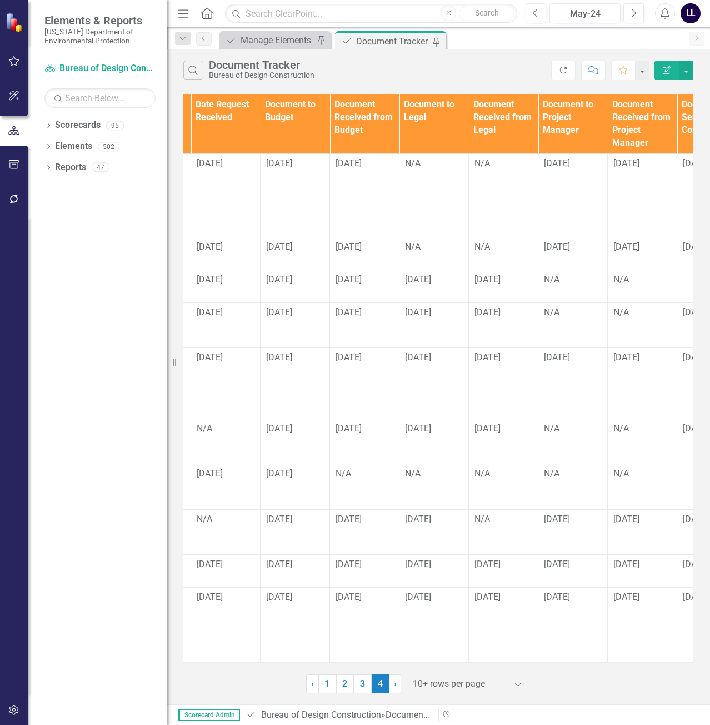
scroll to position [8, 0]
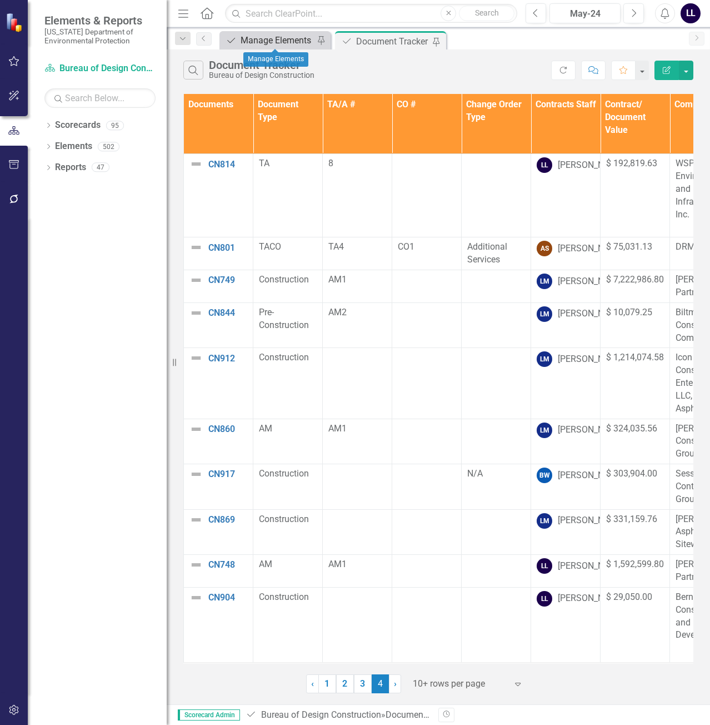
click at [283, 43] on div "Manage Elements" at bounding box center [277, 40] width 73 height 14
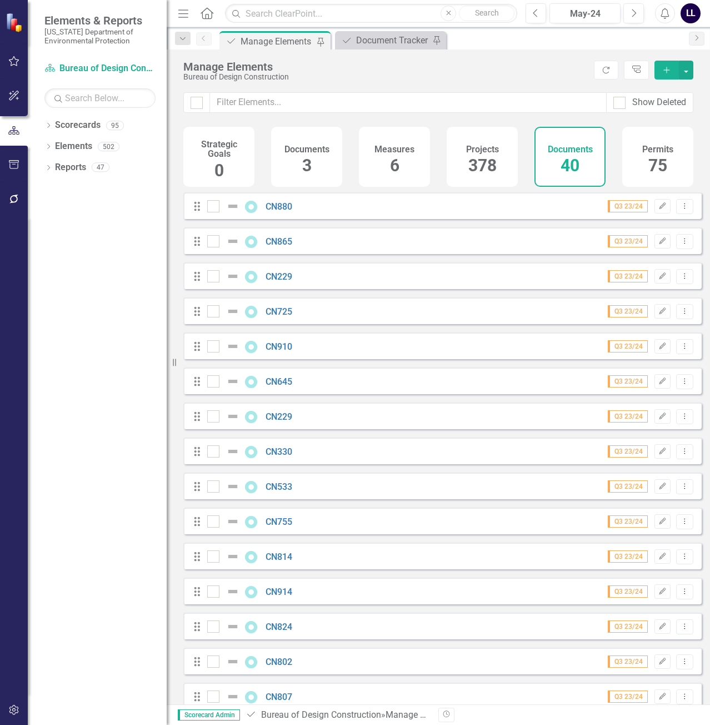
click at [664, 70] on icon "button" at bounding box center [666, 70] width 6 height 6
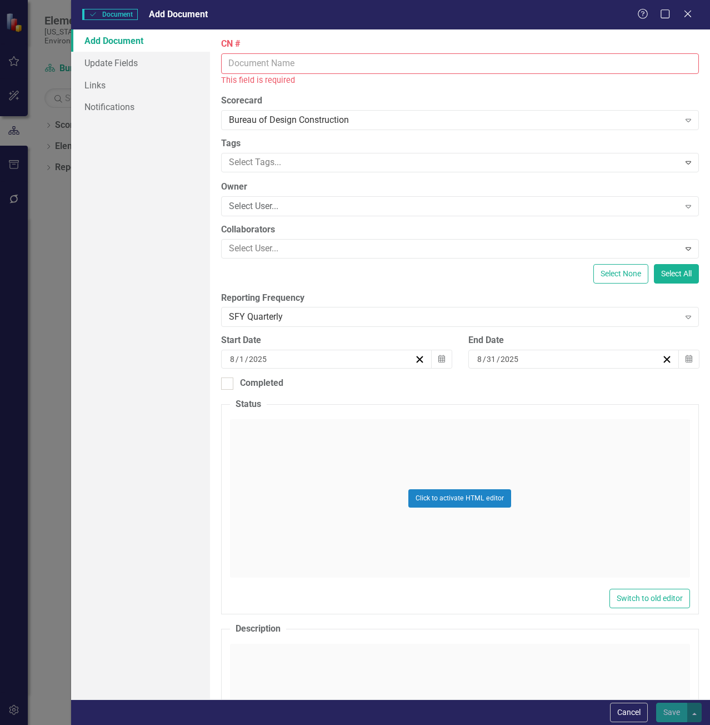
click at [278, 65] on input "CN #" at bounding box center [460, 63] width 478 height 21
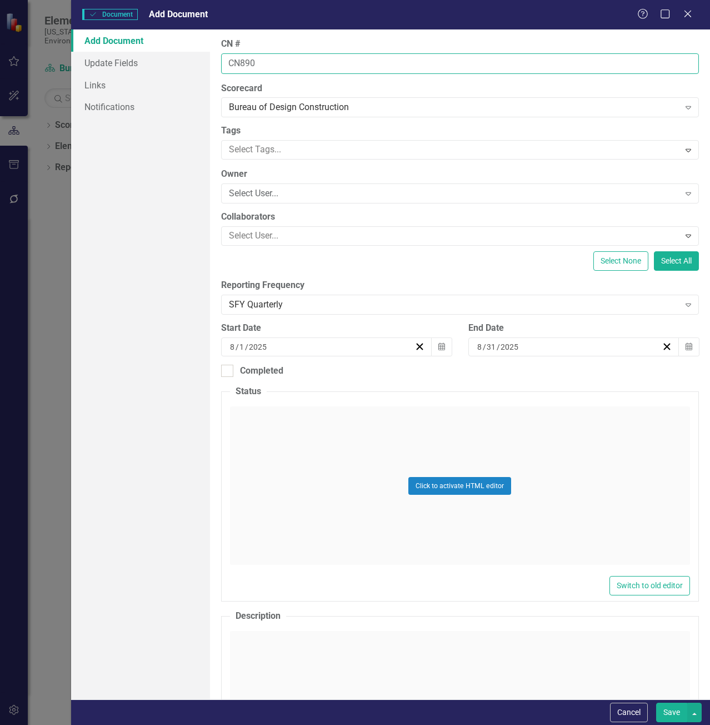
type input "CN890"
click at [656, 702] on button "Save" at bounding box center [671, 711] width 31 height 19
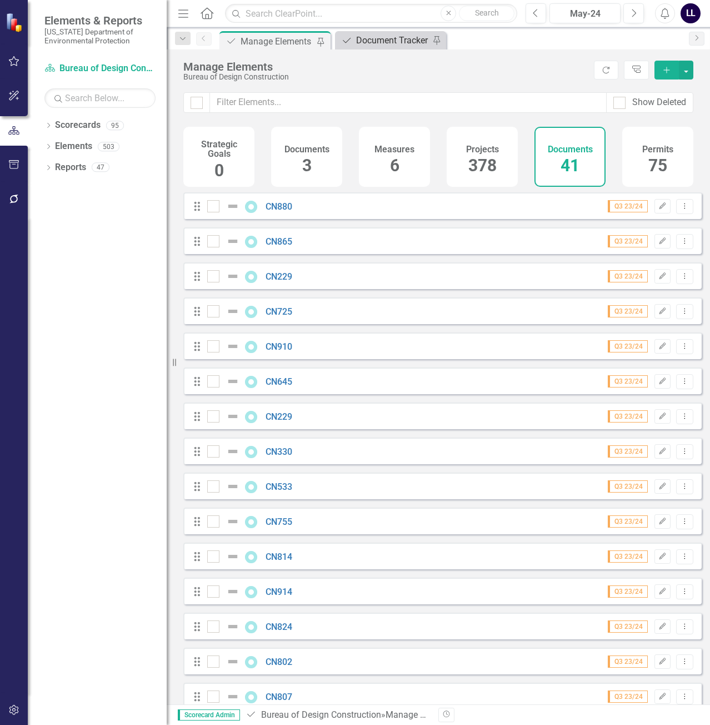
click at [391, 39] on div "Document Tracker" at bounding box center [392, 40] width 73 height 14
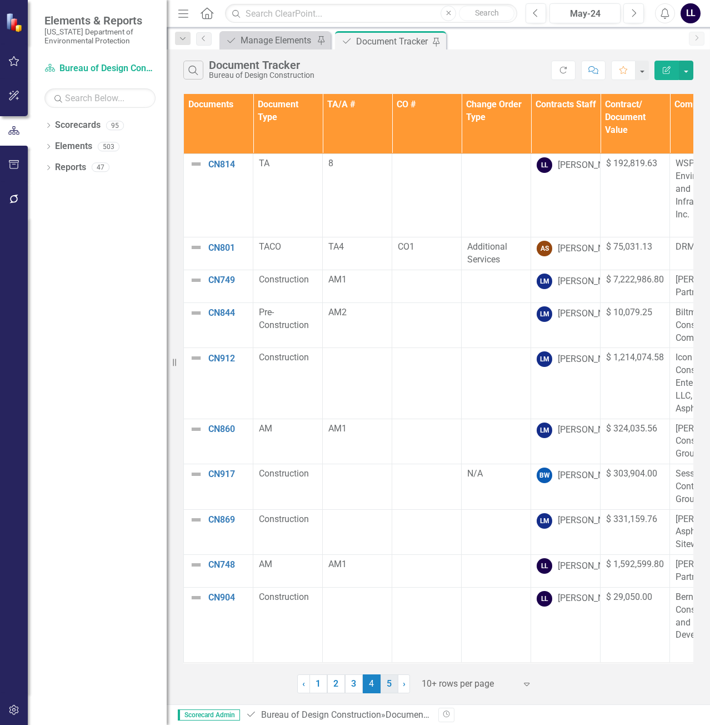
click at [390, 684] on link "5" at bounding box center [390, 683] width 18 height 19
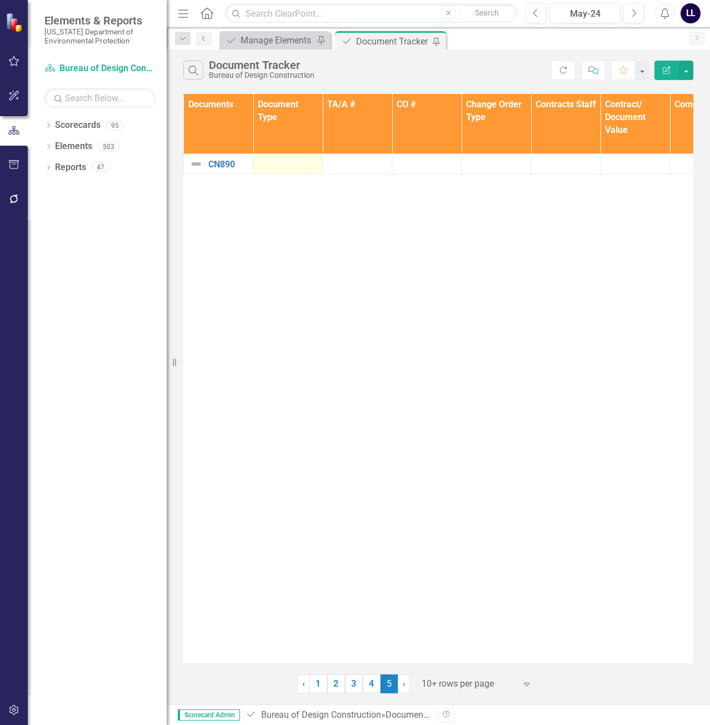
click at [287, 164] on div at bounding box center [288, 163] width 58 height 13
click at [284, 165] on div at bounding box center [288, 163] width 58 height 13
click at [286, 165] on div at bounding box center [288, 163] width 58 height 13
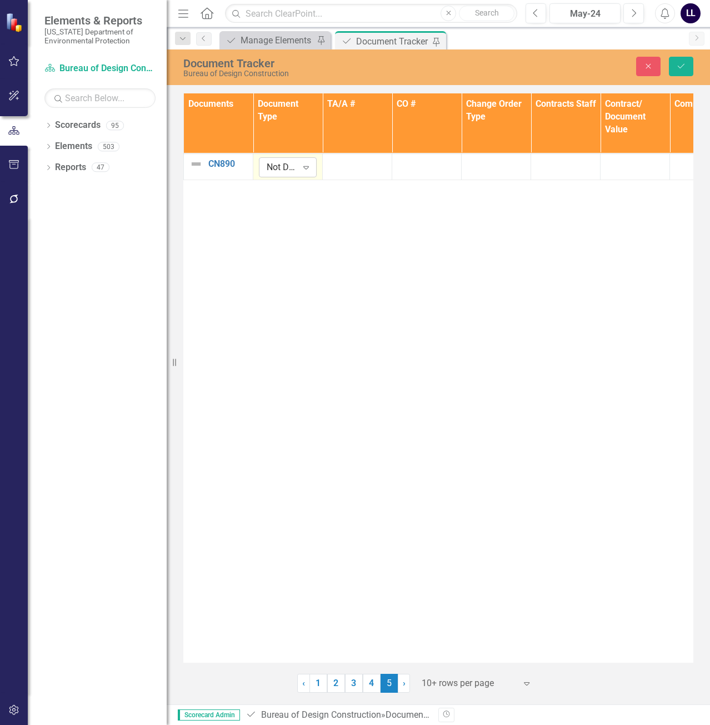
click at [294, 168] on div "Not Defined" at bounding box center [282, 167] width 31 height 13
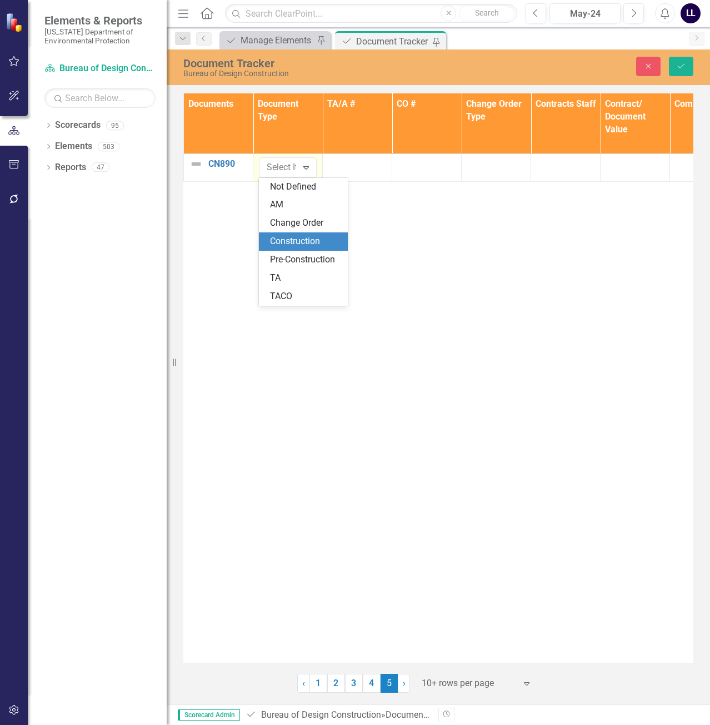
click at [303, 243] on div "Construction" at bounding box center [305, 241] width 71 height 13
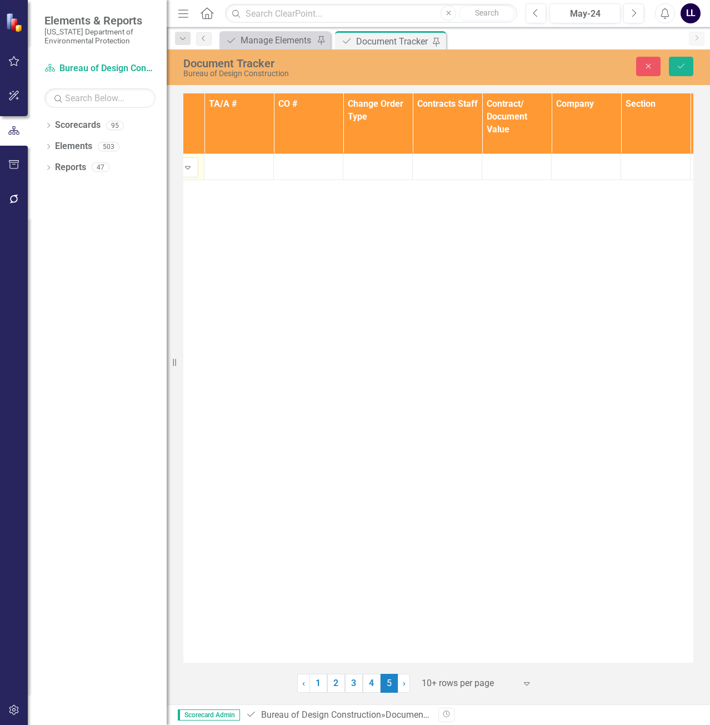
scroll to position [0, 134]
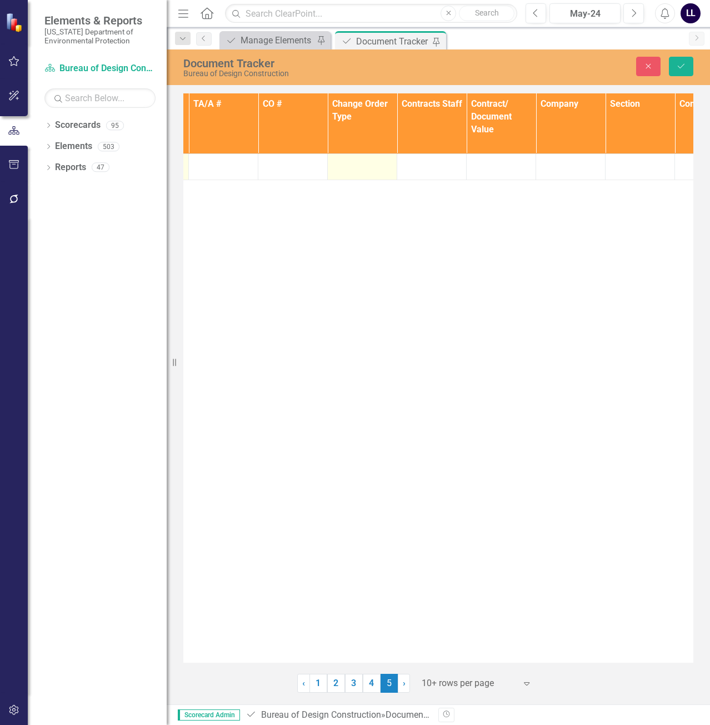
click at [358, 168] on div at bounding box center [362, 163] width 58 height 13
click at [358, 168] on div "Not Defined" at bounding box center [356, 167] width 31 height 13
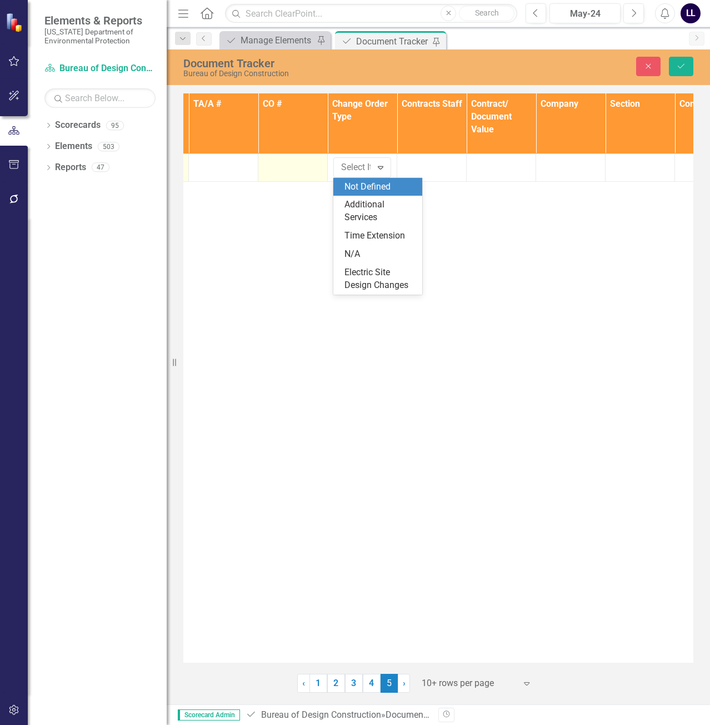
click at [302, 164] on div at bounding box center [293, 163] width 58 height 13
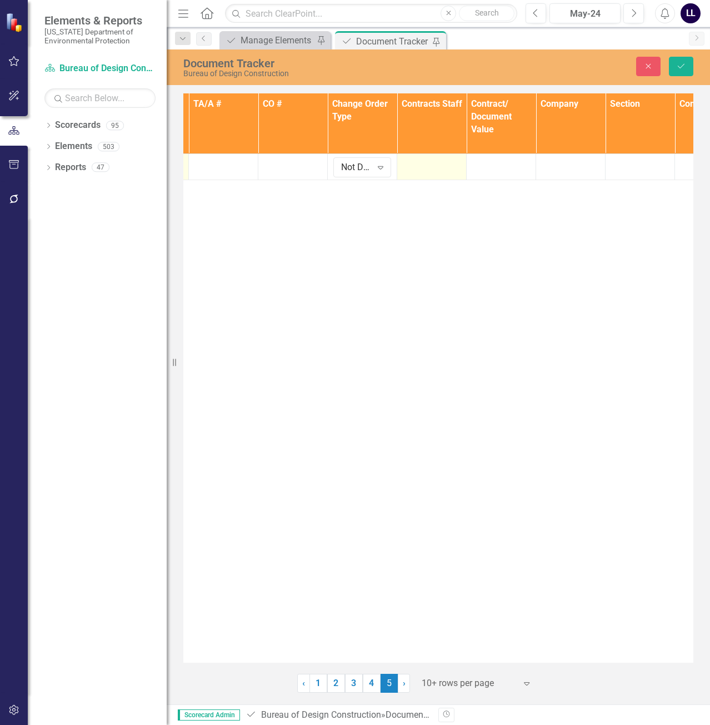
click at [426, 162] on div at bounding box center [432, 163] width 58 height 13
click at [423, 166] on div at bounding box center [432, 163] width 58 height 13
click at [439, 171] on div "Not Defined" at bounding box center [426, 167] width 31 height 13
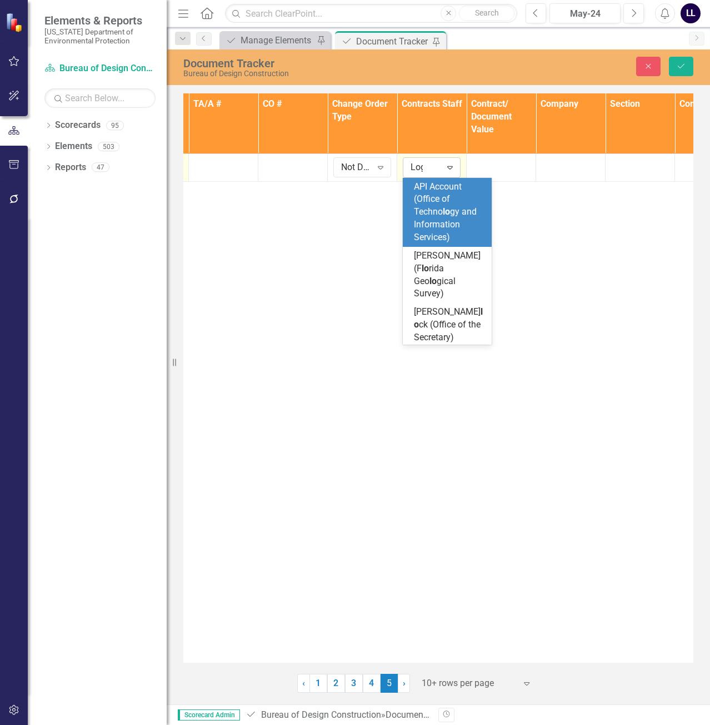
type input "[PERSON_NAME]"
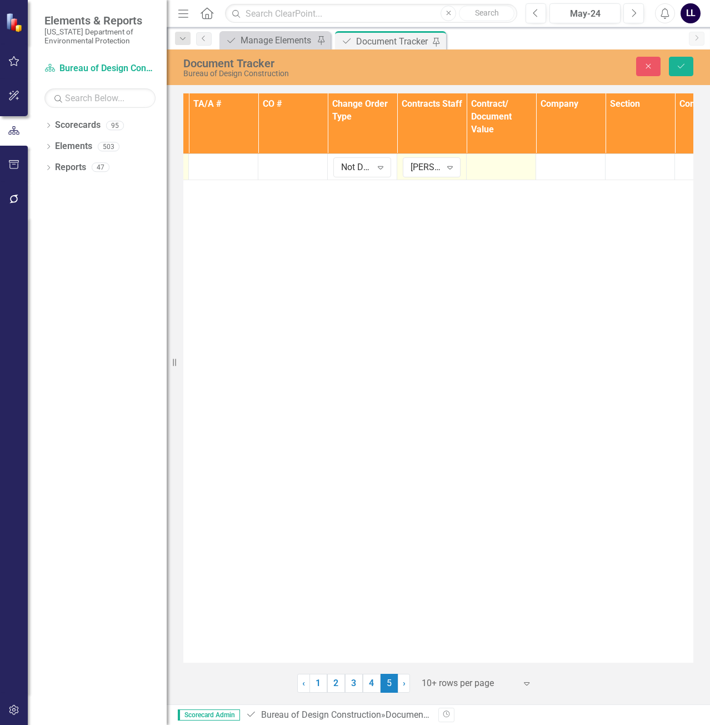
click at [503, 170] on div at bounding box center [501, 163] width 58 height 13
click at [496, 168] on input "number" at bounding box center [501, 167] width 58 height 21
click at [679, 67] on icon "Save" at bounding box center [681, 66] width 10 height 8
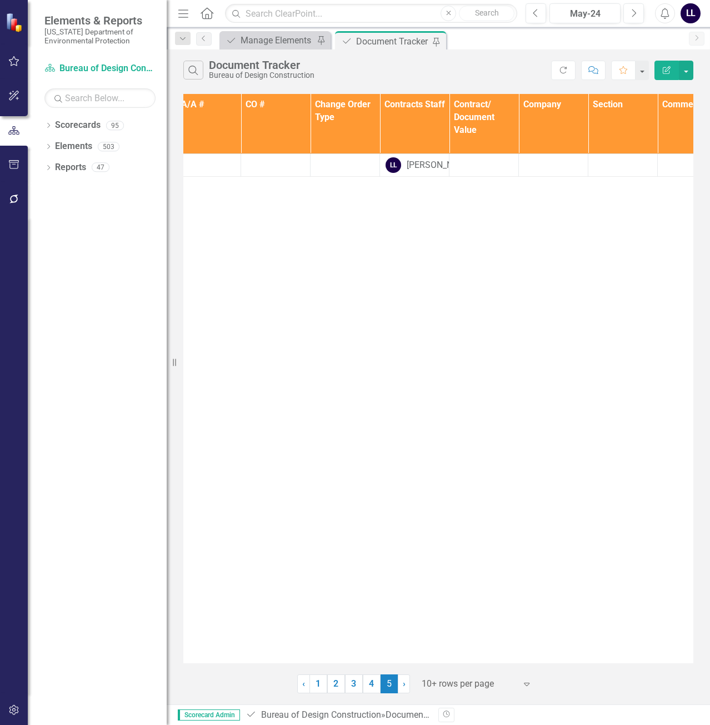
scroll to position [0, 0]
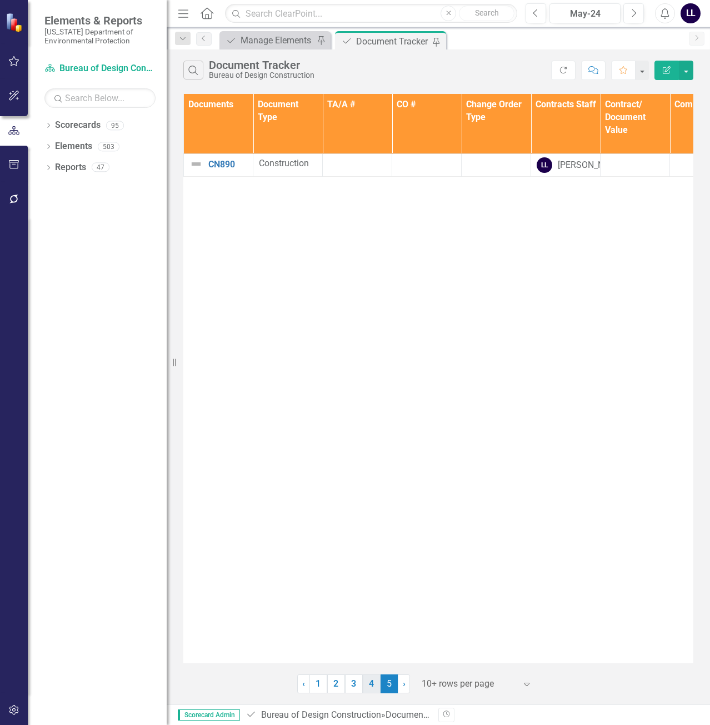
click at [370, 689] on link "4" at bounding box center [372, 683] width 18 height 19
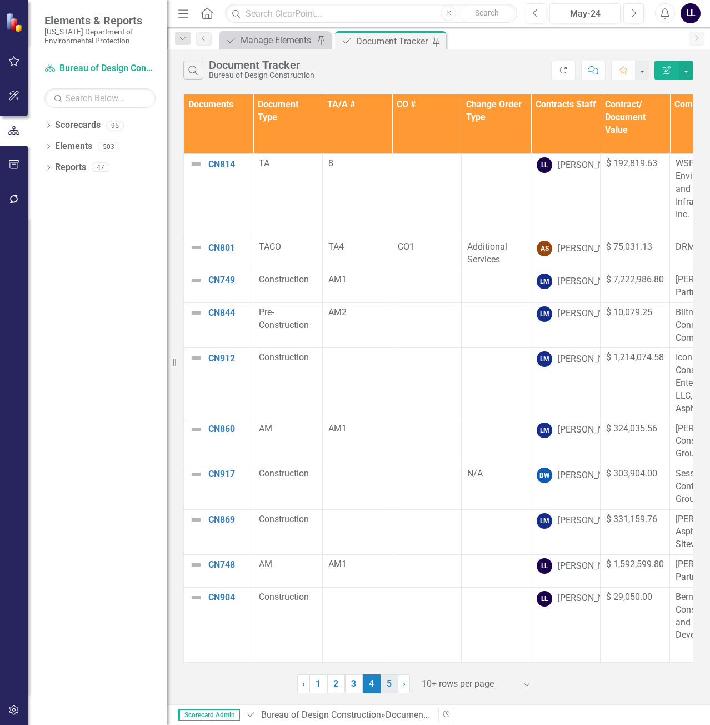
click at [391, 685] on link "5" at bounding box center [390, 683] width 18 height 19
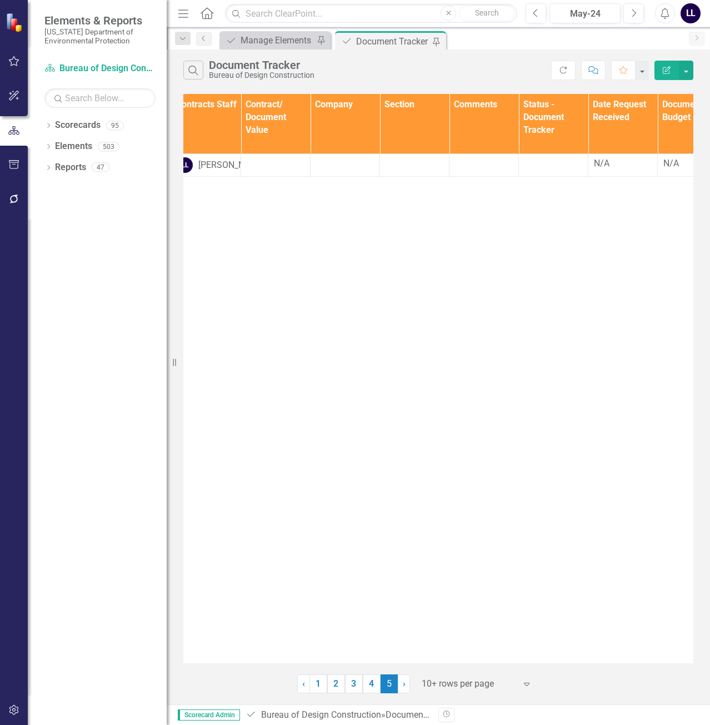
scroll to position [0, 362]
click at [261, 177] on td at bounding box center [272, 165] width 69 height 23
click at [268, 172] on td at bounding box center [272, 165] width 69 height 23
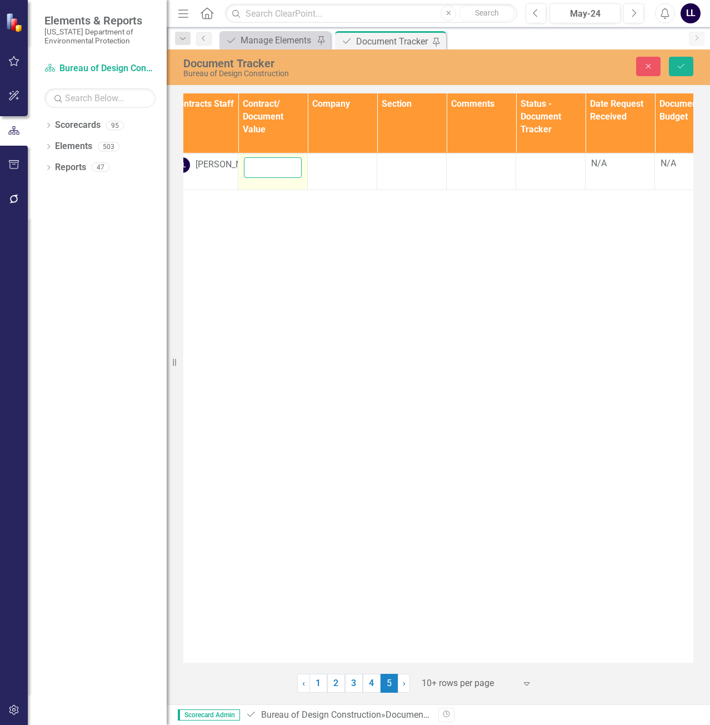
click at [268, 172] on input "number" at bounding box center [273, 167] width 58 height 21
click at [263, 169] on input "number" at bounding box center [273, 167] width 58 height 21
type input "194725"
click at [317, 268] on div "Documents Document Type TA/A # CO # Change Order Type Contracts Staff Contract/…" at bounding box center [438, 377] width 510 height 569
click at [356, 173] on td at bounding box center [342, 171] width 69 height 36
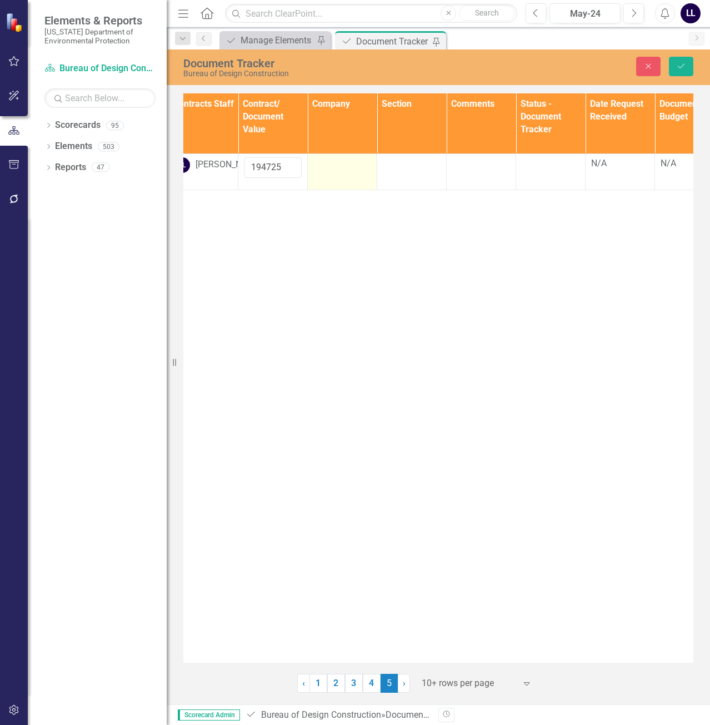
click at [343, 167] on div at bounding box center [342, 163] width 58 height 13
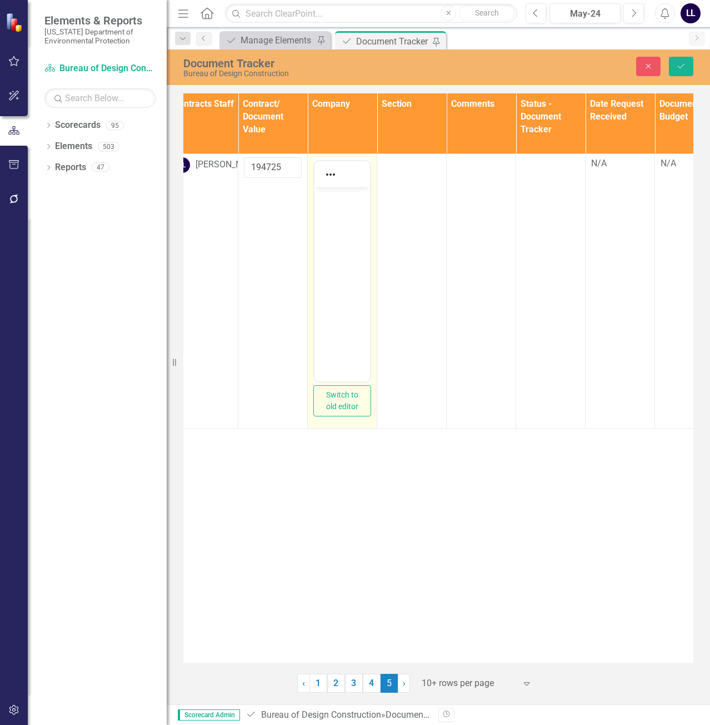
scroll to position [0, 0]
click at [333, 213] on body "Rich Text Area. Press ALT-0 for help." at bounding box center [342, 270] width 56 height 167
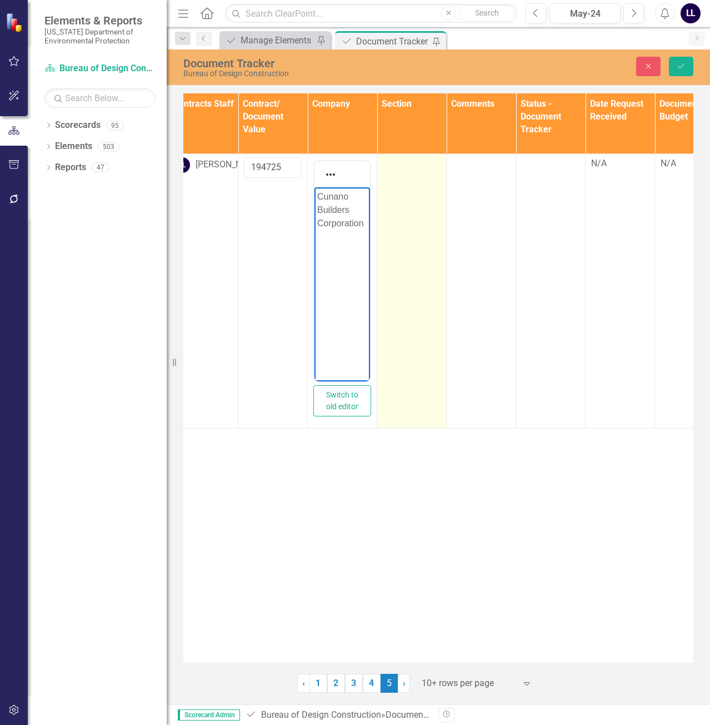
click at [399, 213] on td at bounding box center [411, 290] width 69 height 274
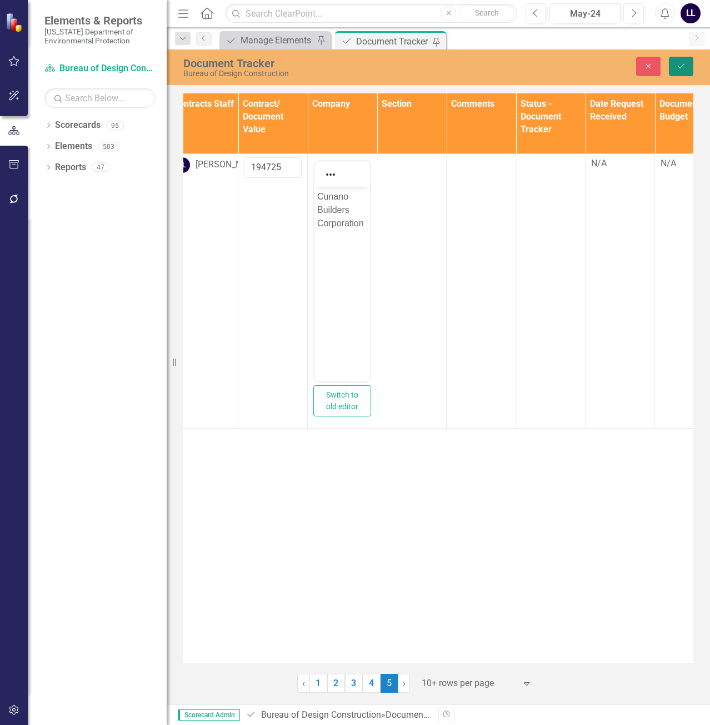
click at [677, 67] on icon "Save" at bounding box center [681, 66] width 10 height 8
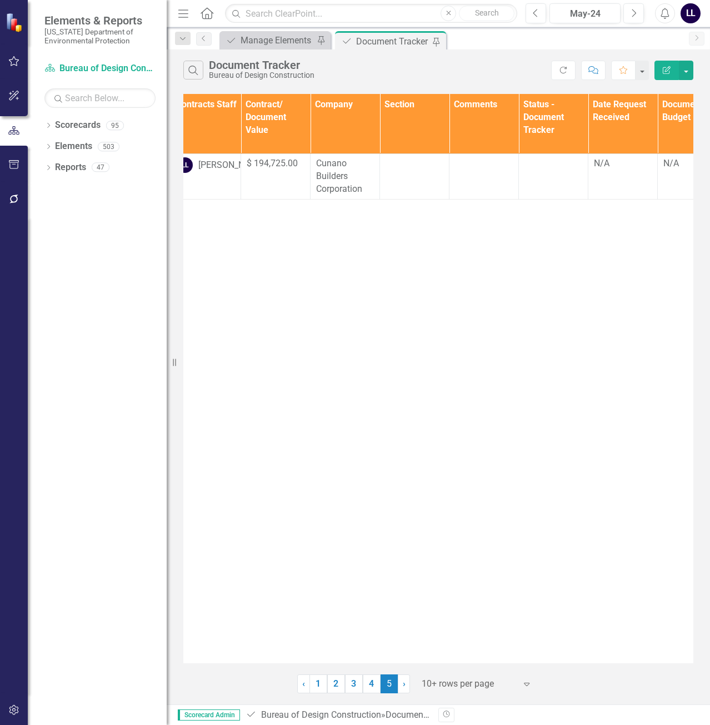
scroll to position [0, 412]
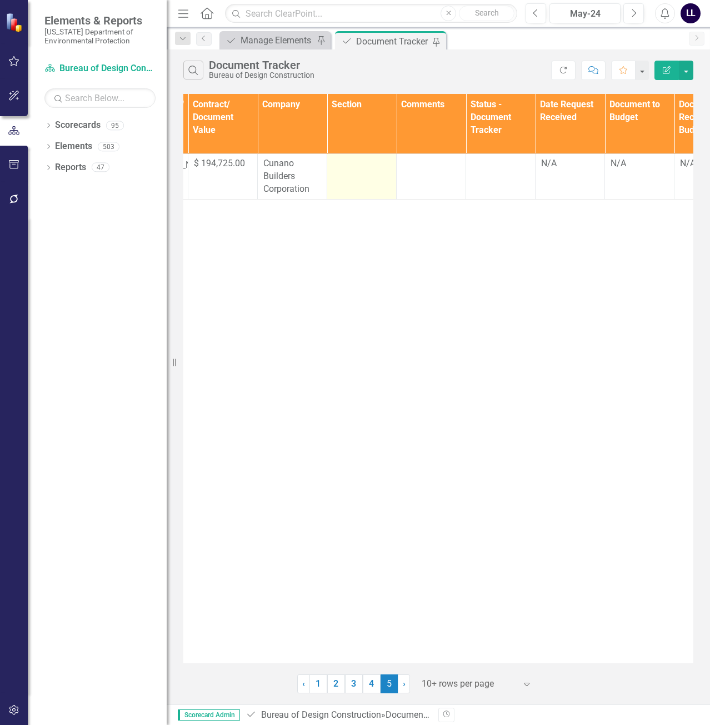
click at [367, 170] on div at bounding box center [362, 163] width 58 height 13
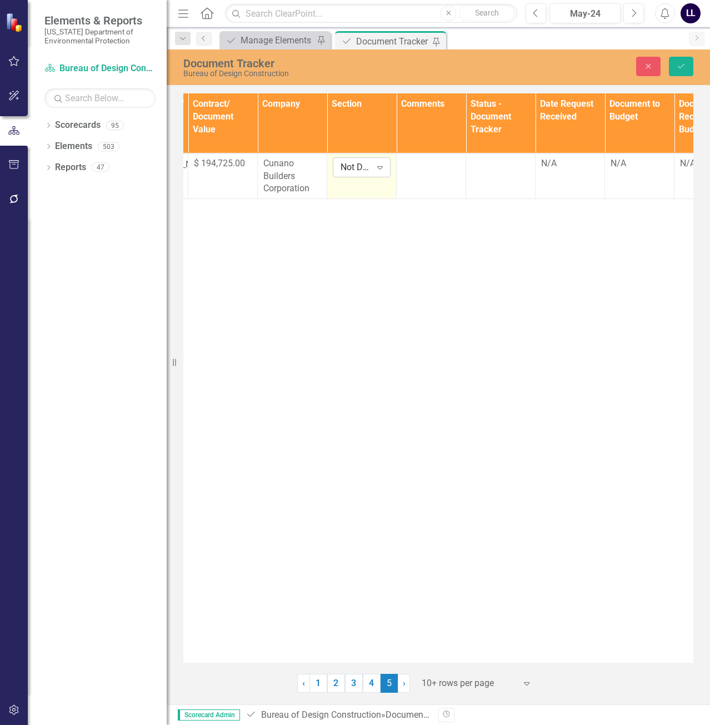
click at [372, 168] on div "Expand" at bounding box center [380, 167] width 20 height 18
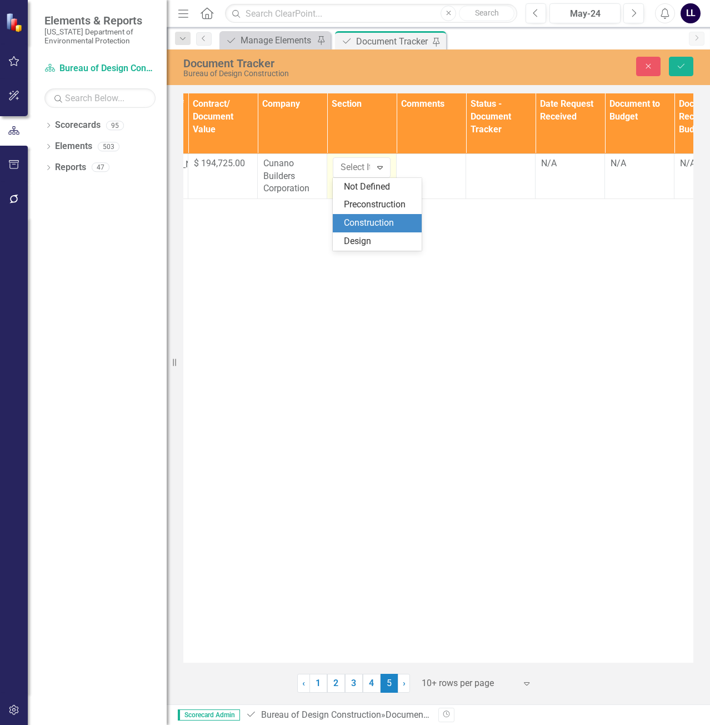
click at [381, 223] on div "Construction" at bounding box center [379, 223] width 71 height 13
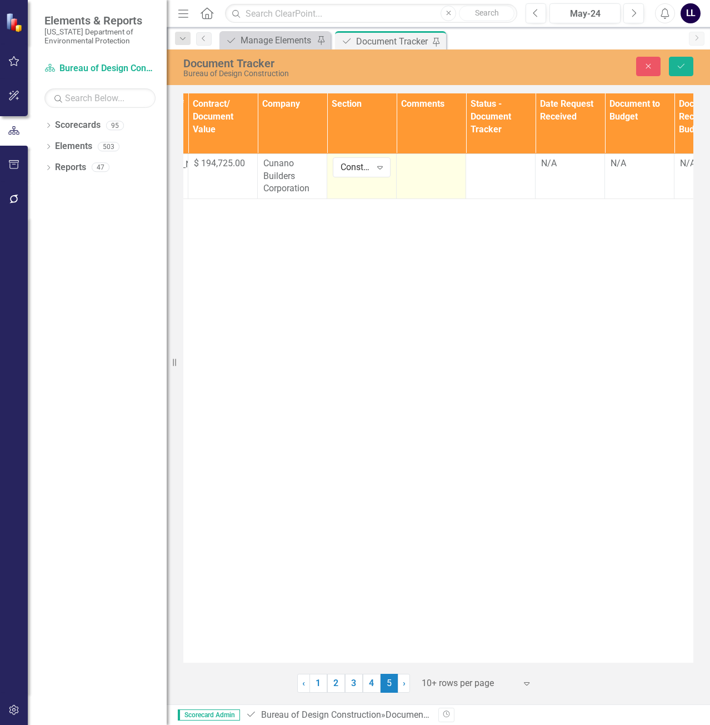
click at [448, 170] on div at bounding box center [431, 163] width 58 height 13
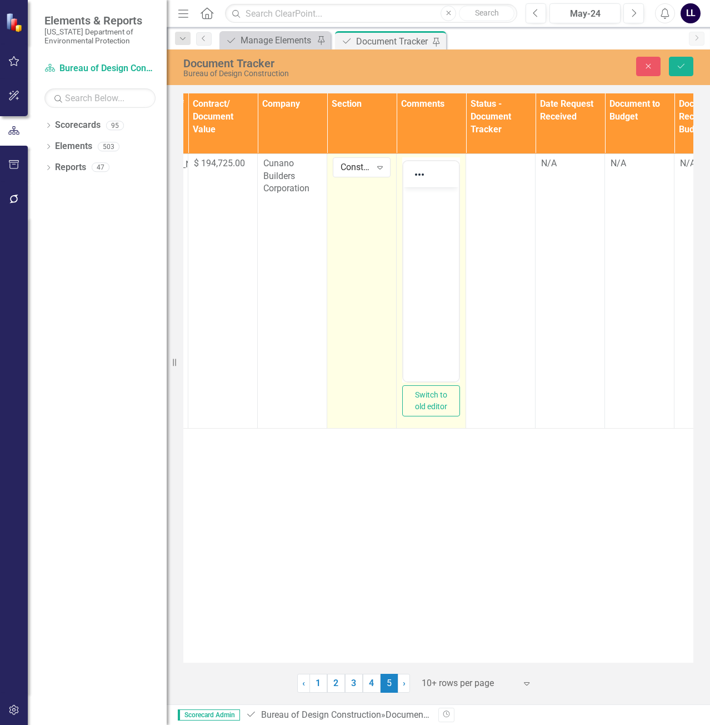
scroll to position [0, 0]
click at [441, 241] on body "Rich Text Area. Press ALT-0 for help." at bounding box center [431, 270] width 56 height 167
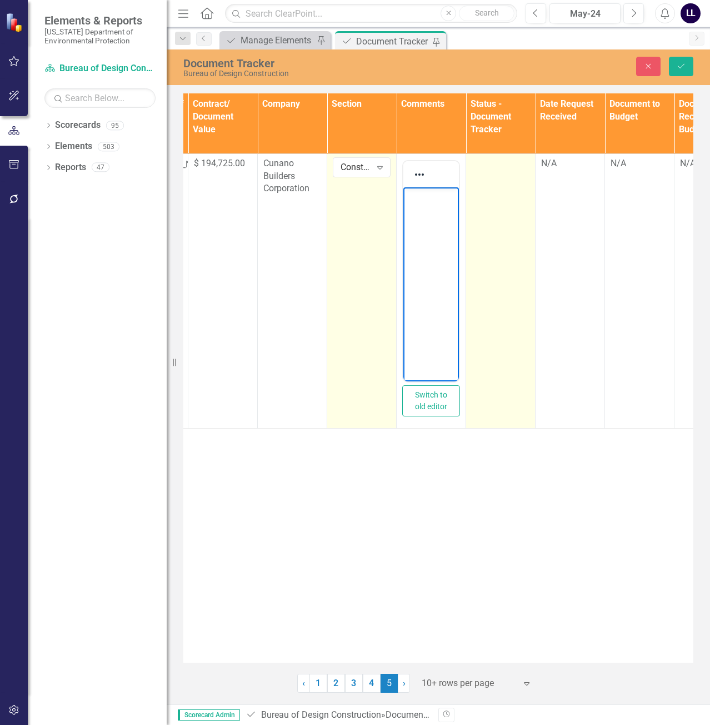
click at [506, 192] on td at bounding box center [500, 290] width 69 height 274
click at [506, 171] on div "Not Defined" at bounding box center [494, 167] width 31 height 13
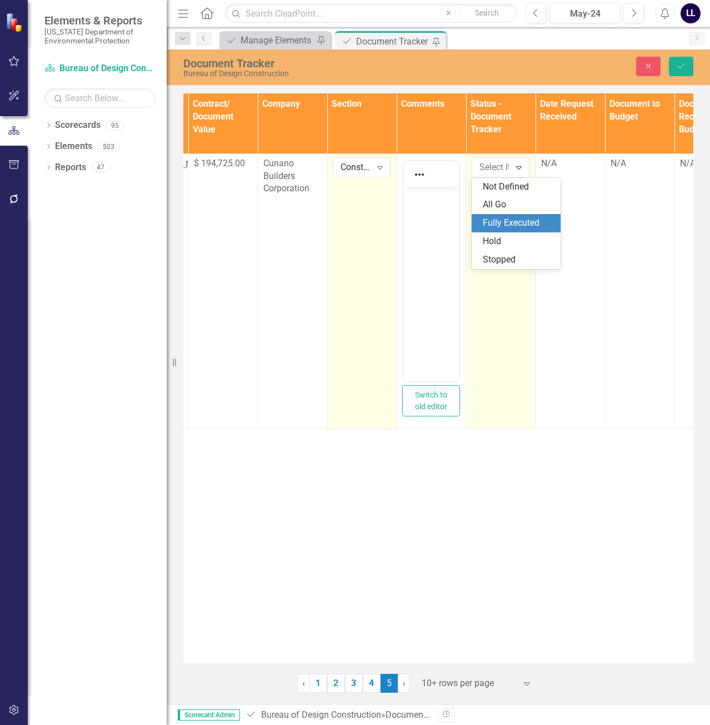
click at [509, 222] on div "Fully Executed" at bounding box center [518, 223] width 71 height 13
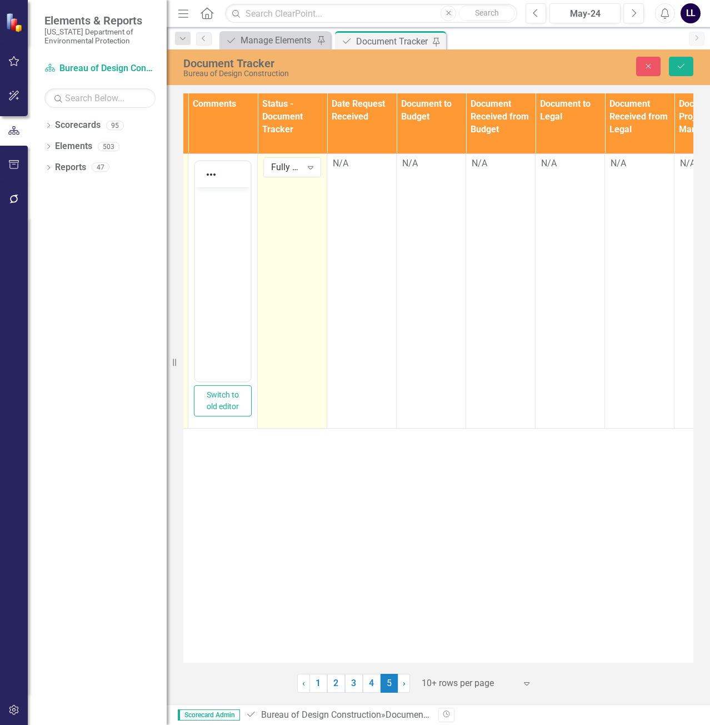
scroll to position [0, 623]
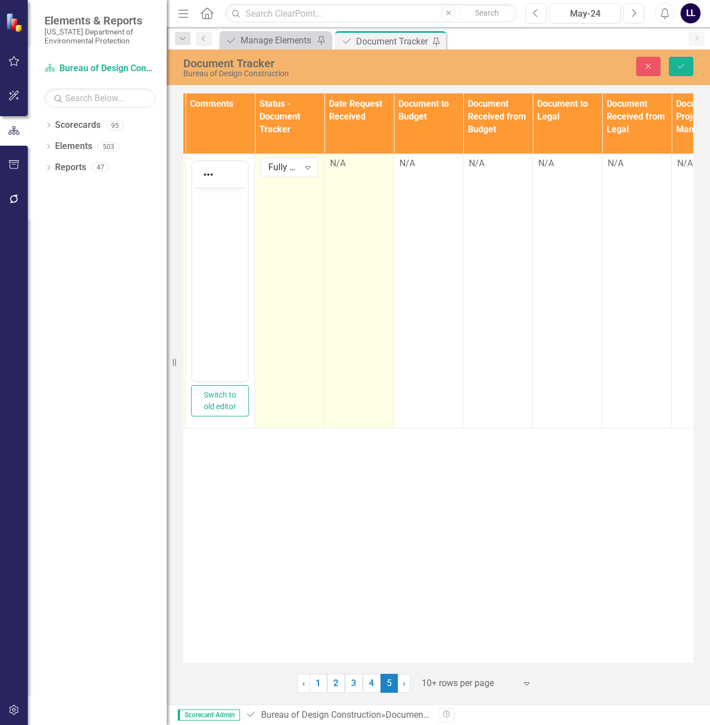
click at [357, 164] on div "N/A" at bounding box center [359, 163] width 58 height 13
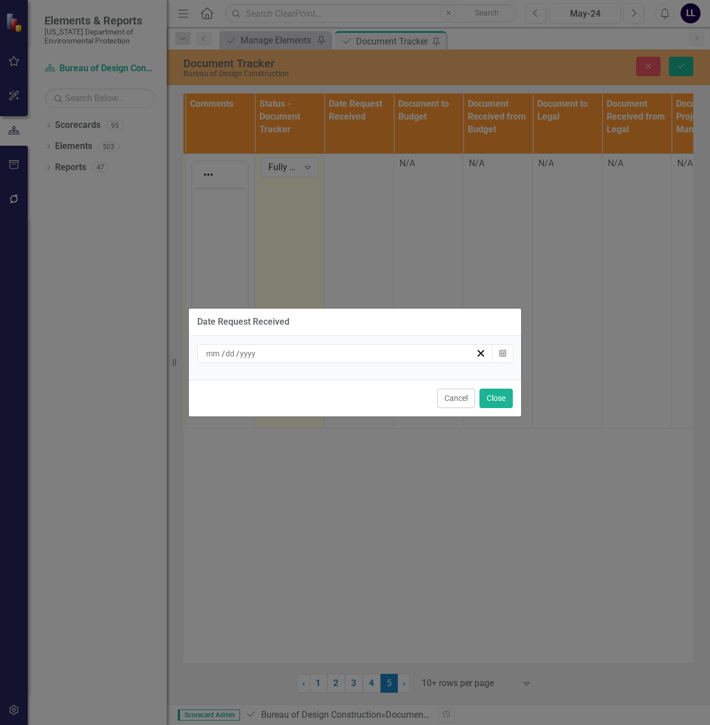
click at [281, 354] on div "/ /" at bounding box center [339, 353] width 271 height 11
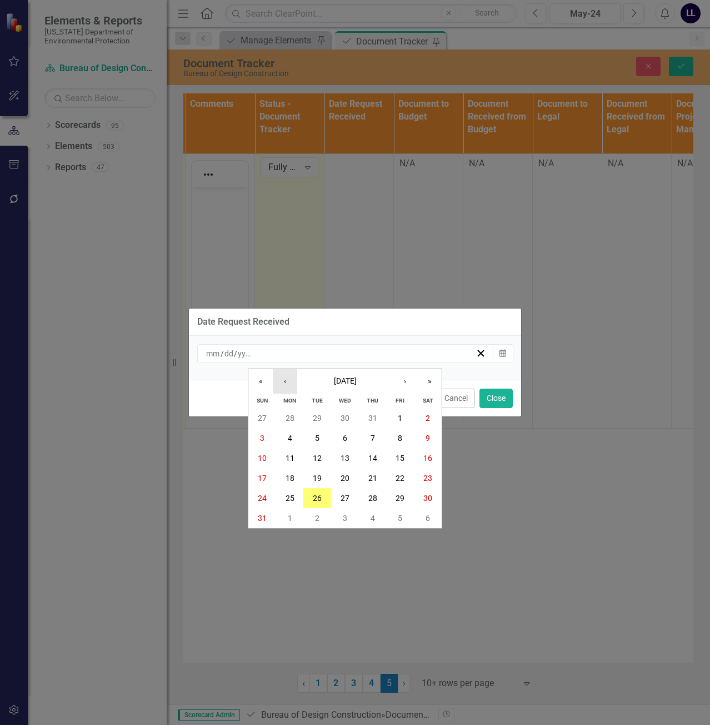
click at [292, 386] on button "‹" at bounding box center [285, 381] width 24 height 24
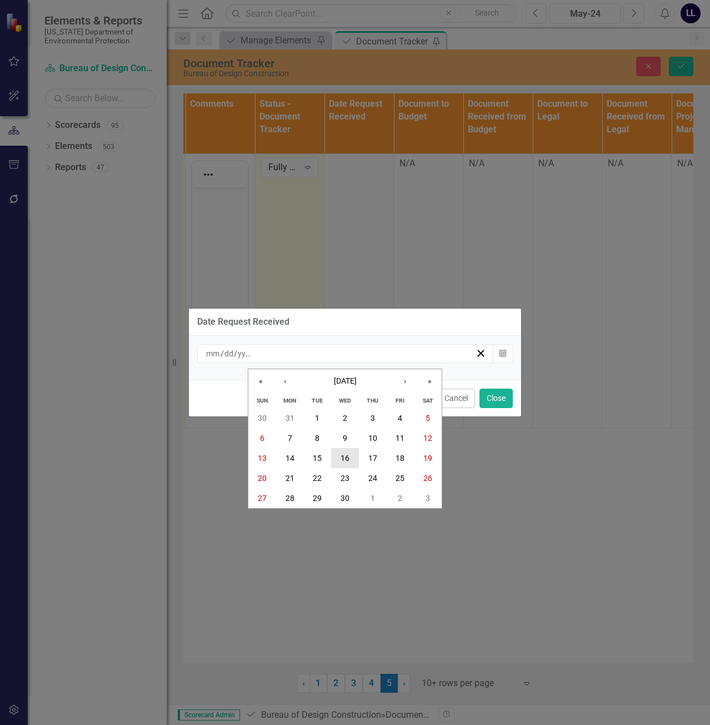
click at [344, 457] on abbr "16" at bounding box center [345, 457] width 9 height 9
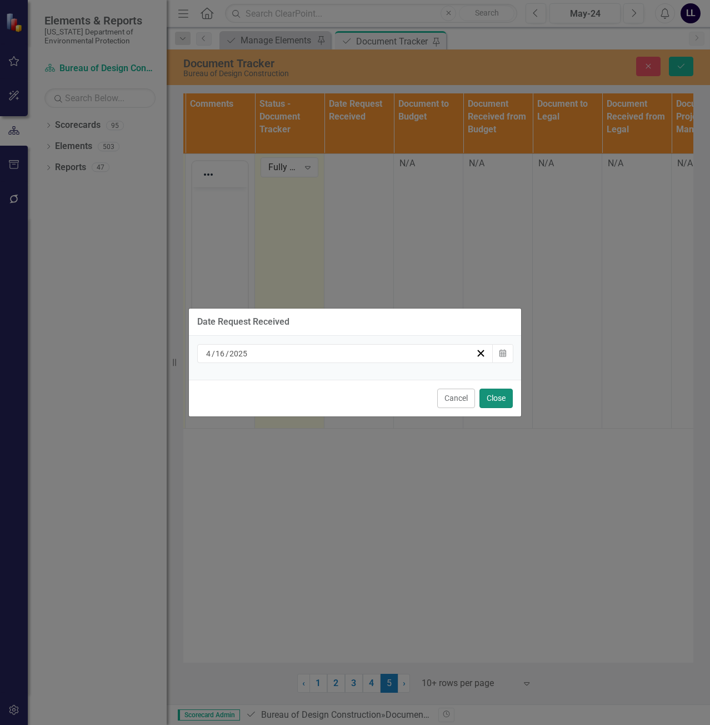
click at [504, 399] on button "Close" at bounding box center [495, 397] width 33 height 19
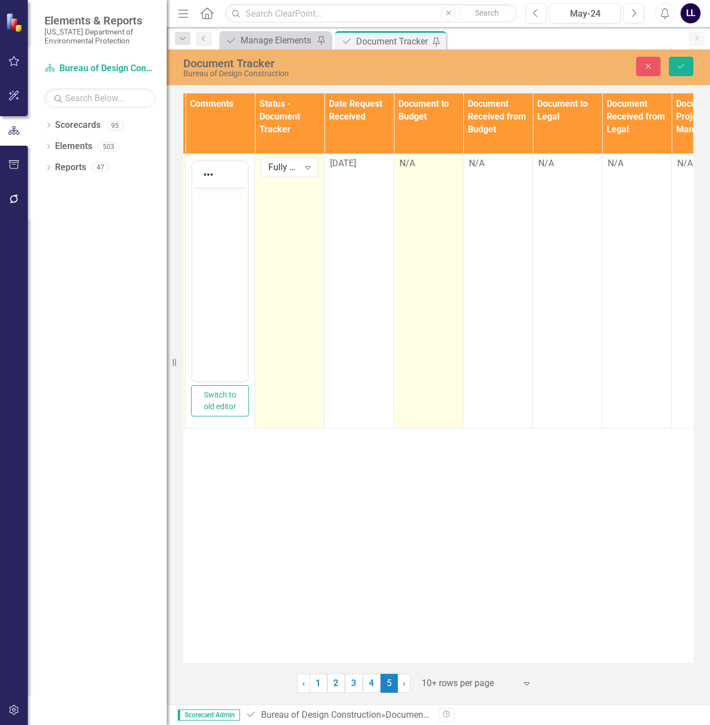
click at [432, 172] on td "N/A" at bounding box center [428, 290] width 69 height 274
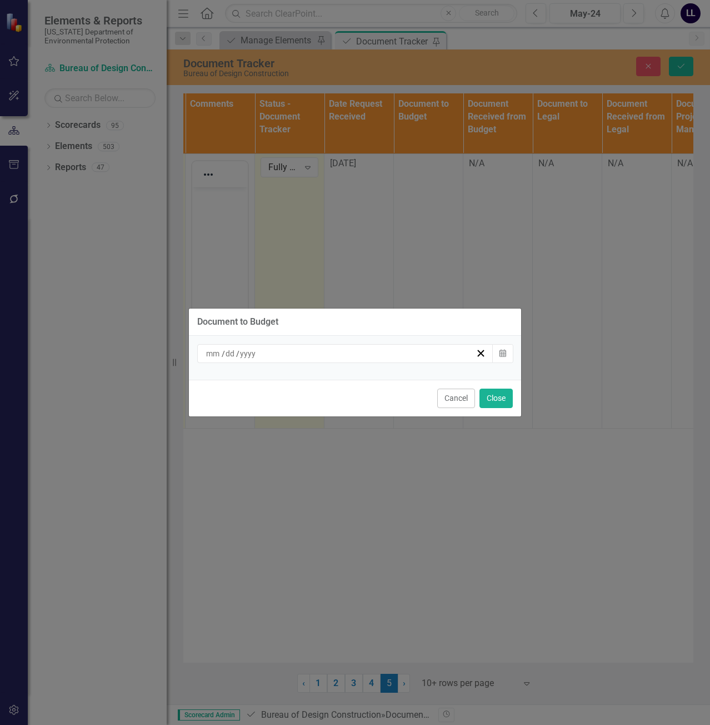
click at [292, 348] on div "/ /" at bounding box center [339, 353] width 271 height 11
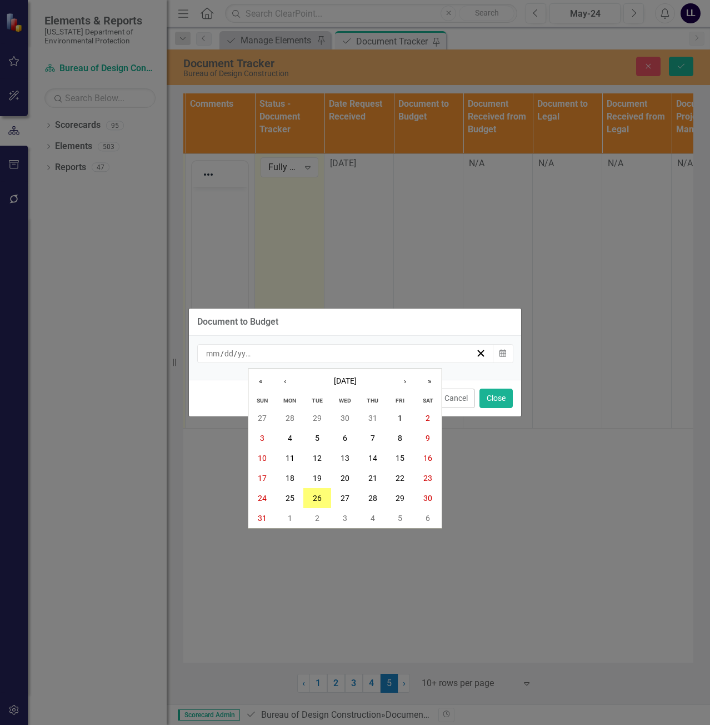
click at [279, 381] on div "Cancel Close" at bounding box center [355, 397] width 332 height 37
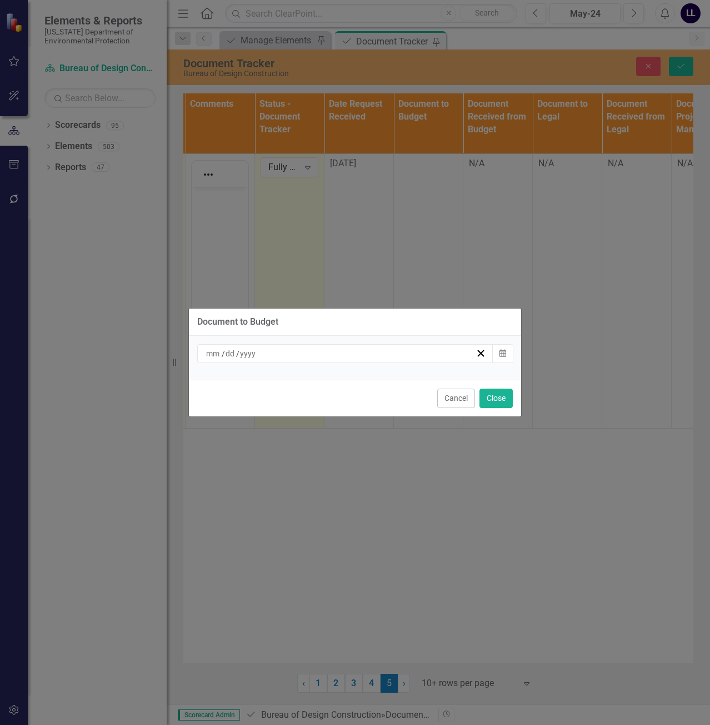
click at [314, 354] on div "/ /" at bounding box center [339, 353] width 271 height 11
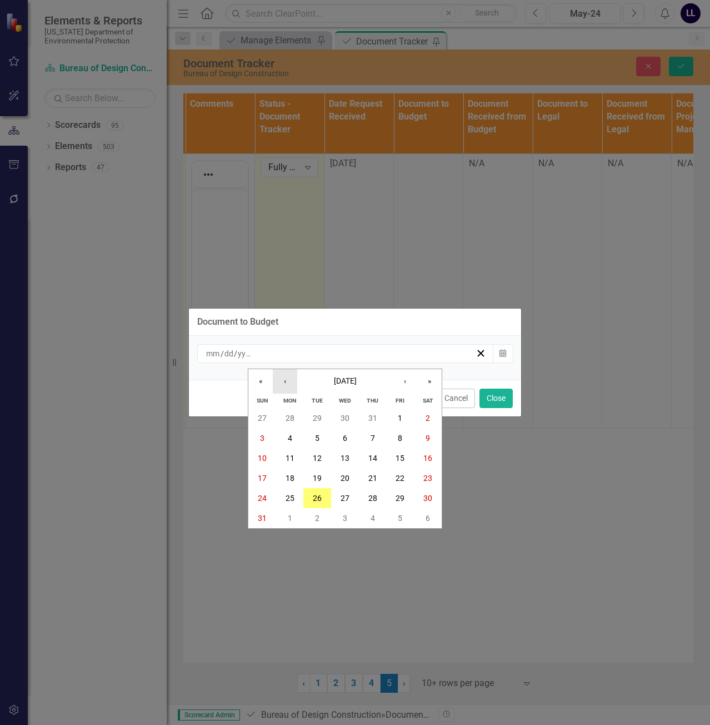
click at [286, 378] on button "‹" at bounding box center [285, 381] width 24 height 24
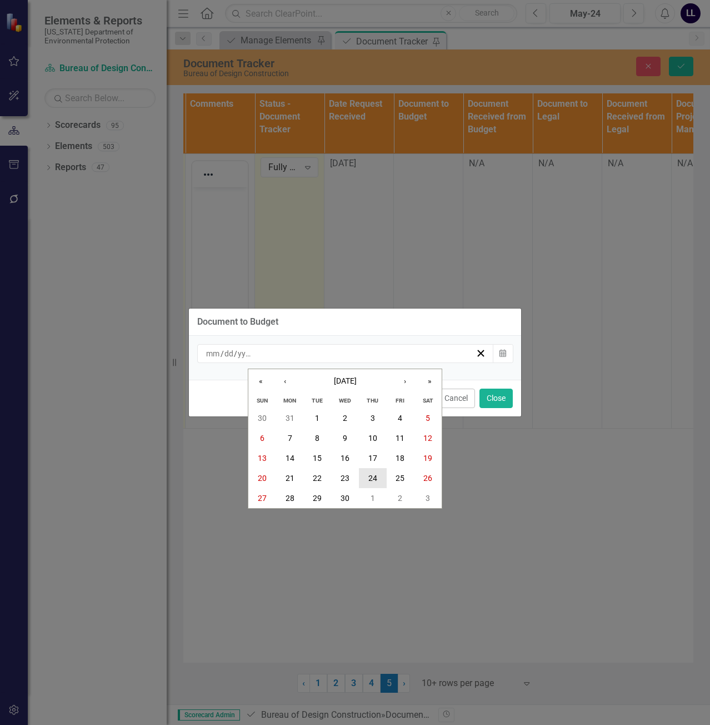
click at [364, 478] on button "24" at bounding box center [373, 478] width 28 height 20
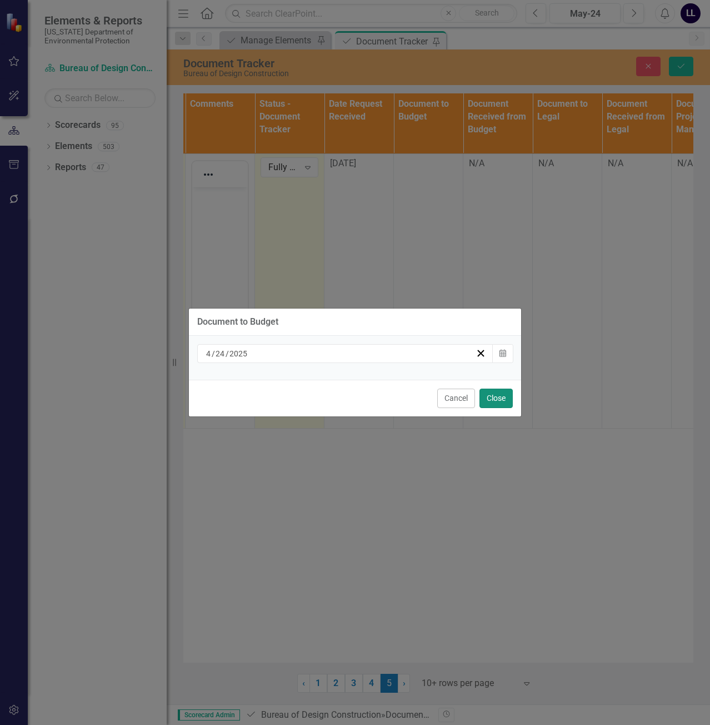
click at [499, 395] on button "Close" at bounding box center [495, 397] width 33 height 19
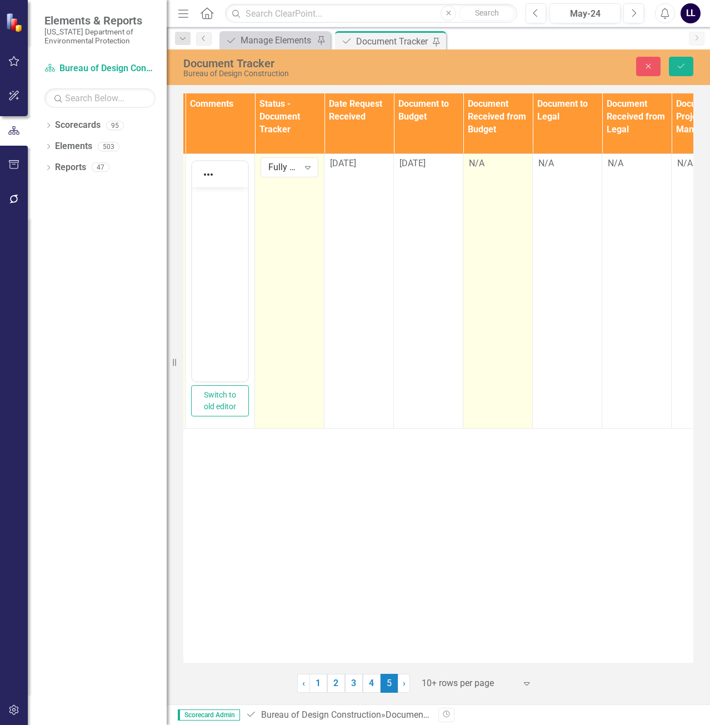
click at [488, 164] on div "N/A" at bounding box center [498, 163] width 58 height 13
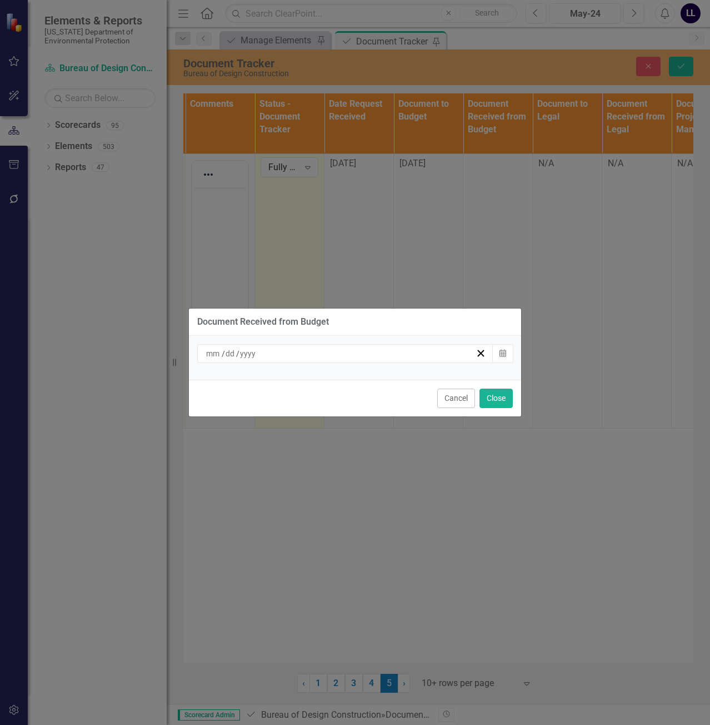
click at [353, 356] on div "/ /" at bounding box center [339, 353] width 271 height 11
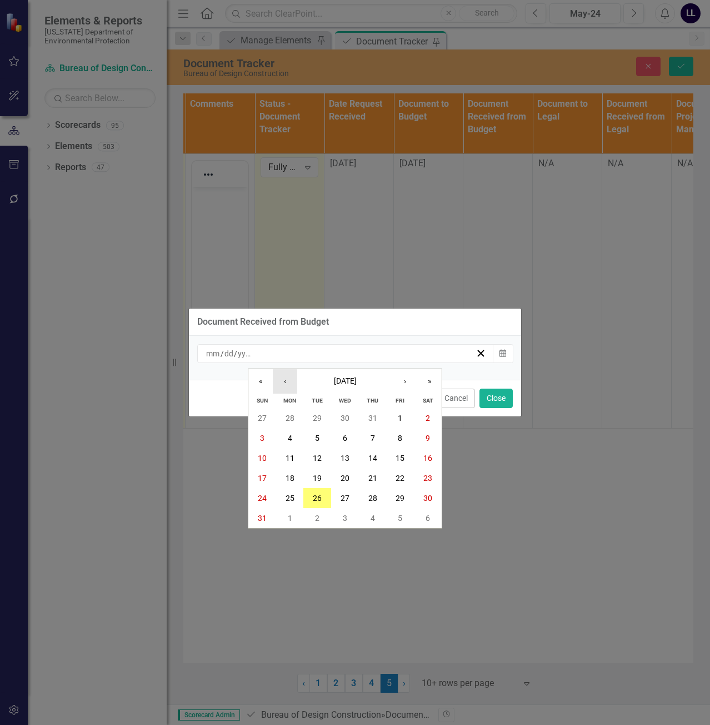
click at [292, 382] on button "‹" at bounding box center [285, 381] width 24 height 24
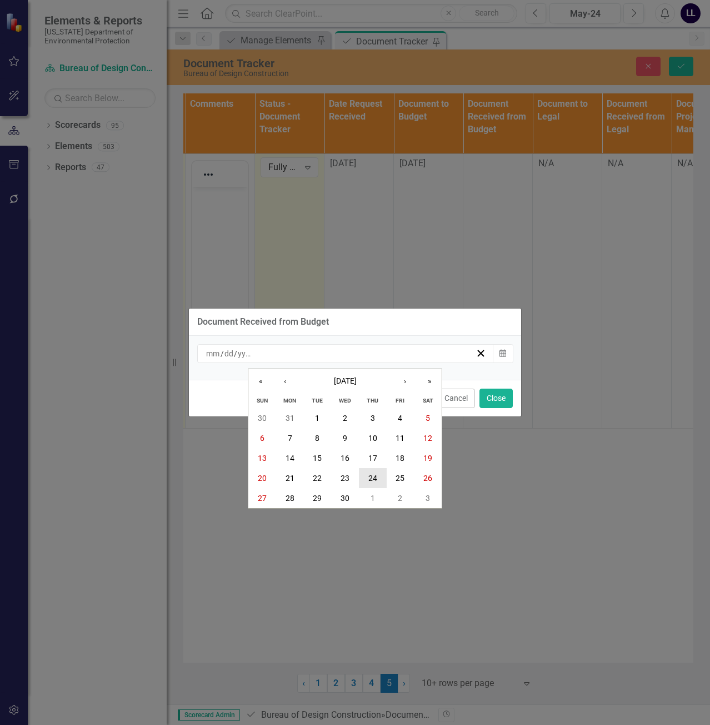
click at [373, 478] on abbr "24" at bounding box center [372, 477] width 9 height 9
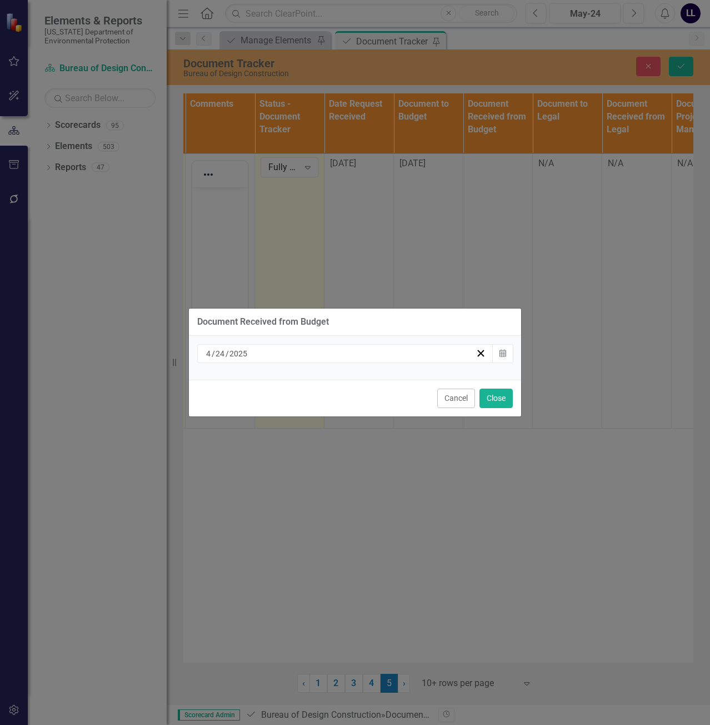
click at [517, 392] on div "Cancel Close" at bounding box center [355, 397] width 332 height 37
click at [508, 400] on button "Close" at bounding box center [495, 397] width 33 height 19
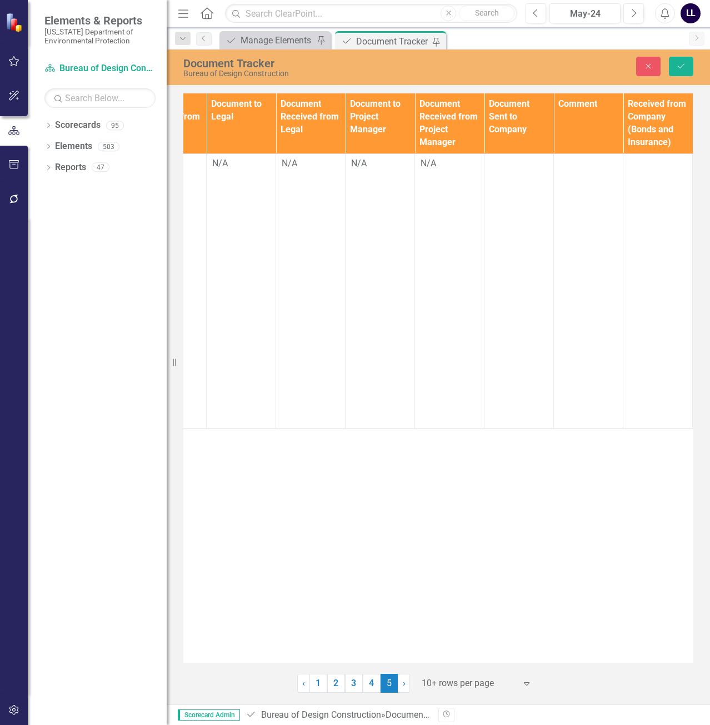
scroll to position [0, 967]
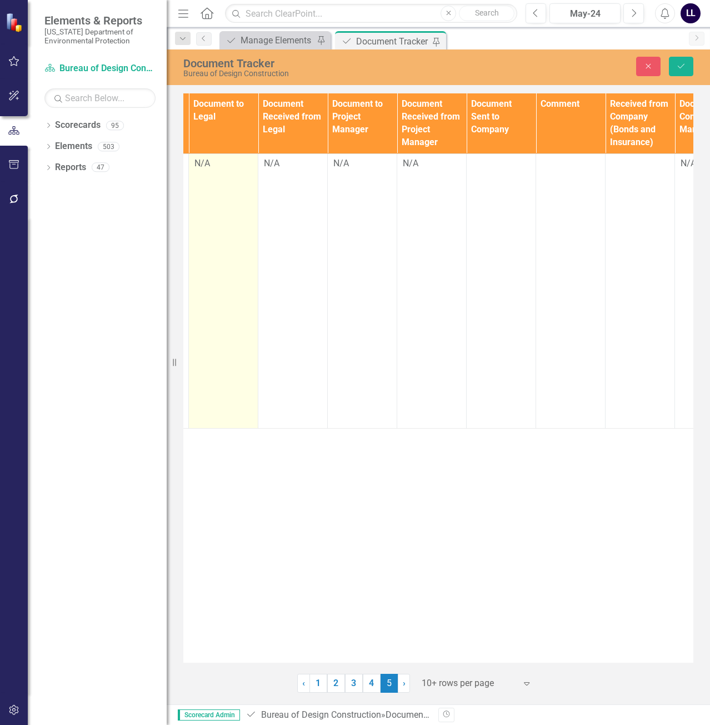
click at [217, 164] on div "N/A" at bounding box center [223, 163] width 58 height 13
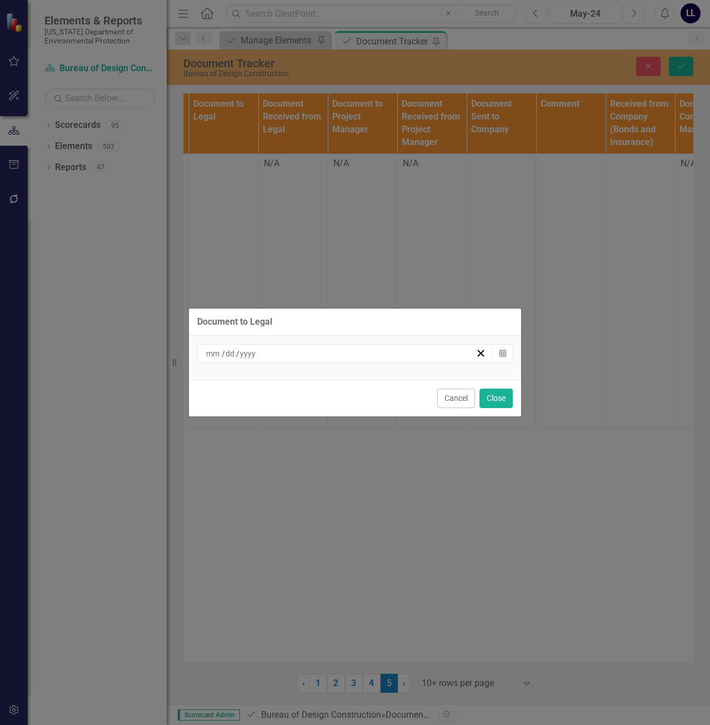
click at [323, 353] on div "/ /" at bounding box center [339, 353] width 271 height 11
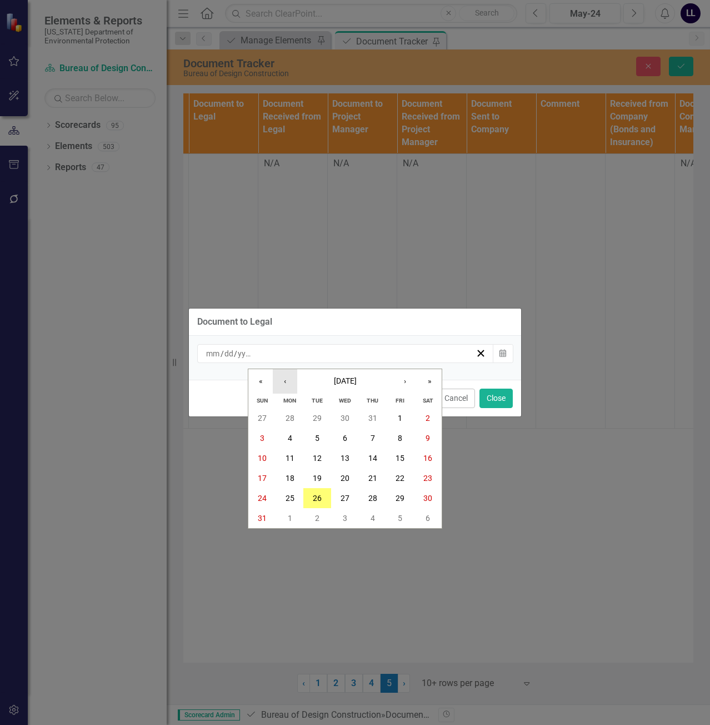
click at [288, 382] on button "‹" at bounding box center [285, 381] width 24 height 24
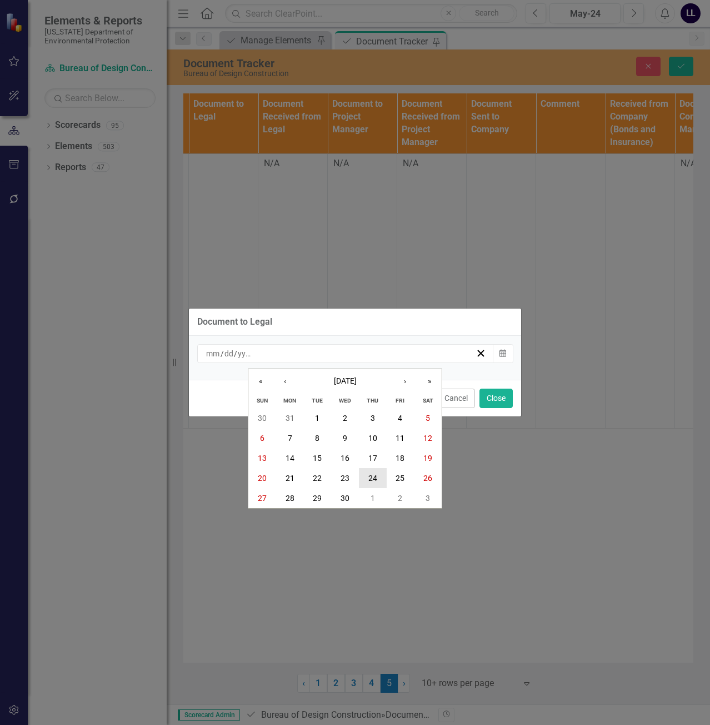
click at [369, 477] on abbr "24" at bounding box center [372, 477] width 9 height 9
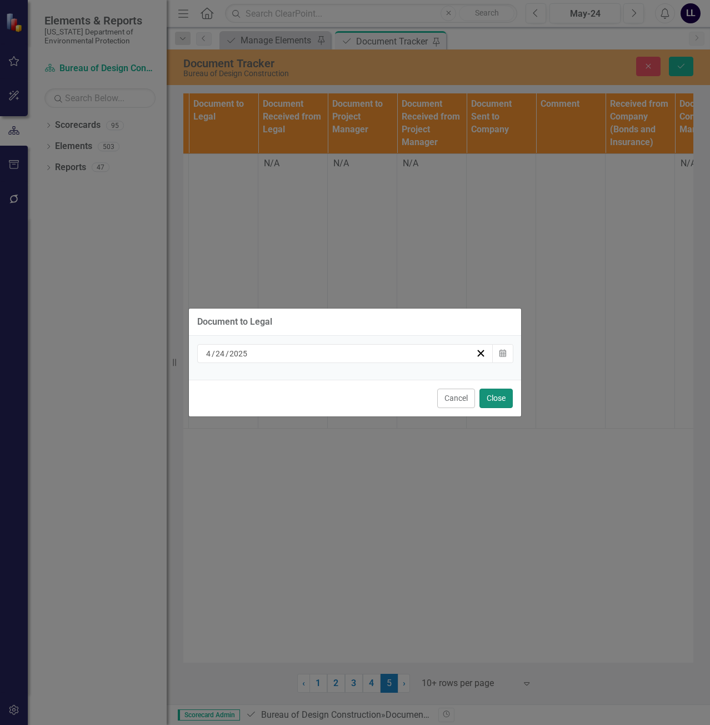
click at [497, 399] on button "Close" at bounding box center [495, 397] width 33 height 19
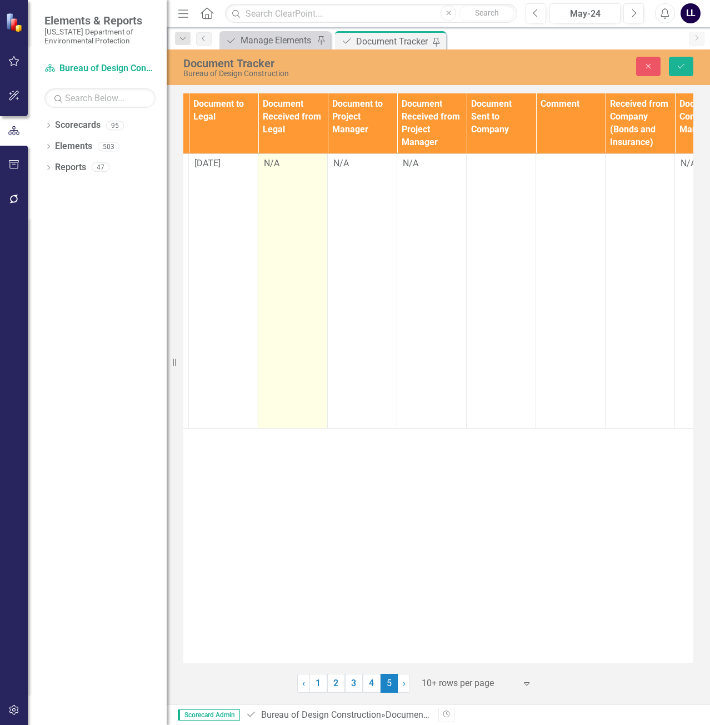
click at [280, 159] on div "N/A" at bounding box center [293, 163] width 58 height 13
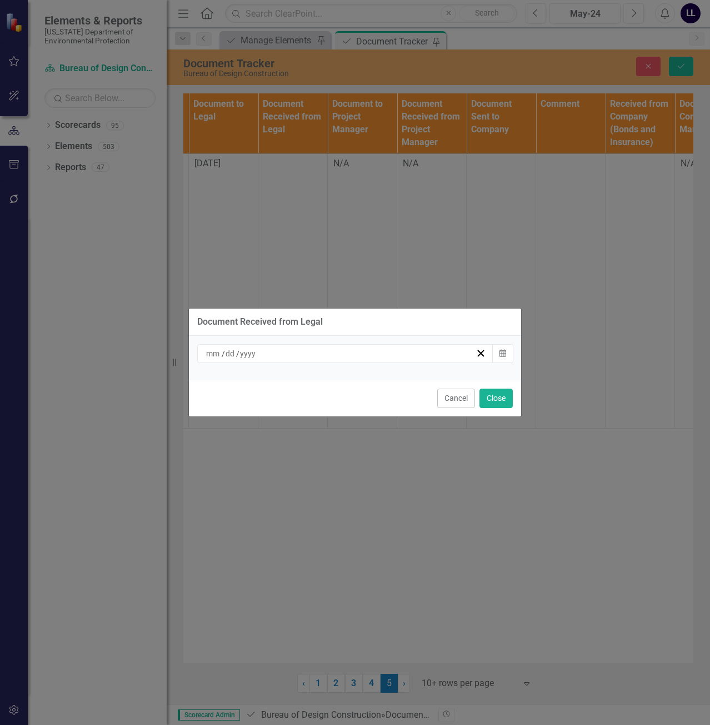
click at [274, 364] on div "/ / Calendar" at bounding box center [355, 358] width 332 height 44
click at [277, 352] on div "/ /" at bounding box center [339, 353] width 271 height 11
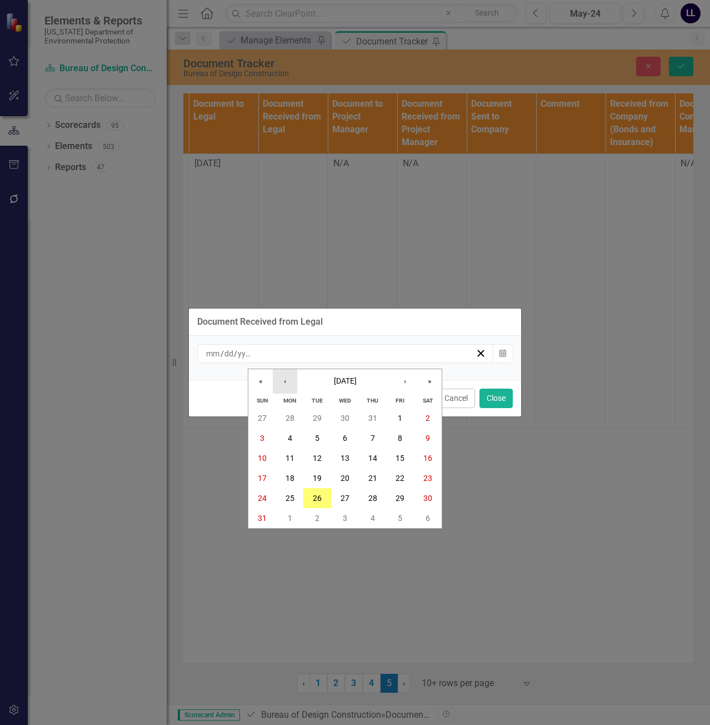
click at [283, 384] on button "‹" at bounding box center [285, 381] width 24 height 24
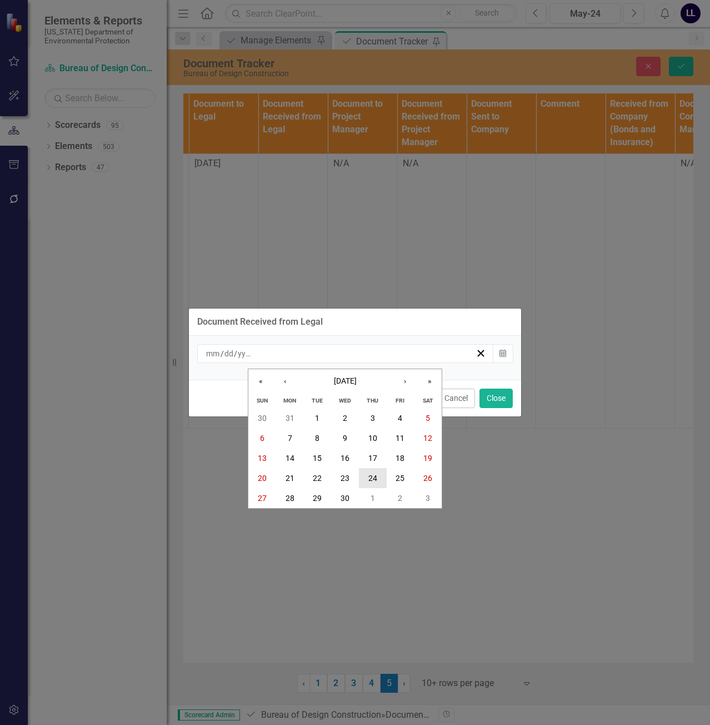
click at [367, 476] on button "24" at bounding box center [373, 478] width 28 height 20
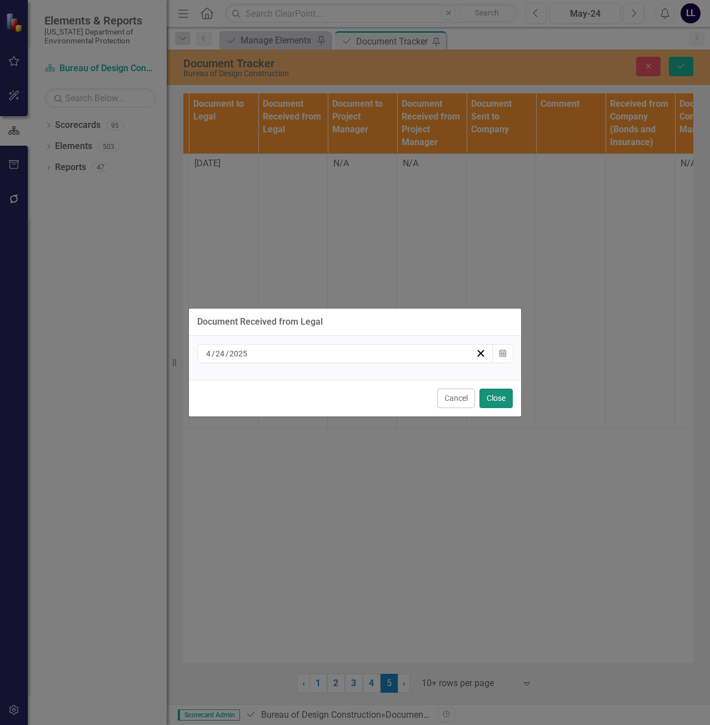
click at [493, 400] on button "Close" at bounding box center [495, 397] width 33 height 19
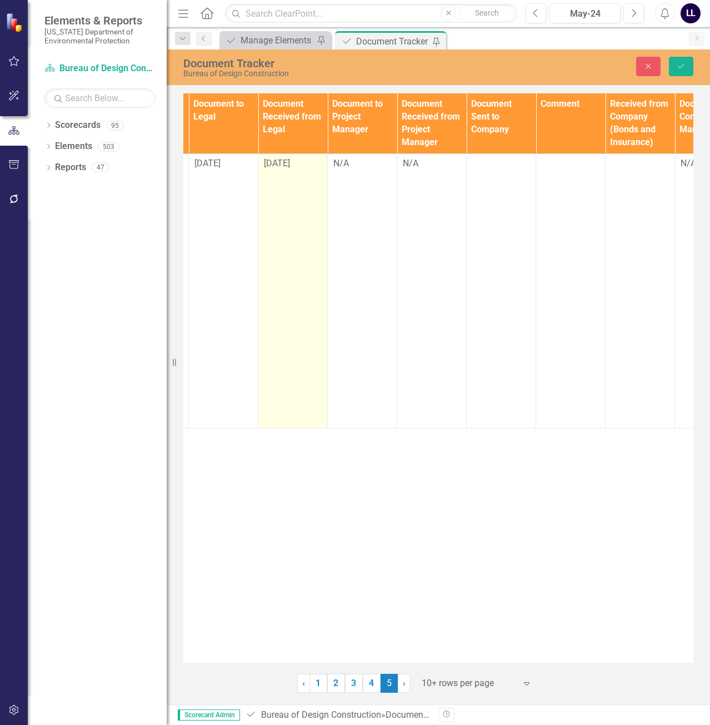
click at [278, 165] on span "4/24/25" at bounding box center [277, 163] width 26 height 11
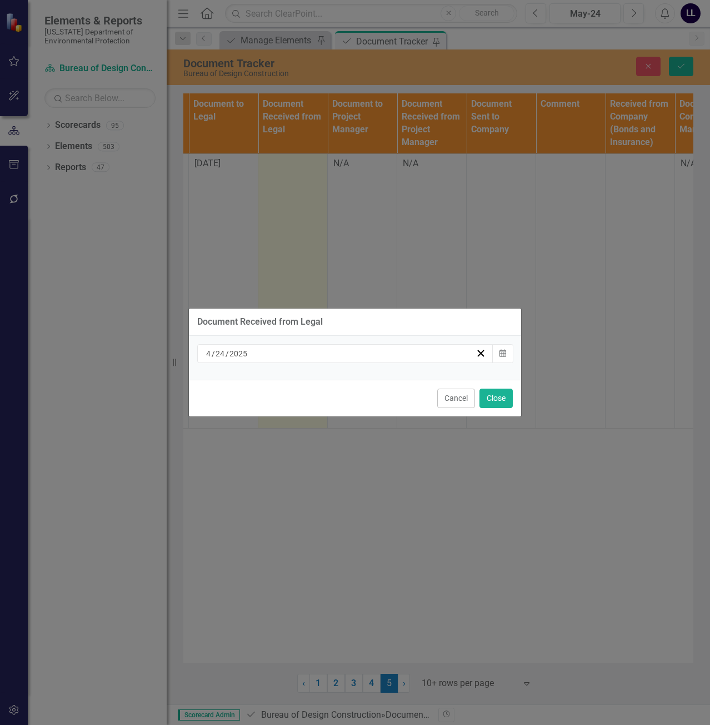
click at [335, 351] on div "4 / 24 / 2025" at bounding box center [339, 353] width 271 height 11
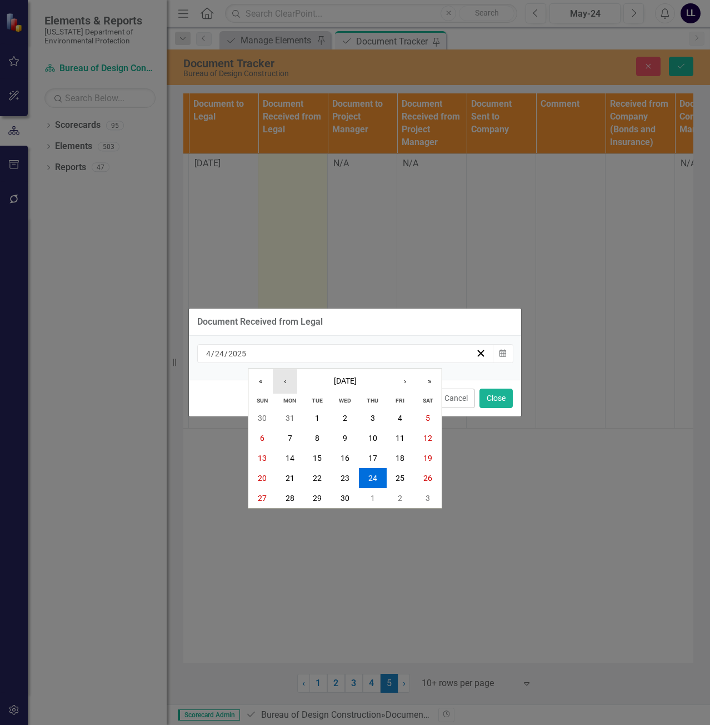
click at [287, 382] on button "‹" at bounding box center [285, 381] width 24 height 24
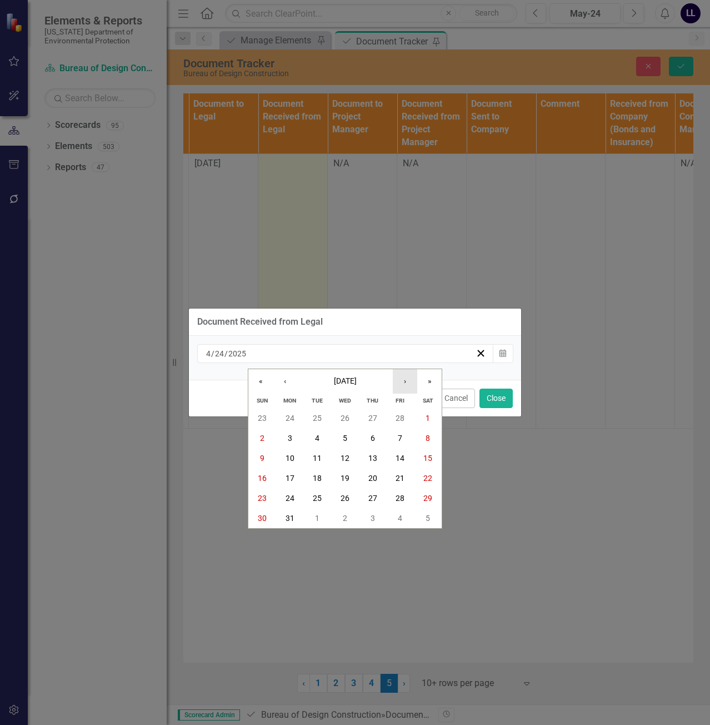
click at [398, 384] on button "›" at bounding box center [405, 381] width 24 height 24
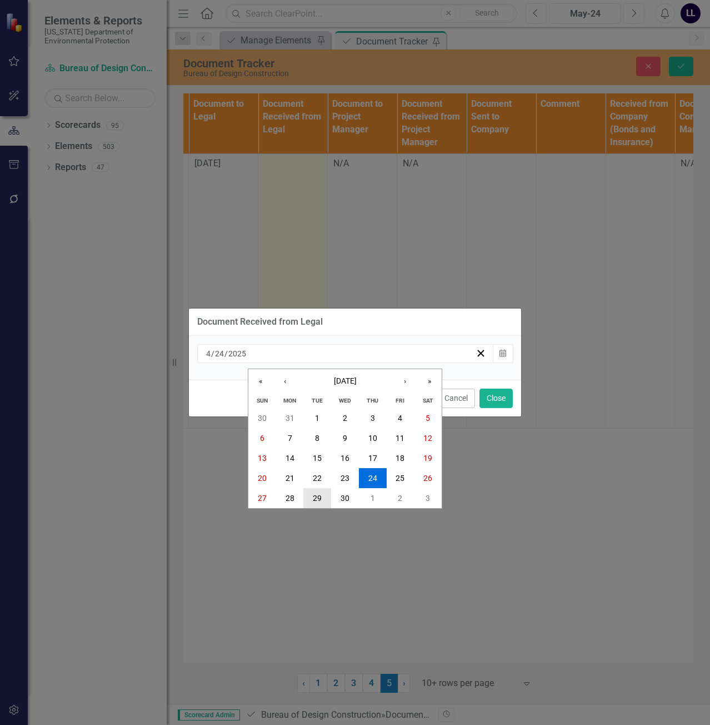
click at [318, 495] on abbr "29" at bounding box center [317, 497] width 9 height 9
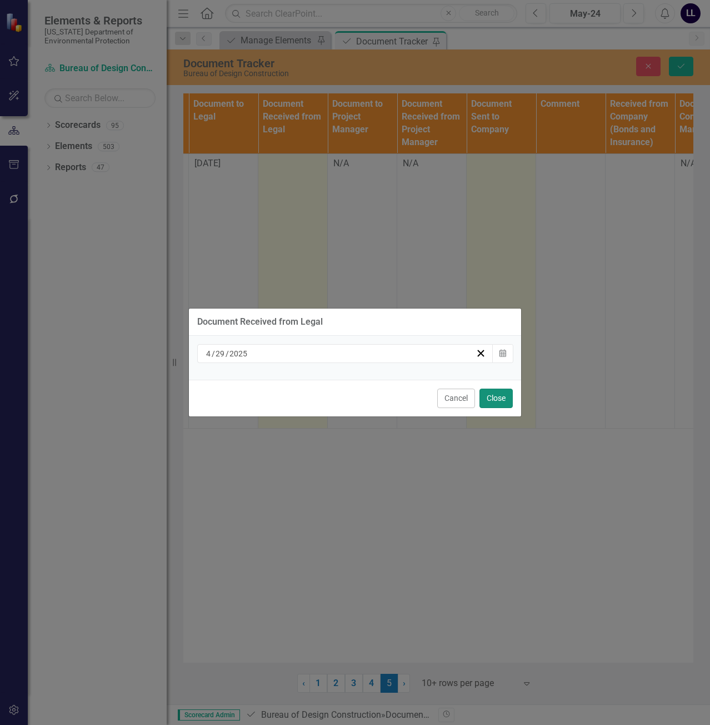
click at [500, 399] on button "Close" at bounding box center [495, 397] width 33 height 19
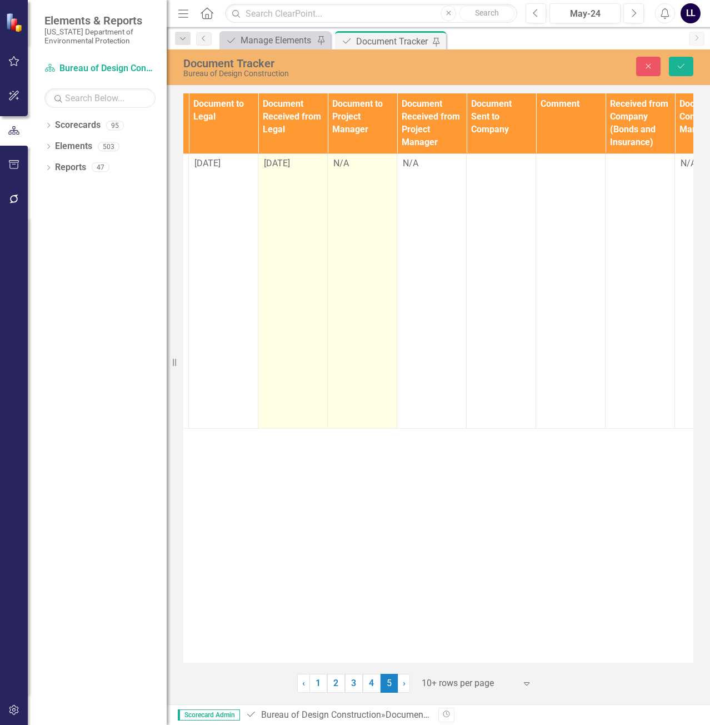
click at [365, 171] on td "N/A" at bounding box center [362, 290] width 69 height 274
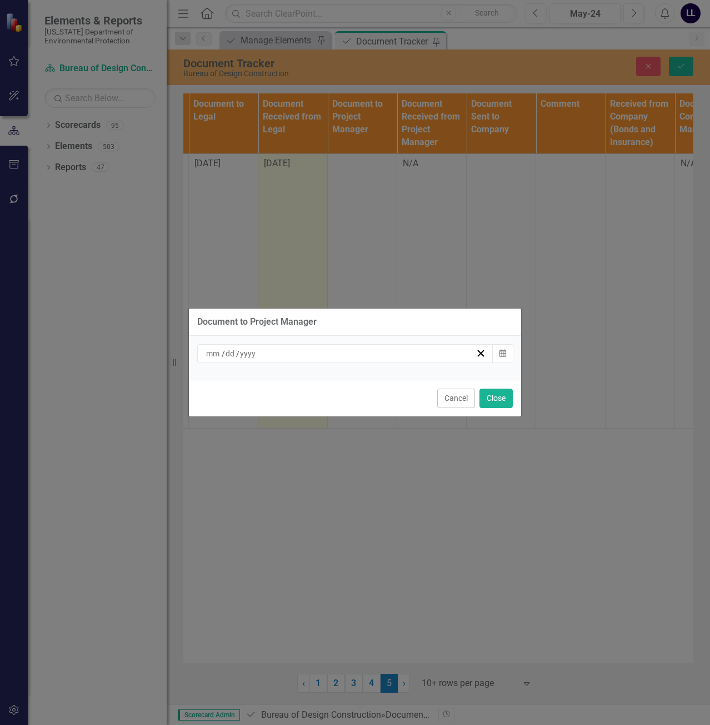
click at [292, 360] on div "/ /" at bounding box center [345, 353] width 296 height 19
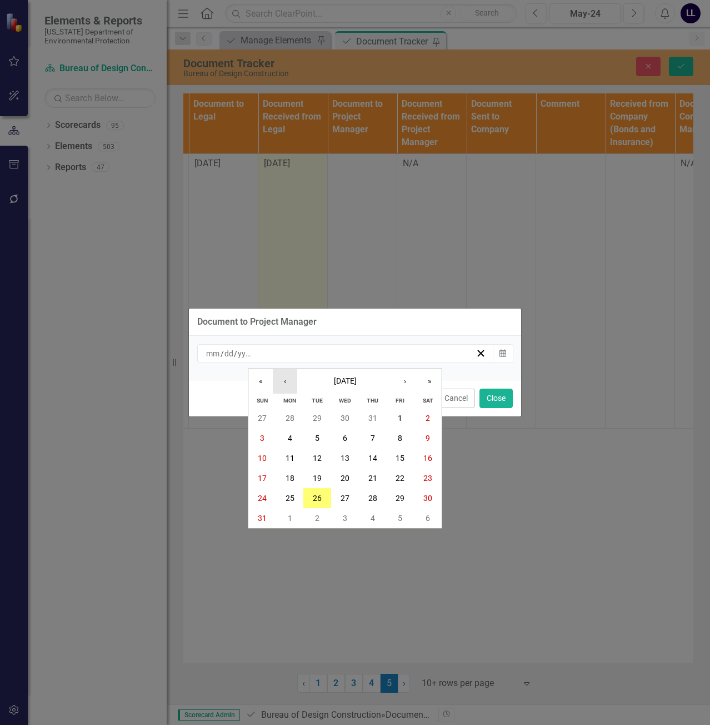
click at [286, 381] on button "‹" at bounding box center [285, 381] width 24 height 24
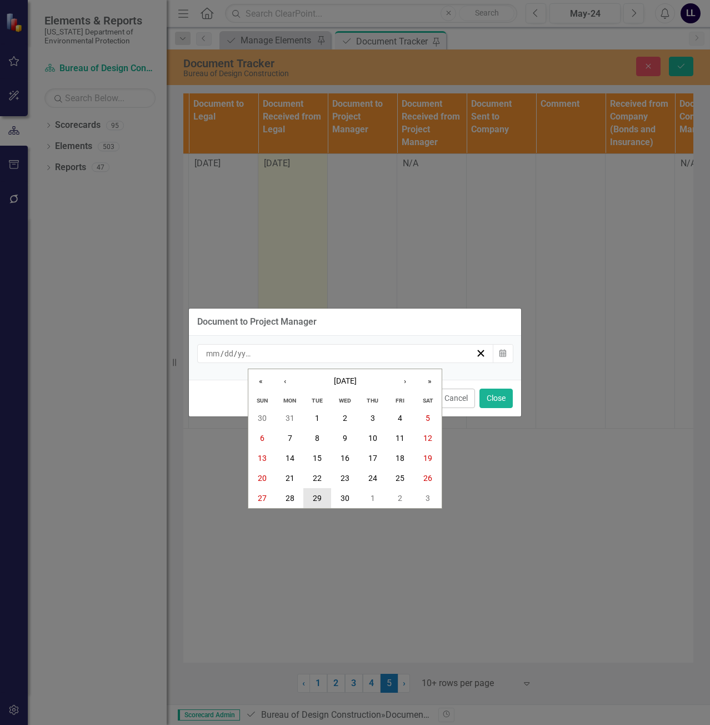
click at [312, 497] on button "29" at bounding box center [317, 498] width 28 height 20
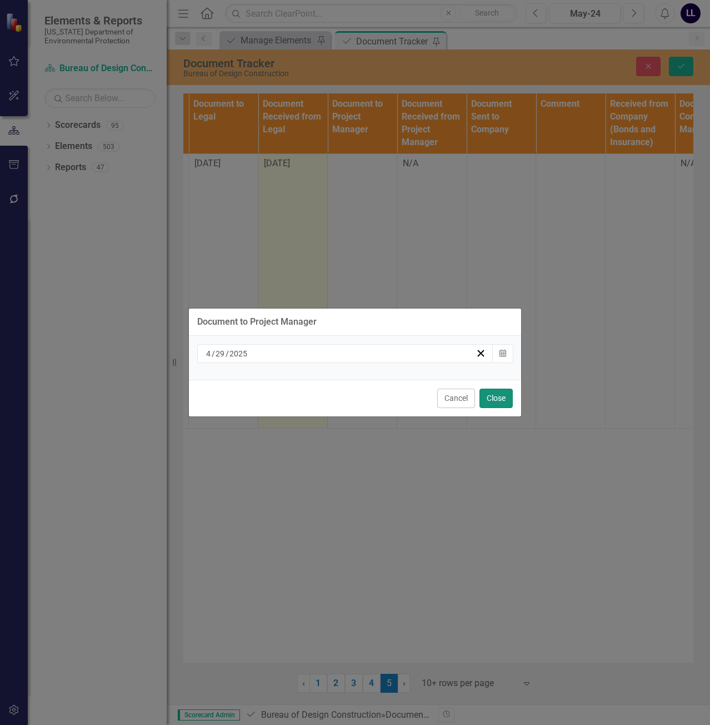
click at [502, 401] on button "Close" at bounding box center [495, 397] width 33 height 19
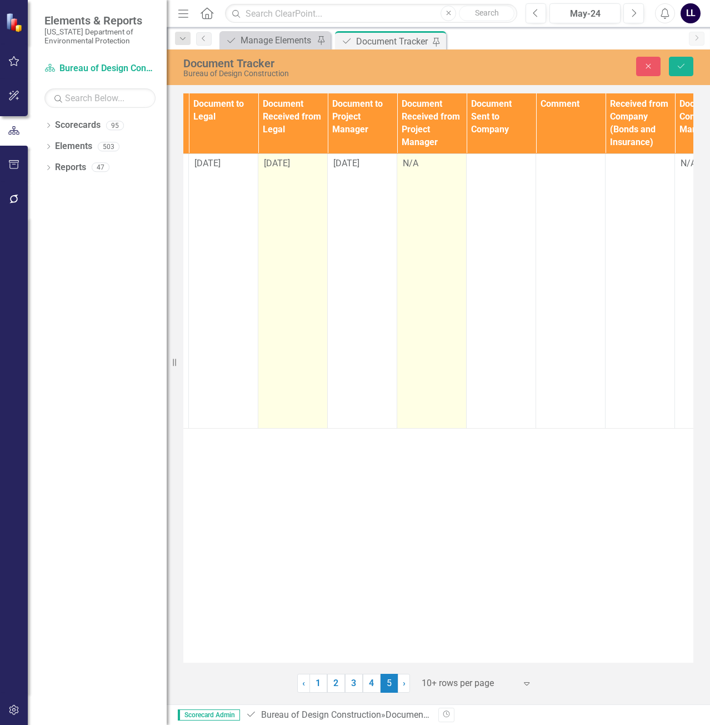
click at [421, 164] on div "N/A" at bounding box center [432, 163] width 58 height 13
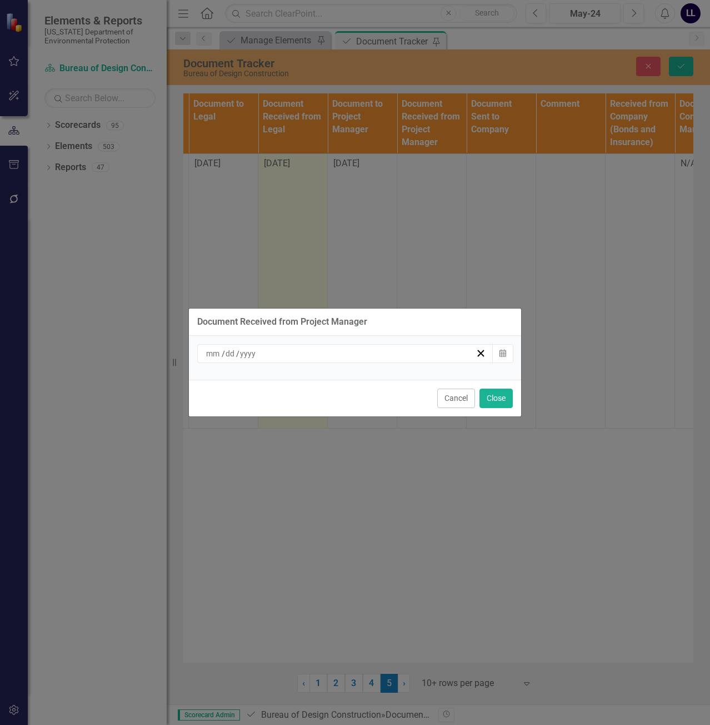
click at [397, 349] on div "/ /" at bounding box center [339, 353] width 271 height 11
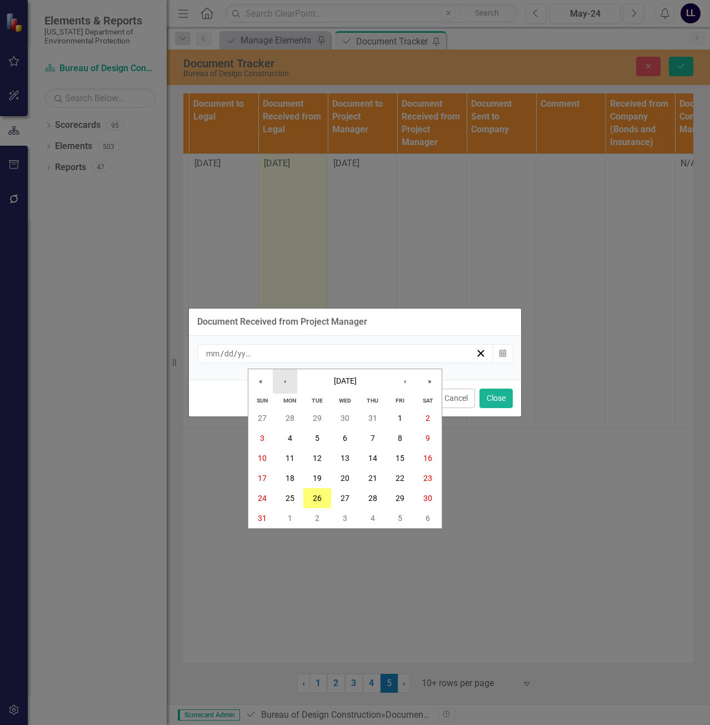
click at [289, 380] on button "‹" at bounding box center [285, 381] width 24 height 24
click at [284, 382] on button "‹" at bounding box center [285, 381] width 24 height 24
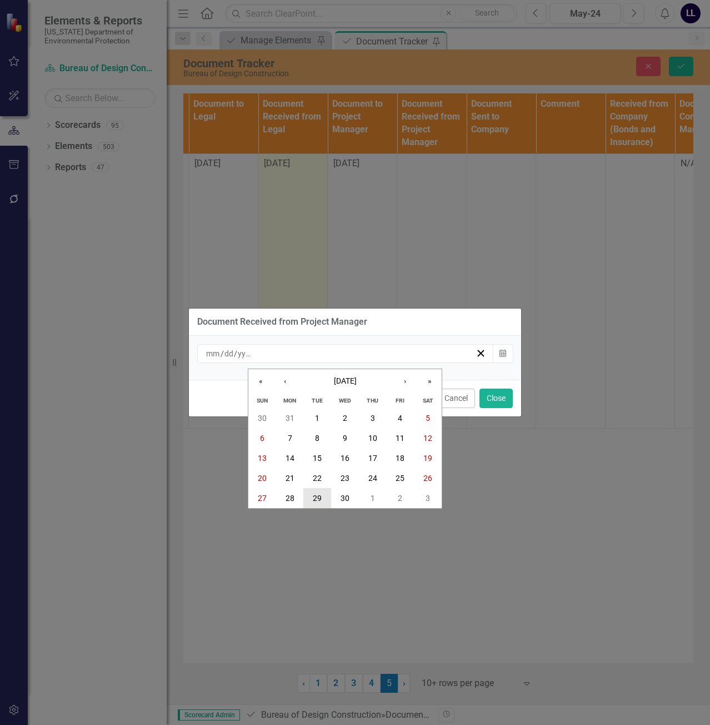
click at [320, 493] on abbr "29" at bounding box center [317, 497] width 9 height 9
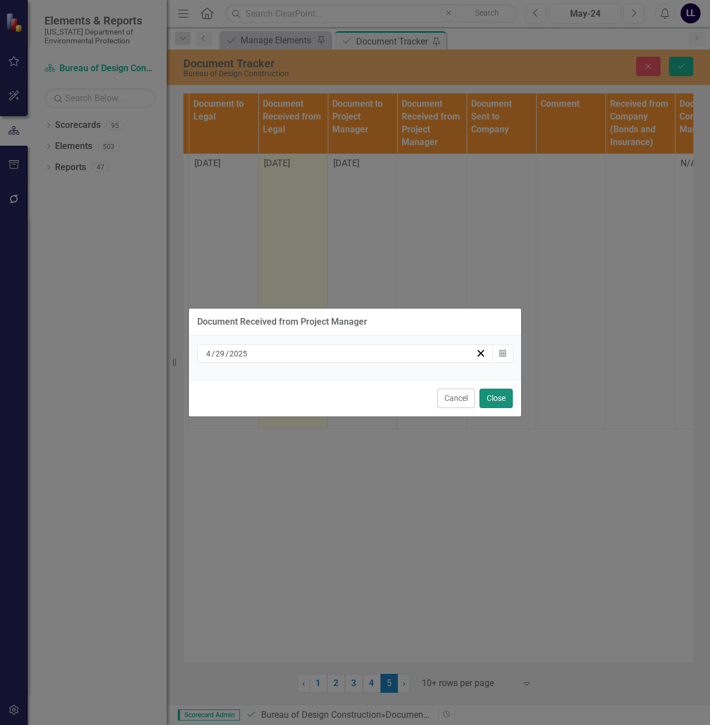
click at [500, 401] on button "Close" at bounding box center [495, 397] width 33 height 19
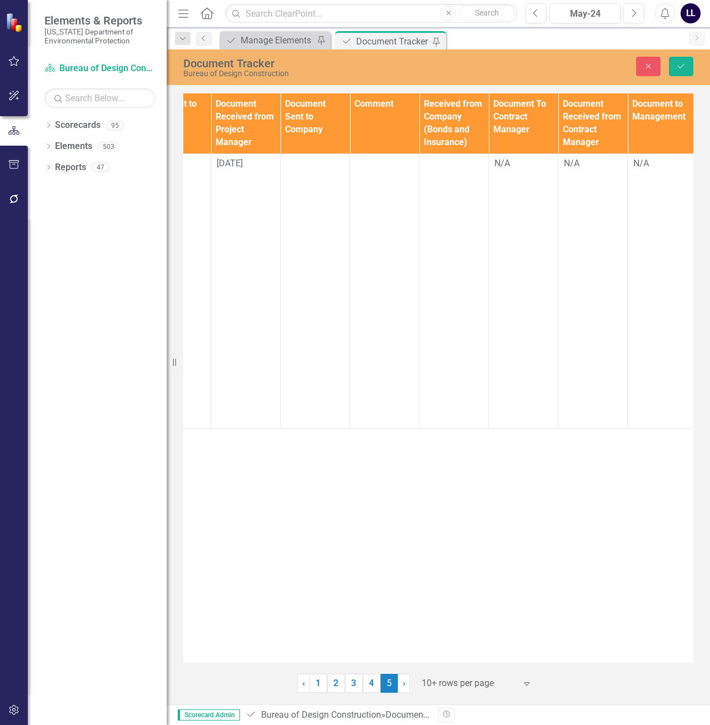
scroll to position [0, 1165]
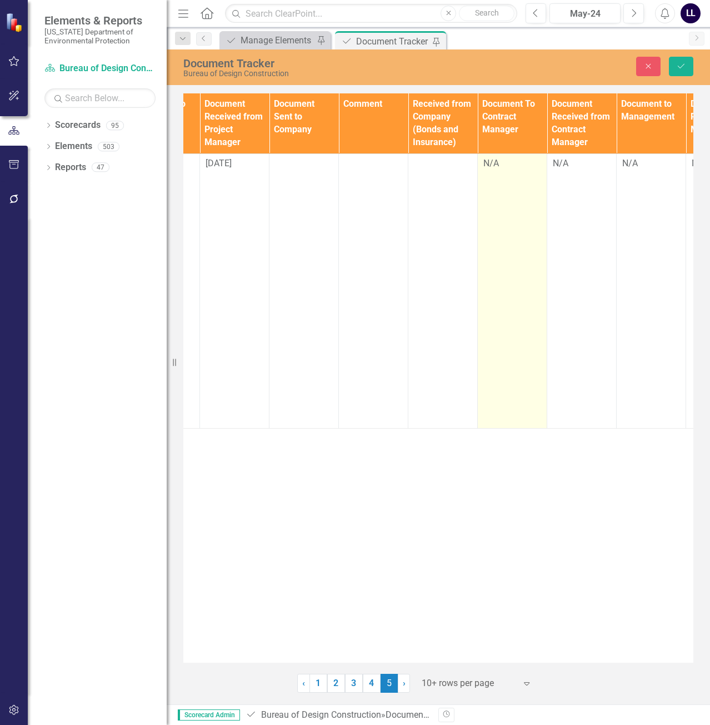
click at [503, 166] on div "N/A" at bounding box center [512, 163] width 58 height 13
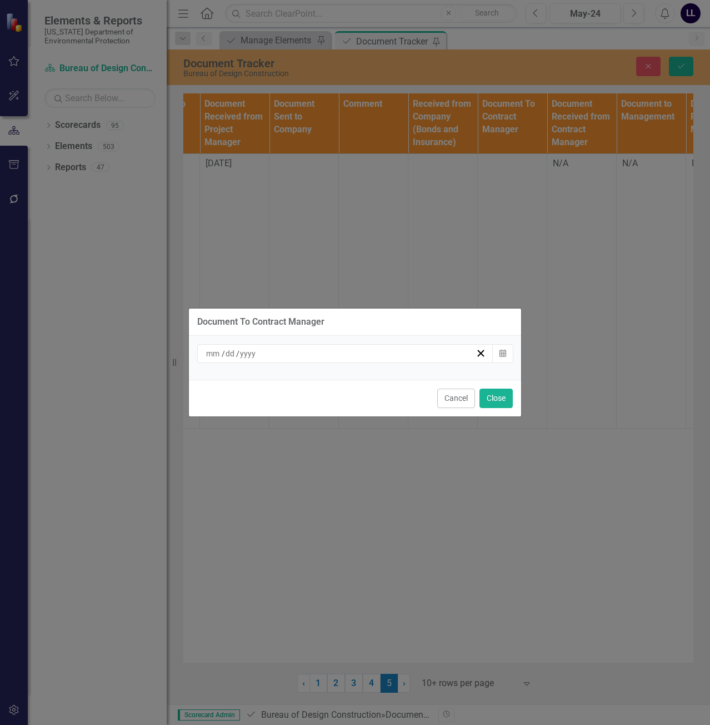
click at [281, 352] on div "/ /" at bounding box center [339, 353] width 271 height 11
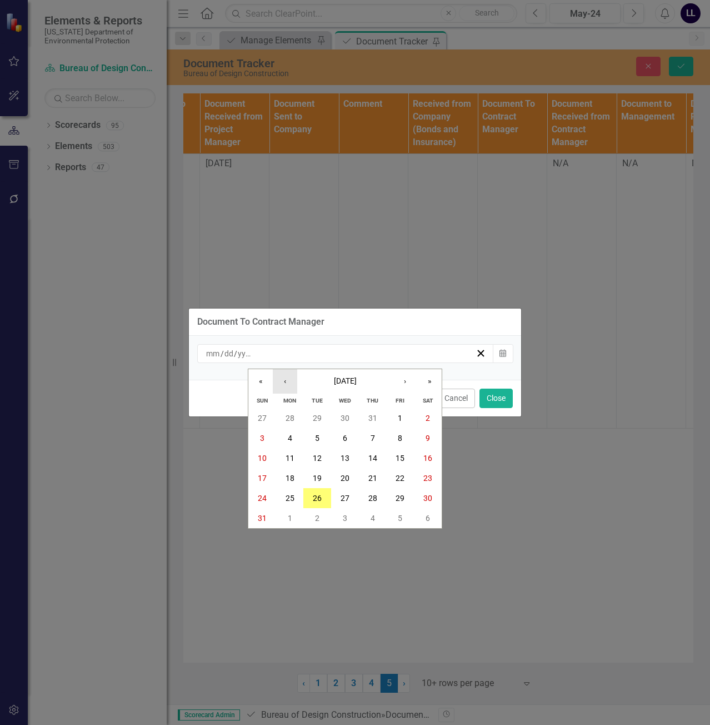
click at [286, 381] on button "‹" at bounding box center [285, 381] width 24 height 24
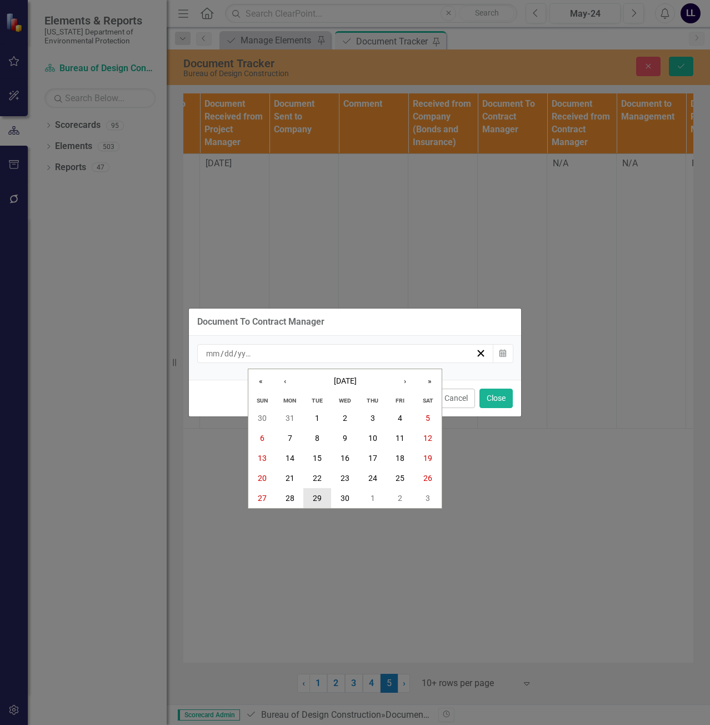
click at [321, 494] on abbr "29" at bounding box center [317, 497] width 9 height 9
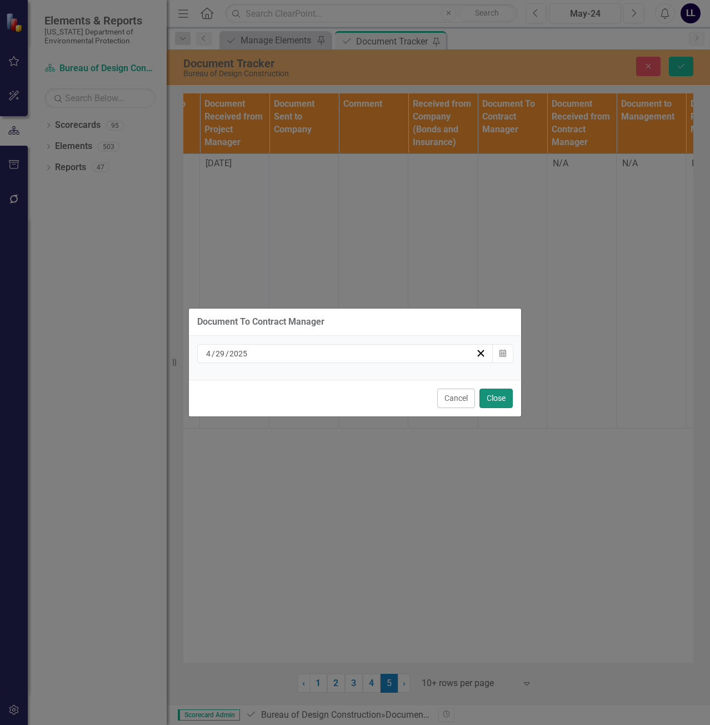
click at [492, 402] on button "Close" at bounding box center [495, 397] width 33 height 19
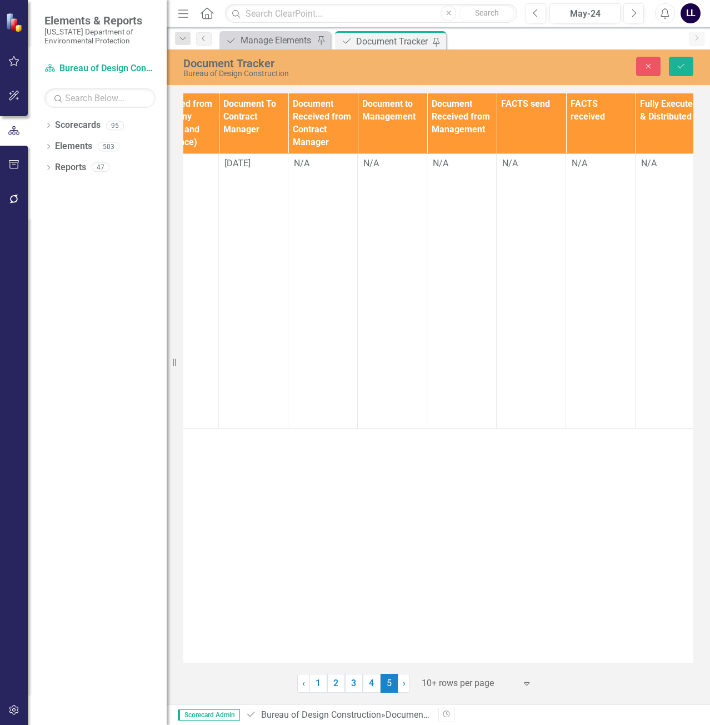
scroll to position [0, 1426]
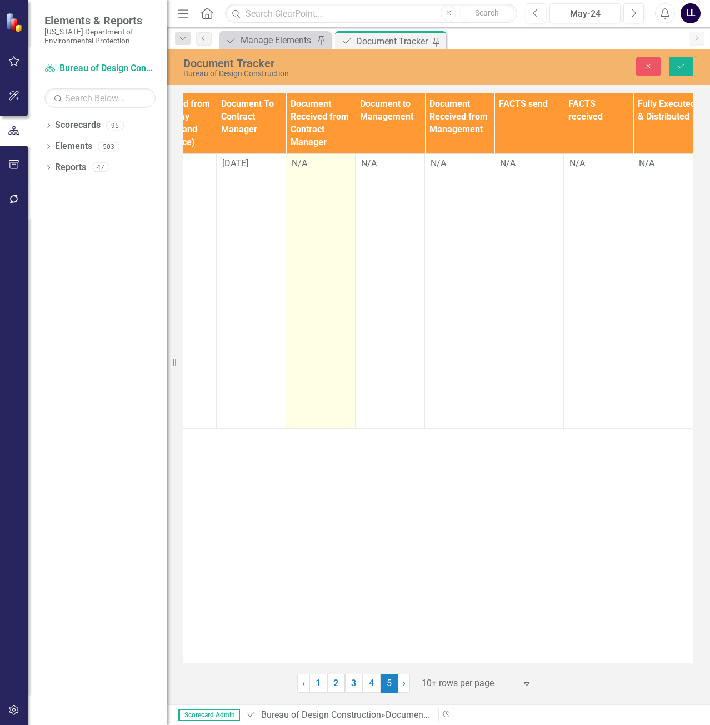
click at [307, 164] on div "N/A" at bounding box center [321, 163] width 58 height 13
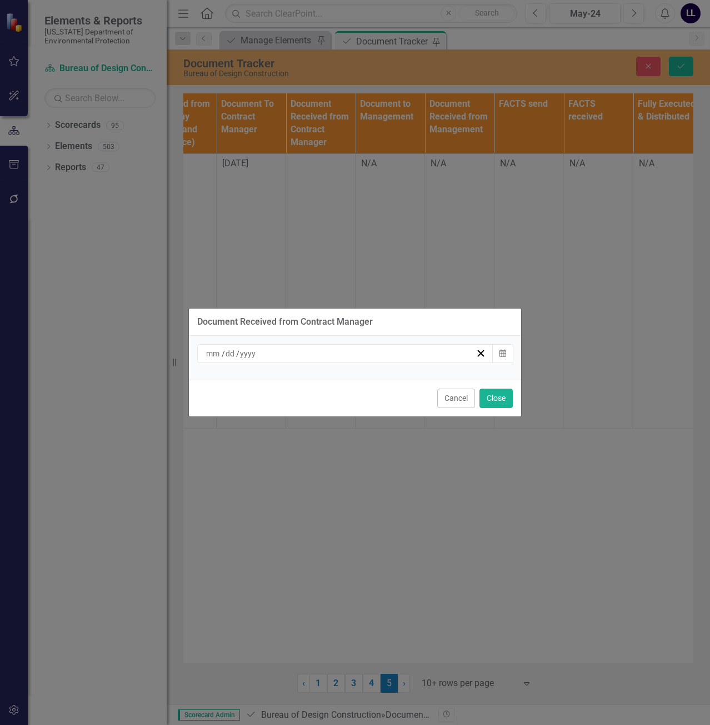
click at [332, 352] on div "/ /" at bounding box center [339, 353] width 271 height 11
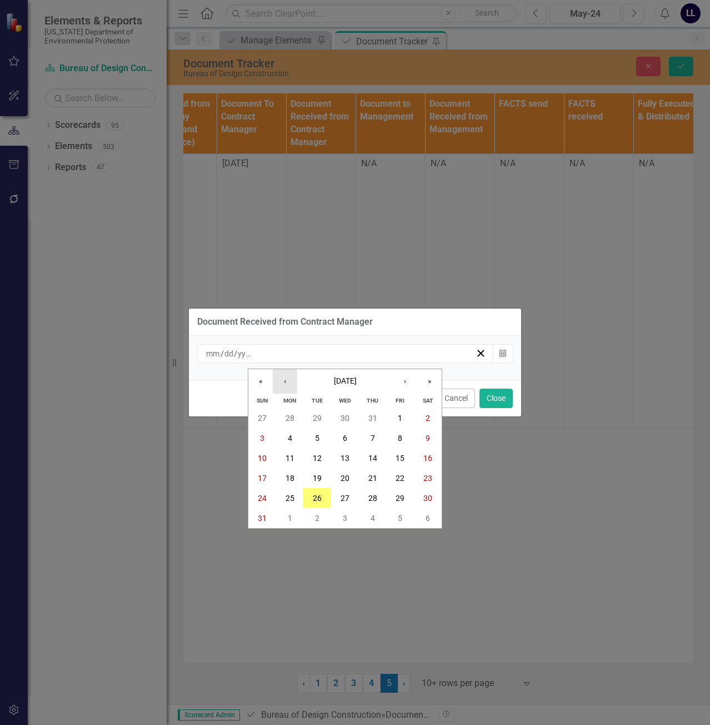
click at [287, 377] on button "‹" at bounding box center [285, 381] width 24 height 24
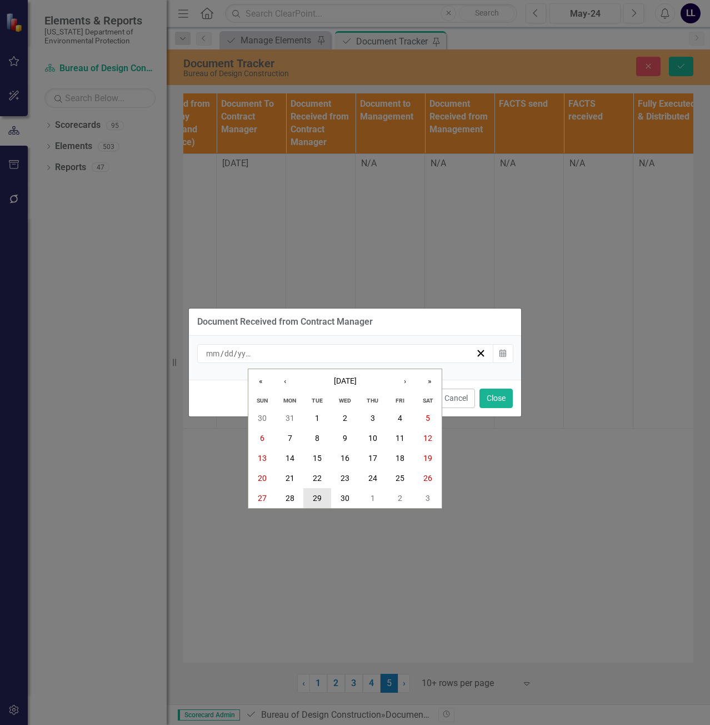
click at [320, 498] on abbr "29" at bounding box center [317, 497] width 9 height 9
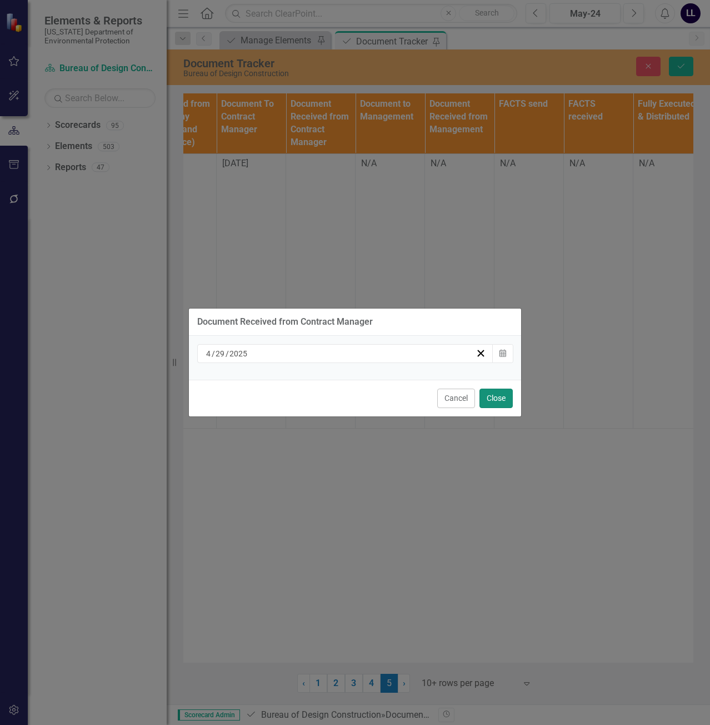
click at [503, 399] on button "Close" at bounding box center [495, 397] width 33 height 19
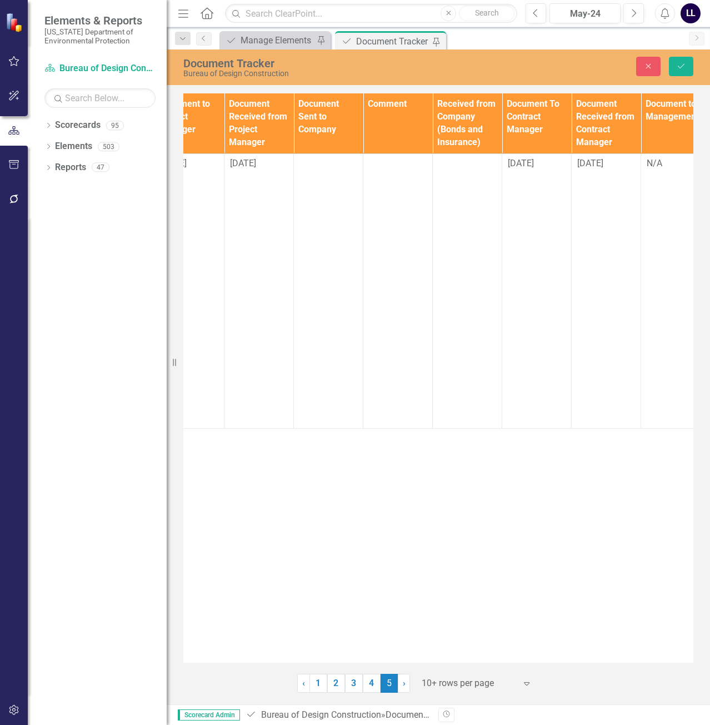
scroll to position [0, 1167]
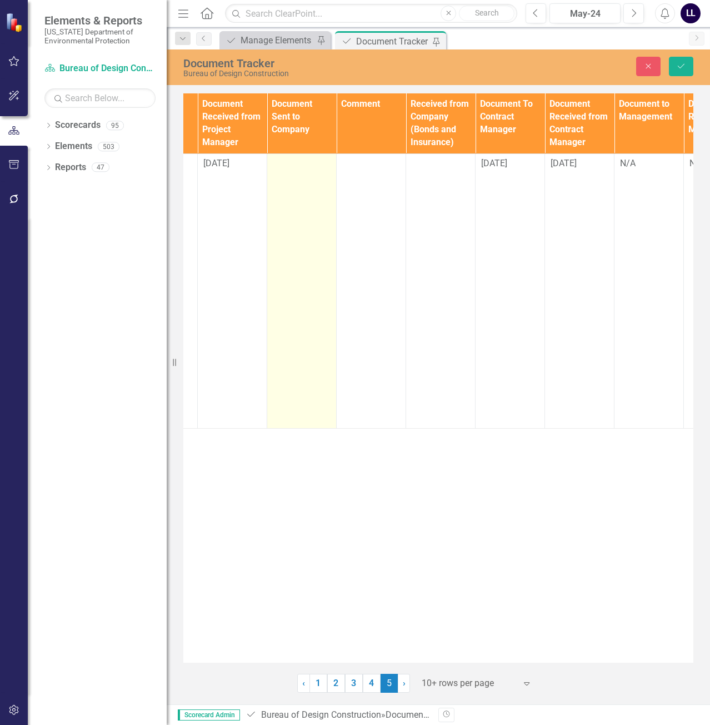
click at [288, 171] on td at bounding box center [301, 290] width 69 height 274
click at [288, 172] on td at bounding box center [301, 290] width 69 height 274
click at [288, 172] on input "text" at bounding box center [302, 167] width 58 height 21
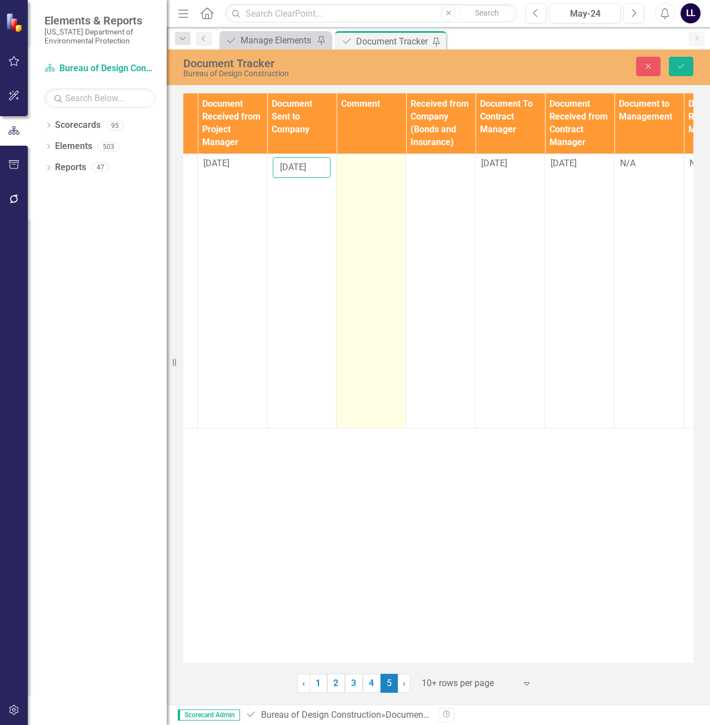
type input "4/30/2025"
click at [388, 214] on td at bounding box center [371, 290] width 69 height 274
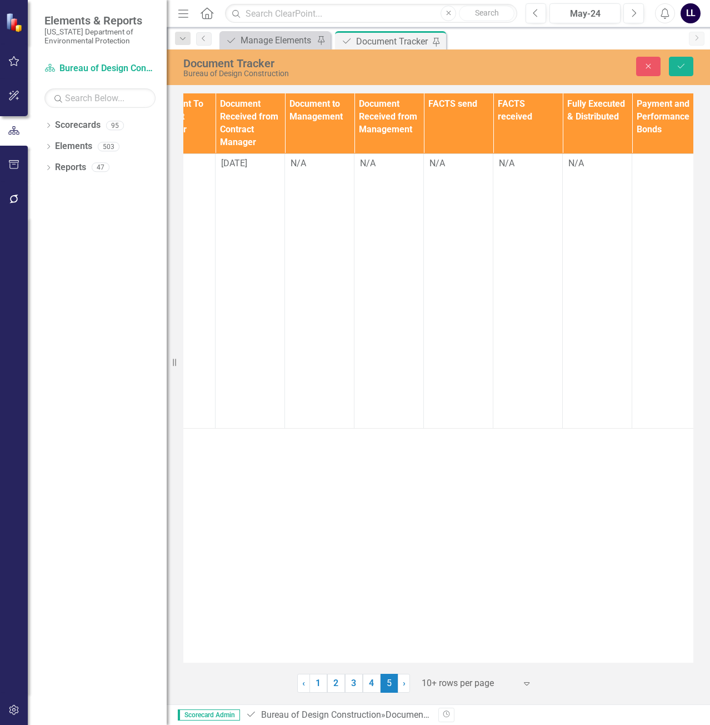
scroll to position [0, 1505]
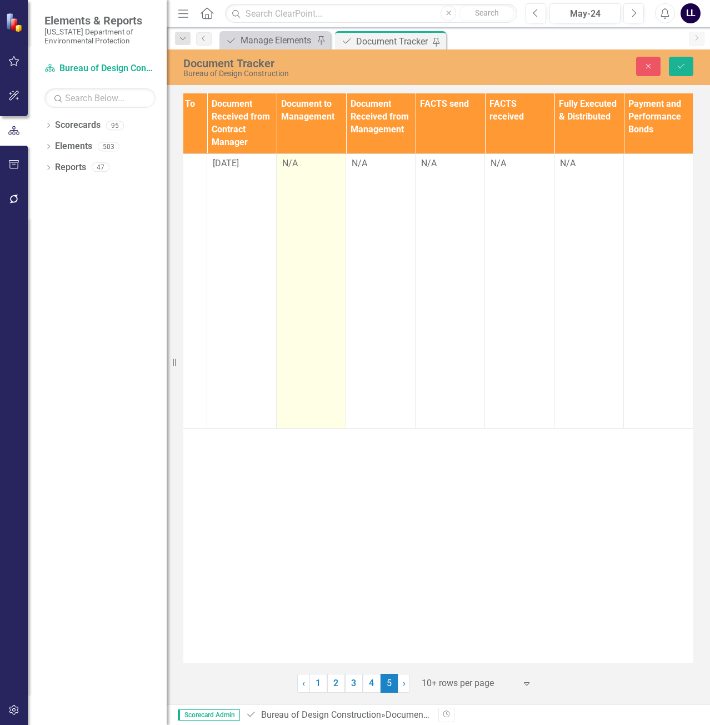
click at [302, 162] on div "N/A" at bounding box center [311, 163] width 58 height 13
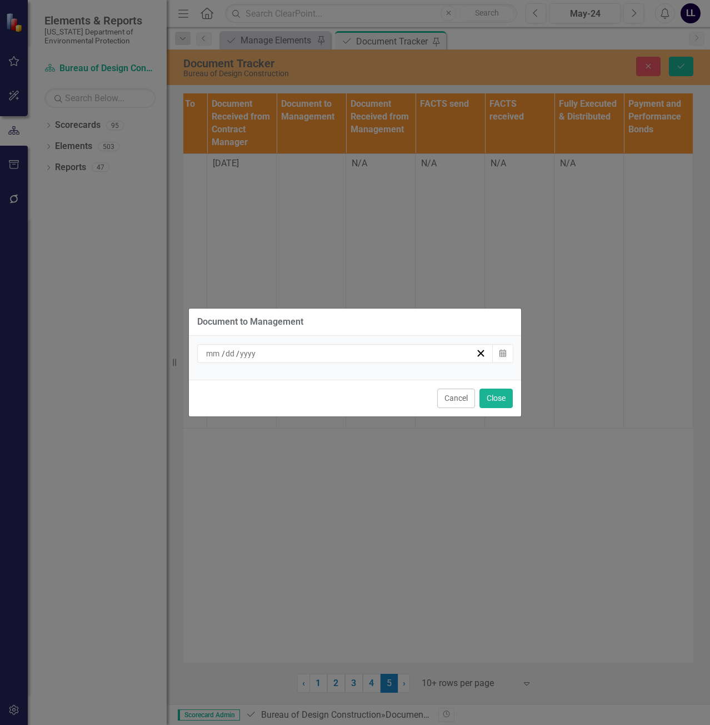
click at [303, 351] on div "/ /" at bounding box center [339, 353] width 271 height 11
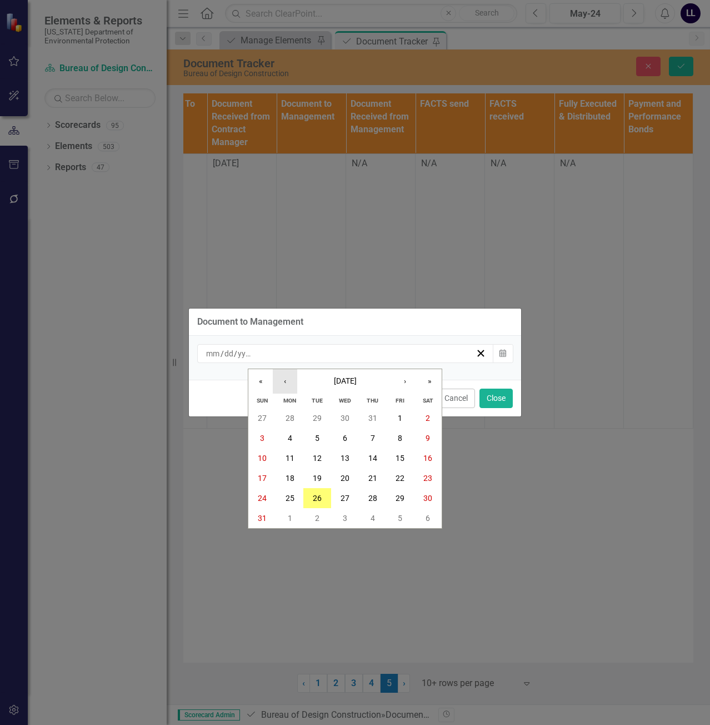
click at [281, 381] on button "‹" at bounding box center [285, 381] width 24 height 24
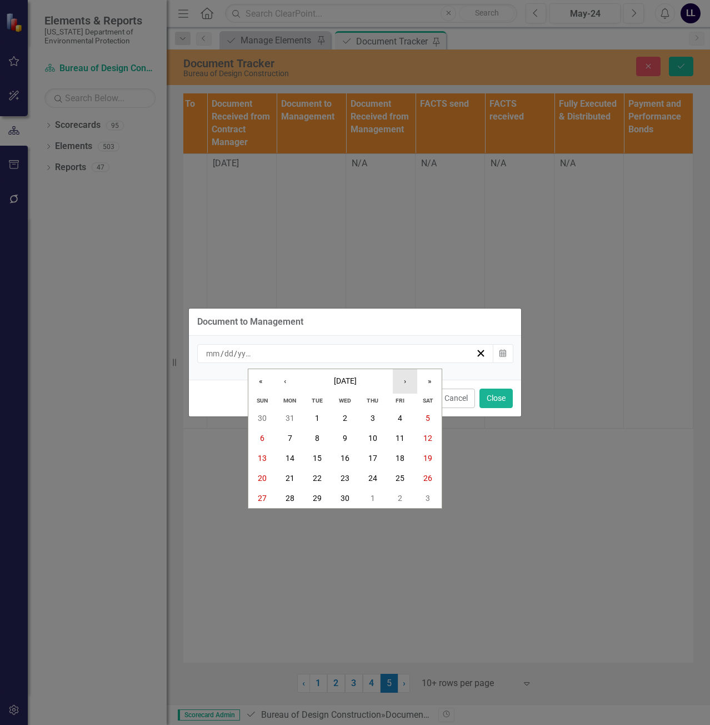
click at [397, 382] on button "›" at bounding box center [405, 381] width 24 height 24
click at [320, 440] on button "6" at bounding box center [317, 438] width 28 height 20
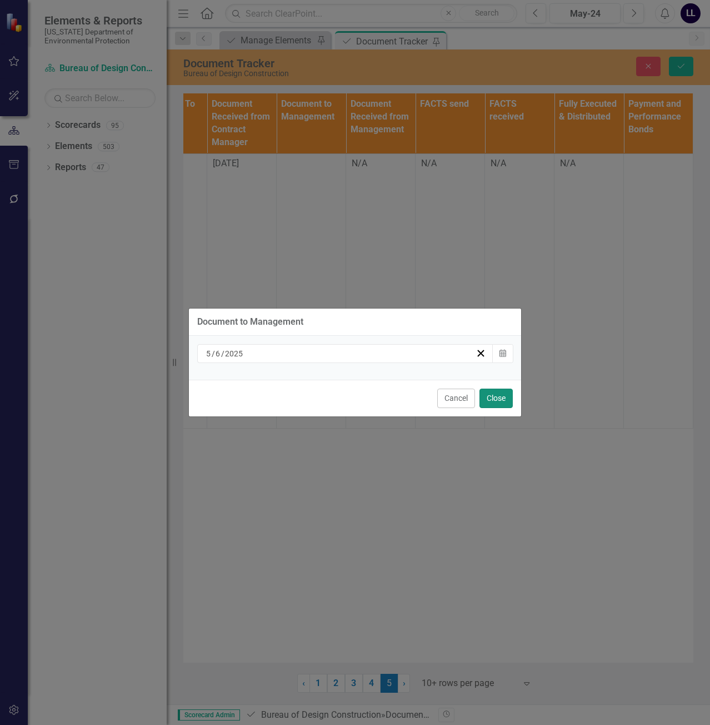
click at [498, 396] on button "Close" at bounding box center [495, 397] width 33 height 19
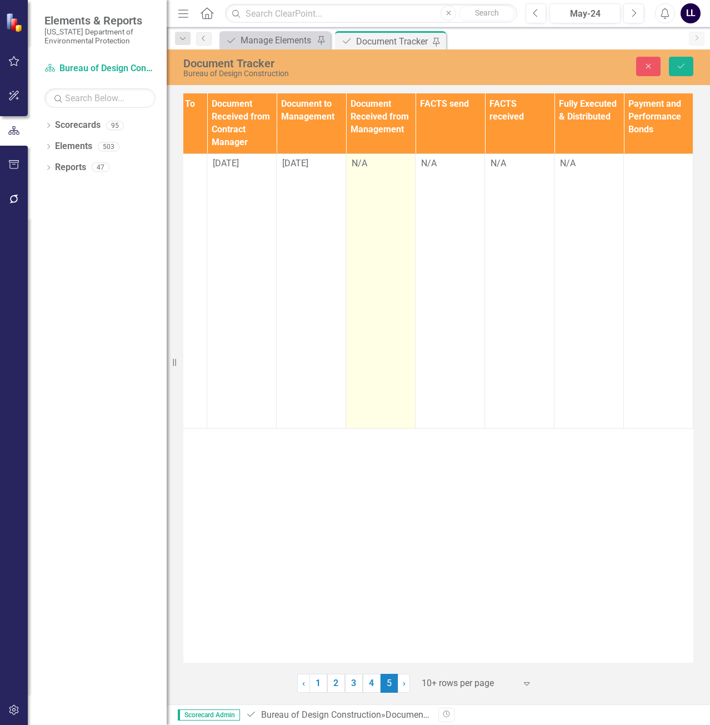
click at [369, 165] on div "N/A" at bounding box center [381, 163] width 58 height 13
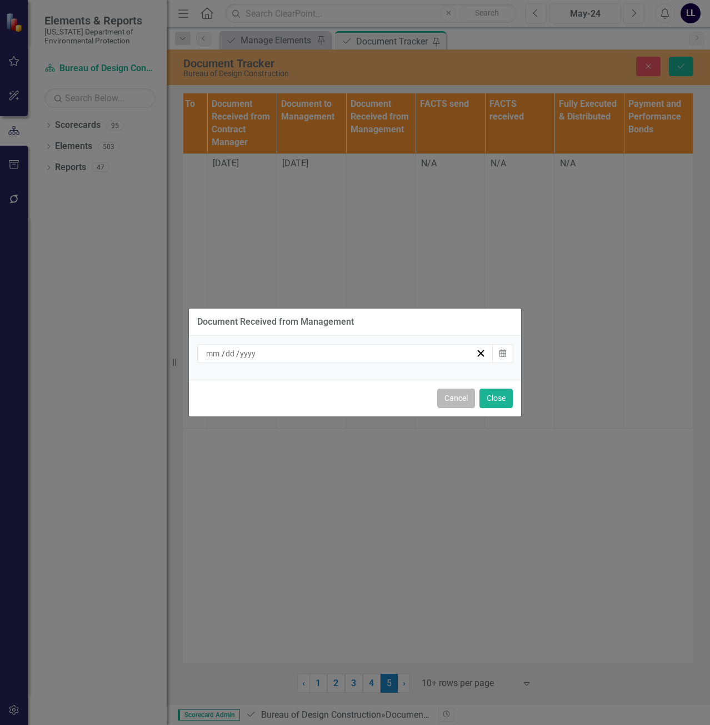
click at [462, 402] on button "Cancel" at bounding box center [456, 397] width 38 height 19
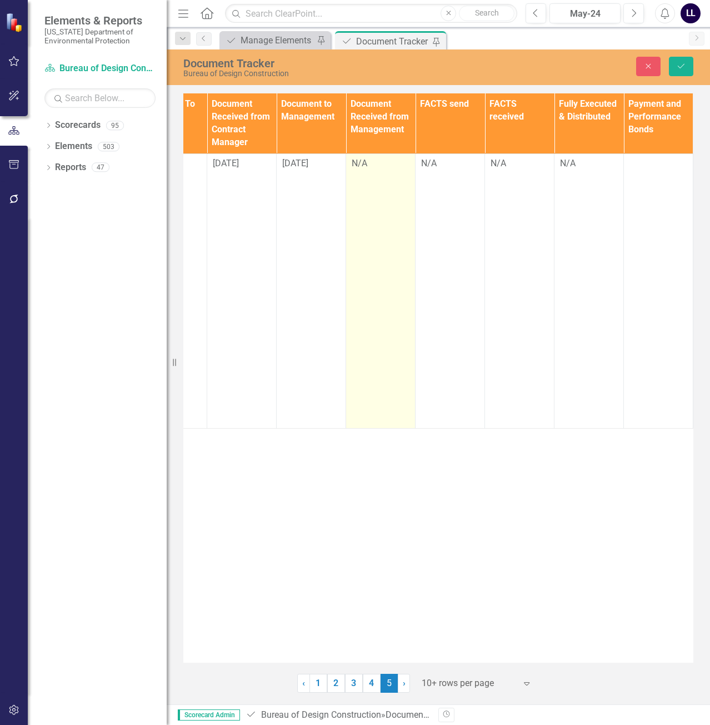
click at [359, 167] on div "N/A" at bounding box center [381, 163] width 58 height 13
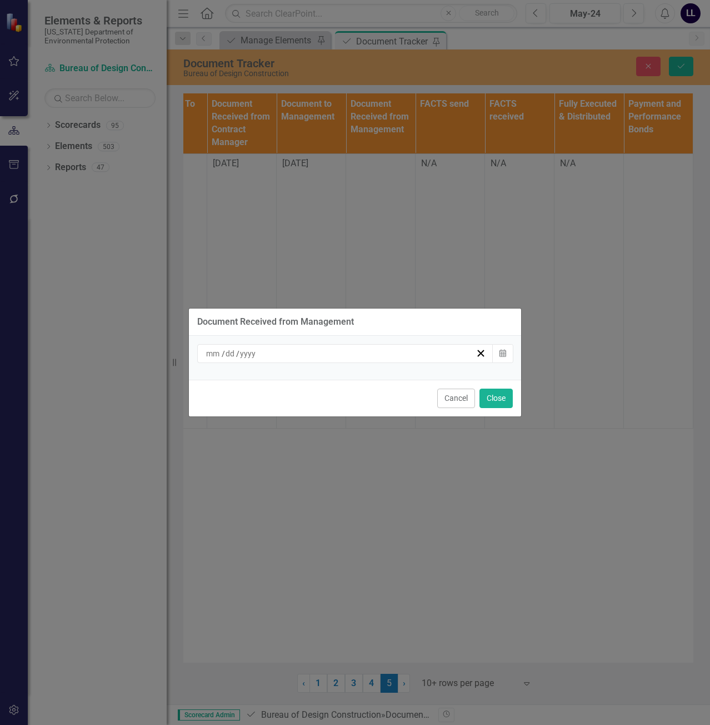
click at [313, 358] on div "/ /" at bounding box center [339, 353] width 271 height 11
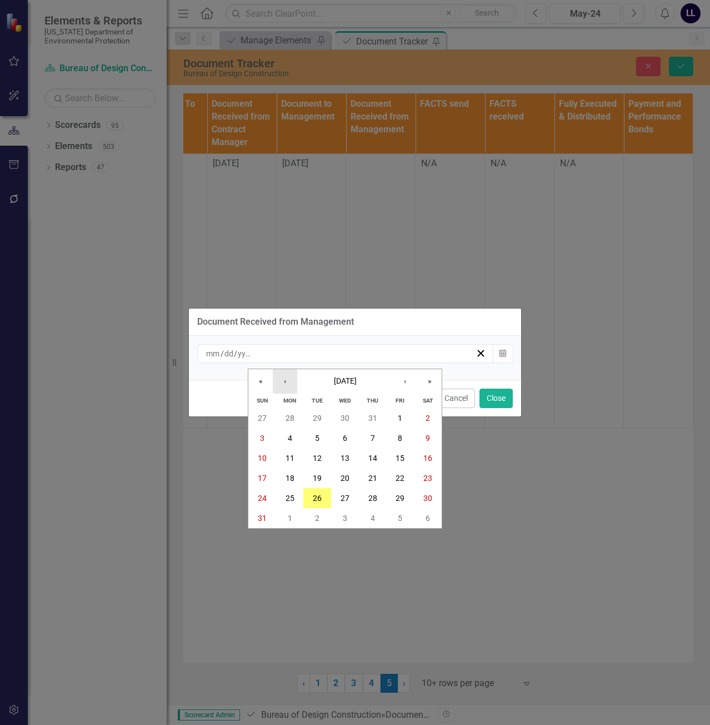
click at [286, 384] on button "‹" at bounding box center [285, 381] width 24 height 24
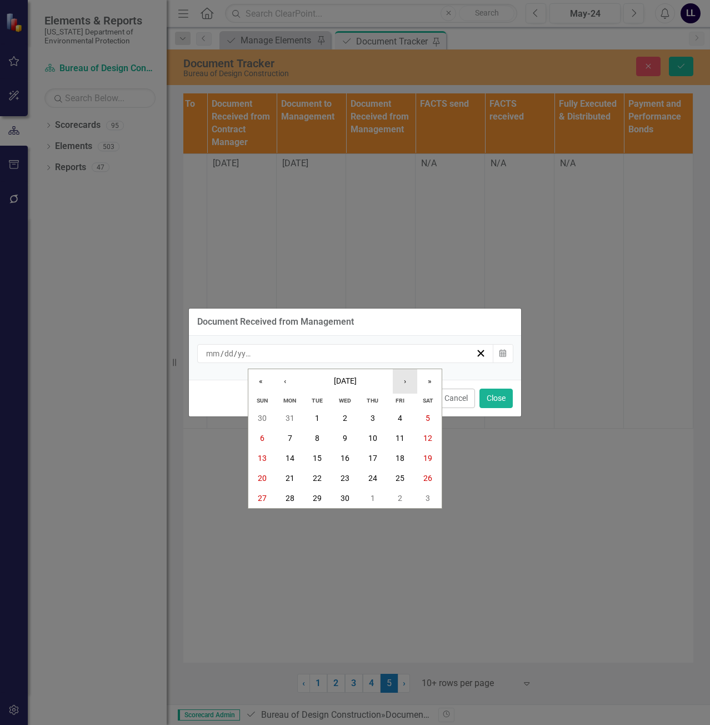
click at [412, 382] on button "›" at bounding box center [405, 381] width 24 height 24
click at [348, 436] on button "7" at bounding box center [345, 438] width 28 height 20
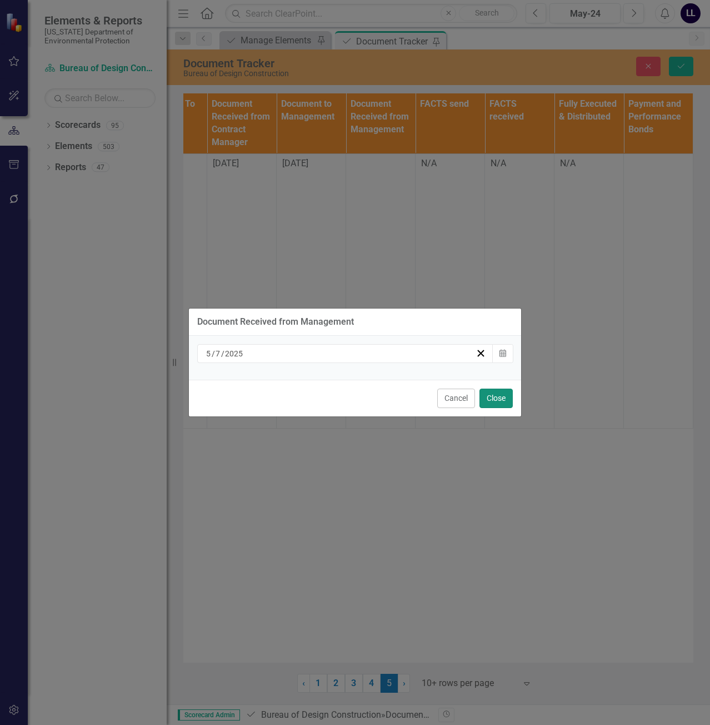
click at [497, 388] on button "Close" at bounding box center [495, 397] width 33 height 19
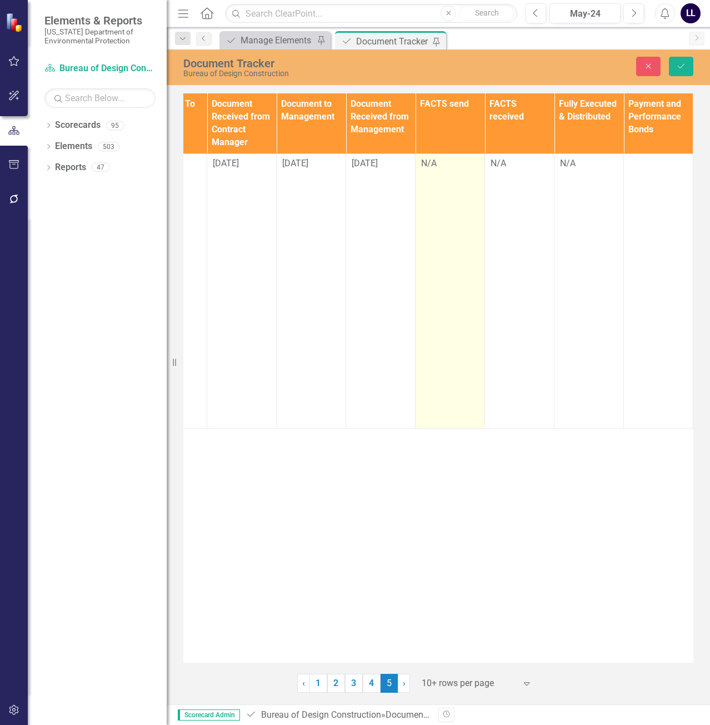
click at [437, 164] on div "N/A" at bounding box center [450, 163] width 58 height 13
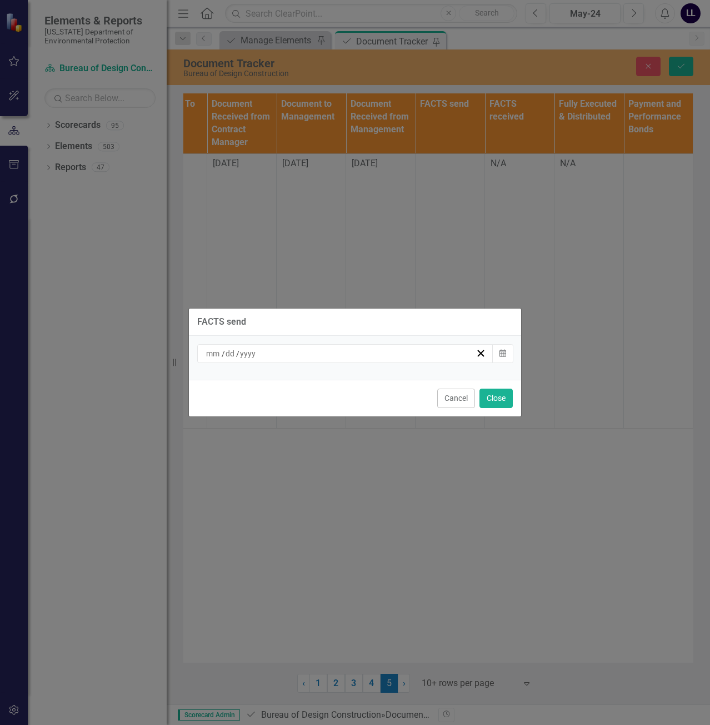
click at [294, 355] on div "/ /" at bounding box center [339, 353] width 271 height 11
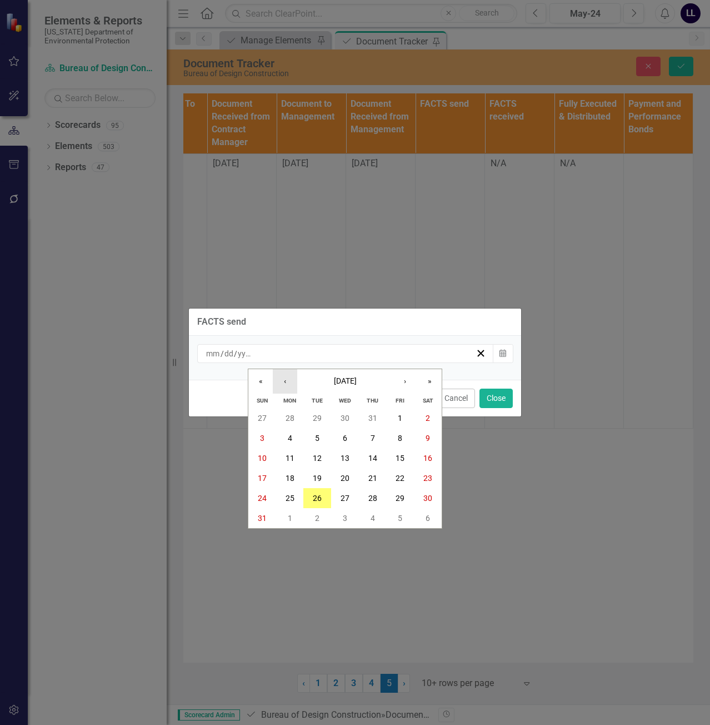
click at [287, 386] on button "‹" at bounding box center [285, 381] width 24 height 24
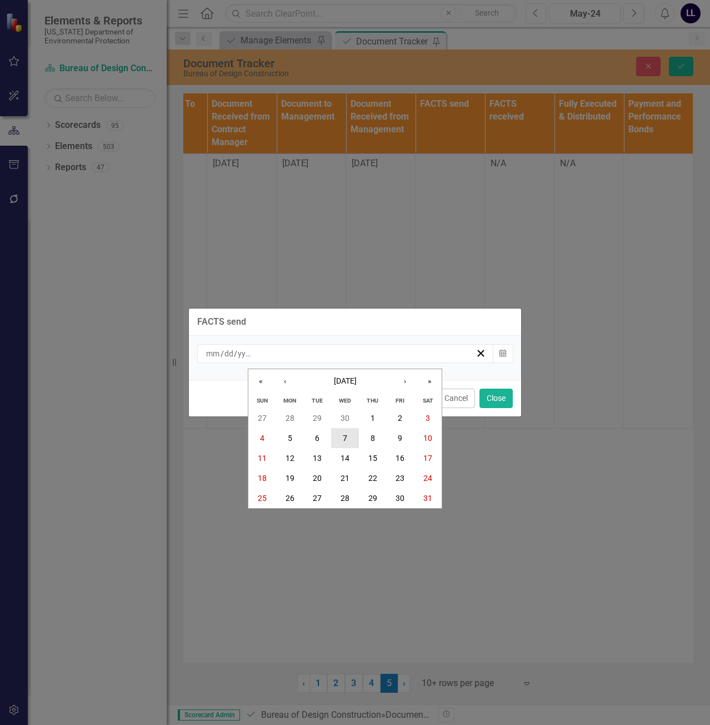
click at [345, 440] on abbr "7" at bounding box center [345, 437] width 4 height 9
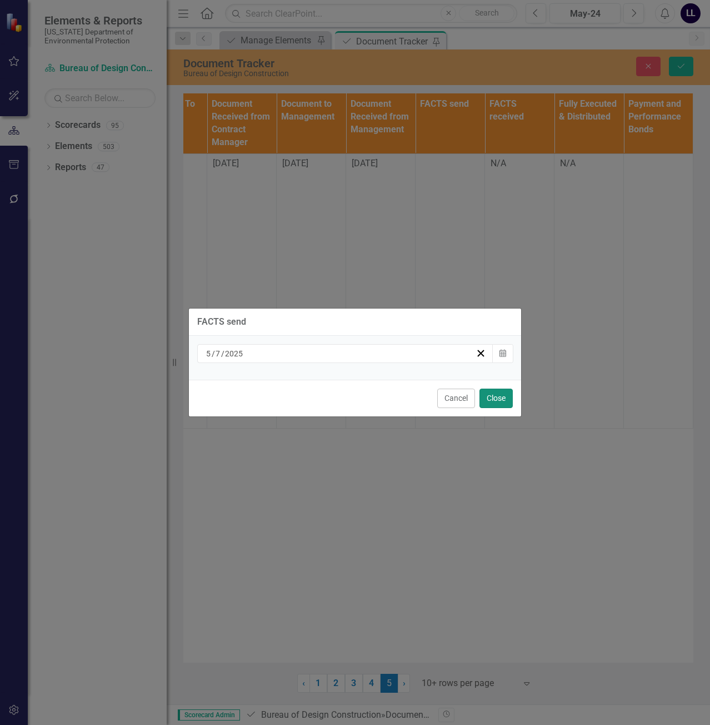
click at [495, 398] on button "Close" at bounding box center [495, 397] width 33 height 19
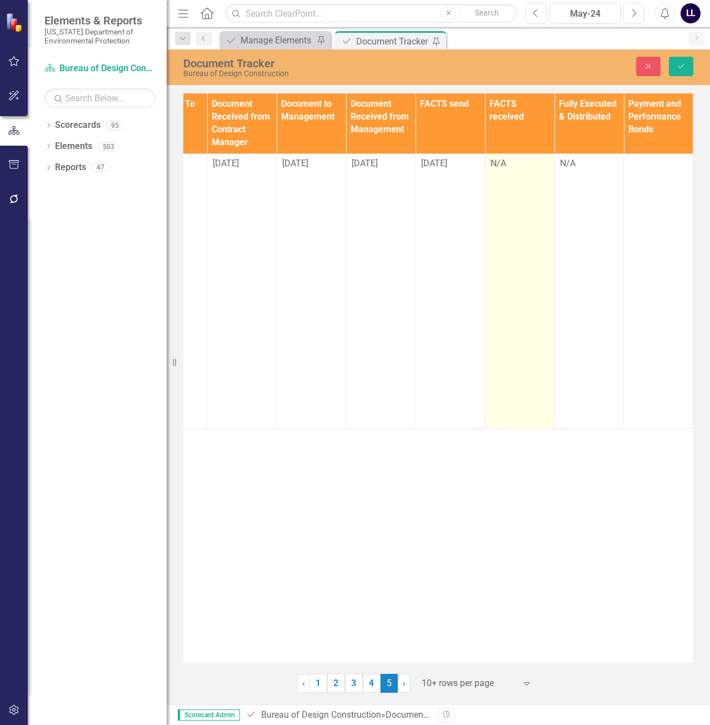
click at [520, 162] on div "N/A" at bounding box center [520, 163] width 58 height 13
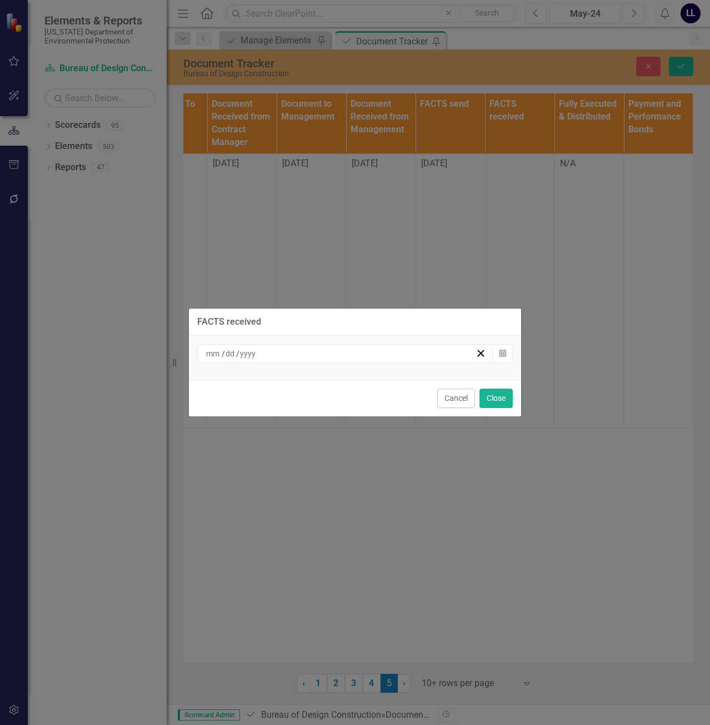
click at [255, 352] on input at bounding box center [247, 353] width 17 height 11
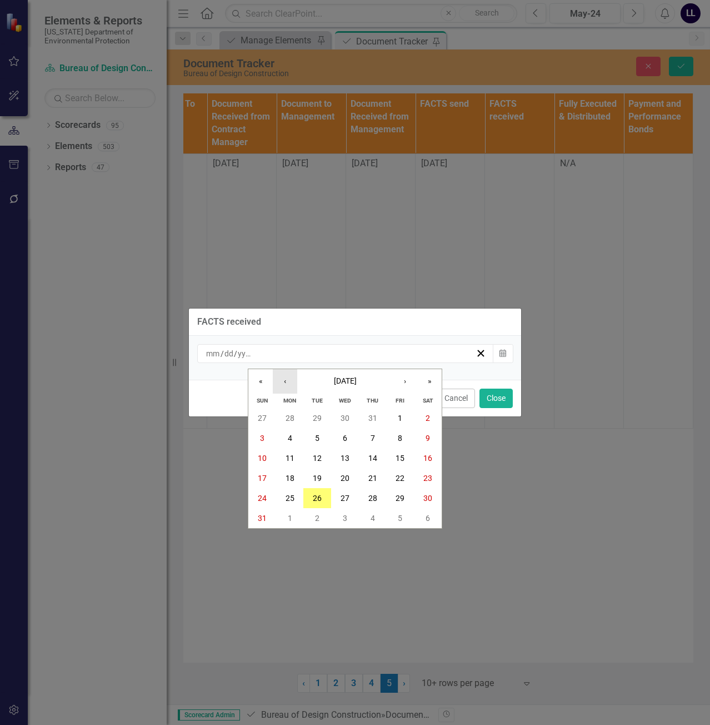
click at [283, 378] on button "‹" at bounding box center [285, 381] width 24 height 24
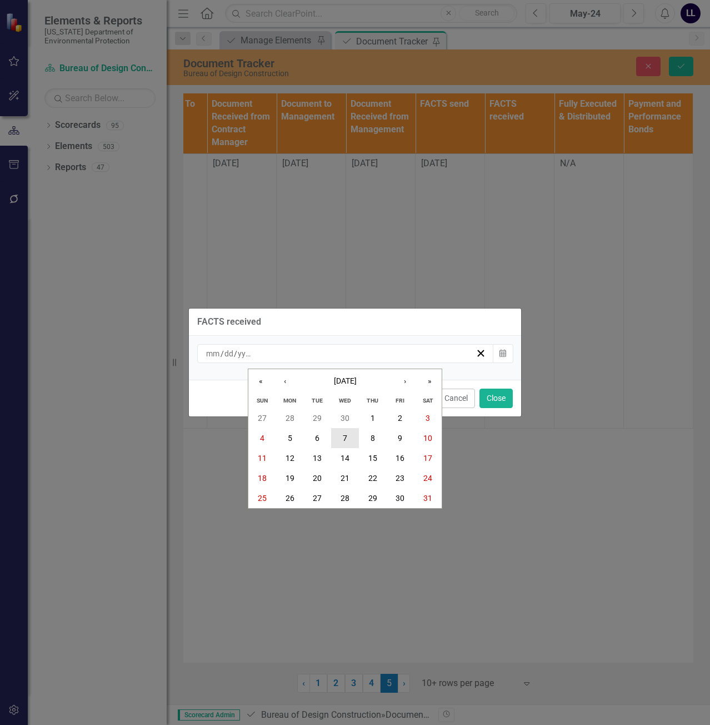
click at [351, 437] on button "7" at bounding box center [345, 438] width 28 height 20
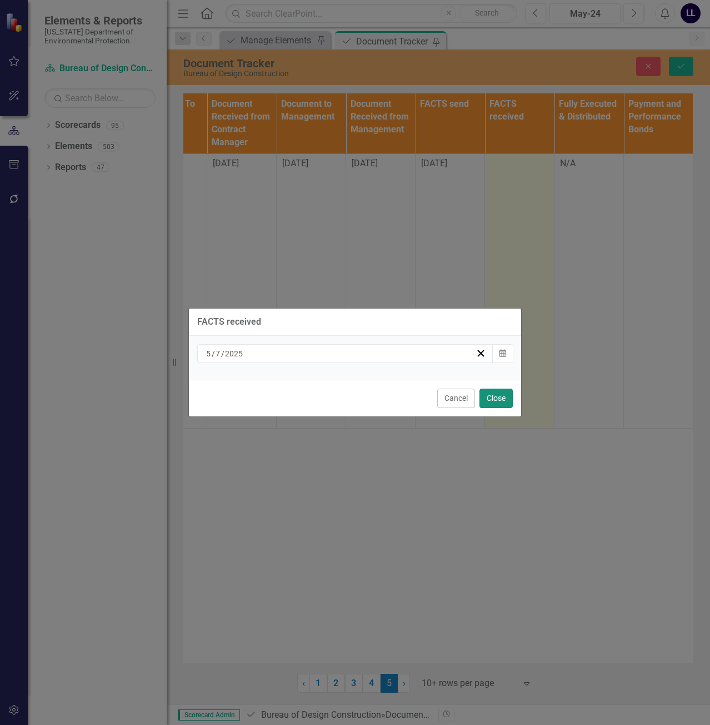
click at [502, 396] on button "Close" at bounding box center [495, 397] width 33 height 19
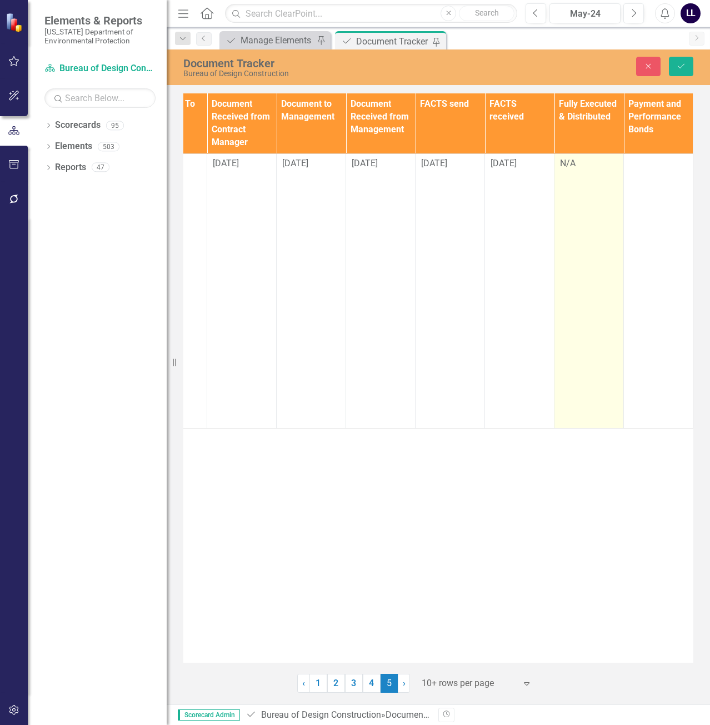
click at [579, 166] on div "N/A" at bounding box center [589, 163] width 58 height 13
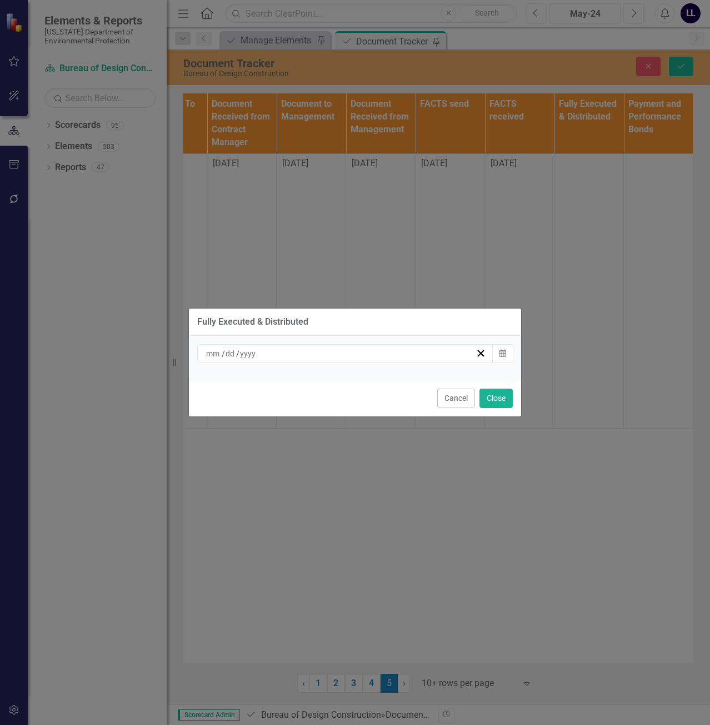
click at [280, 353] on div "/ /" at bounding box center [339, 353] width 271 height 11
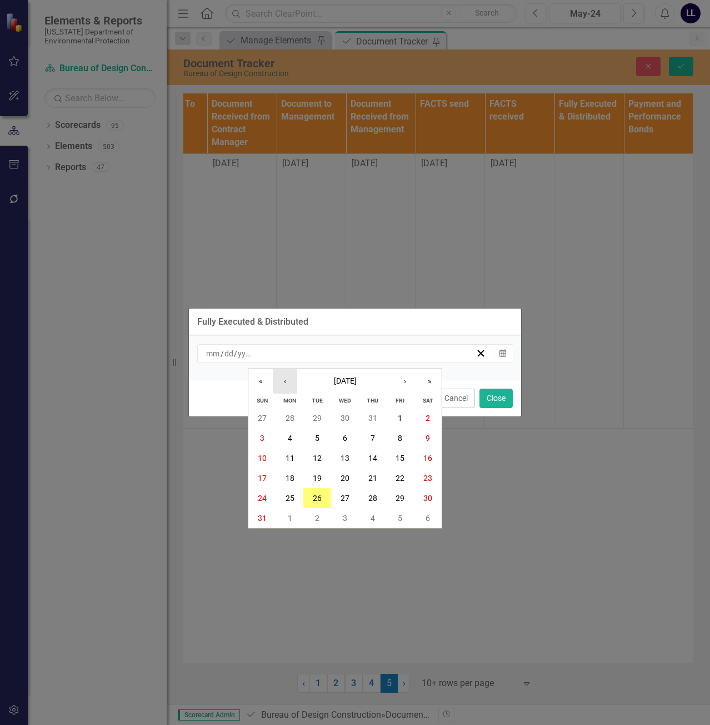
click at [289, 379] on button "‹" at bounding box center [285, 381] width 24 height 24
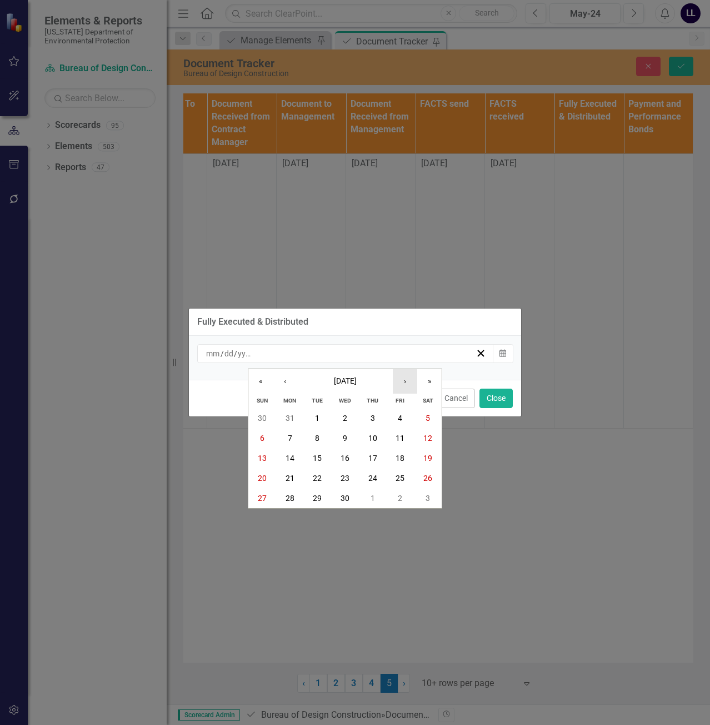
click at [403, 378] on button "›" at bounding box center [405, 381] width 24 height 24
click at [393, 474] on button "23" at bounding box center [401, 478] width 28 height 20
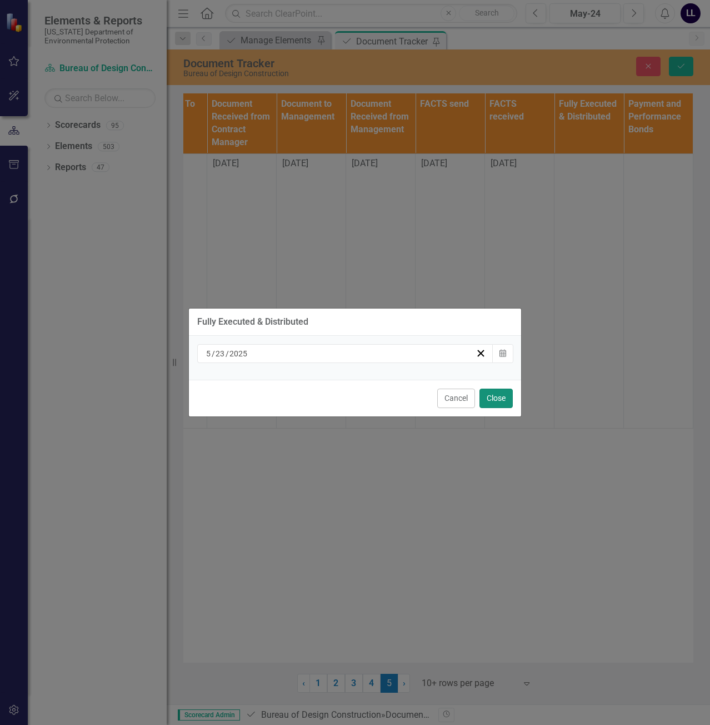
click at [499, 395] on button "Close" at bounding box center [495, 397] width 33 height 19
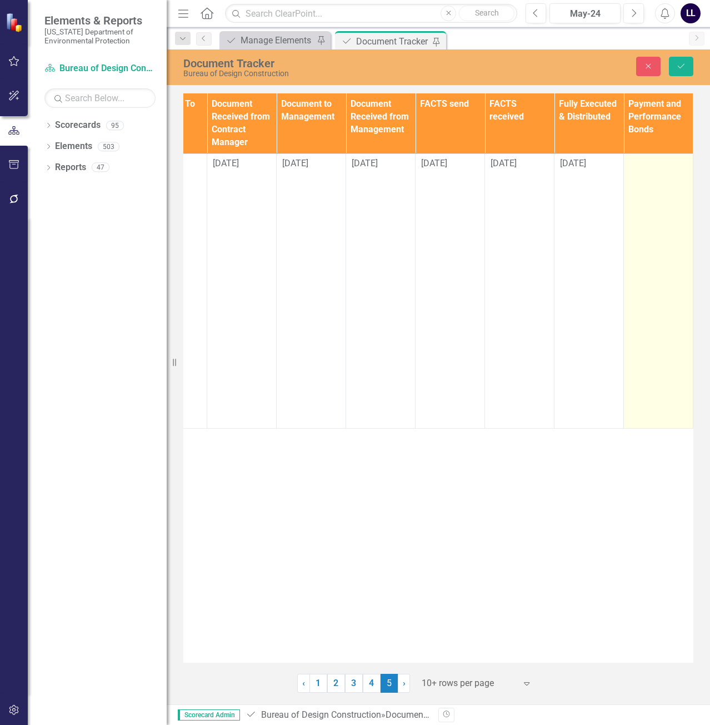
click at [644, 164] on div at bounding box center [659, 163] width 58 height 13
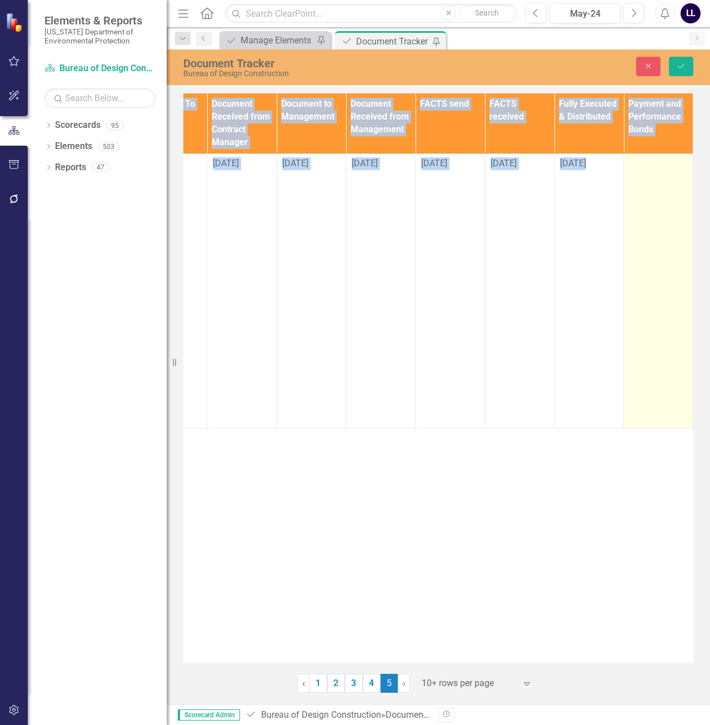
click at [644, 164] on div at bounding box center [659, 163] width 58 height 13
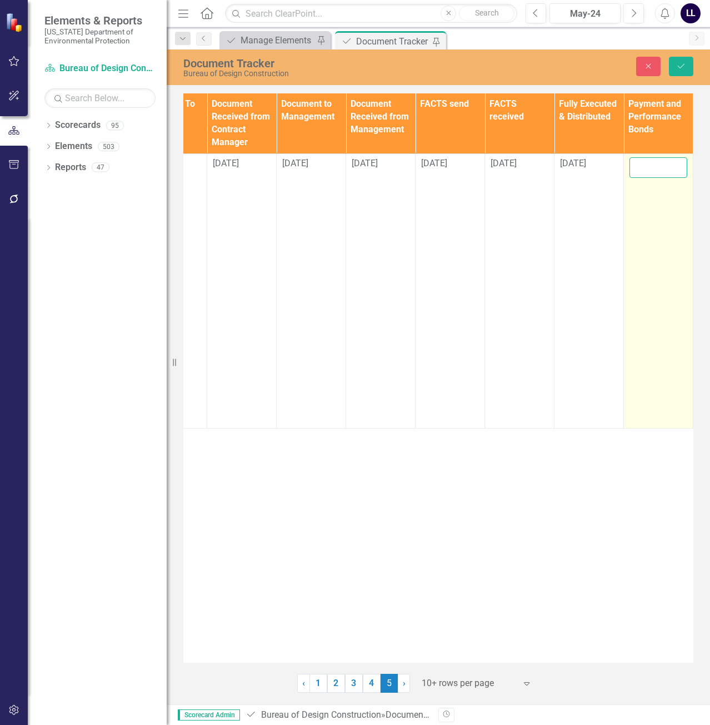
click at [646, 164] on input "text" at bounding box center [659, 167] width 58 height 21
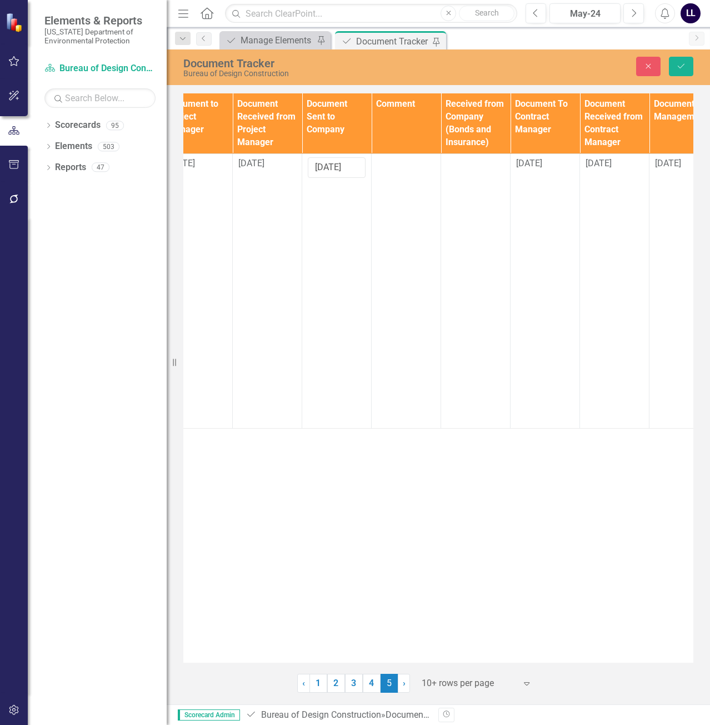
scroll to position [0, 1123]
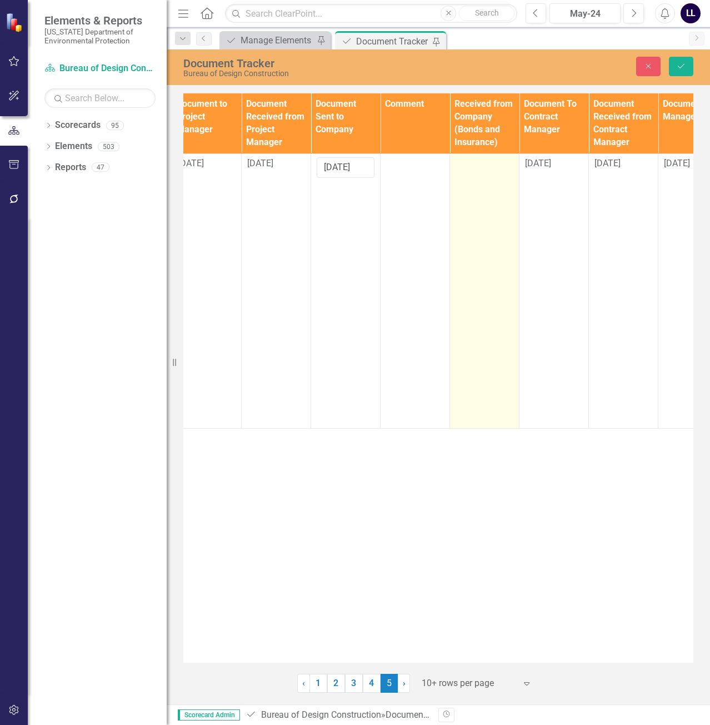
type input "5/19/2025"
click at [474, 164] on div at bounding box center [485, 163] width 58 height 13
click at [474, 164] on input "text" at bounding box center [485, 167] width 58 height 21
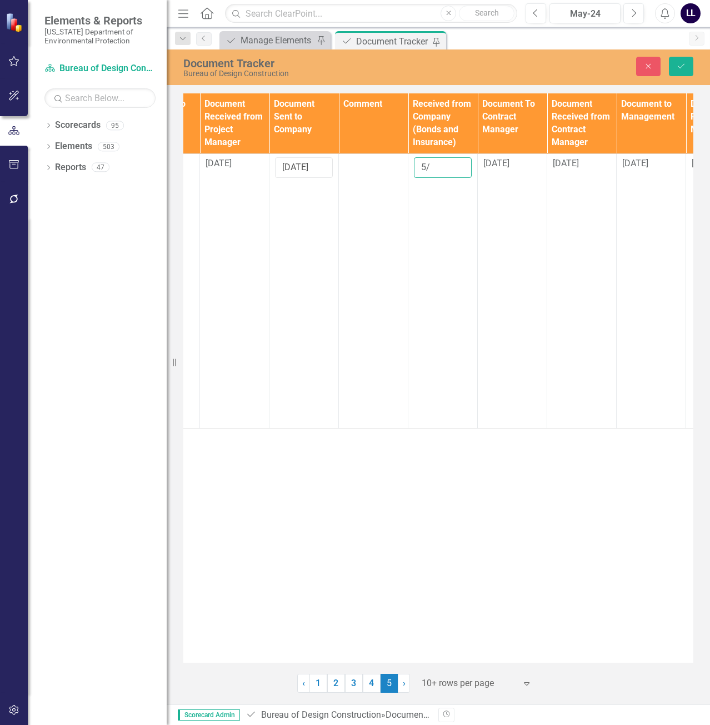
scroll to position [0, 1134]
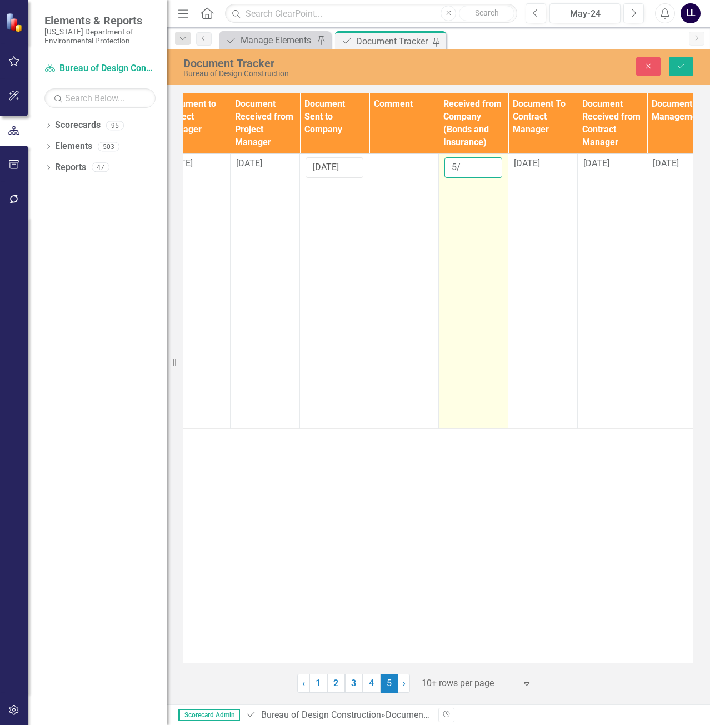
click at [464, 167] on input "5/" at bounding box center [473, 167] width 58 height 21
click at [487, 165] on input "5/" at bounding box center [473, 167] width 58 height 21
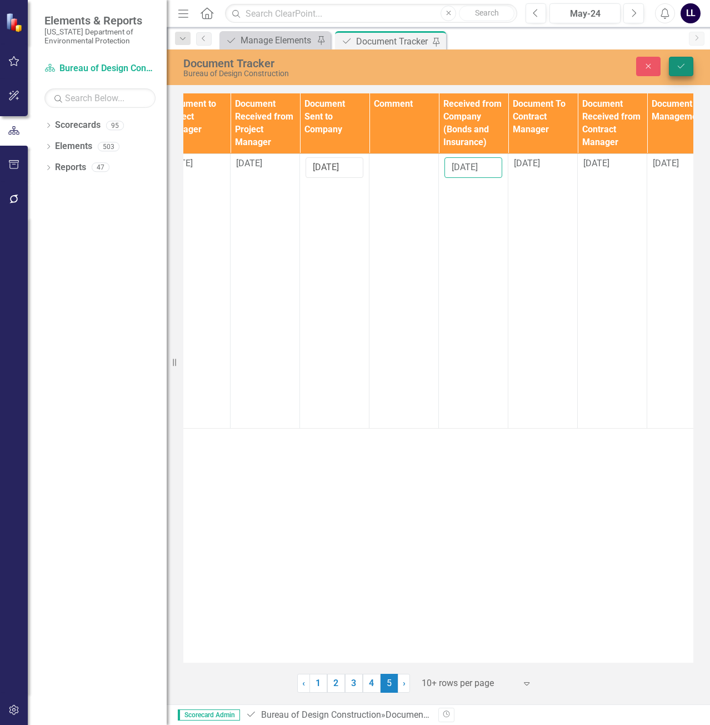
type input "5/6/2025"
click at [685, 68] on icon "Save" at bounding box center [681, 66] width 10 height 8
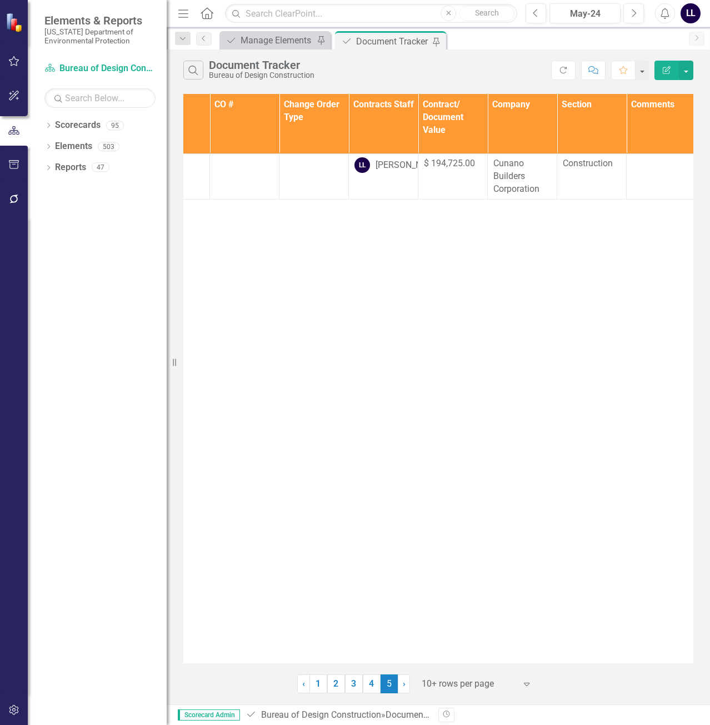
scroll to position [0, 0]
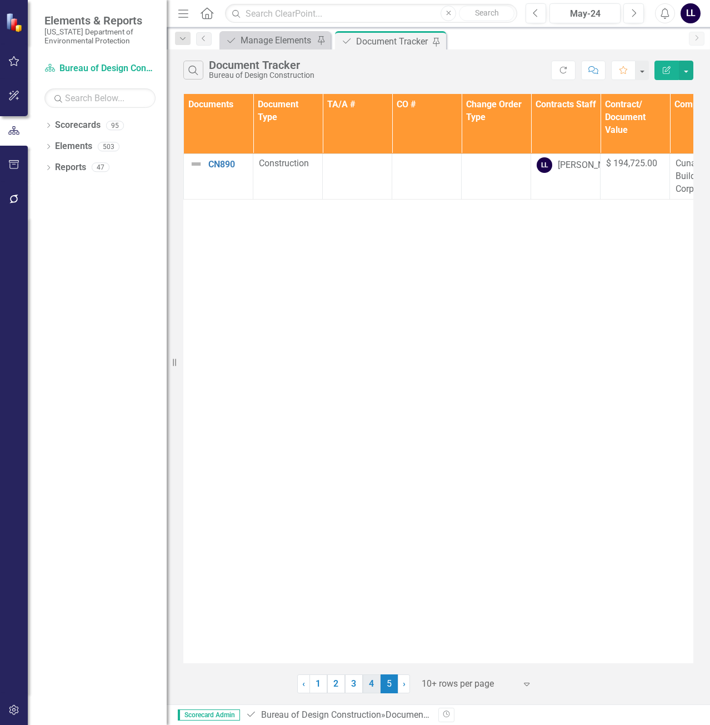
click at [371, 685] on link "4" at bounding box center [372, 683] width 18 height 19
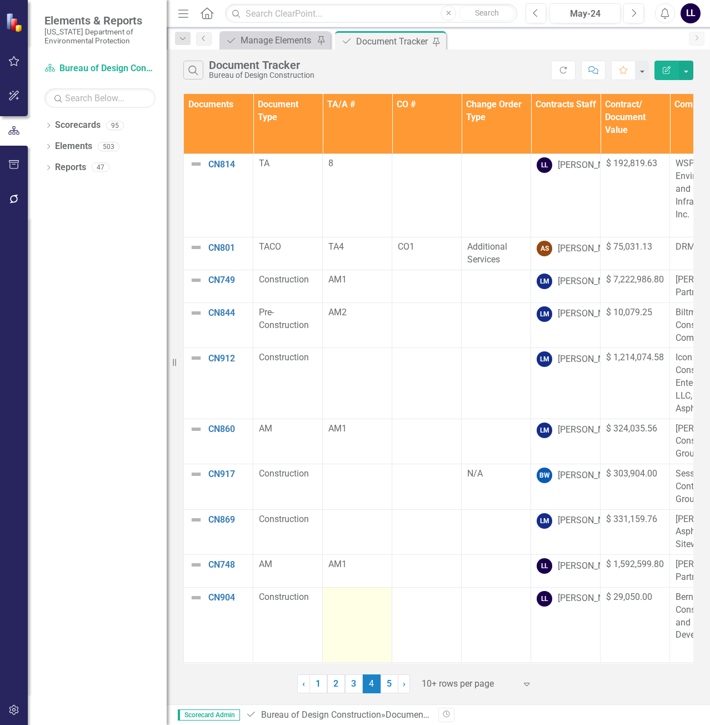
scroll to position [8, 0]
click at [353, 685] on link "3" at bounding box center [354, 683] width 18 height 19
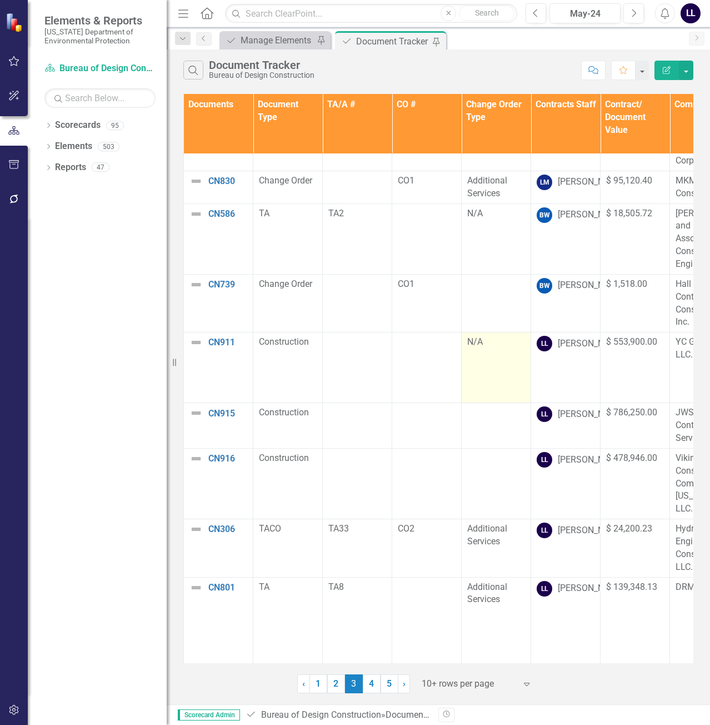
scroll to position [0, 0]
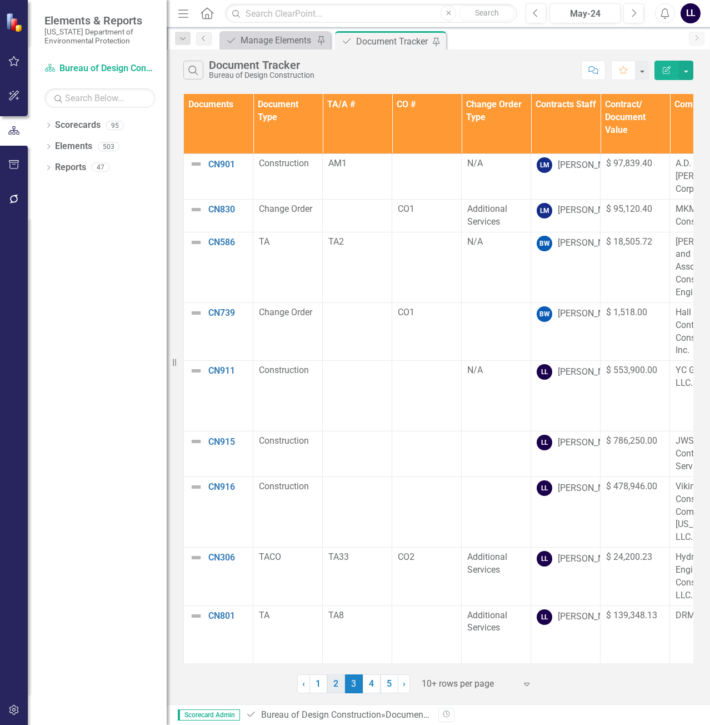
click at [336, 685] on link "2" at bounding box center [336, 683] width 18 height 19
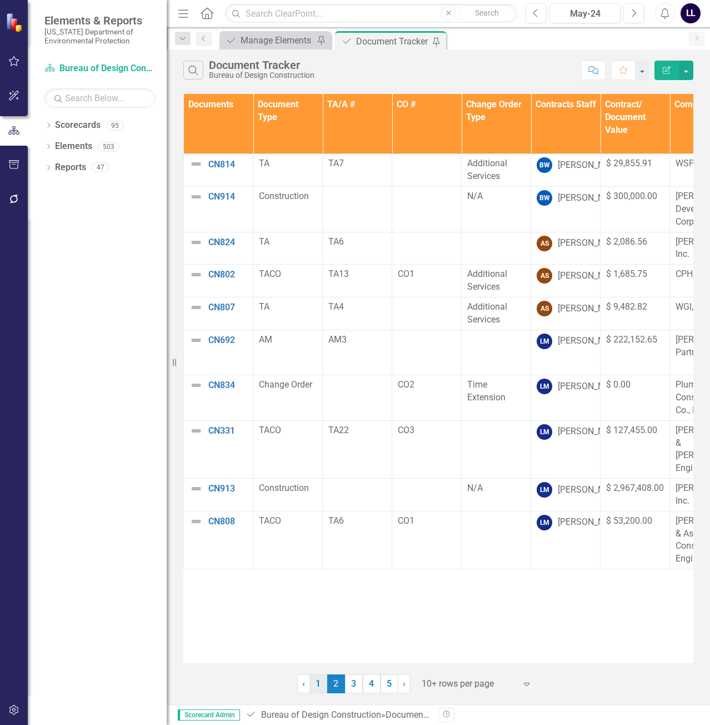
click at [318, 692] on link "1" at bounding box center [318, 683] width 18 height 19
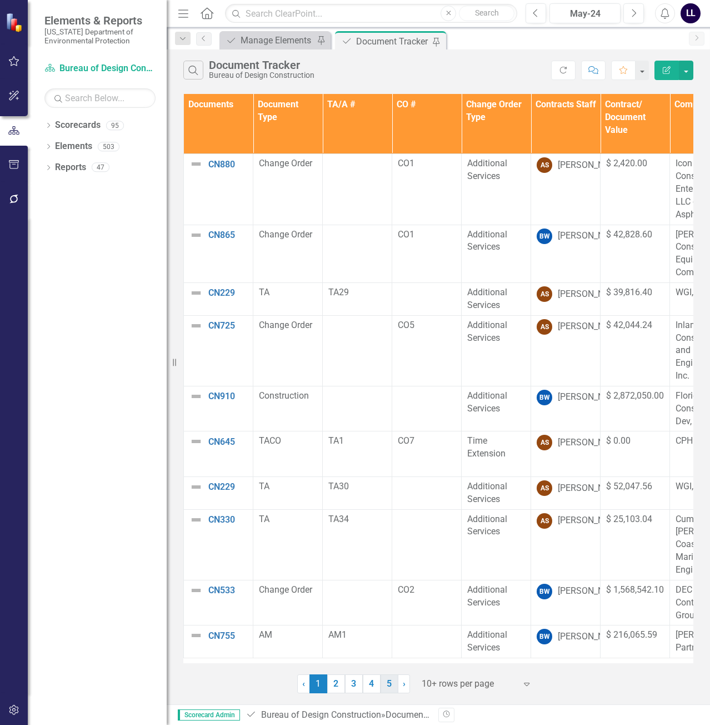
click at [388, 684] on link "5" at bounding box center [390, 683] width 18 height 19
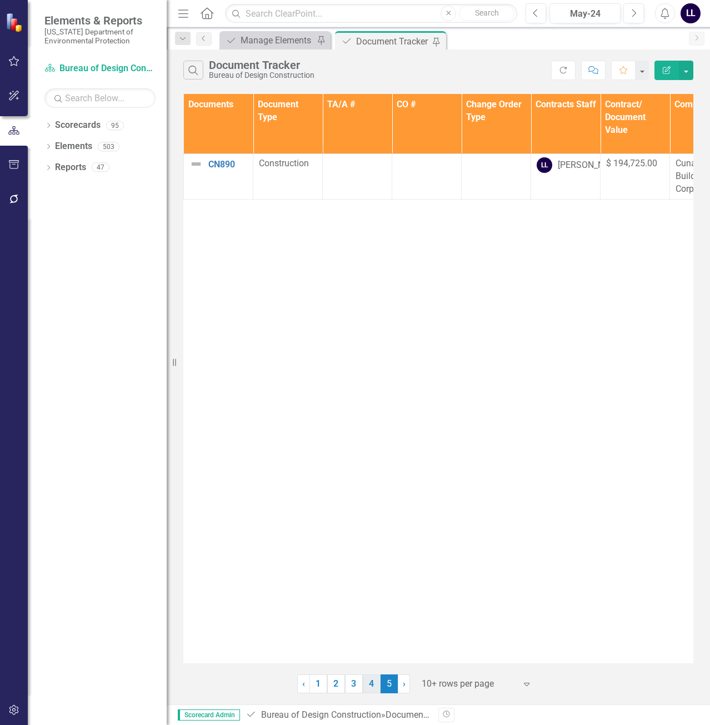
click at [372, 685] on link "4" at bounding box center [372, 683] width 18 height 19
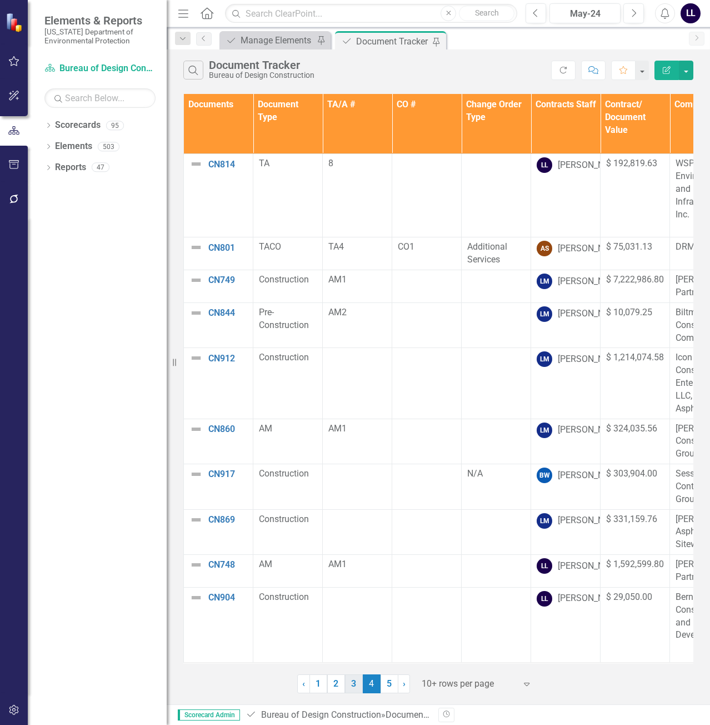
click at [354, 686] on link "3" at bounding box center [354, 683] width 18 height 19
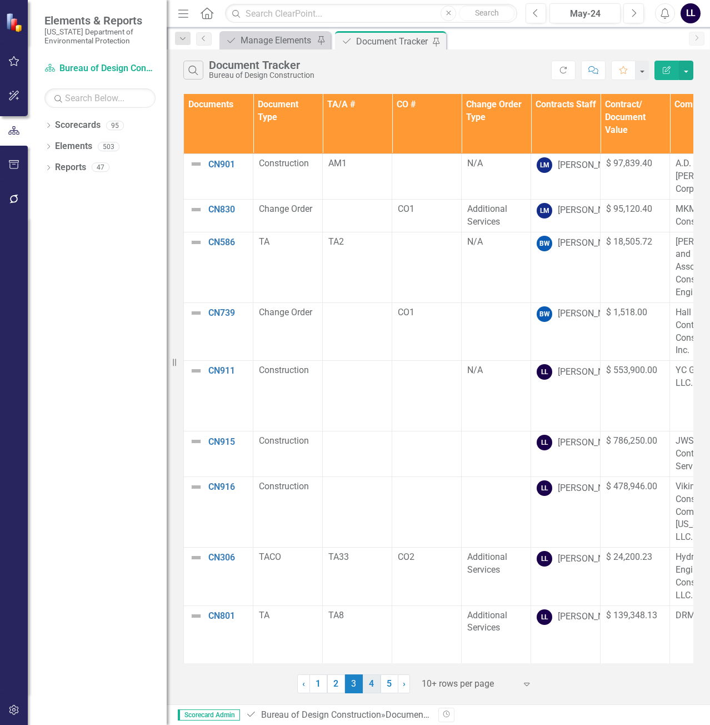
click at [374, 678] on link "4" at bounding box center [372, 683] width 18 height 19
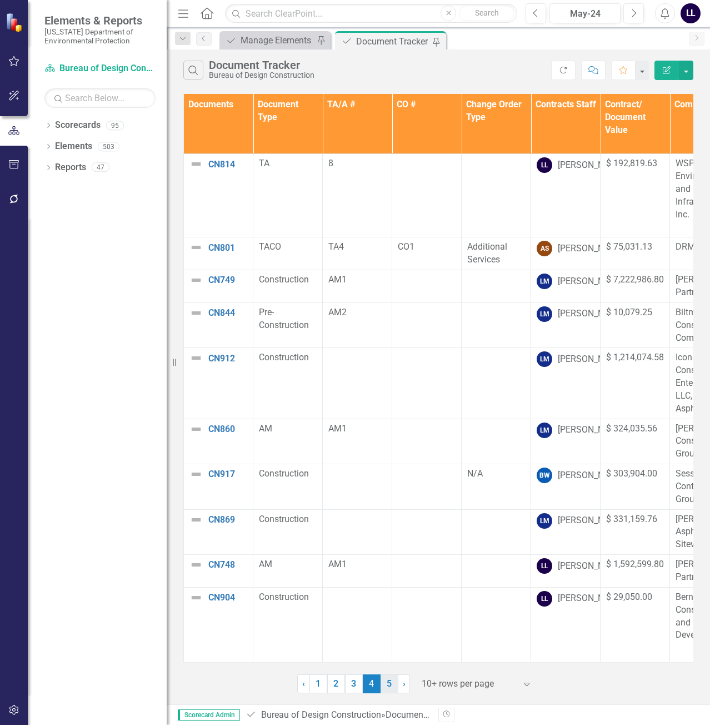
click at [392, 684] on link "5" at bounding box center [390, 683] width 18 height 19
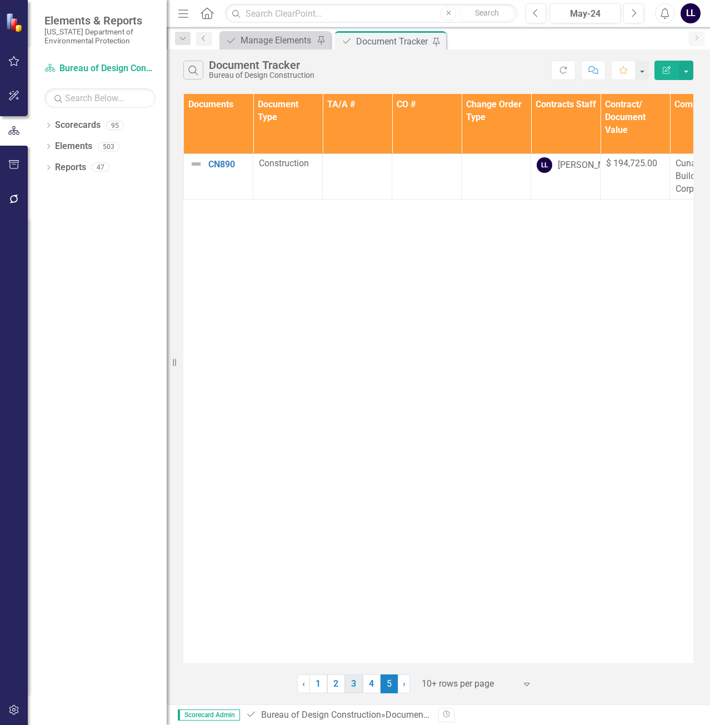
click at [352, 685] on link "3" at bounding box center [354, 683] width 18 height 19
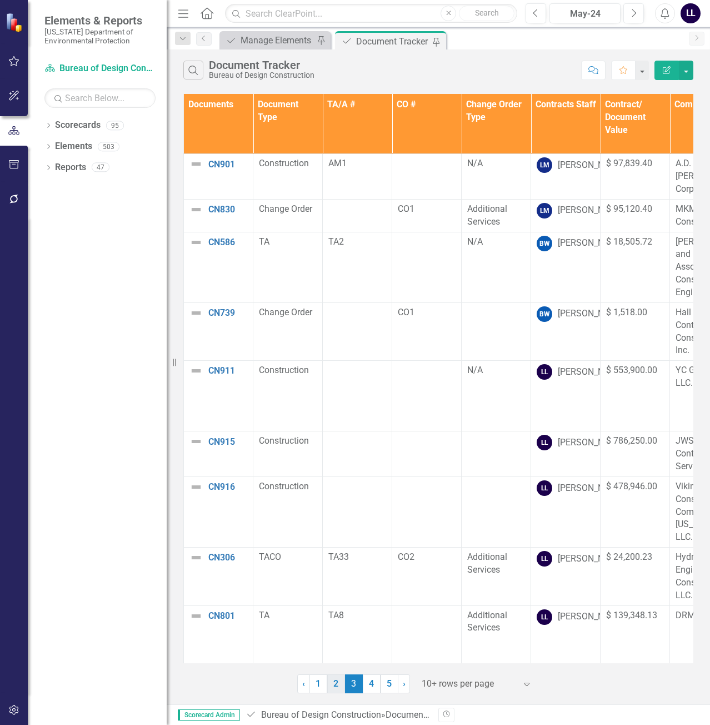
click at [339, 681] on link "2" at bounding box center [336, 683] width 18 height 19
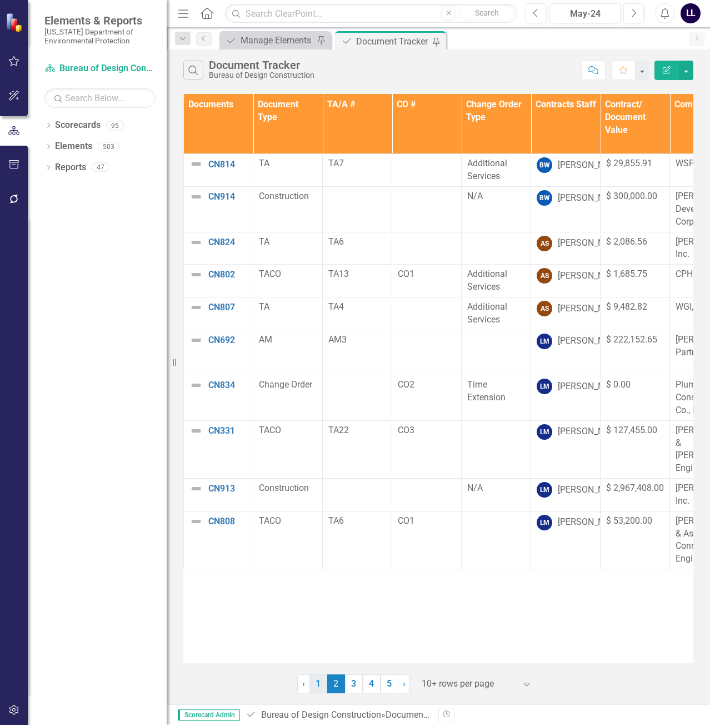
click at [316, 687] on link "1" at bounding box center [318, 683] width 18 height 19
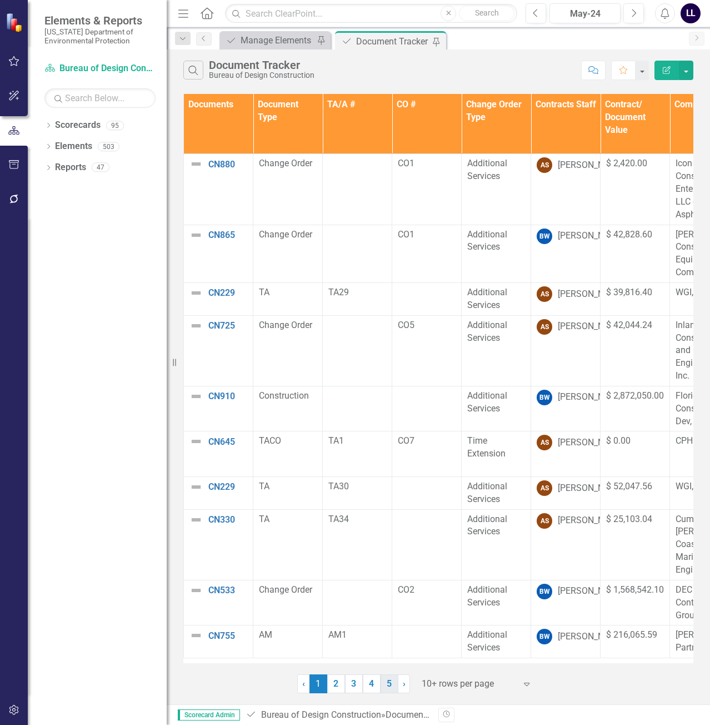
click at [388, 682] on link "5" at bounding box center [390, 683] width 18 height 19
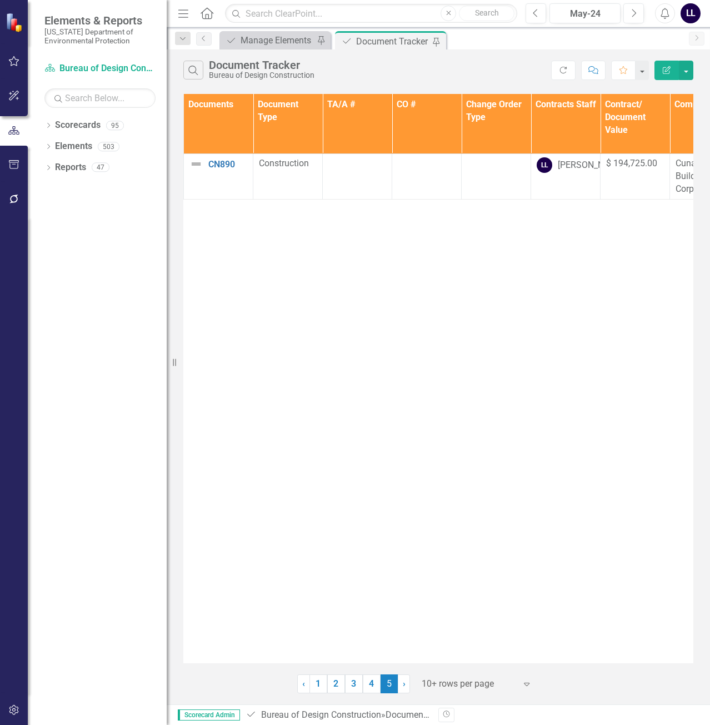
click at [443, 379] on div "Documents Document Type TA/A # CO # Change Order Type Contracts Staff Contract/…" at bounding box center [438, 378] width 510 height 569
click at [365, 413] on div "Documents Document Type TA/A # CO # Change Order Type Contracts Staff Contract/…" at bounding box center [438, 378] width 510 height 569
click at [268, 31] on div "Document Manage Elements Pin" at bounding box center [274, 40] width 111 height 18
click at [272, 39] on div "Manage Elements" at bounding box center [277, 40] width 73 height 14
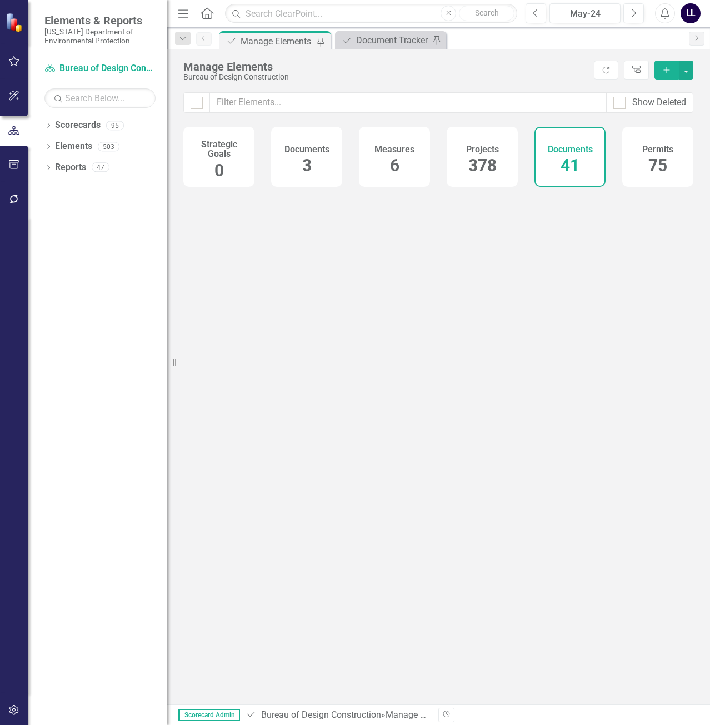
click at [664, 67] on icon "Add" at bounding box center [667, 70] width 10 height 8
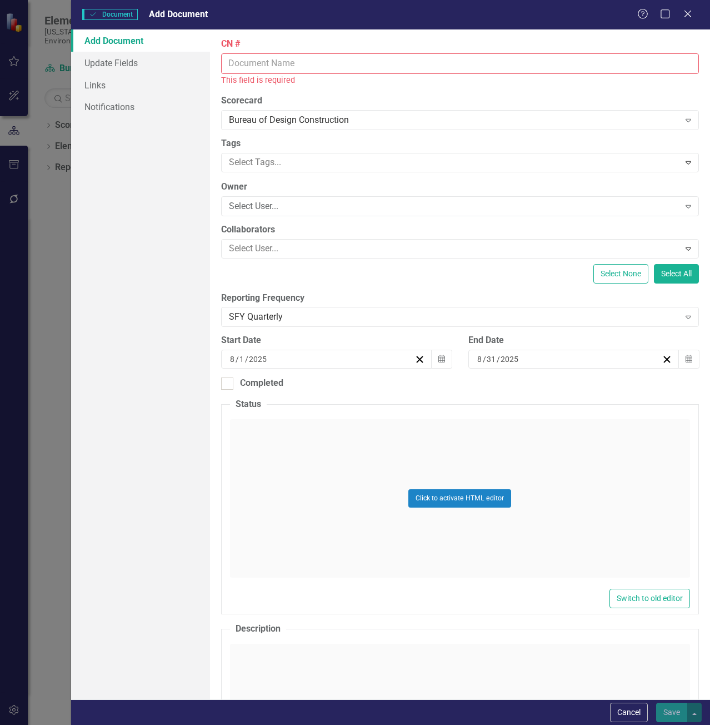
click at [308, 63] on input "CN #" at bounding box center [460, 63] width 478 height 21
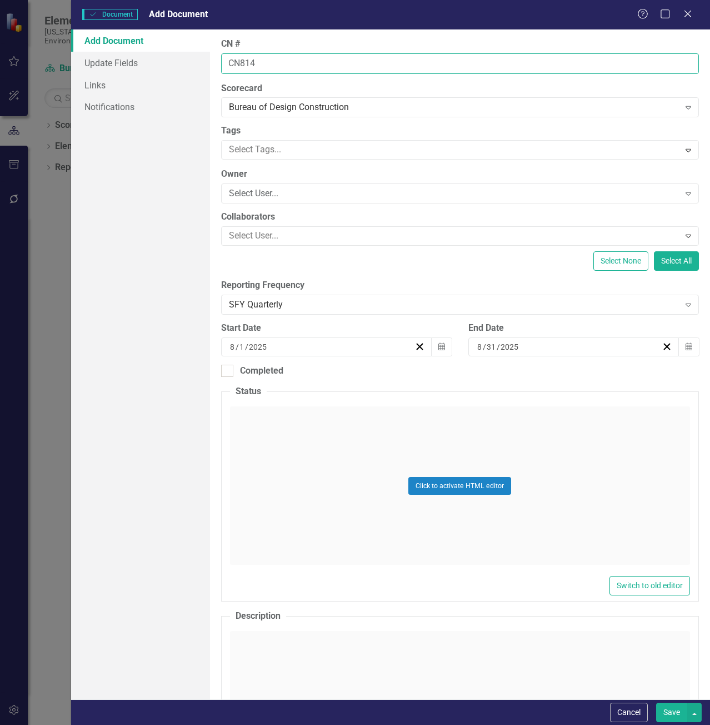
type input "CN814"
click at [656, 702] on button "Save" at bounding box center [671, 711] width 31 height 19
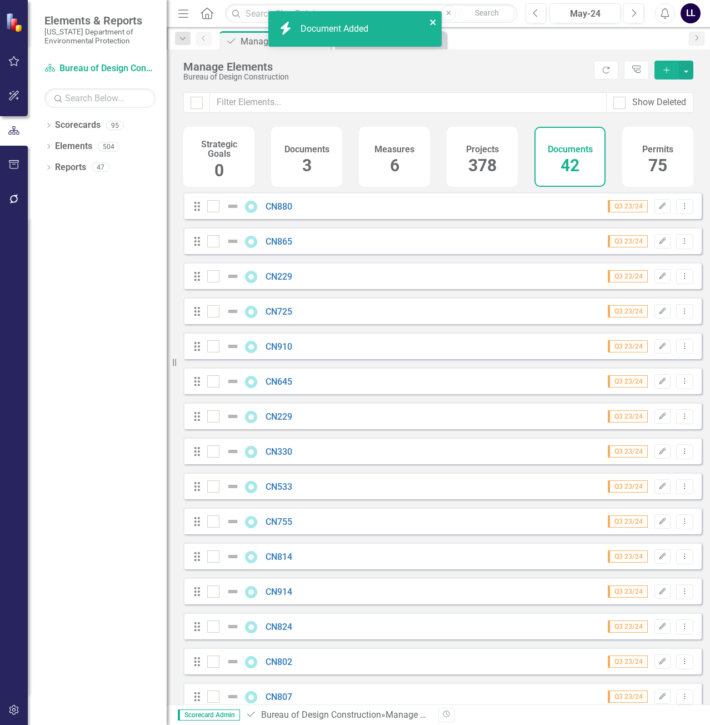
click at [433, 20] on icon "close" at bounding box center [433, 22] width 8 height 9
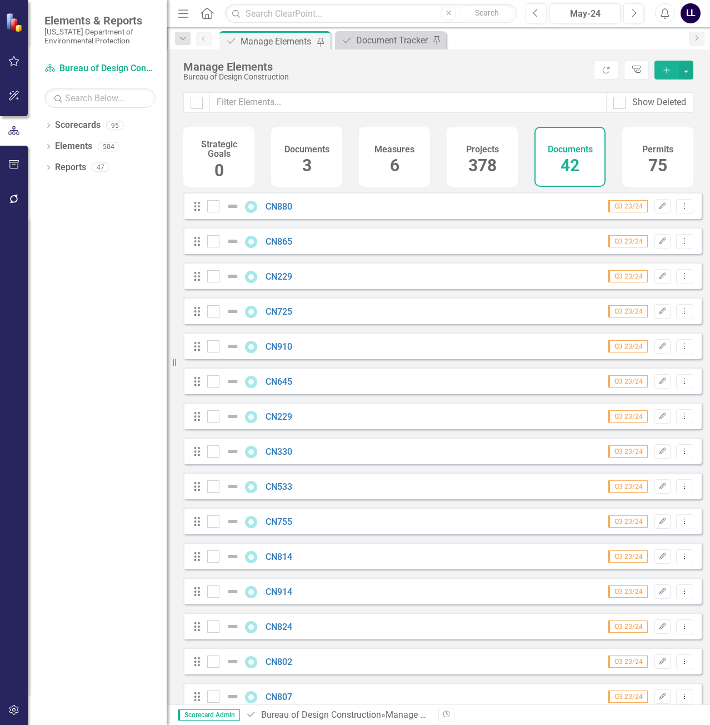
click at [390, 40] on div "icon.bolt Document Added" at bounding box center [355, 33] width 178 height 49
click at [390, 40] on div "Document Tracker" at bounding box center [392, 40] width 73 height 14
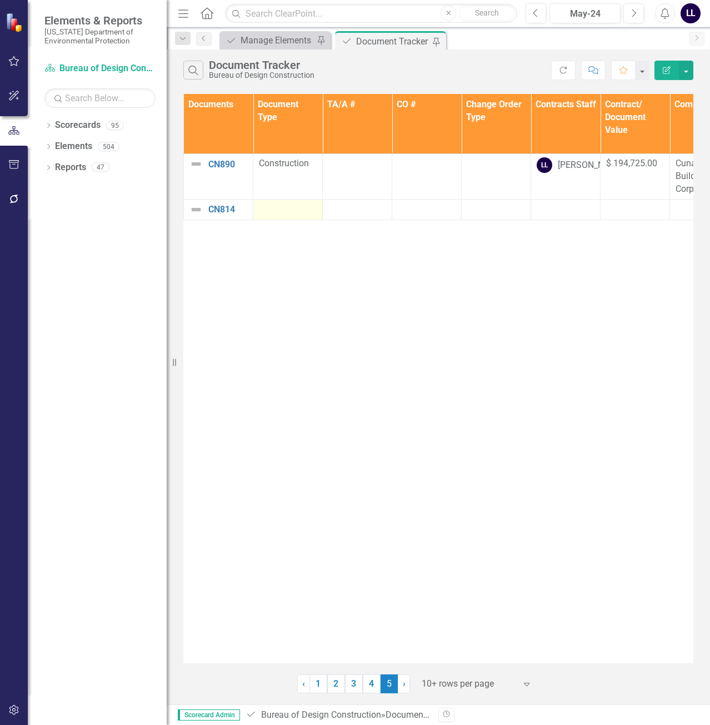
click at [290, 208] on div at bounding box center [288, 209] width 58 height 13
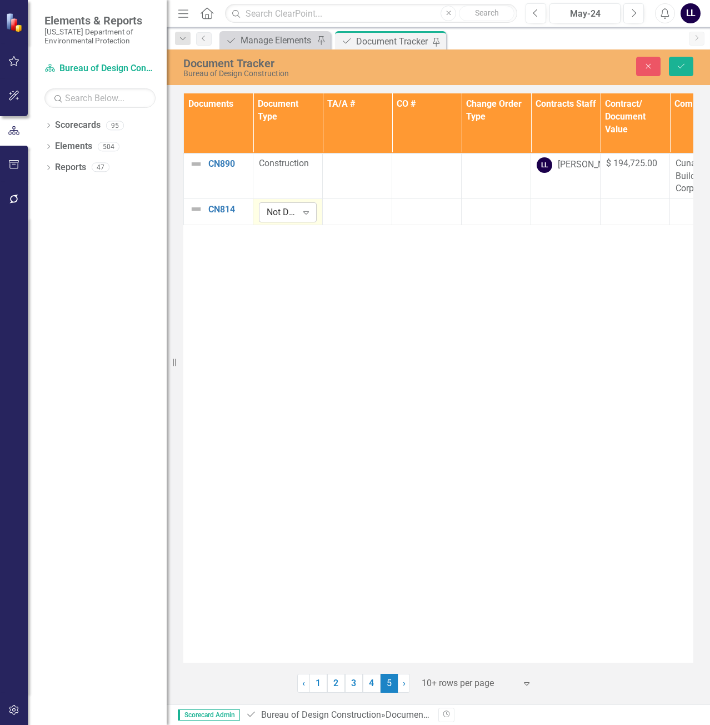
click at [293, 209] on div "Not Defined" at bounding box center [282, 212] width 31 height 13
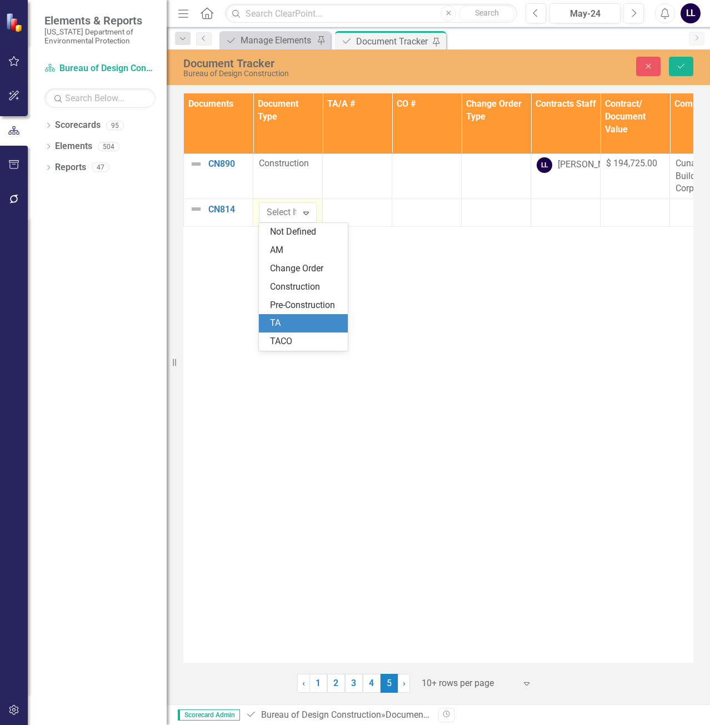
click at [289, 321] on div "TA" at bounding box center [305, 323] width 71 height 13
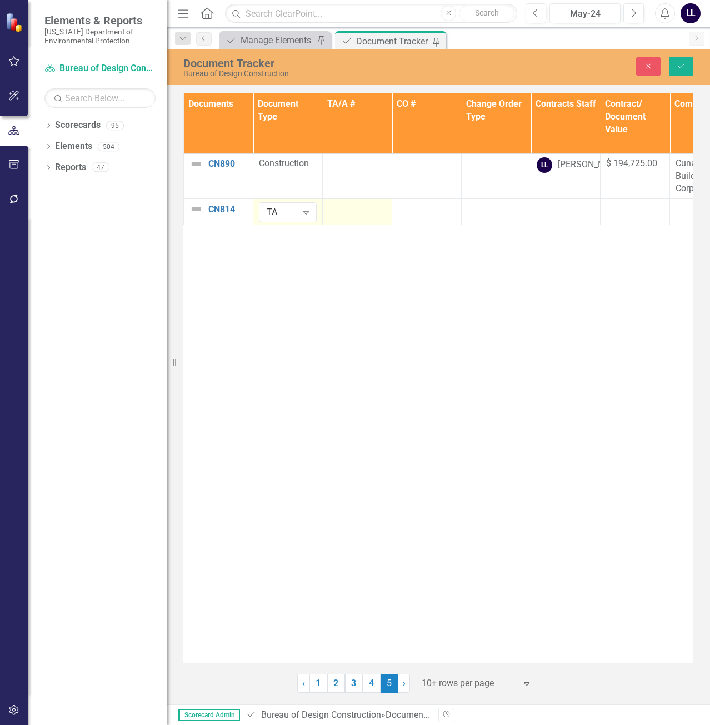
click at [367, 201] on td at bounding box center [357, 212] width 69 height 26
click at [361, 208] on div at bounding box center [357, 208] width 58 height 13
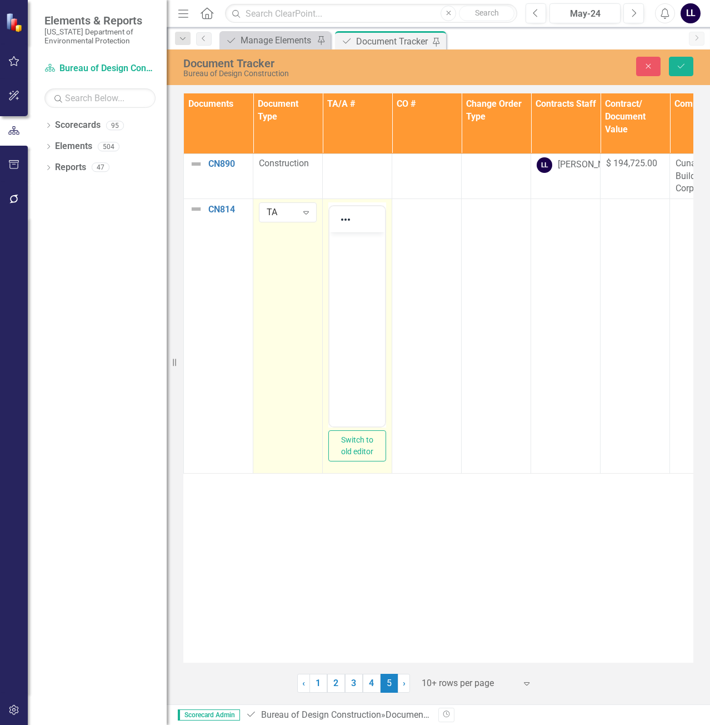
click at [359, 256] on body "Rich Text Area. Press ALT-0 for help." at bounding box center [357, 315] width 56 height 167
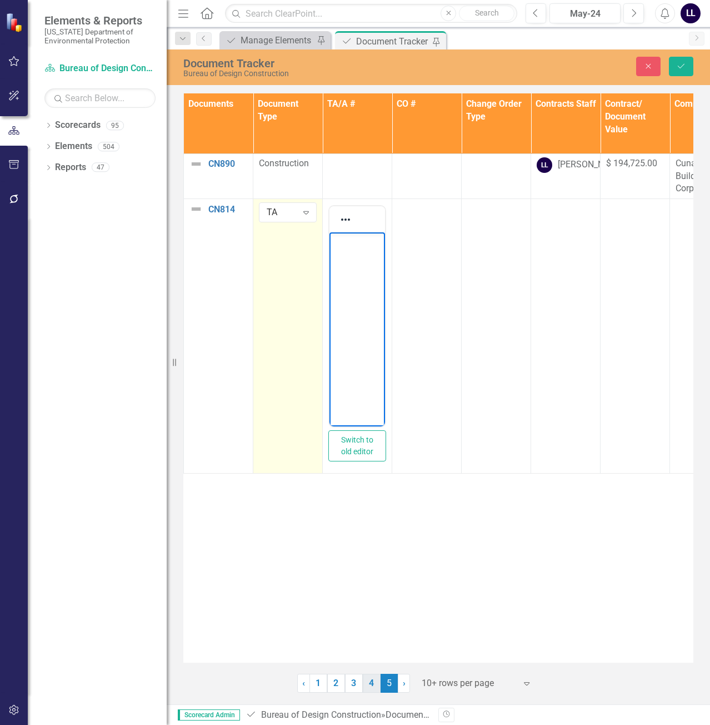
click at [367, 682] on link "4" at bounding box center [372, 682] width 18 height 19
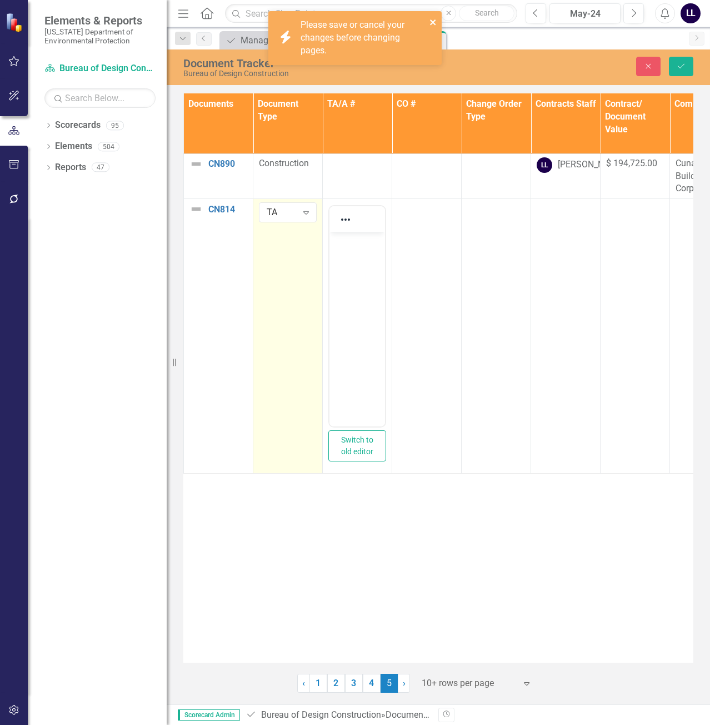
click at [434, 25] on icon "close" at bounding box center [433, 22] width 8 height 9
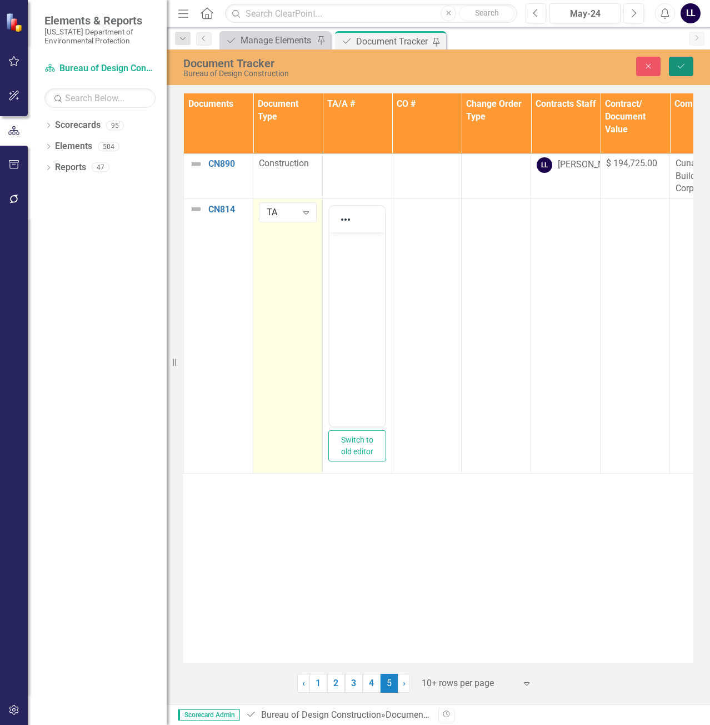
click at [678, 62] on icon "Save" at bounding box center [681, 66] width 10 height 8
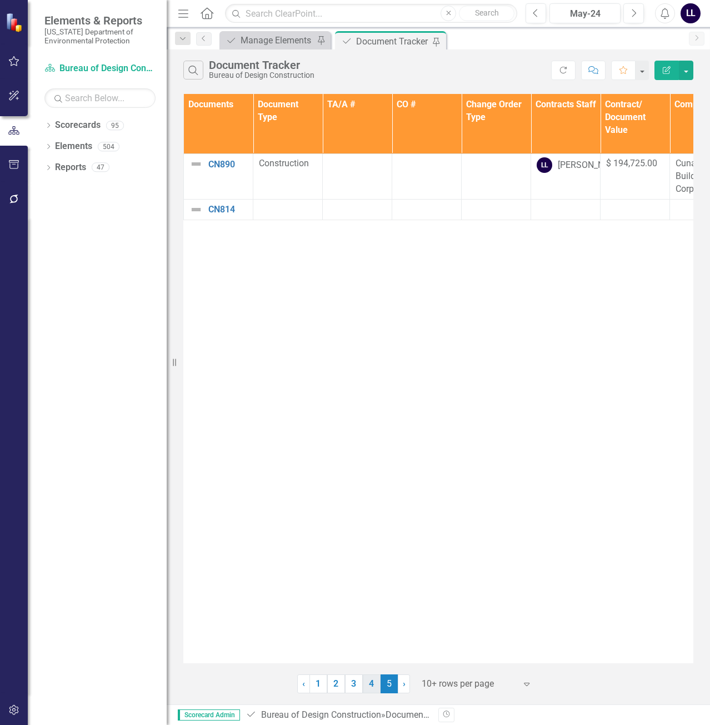
click at [371, 680] on link "4" at bounding box center [372, 683] width 18 height 19
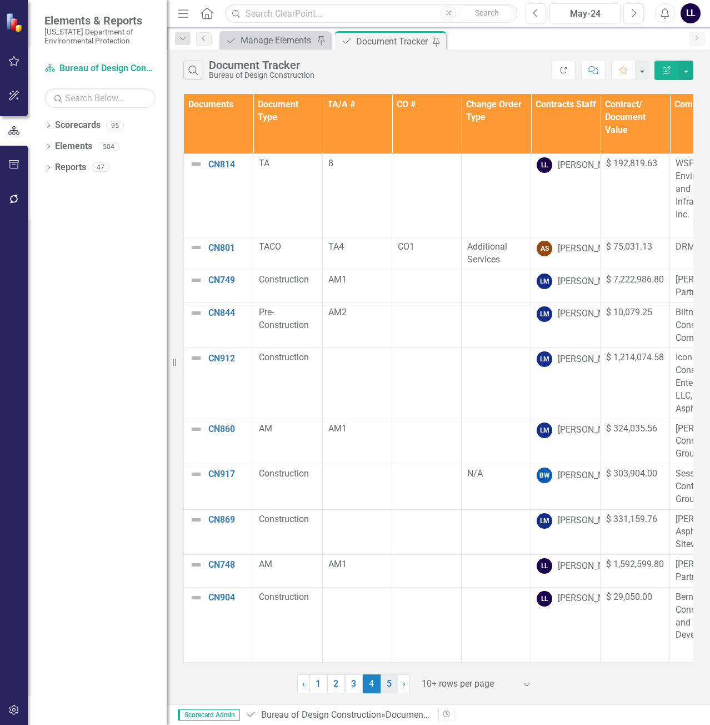
click at [388, 684] on link "5" at bounding box center [390, 683] width 18 height 19
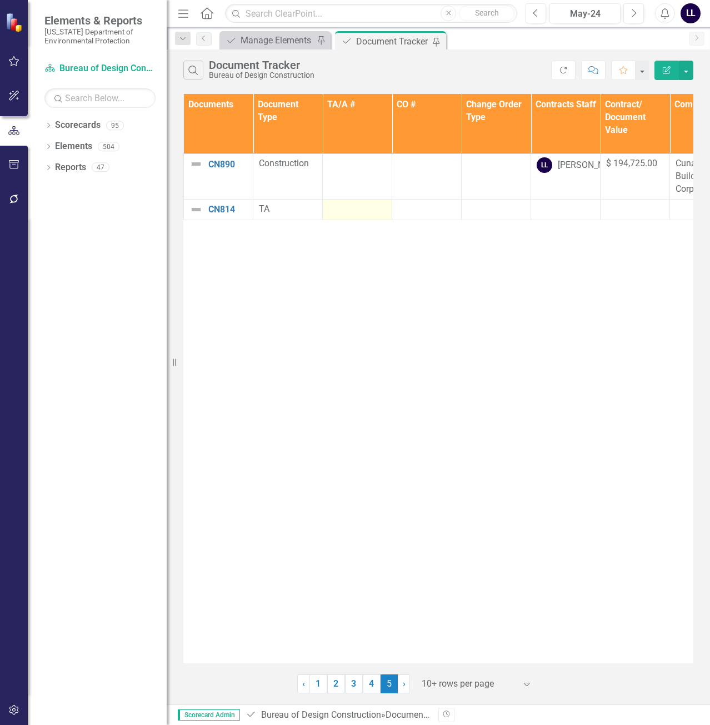
click at [346, 209] on div at bounding box center [357, 209] width 58 height 13
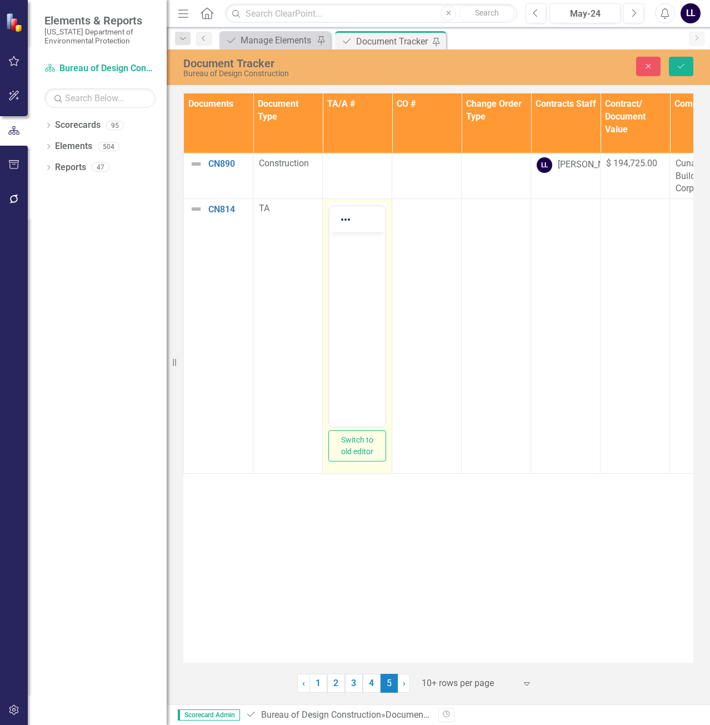
click at [353, 249] on body "Rich Text Area. Press ALT-0 for help." at bounding box center [357, 315] width 56 height 167
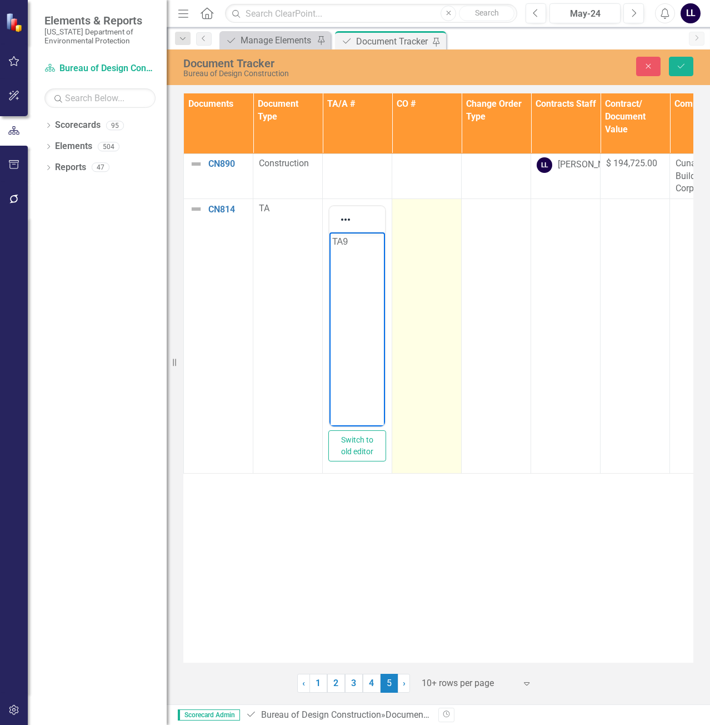
click at [420, 221] on td at bounding box center [426, 336] width 69 height 274
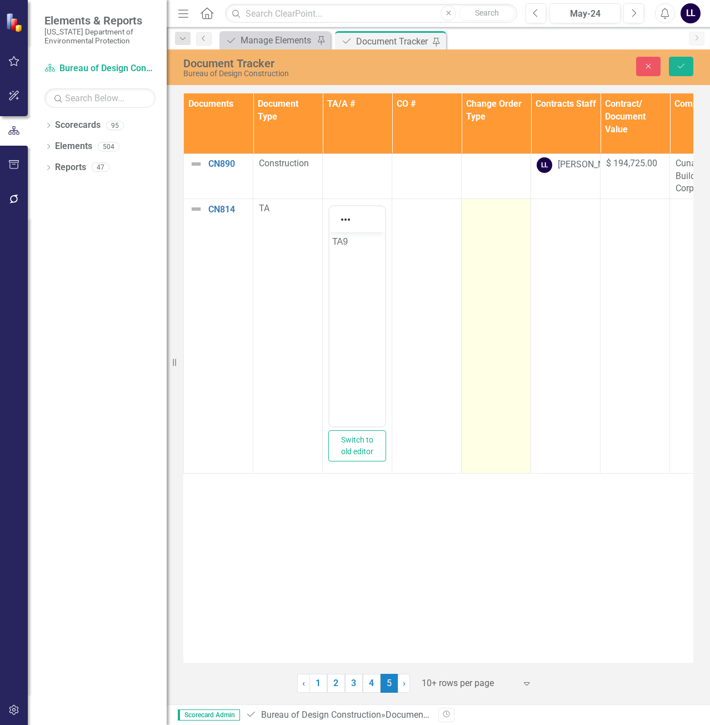
click at [483, 216] on td at bounding box center [496, 336] width 69 height 274
click at [500, 208] on div "Not Defined" at bounding box center [490, 212] width 31 height 13
click at [545, 555] on div "Documents Document Type TA/A # CO # Change Order Type Contracts Staff Contract/…" at bounding box center [438, 377] width 510 height 569
click at [501, 217] on div "Not Defined" at bounding box center [490, 212] width 31 height 13
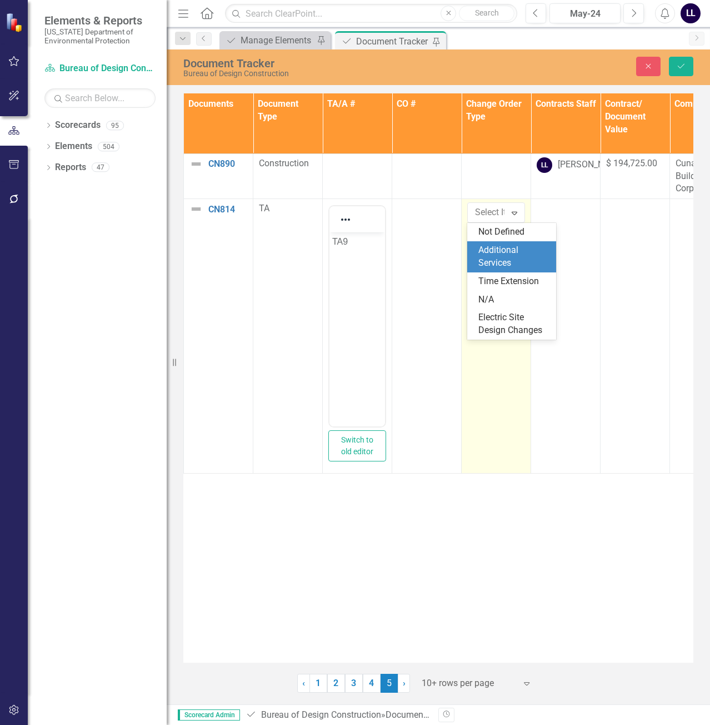
click at [503, 255] on div "Additional Services" at bounding box center [513, 257] width 71 height 26
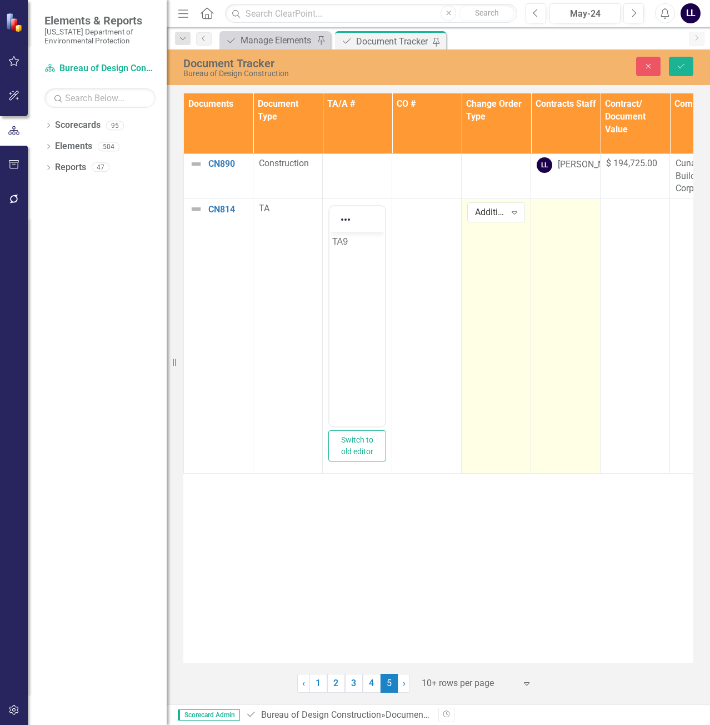
click at [559, 219] on td at bounding box center [565, 336] width 69 height 274
click at [572, 211] on div at bounding box center [566, 208] width 58 height 13
click at [558, 215] on div "Not Defined" at bounding box center [560, 212] width 31 height 13
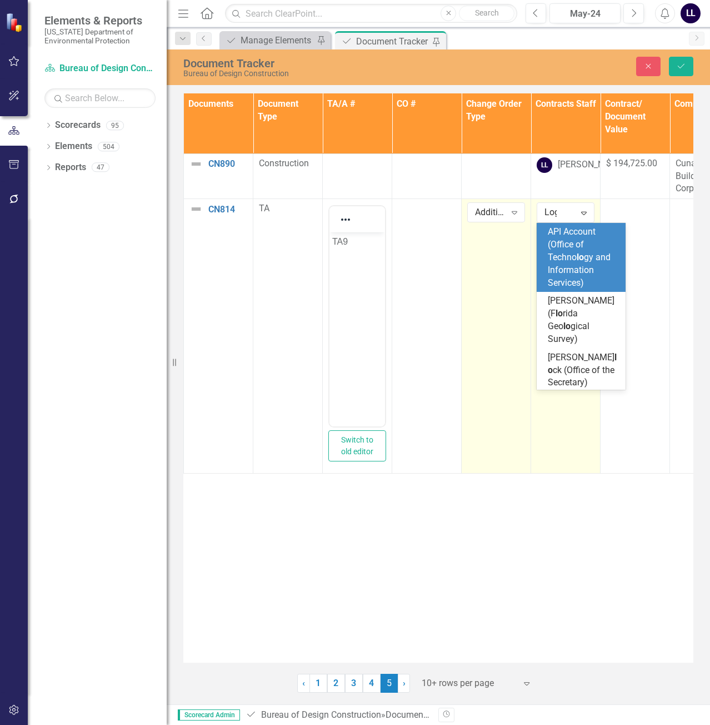
type input "Loga"
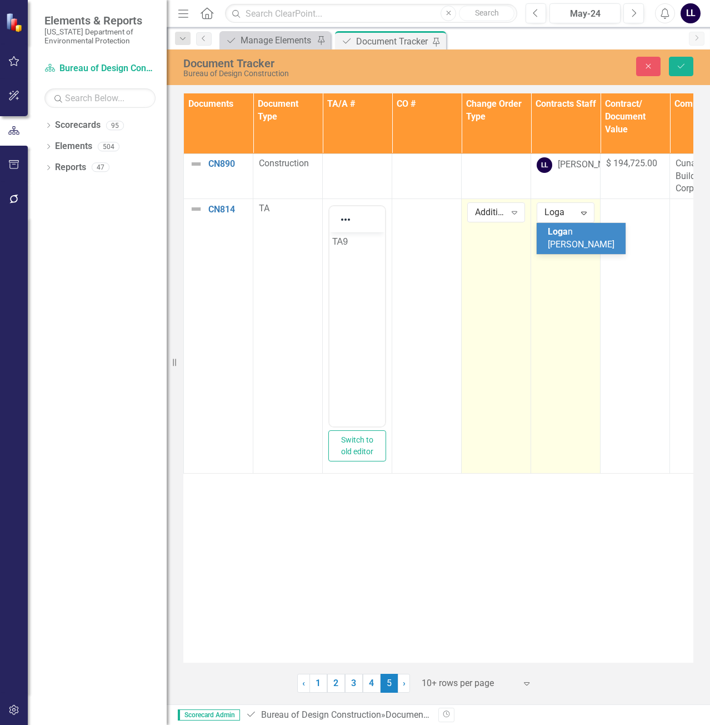
click at [577, 238] on div "Loga n Lee-Marple" at bounding box center [581, 238] width 89 height 31
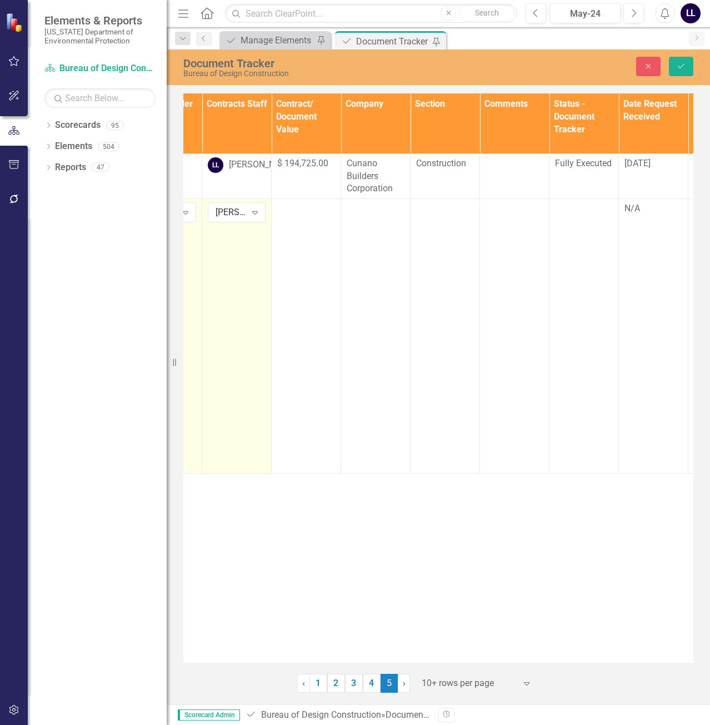
scroll to position [0, 333]
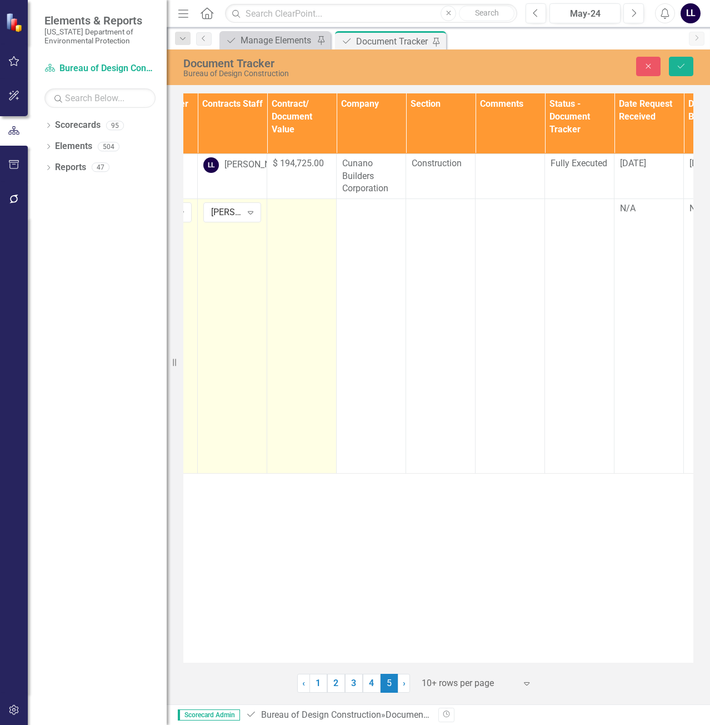
click at [299, 214] on div at bounding box center [302, 208] width 58 height 13
click at [295, 214] on input "number" at bounding box center [302, 212] width 58 height 21
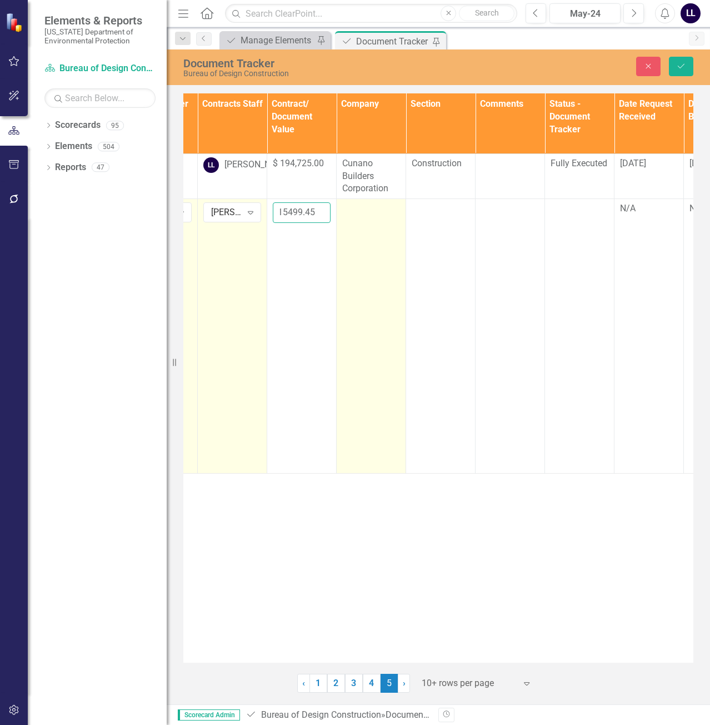
type input "15499.45"
click at [372, 228] on td at bounding box center [371, 336] width 69 height 274
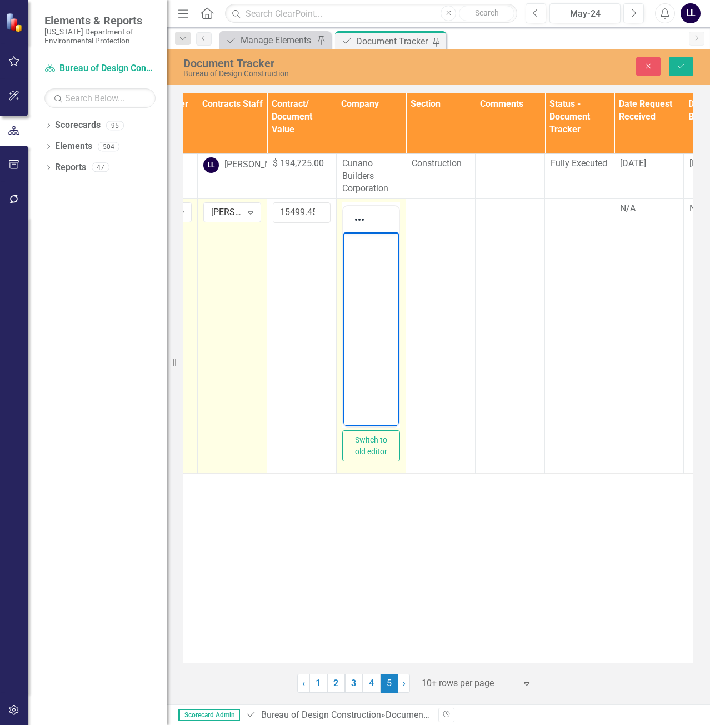
click at [376, 259] on body "Rich Text Area. Press ALT-0 for help." at bounding box center [371, 315] width 56 height 167
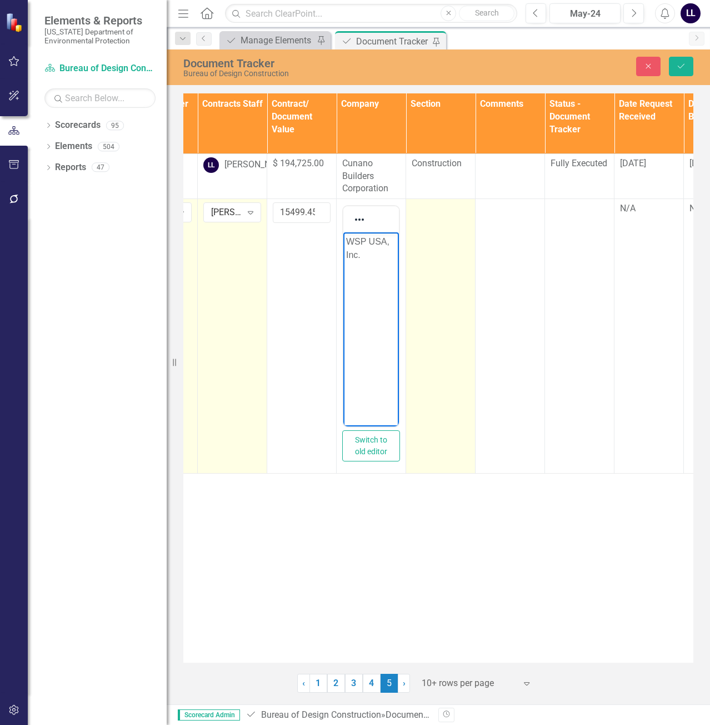
click at [447, 214] on div at bounding box center [441, 208] width 58 height 13
click at [443, 214] on div "Not Defined" at bounding box center [434, 212] width 31 height 13
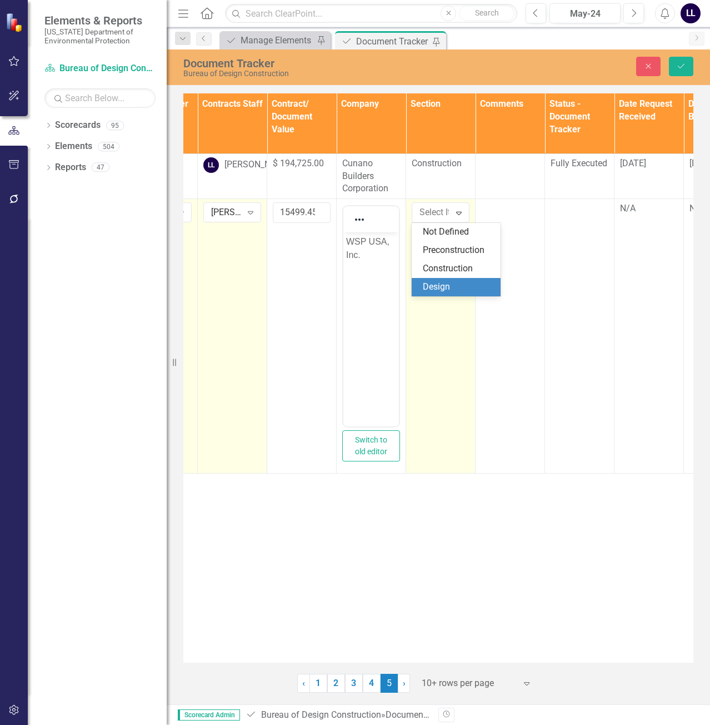
click at [451, 287] on div "Design" at bounding box center [458, 287] width 71 height 13
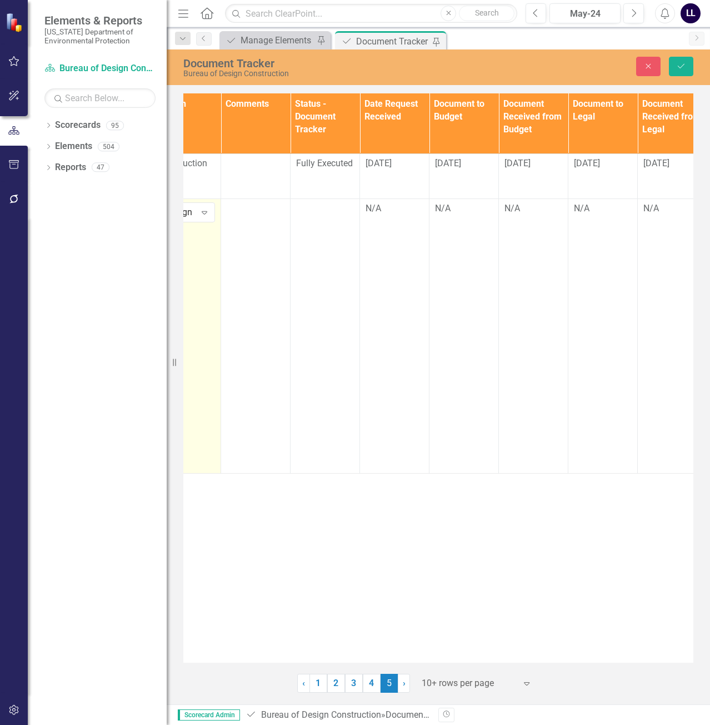
scroll to position [0, 592]
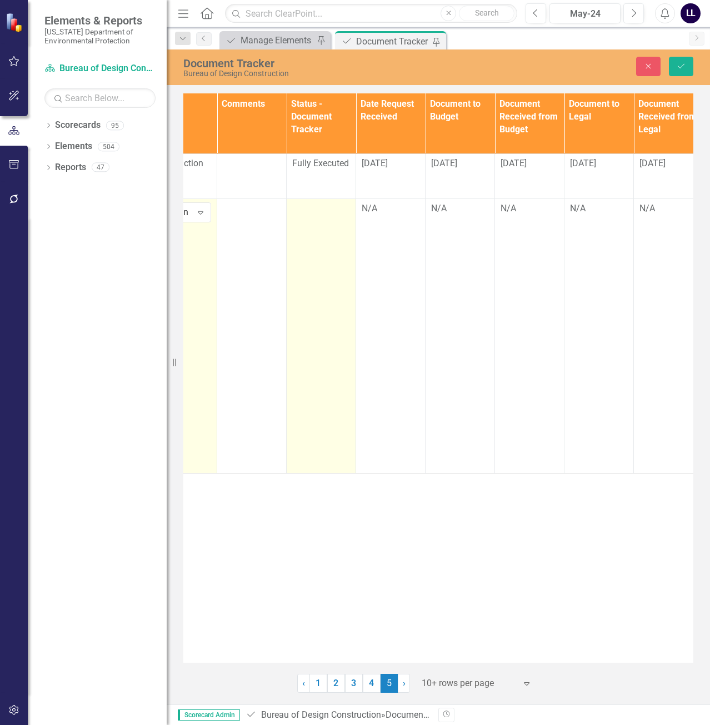
click at [330, 211] on div at bounding box center [321, 208] width 58 height 13
click at [325, 211] on div "Not Defined" at bounding box center [315, 212] width 31 height 13
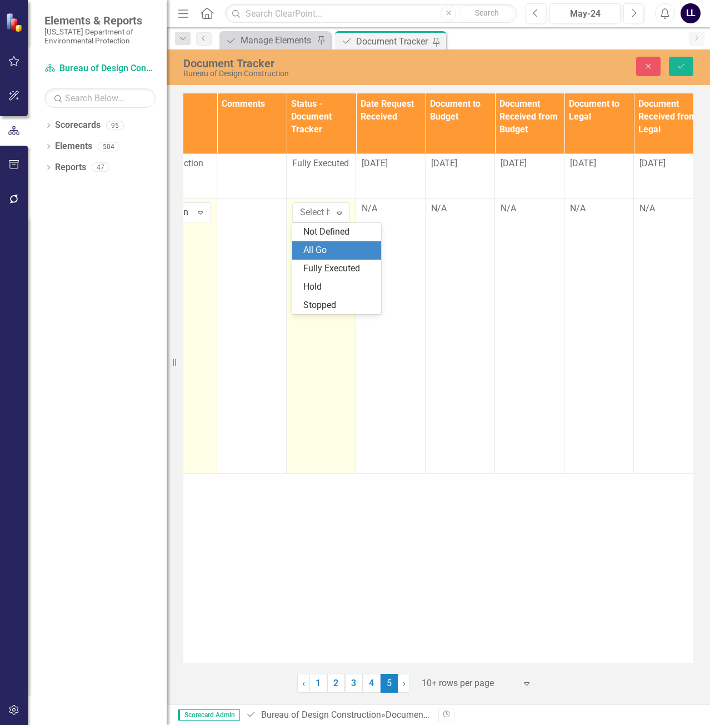
click at [329, 249] on div "All Go" at bounding box center [338, 250] width 71 height 13
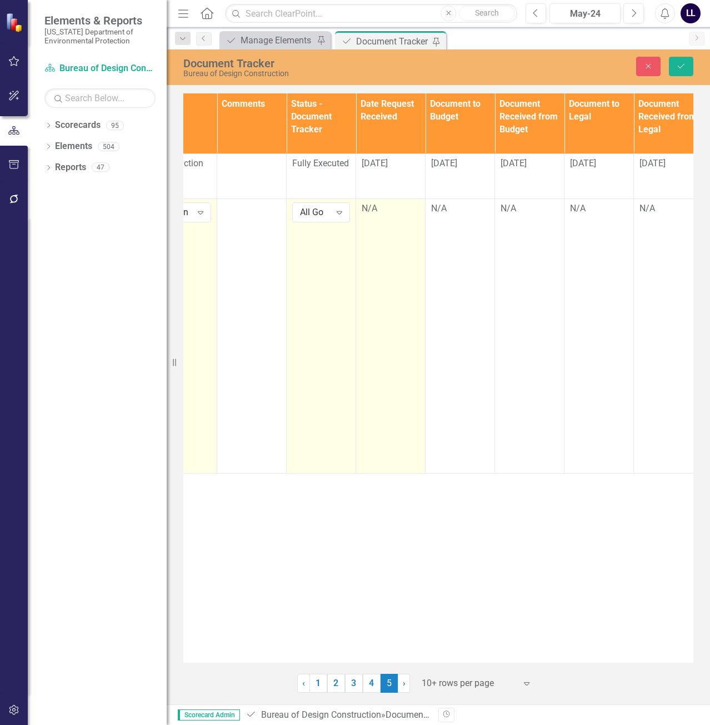
click at [383, 211] on div "N/A" at bounding box center [391, 208] width 58 height 13
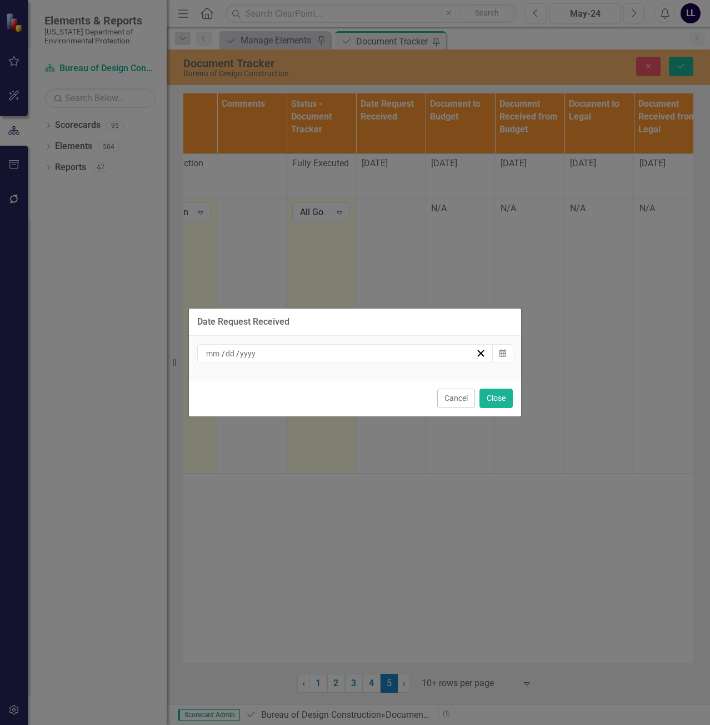
click at [381, 358] on div "/ /" at bounding box center [339, 353] width 271 height 11
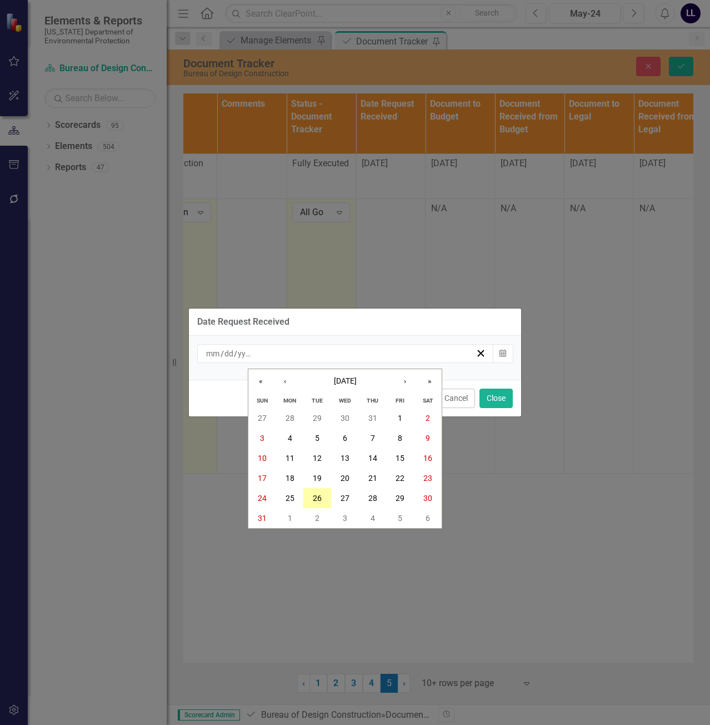
click at [317, 497] on abbr "26" at bounding box center [317, 497] width 9 height 9
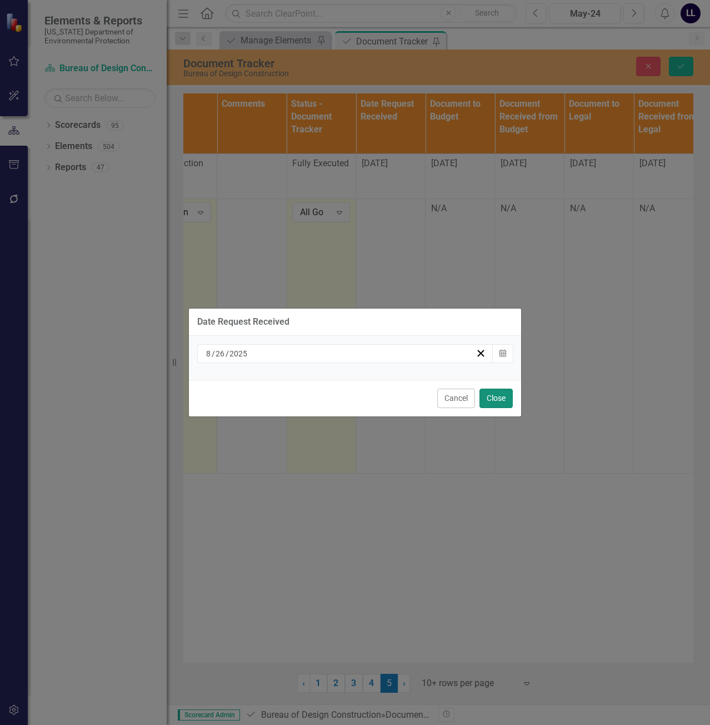
click at [493, 398] on button "Close" at bounding box center [495, 397] width 33 height 19
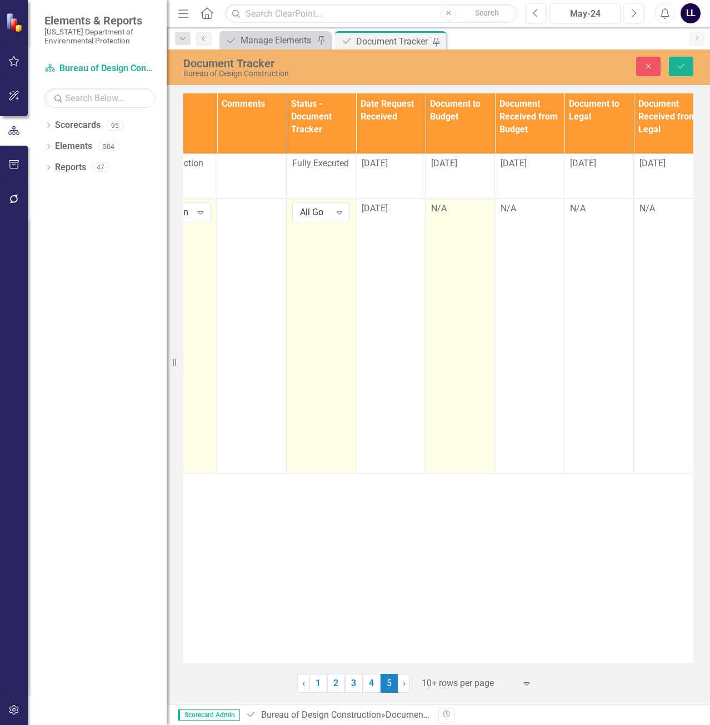
click at [449, 211] on div "N/A" at bounding box center [460, 208] width 58 height 13
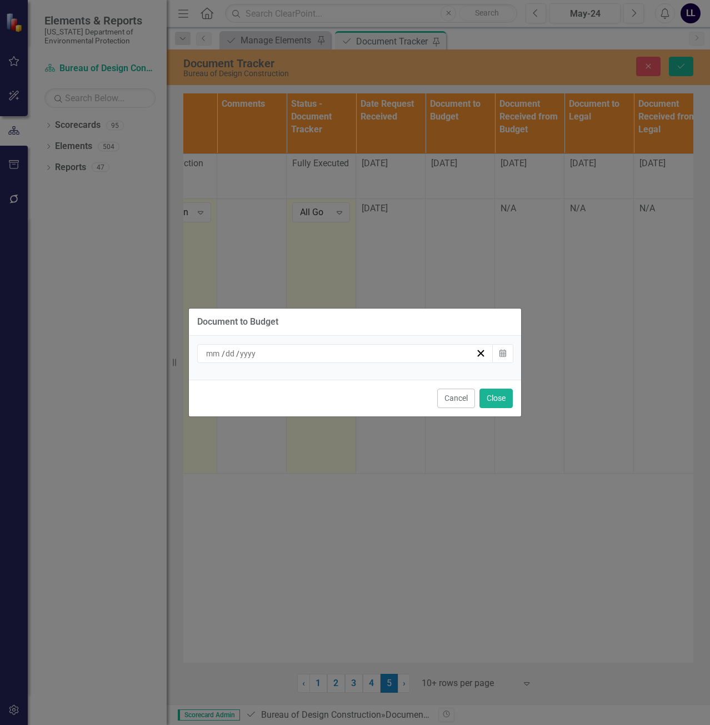
click at [314, 362] on div "/ /" at bounding box center [345, 353] width 296 height 19
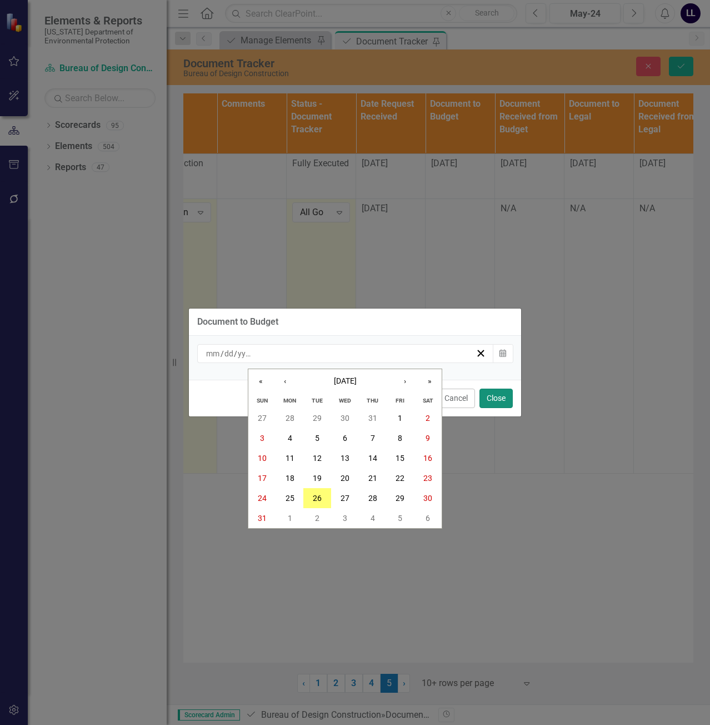
click at [496, 394] on button "Close" at bounding box center [495, 397] width 33 height 19
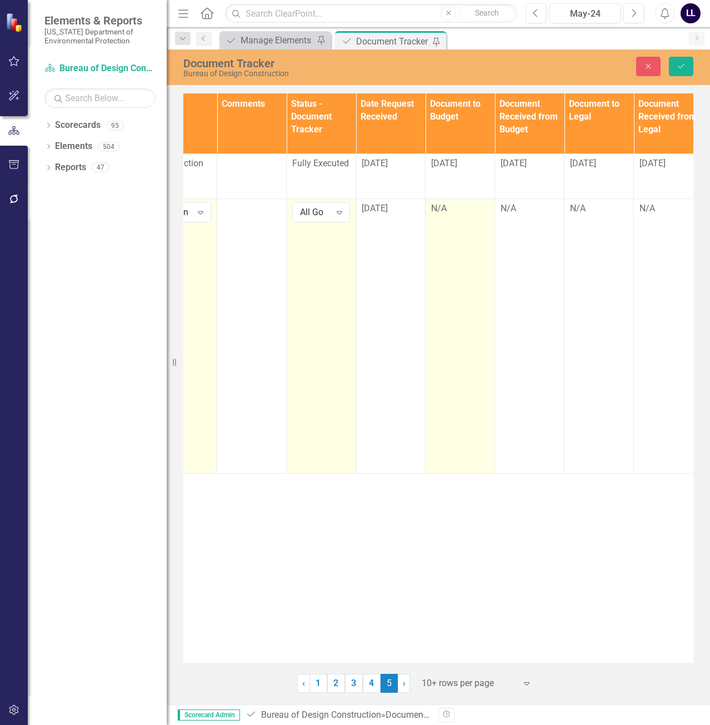
click at [453, 213] on div "N/A" at bounding box center [460, 208] width 58 height 13
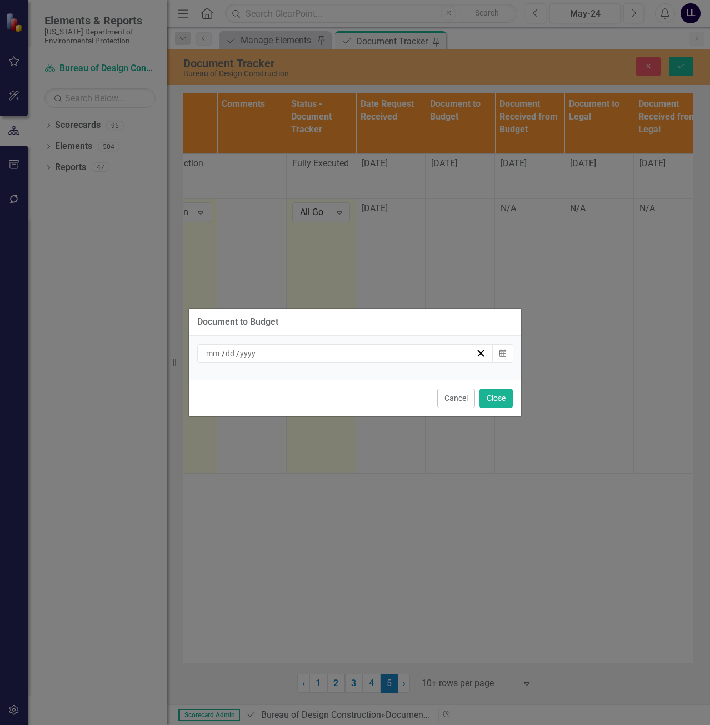
click at [332, 353] on div "/ /" at bounding box center [339, 353] width 271 height 11
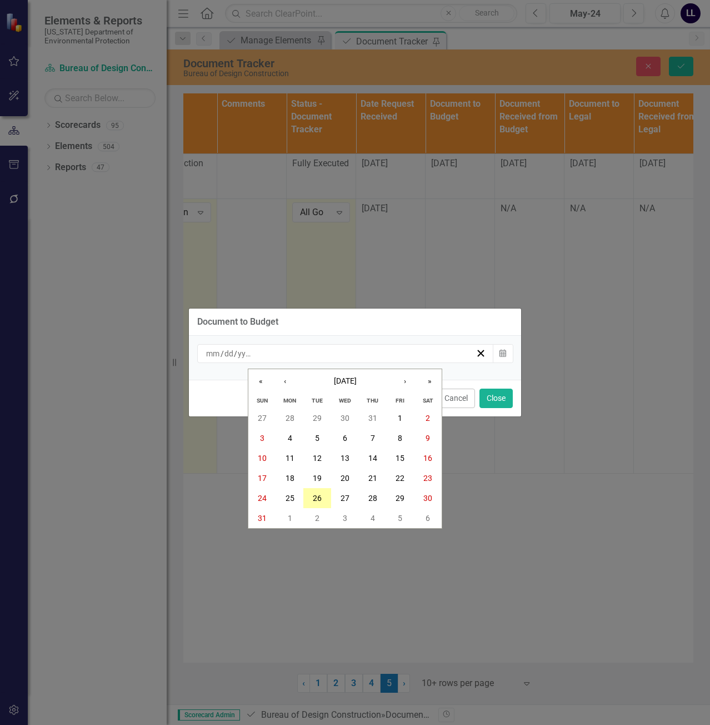
click at [323, 496] on button "26" at bounding box center [317, 498] width 28 height 20
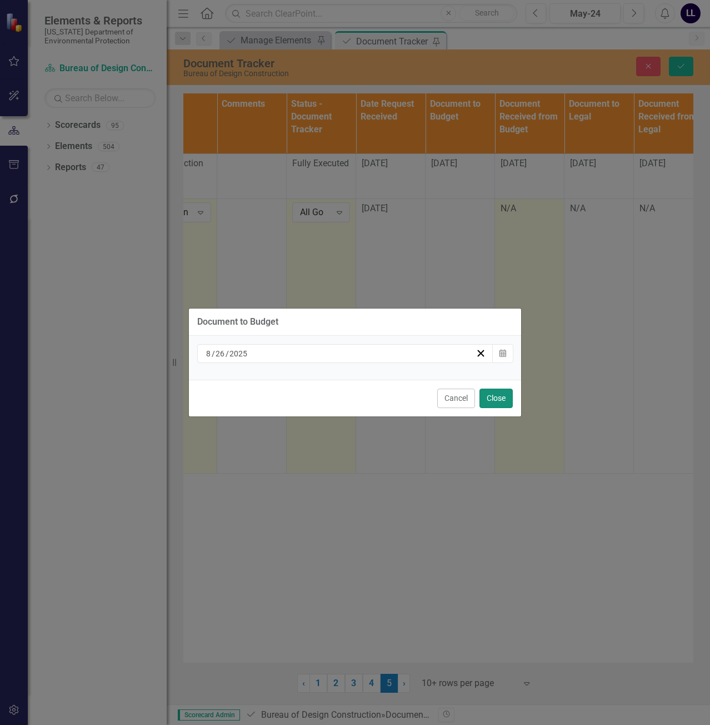
click at [495, 396] on button "Close" at bounding box center [495, 397] width 33 height 19
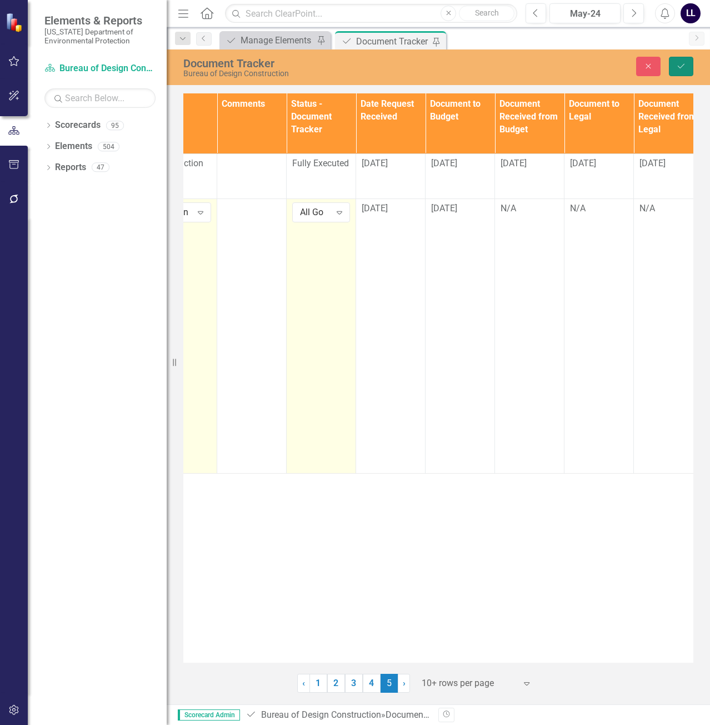
click at [682, 67] on icon "Save" at bounding box center [681, 66] width 10 height 8
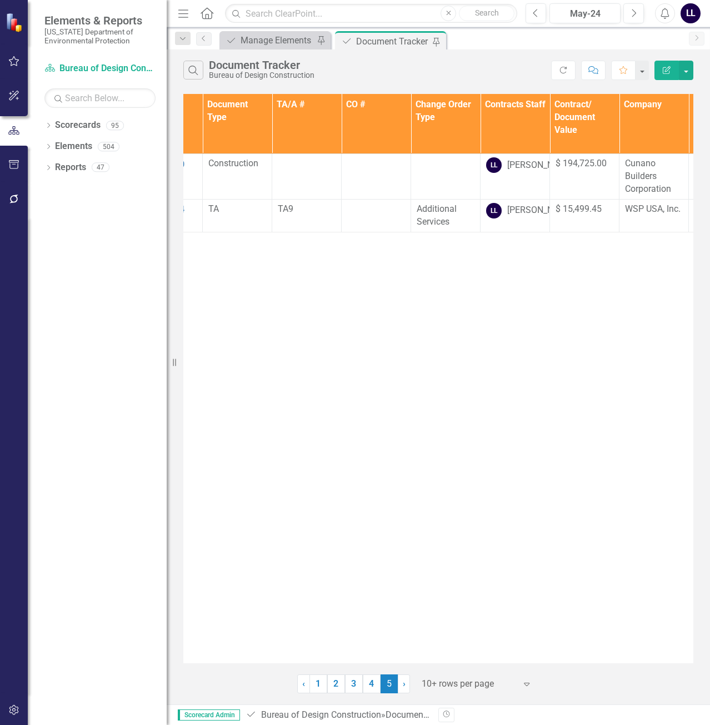
scroll to position [0, 0]
